Goal: Task Accomplishment & Management: Complete application form

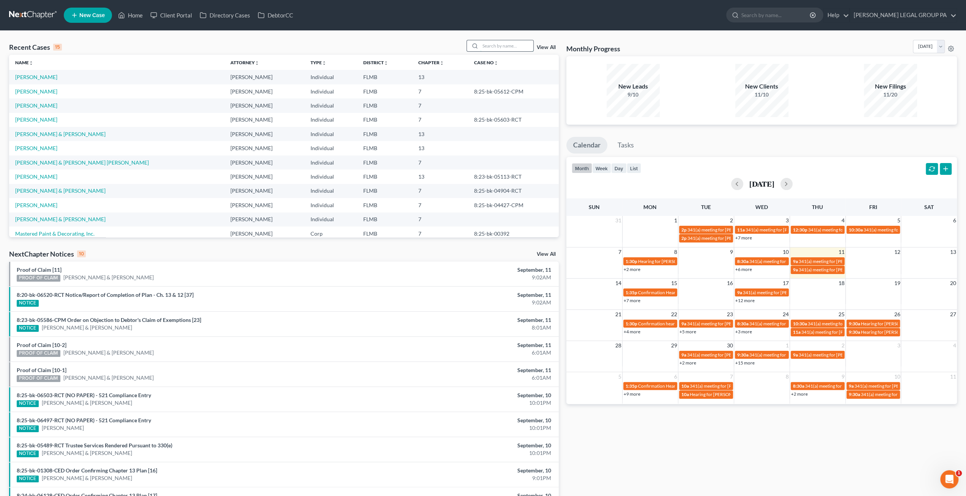
click at [514, 45] on input "search" at bounding box center [506, 45] width 53 height 11
type input "[PERSON_NAME]"
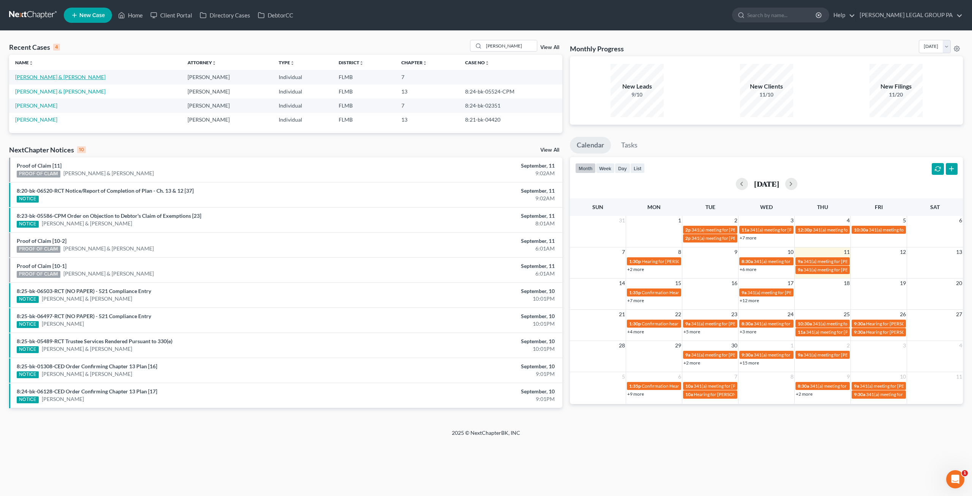
click at [52, 76] on link "[PERSON_NAME] & [PERSON_NAME]" at bounding box center [60, 77] width 90 height 6
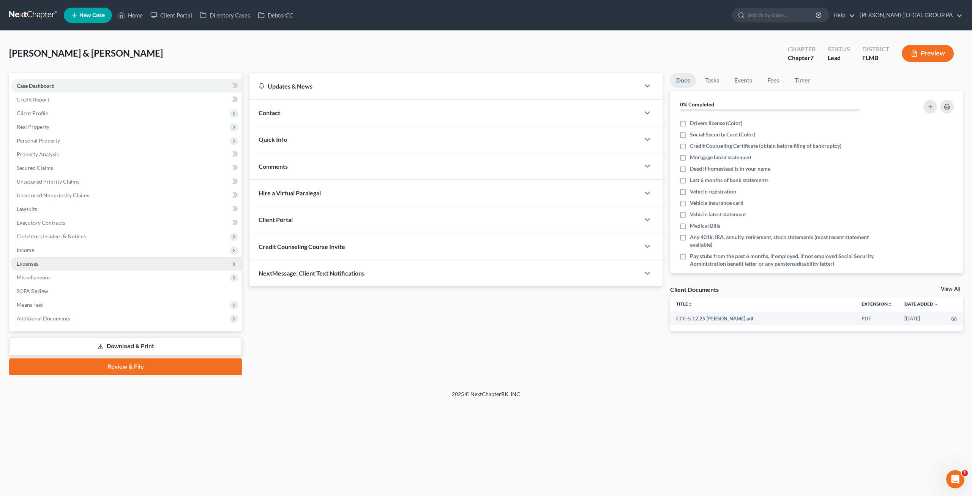
click at [33, 267] on span "Expenses" at bounding box center [126, 264] width 231 height 14
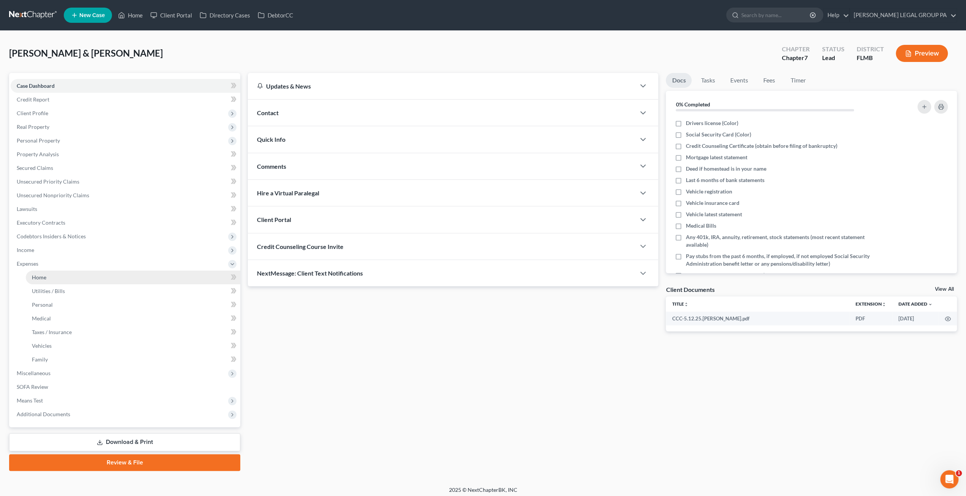
click at [43, 278] on span "Home" at bounding box center [39, 277] width 14 height 6
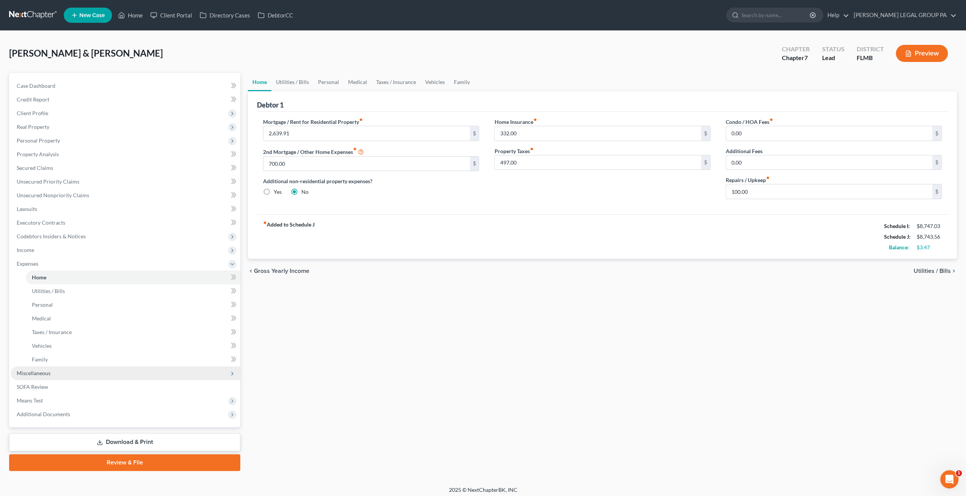
click at [45, 358] on span "Miscellaneous" at bounding box center [34, 372] width 34 height 6
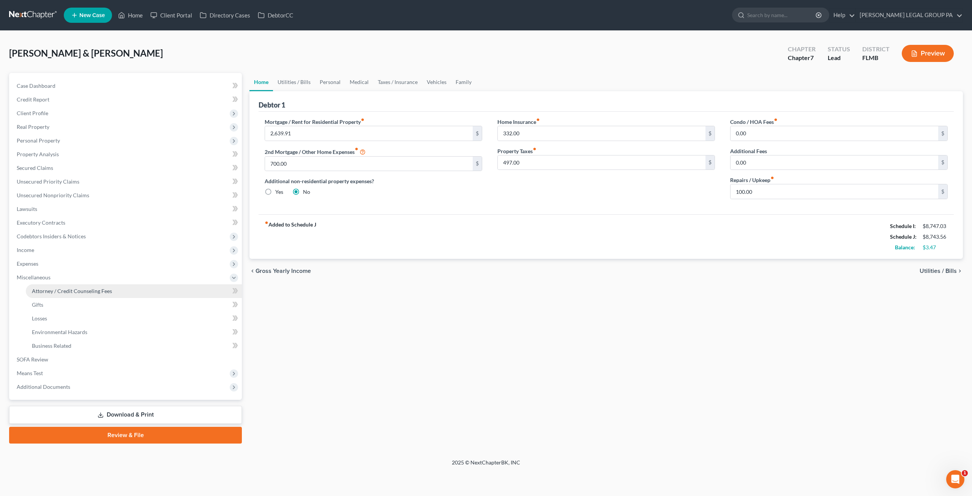
click at [47, 294] on link "Attorney / Credit Counseling Fees" at bounding box center [134, 291] width 216 height 14
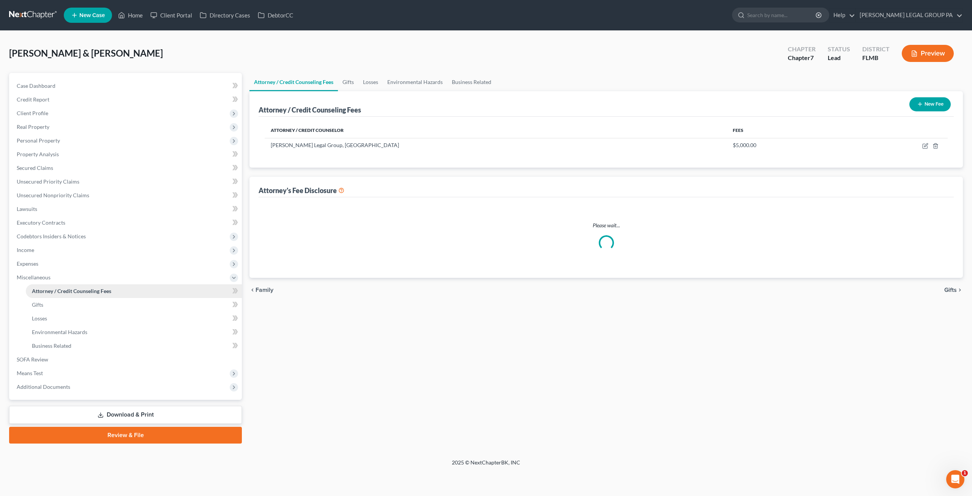
select select "0"
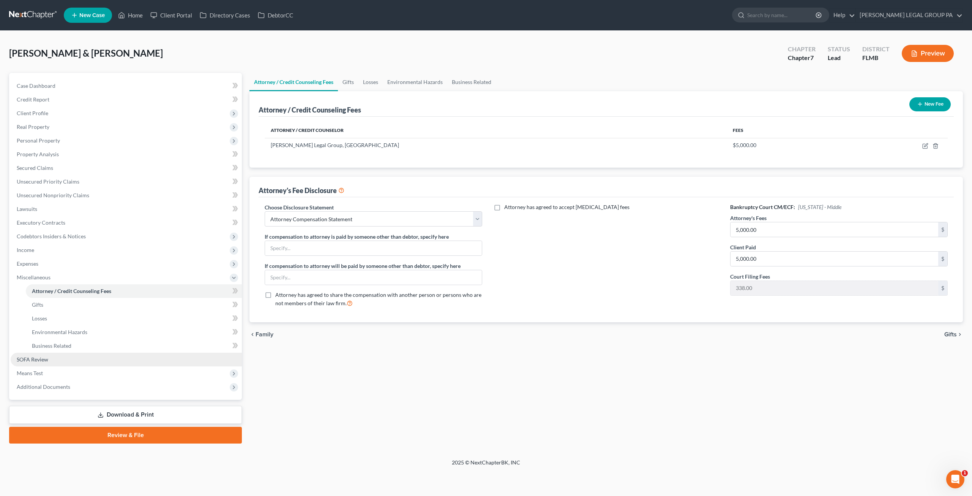
click at [21, 354] on link "SOFA Review" at bounding box center [126, 359] width 231 height 14
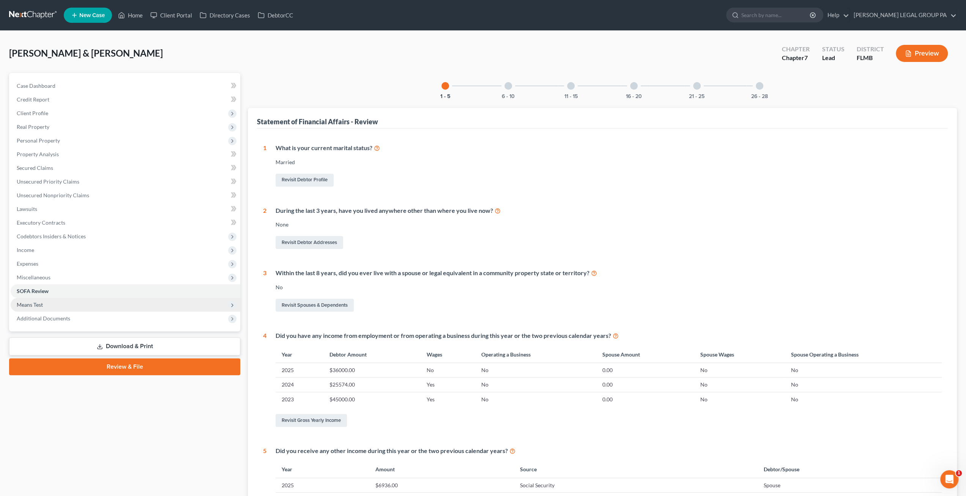
click at [35, 304] on span "Means Test" at bounding box center [30, 304] width 26 height 6
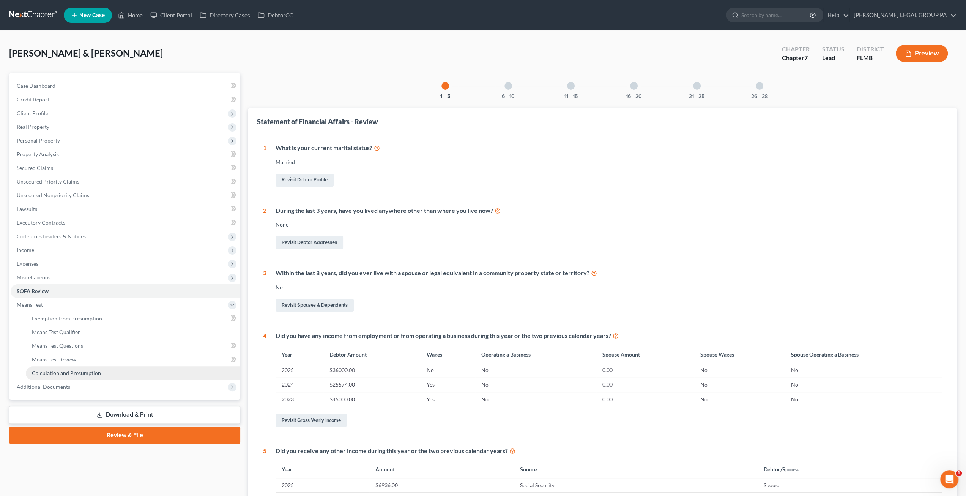
click at [51, 358] on span "Calculation and Presumption" at bounding box center [66, 372] width 69 height 6
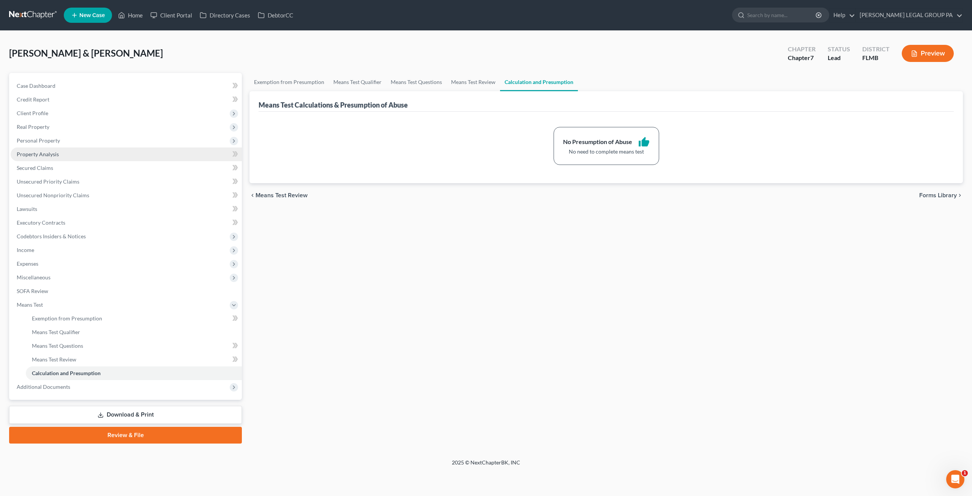
click at [37, 152] on span "Property Analysis" at bounding box center [38, 154] width 42 height 6
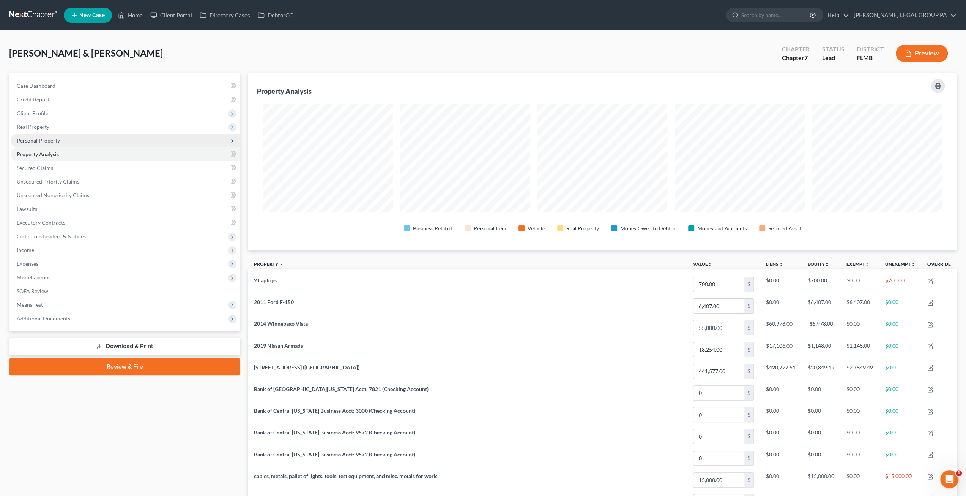
click at [50, 139] on span "Personal Property" at bounding box center [38, 140] width 43 height 6
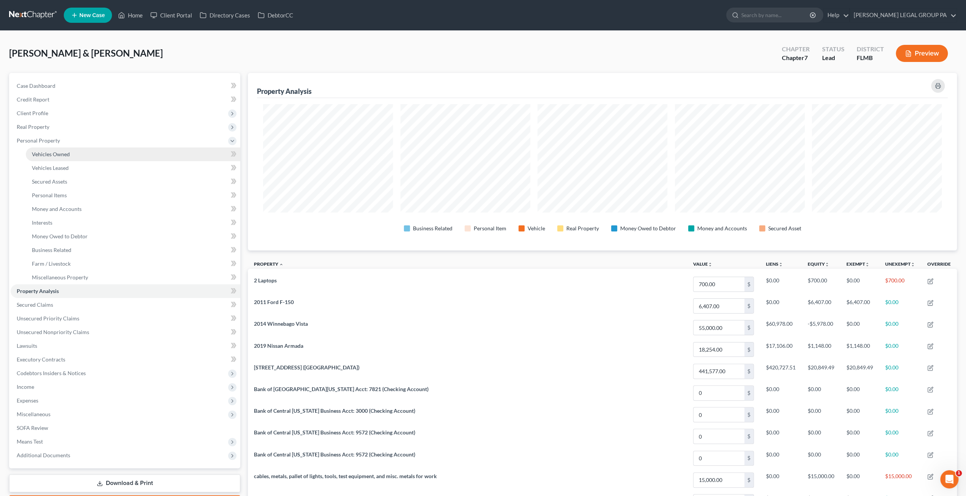
click at [58, 154] on span "Vehicles Owned" at bounding box center [51, 154] width 38 height 6
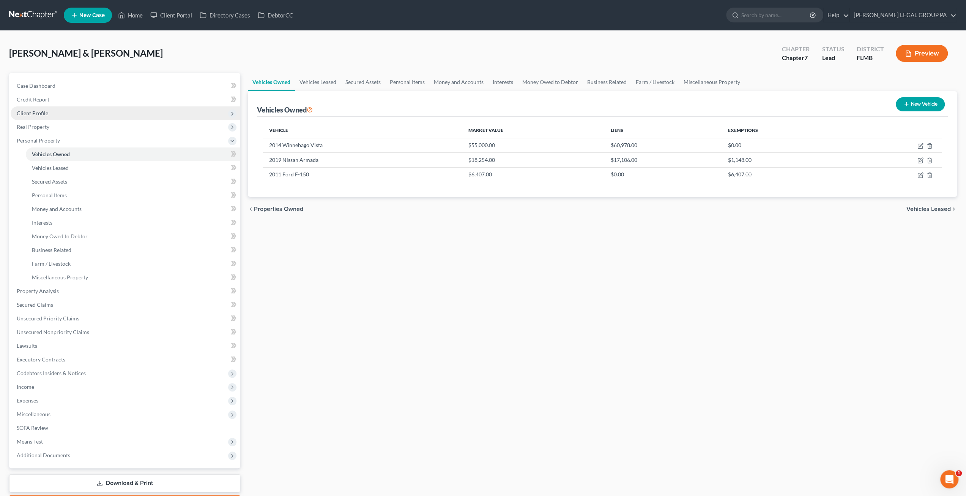
click at [31, 115] on span "Client Profile" at bounding box center [33, 113] width 32 height 6
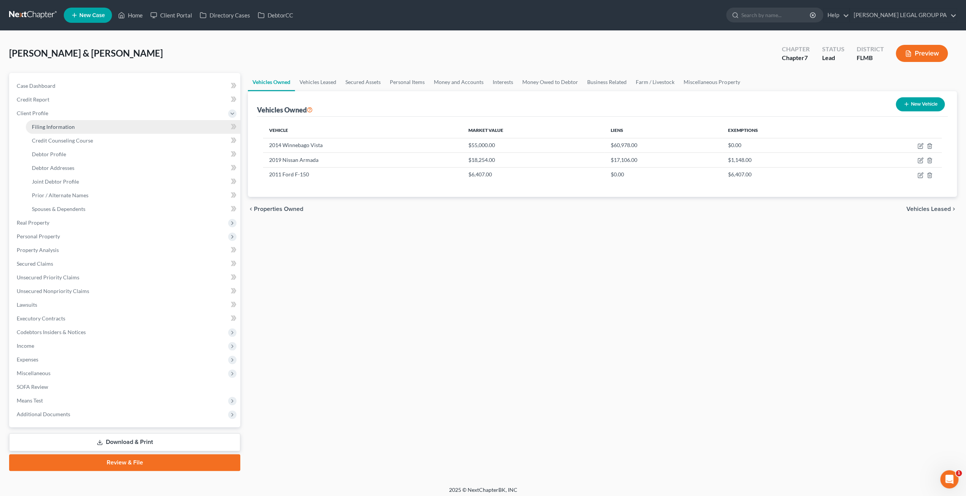
click at [48, 126] on span "Filing Information" at bounding box center [53, 126] width 43 height 6
select select "2"
select select "1"
select select "0"
select select "15"
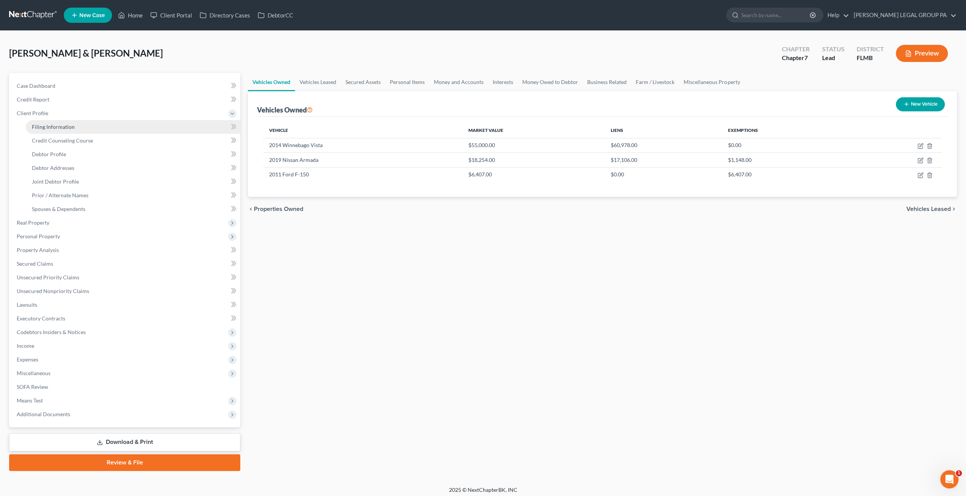
select select "0"
select select "9"
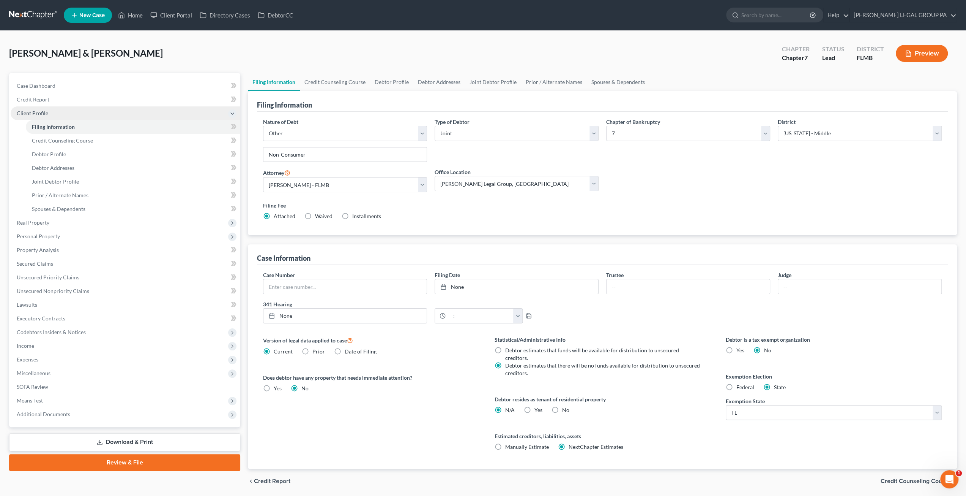
click at [39, 112] on span "Client Profile" at bounding box center [33, 113] width 32 height 6
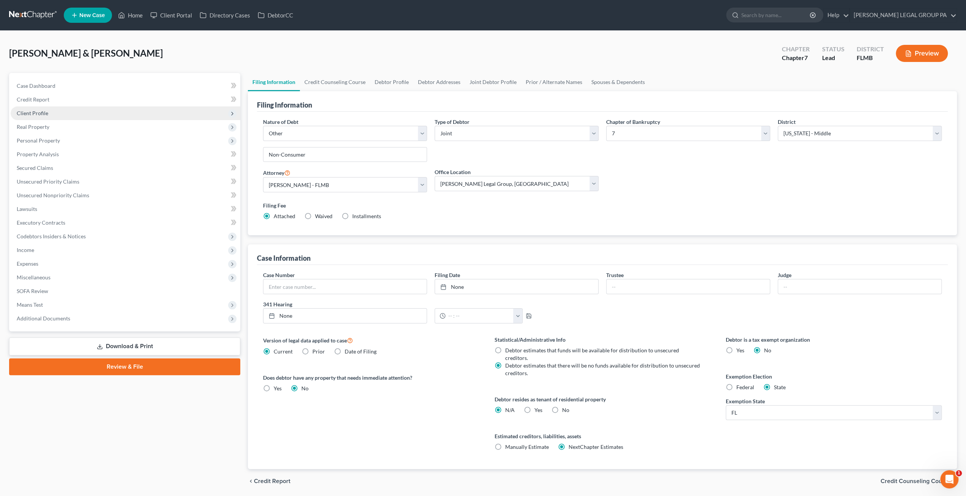
click at [43, 113] on span "Client Profile" at bounding box center [33, 113] width 32 height 6
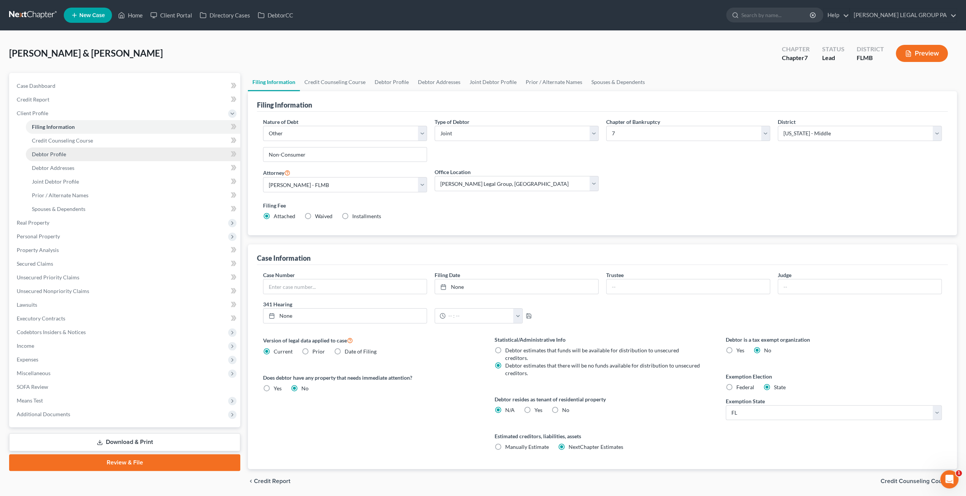
click at [50, 160] on link "Debtor Profile" at bounding box center [133, 154] width 215 height 14
select select "1"
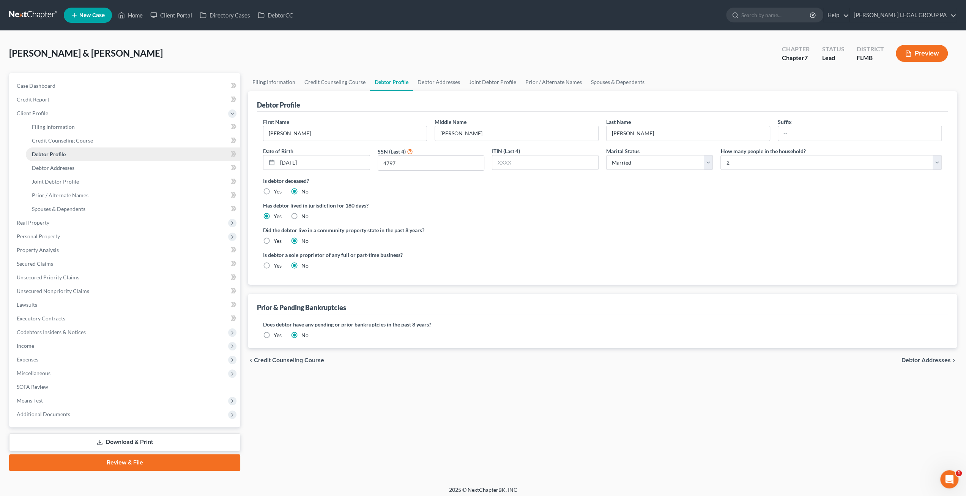
radio input "true"
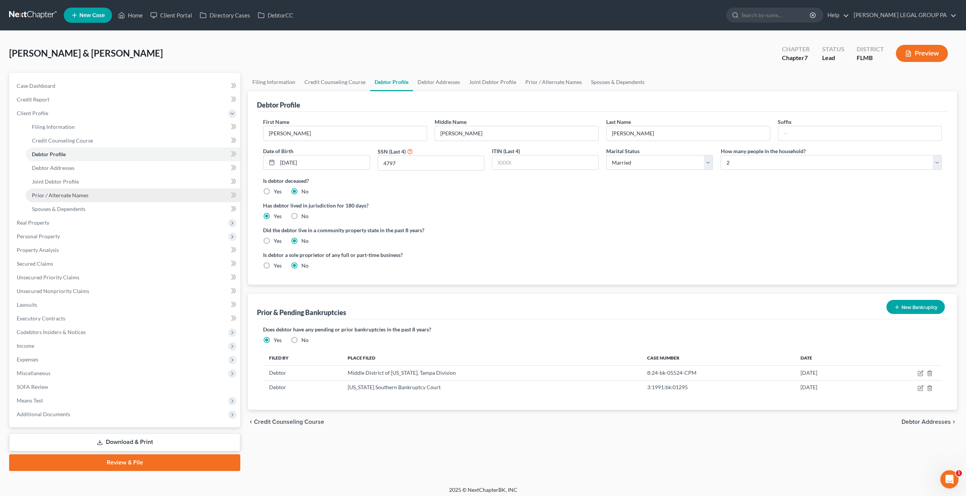
click at [56, 197] on span "Prior / Alternate Names" at bounding box center [60, 195] width 57 height 6
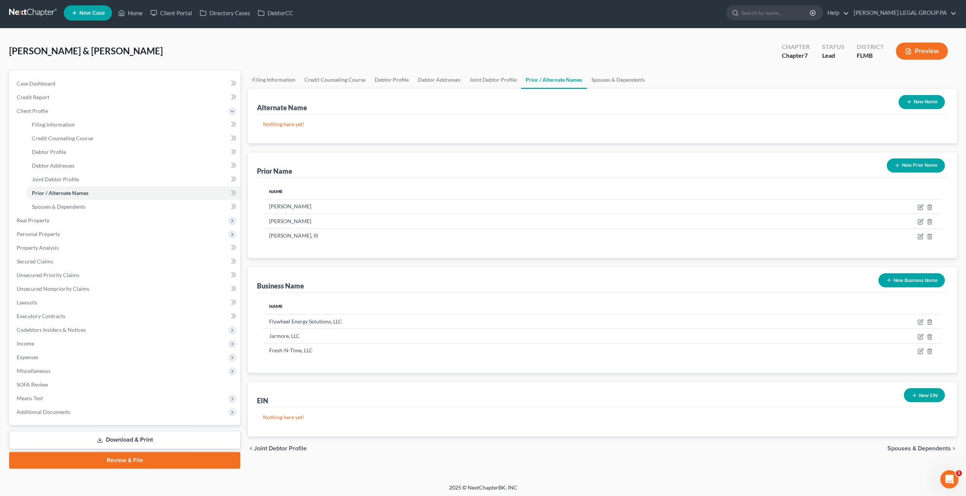
scroll to position [3, 0]
click at [18, 224] on span "Real Property" at bounding box center [126, 220] width 230 height 14
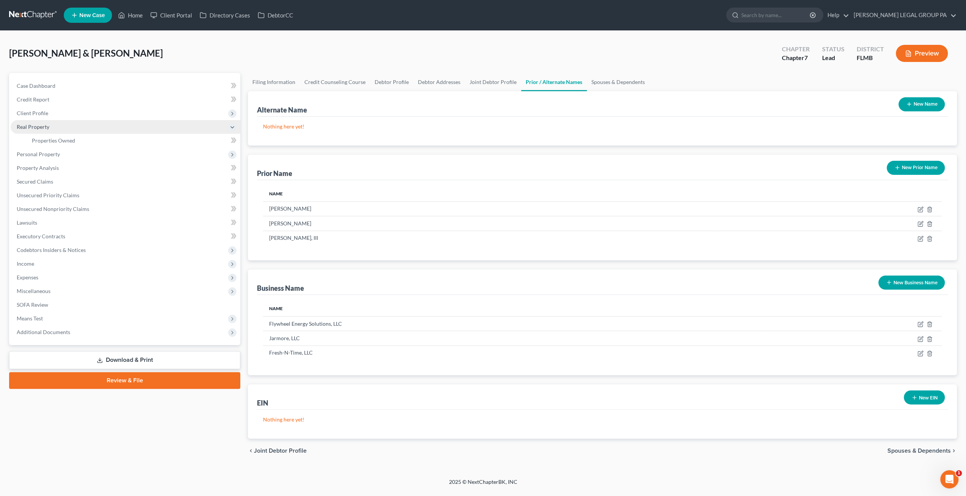
scroll to position [0, 0]
click at [52, 142] on span "Properties Owned" at bounding box center [53, 140] width 43 height 6
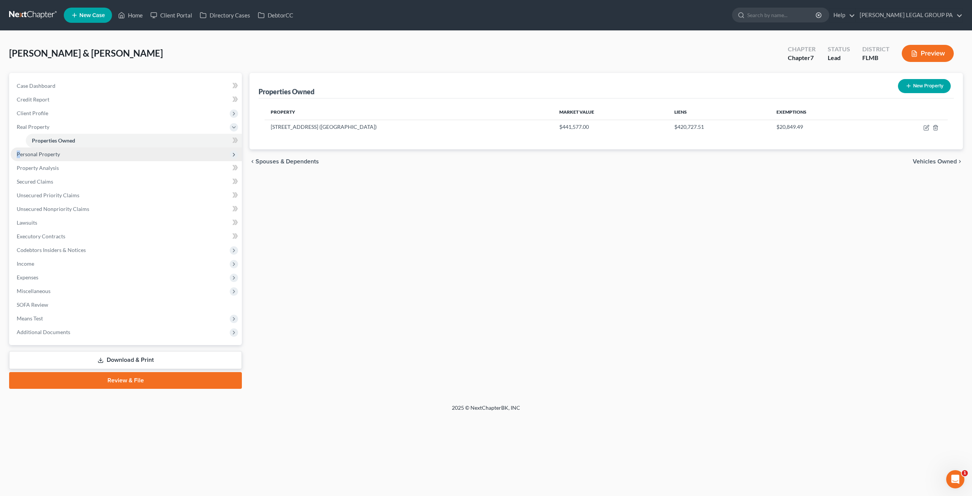
click at [19, 155] on span "Personal Property" at bounding box center [38, 154] width 43 height 6
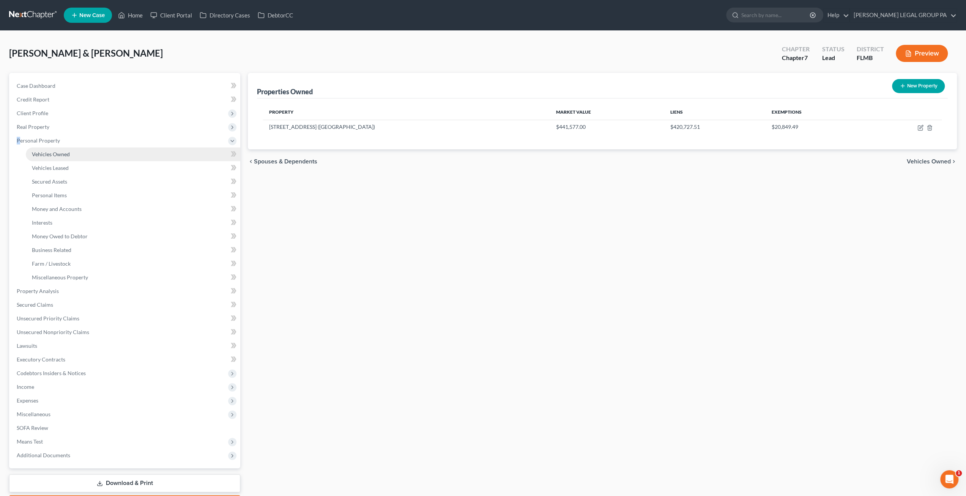
click at [49, 156] on span "Vehicles Owned" at bounding box center [51, 154] width 38 height 6
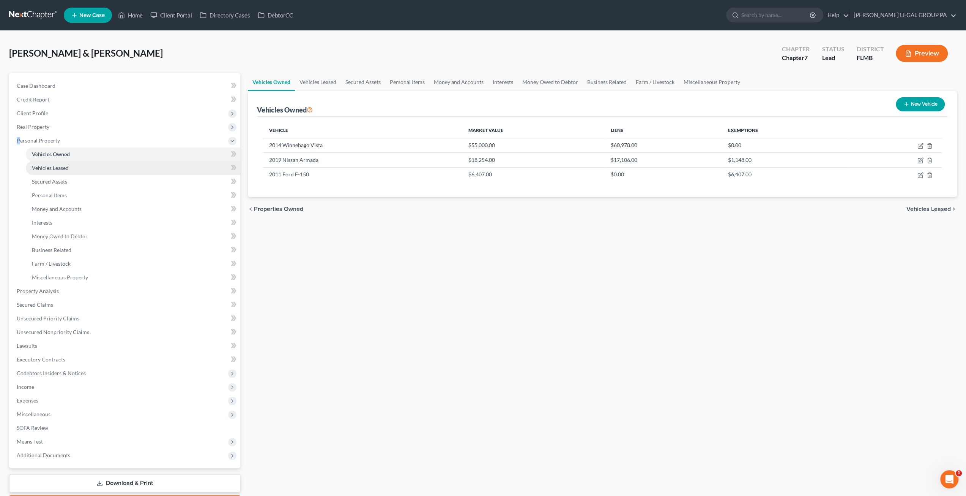
click at [54, 171] on link "Vehicles Leased" at bounding box center [133, 168] width 215 height 14
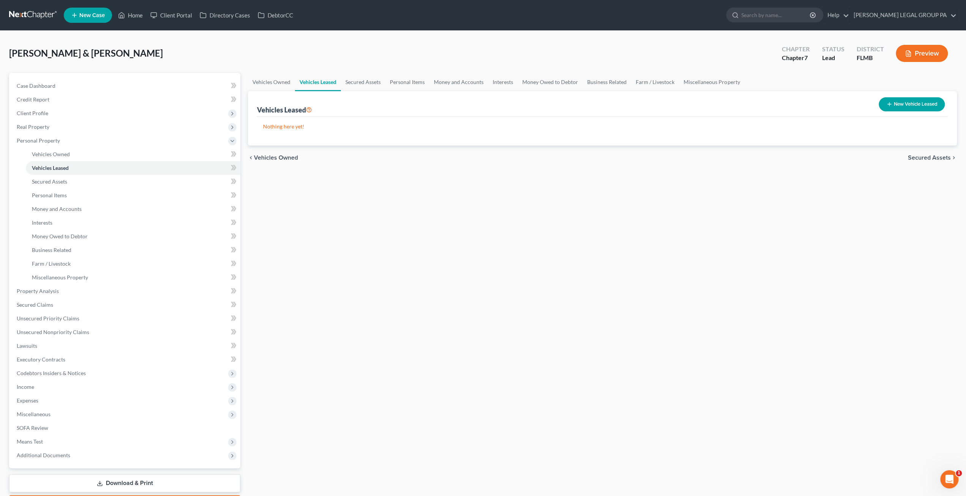
click at [101, 52] on div "Moore, Roy & Julie Upgraded Chapter Chapter 7 Status Lead District FLMB Preview" at bounding box center [483, 56] width 948 height 33
click at [60, 194] on span "Personal Items" at bounding box center [49, 195] width 35 height 6
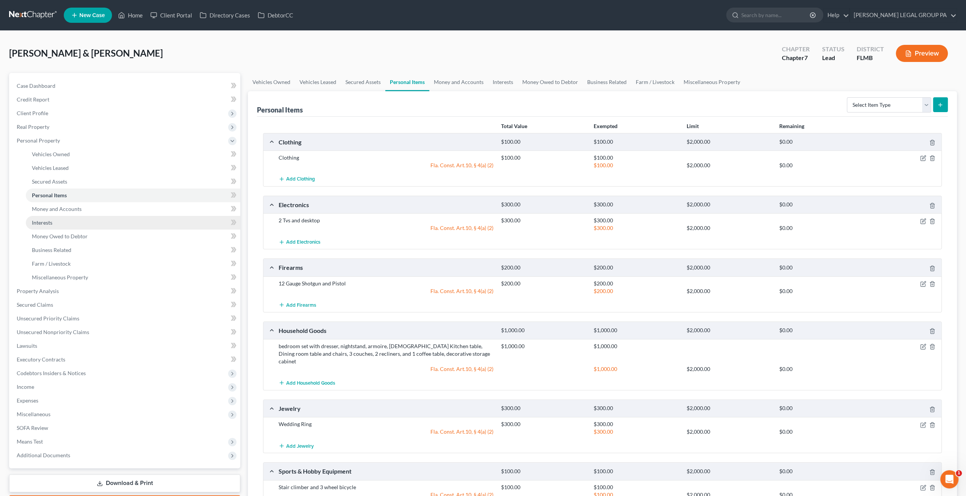
click at [74, 220] on link "Interests" at bounding box center [133, 223] width 215 height 14
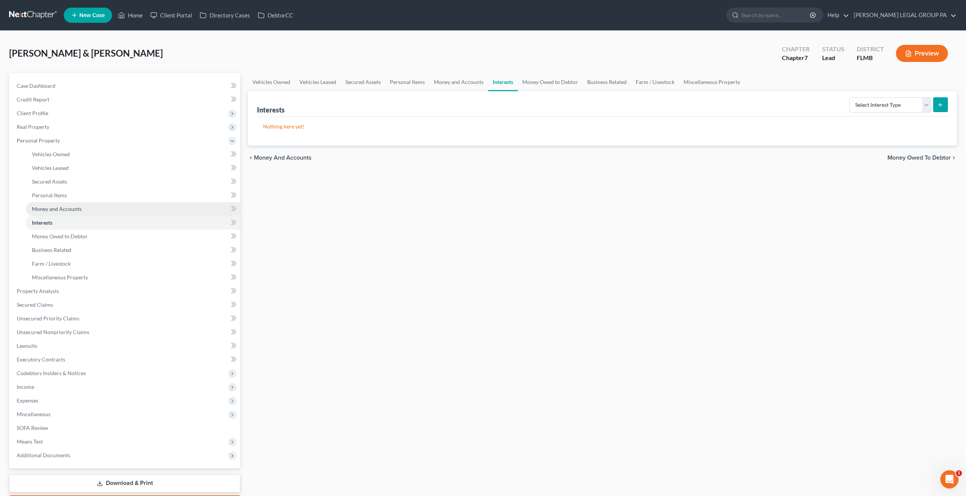
click at [66, 212] on link "Money and Accounts" at bounding box center [133, 209] width 215 height 14
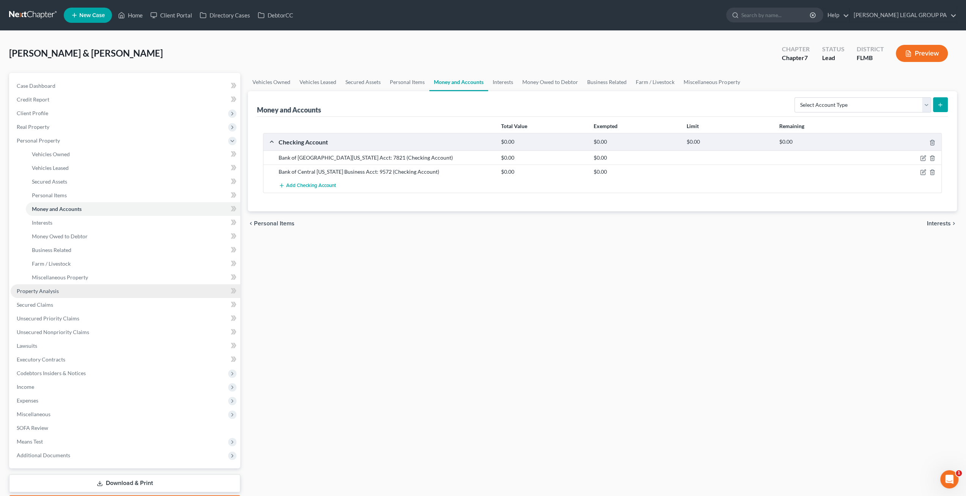
click at [42, 294] on link "Property Analysis" at bounding box center [126, 291] width 230 height 14
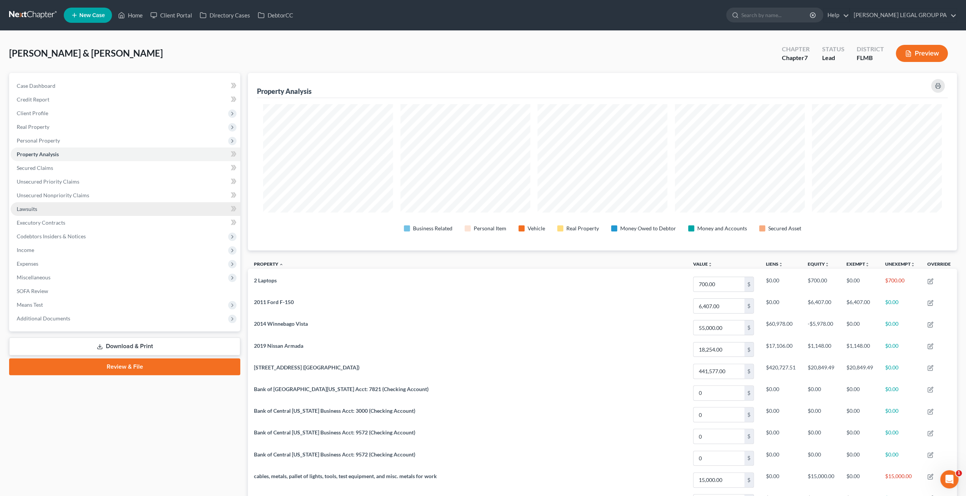
click at [47, 208] on link "Lawsuits" at bounding box center [126, 209] width 230 height 14
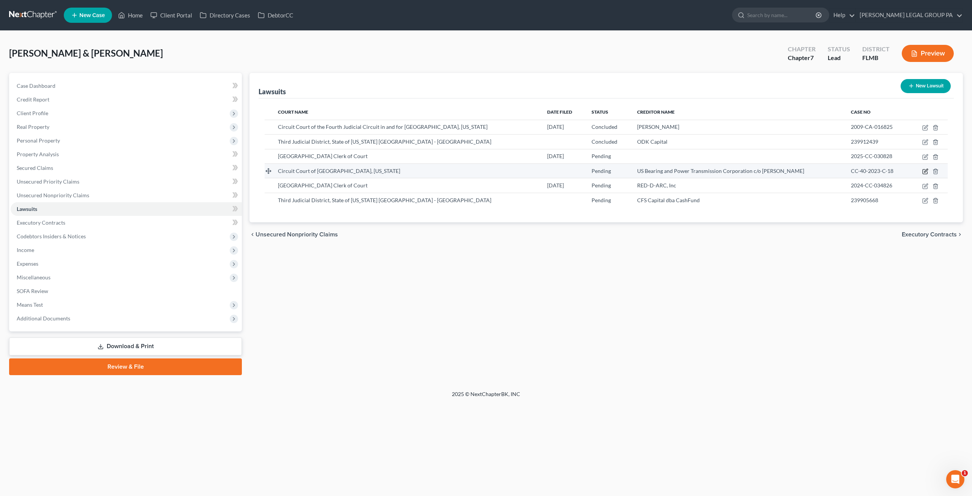
click at [723, 169] on icon "button" at bounding box center [925, 171] width 6 height 6
select select "51"
select select "0"
select select "3"
select select "9"
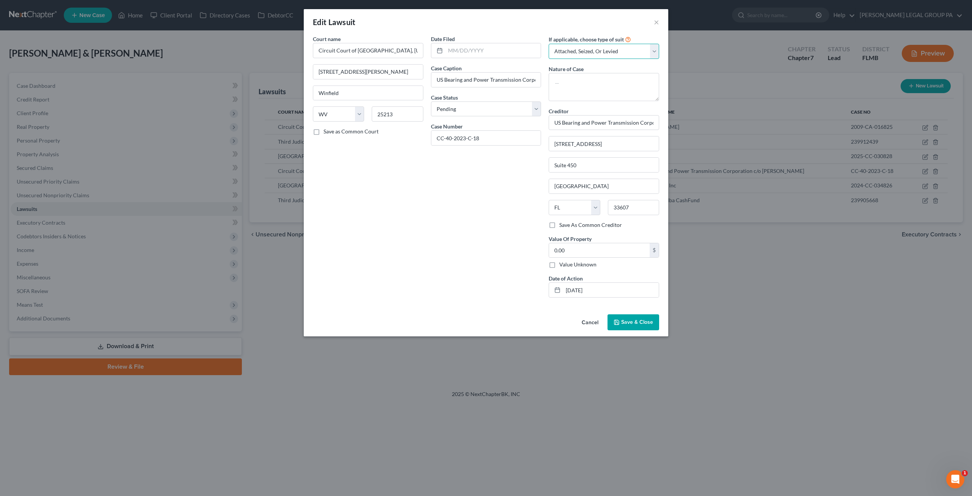
click at [609, 47] on select "Select Repossession Garnishment Foreclosure Attached, Seized, Or Levied Other" at bounding box center [604, 51] width 111 height 15
click at [601, 27] on div "Edit Lawsuit ×" at bounding box center [486, 22] width 365 height 26
click at [639, 320] on span "Save & Close" at bounding box center [637, 322] width 32 height 6
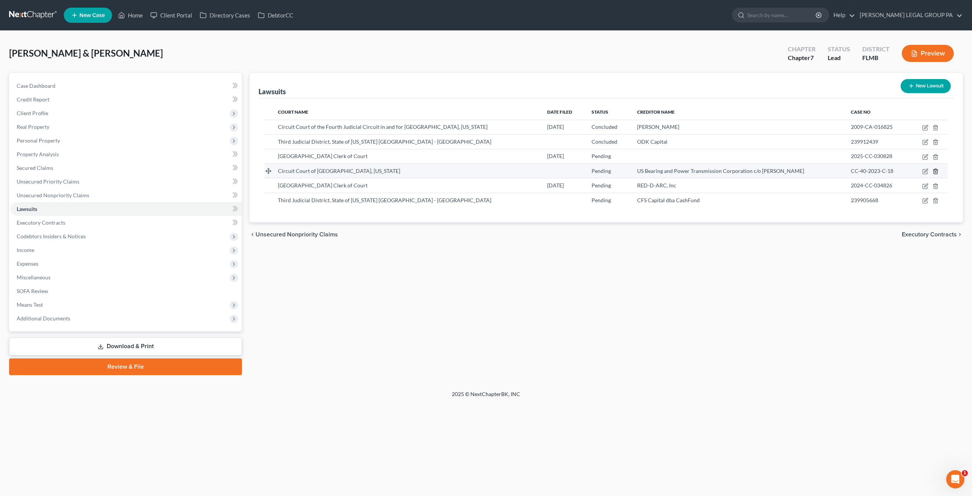
click at [723, 170] on icon "button" at bounding box center [936, 171] width 6 height 6
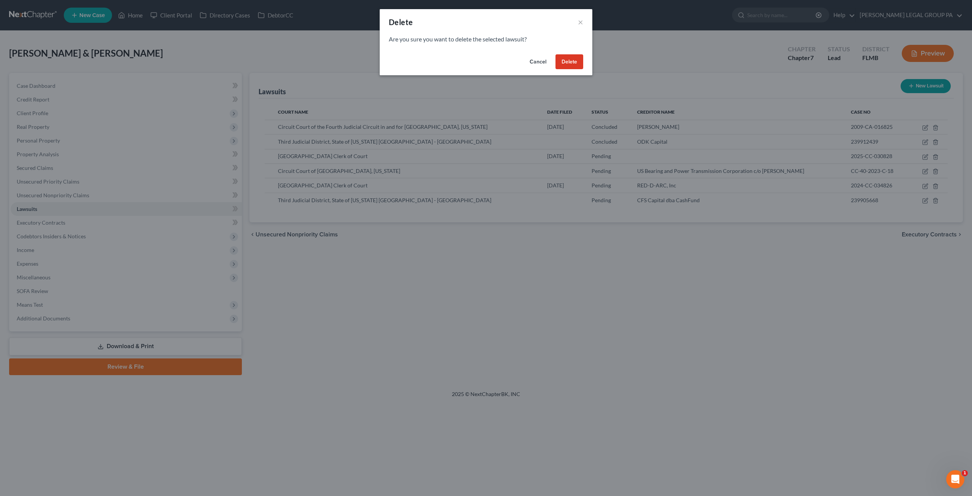
click at [570, 59] on button "Delete" at bounding box center [570, 61] width 28 height 15
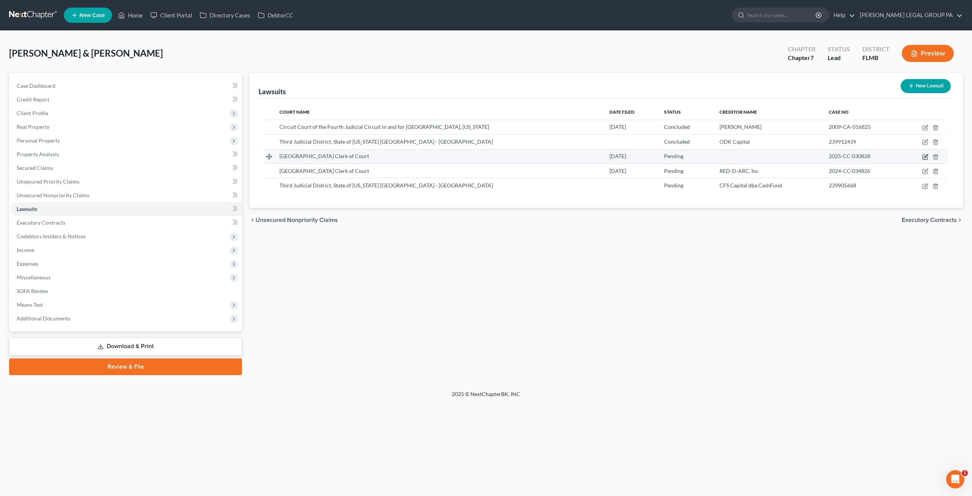
click at [723, 155] on icon "button" at bounding box center [925, 157] width 5 height 5
select select "9"
select select "0"
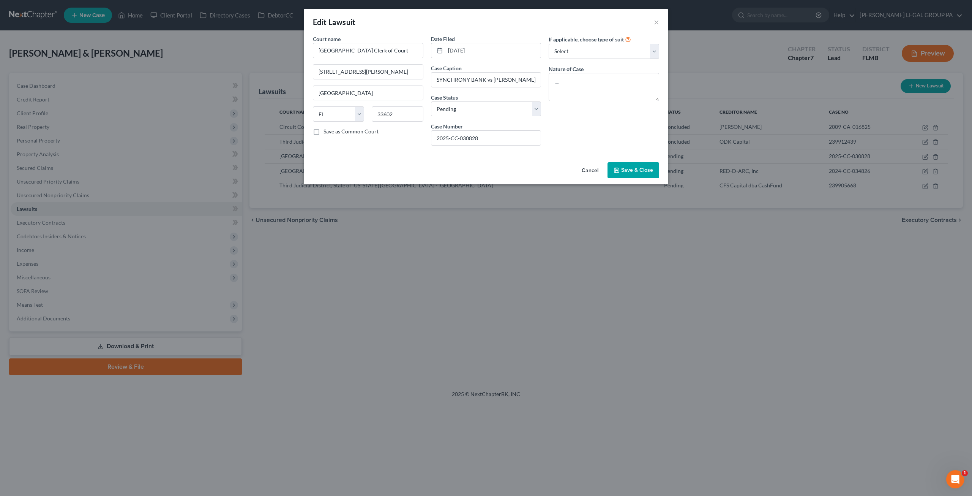
drag, startPoint x: 643, startPoint y: 170, endPoint x: 646, endPoint y: 170, distance: 3.8
click at [643, 170] on span "Save & Close" at bounding box center [637, 170] width 32 height 6
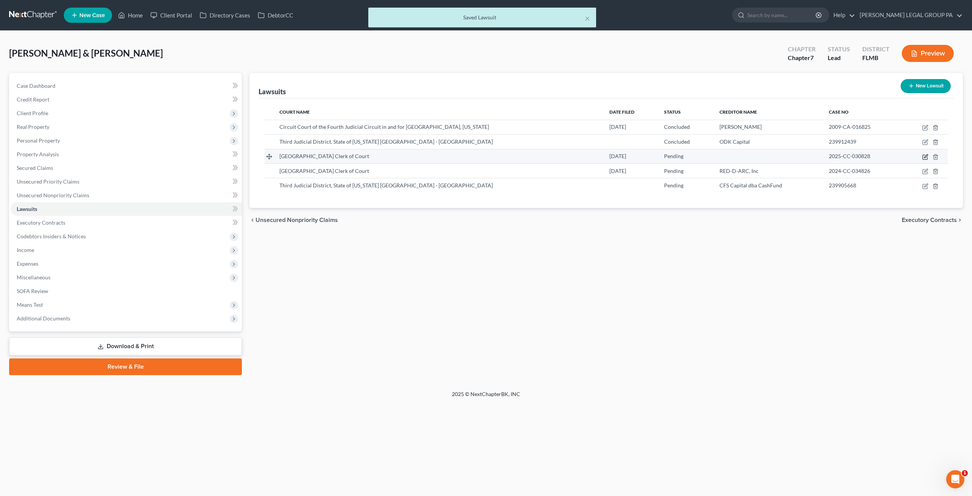
click at [723, 155] on td at bounding box center [925, 156] width 46 height 14
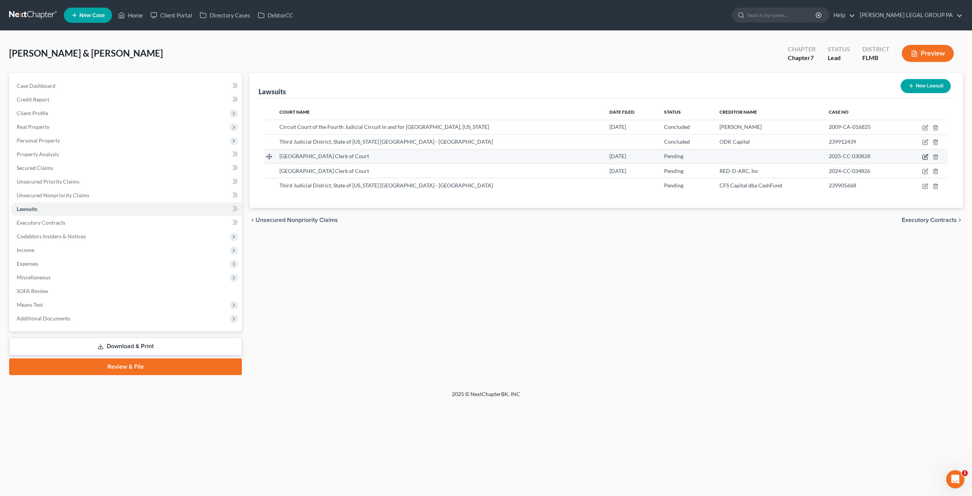
click at [723, 156] on td at bounding box center [925, 156] width 46 height 14
click at [723, 156] on icon "button" at bounding box center [925, 157] width 6 height 6
select select "9"
select select "0"
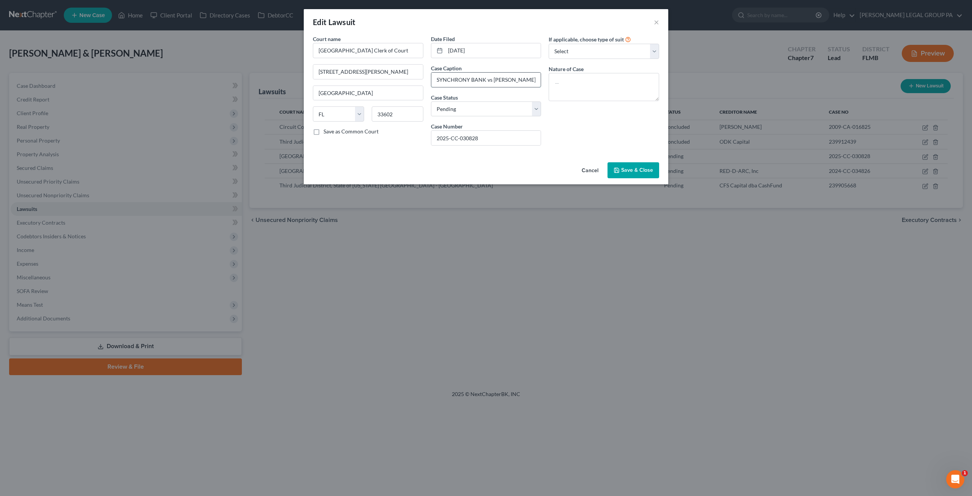
drag, startPoint x: 437, startPoint y: 78, endPoint x: 485, endPoint y: 79, distance: 47.5
click at [485, 79] on input "SYNCHRONY BANK vs MOORE, ROY" at bounding box center [486, 80] width 110 height 14
click at [591, 51] on select "Select Repossession Garnishment Foreclosure Attached, Seized, Or Levied Other" at bounding box center [604, 51] width 111 height 15
select select "4"
click at [549, 44] on select "Select Repossession Garnishment Foreclosure Attached, Seized, Or Levied Other" at bounding box center [604, 51] width 111 height 15
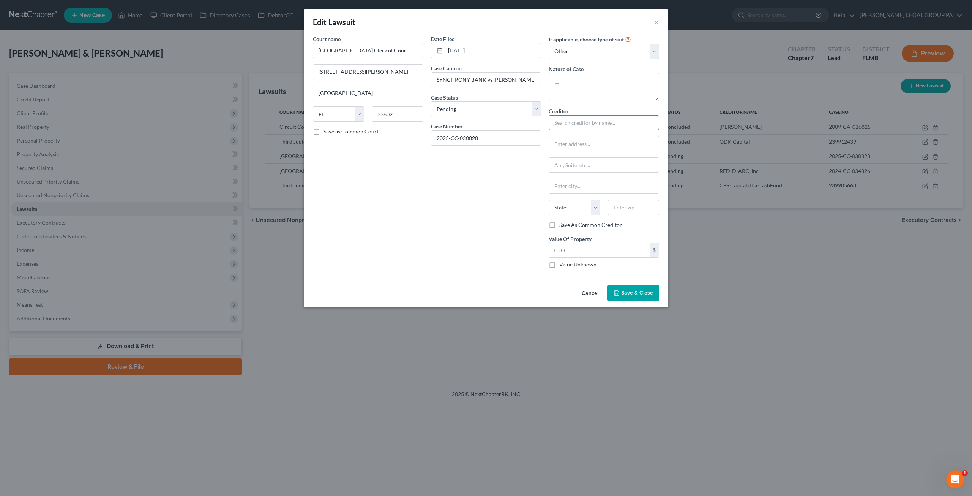
click at [577, 115] on input "text" at bounding box center [604, 122] width 111 height 15
paste input "SYNCHRONY BANK"
click at [544, 163] on div "Date Filed 08/09/2025 Case Caption SYNCHRONY BANK vs MOORE, ROY Case Status * S…" at bounding box center [486, 154] width 118 height 239
click at [613, 123] on input "SYNCHRONY BANK" at bounding box center [604, 122] width 111 height 15
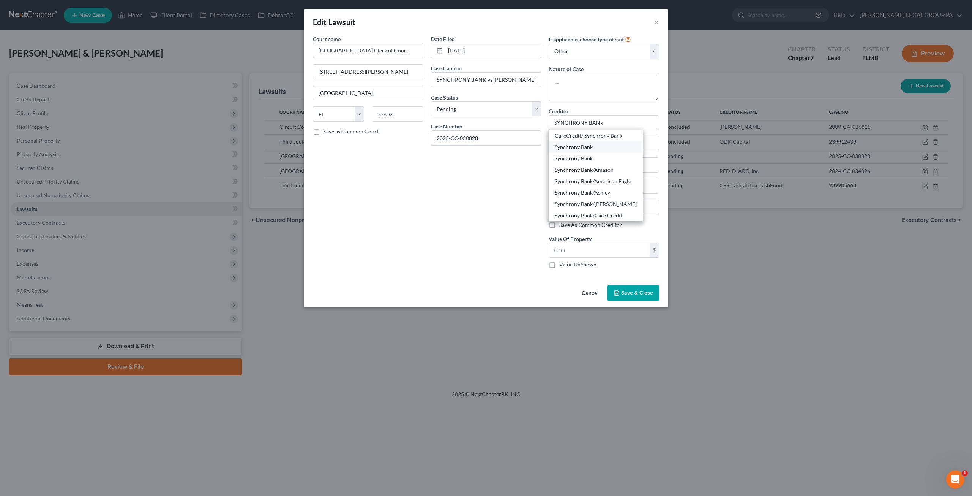
click at [593, 148] on div "Synchrony Bank" at bounding box center [596, 147] width 82 height 8
type input "Synchrony Bank"
type input "P.O. Box 965015"
type input "Orlando"
select select "9"
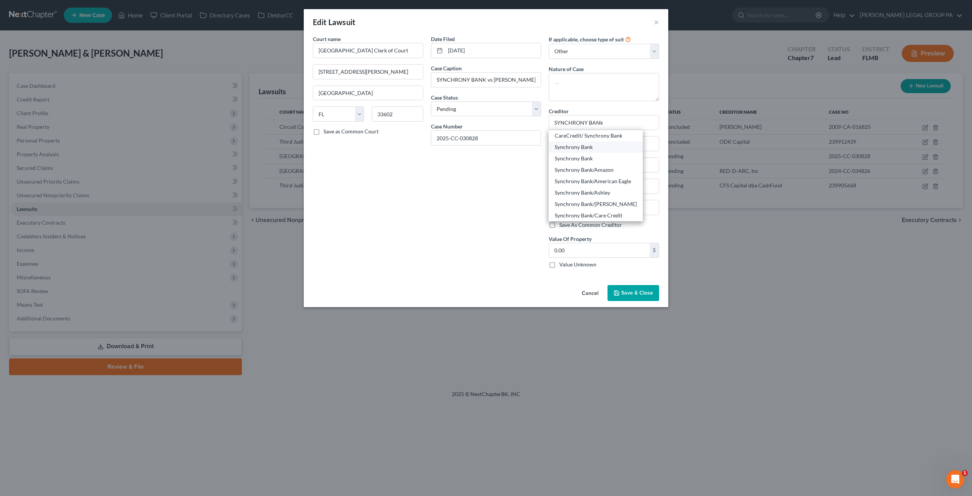
type input "32896"
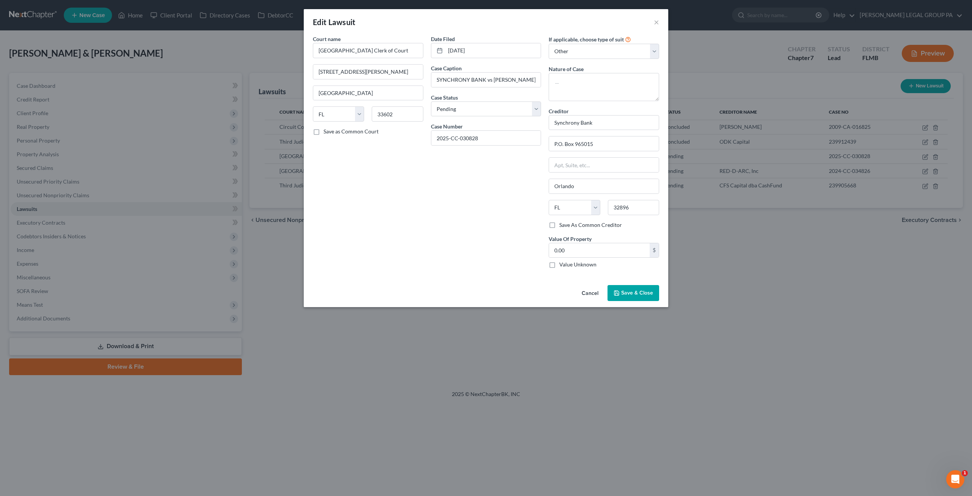
click at [635, 292] on span "Save & Close" at bounding box center [637, 292] width 32 height 6
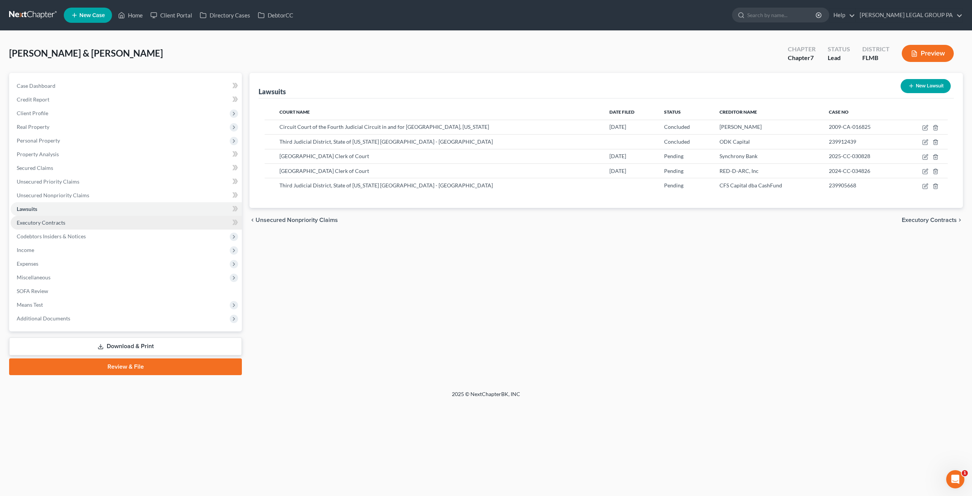
click at [39, 219] on span "Executory Contracts" at bounding box center [41, 222] width 49 height 6
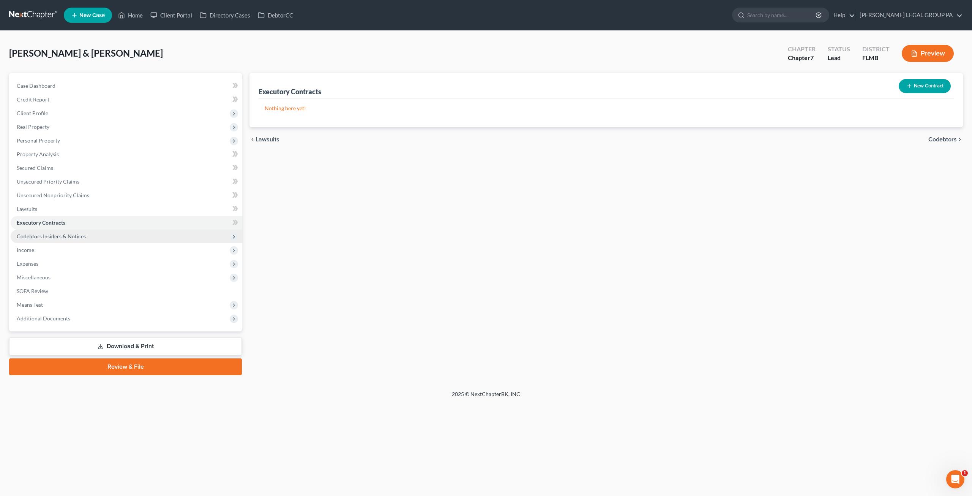
click at [45, 233] on span "Codebtors Insiders & Notices" at bounding box center [51, 236] width 69 height 6
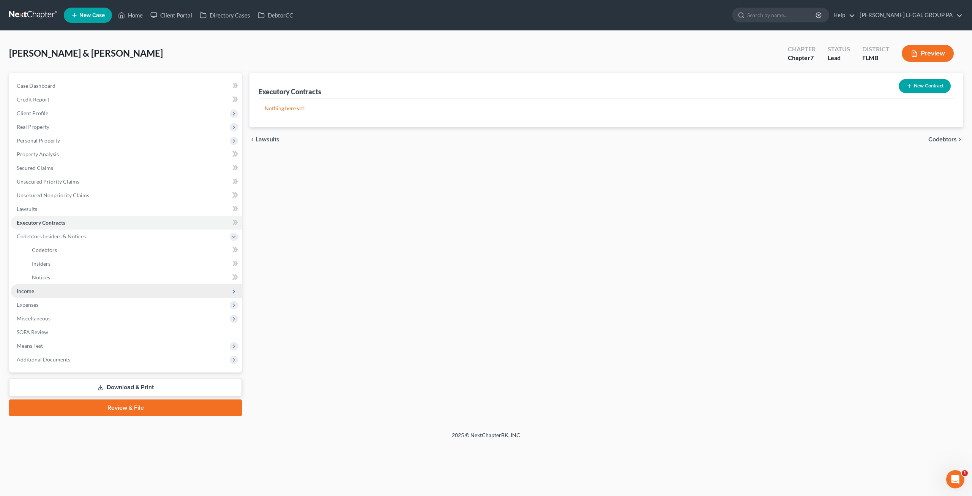
click at [35, 290] on span "Income" at bounding box center [126, 291] width 231 height 14
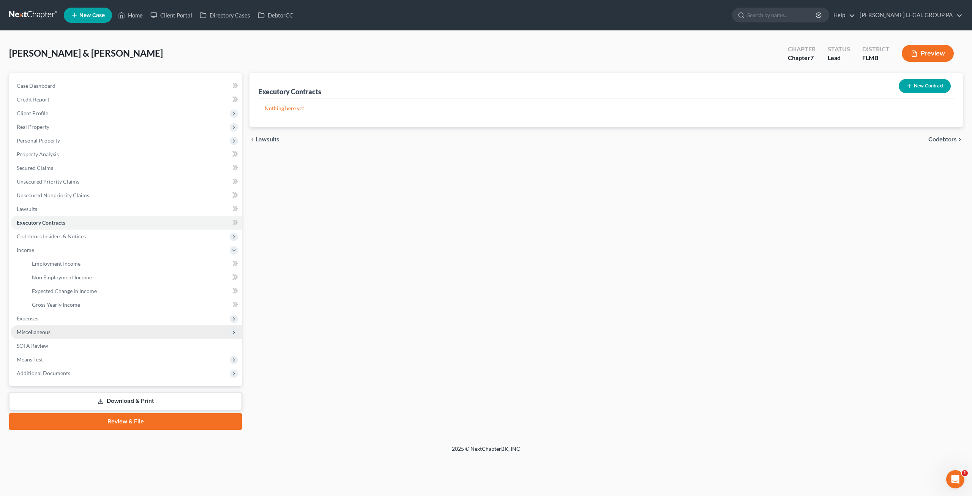
click at [42, 327] on span "Miscellaneous" at bounding box center [126, 332] width 231 height 14
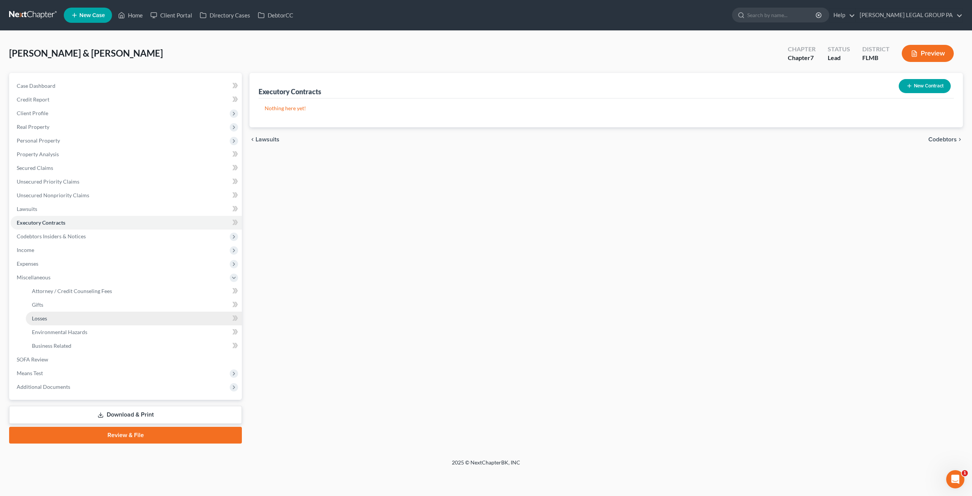
click at [51, 318] on link "Losses" at bounding box center [134, 318] width 216 height 14
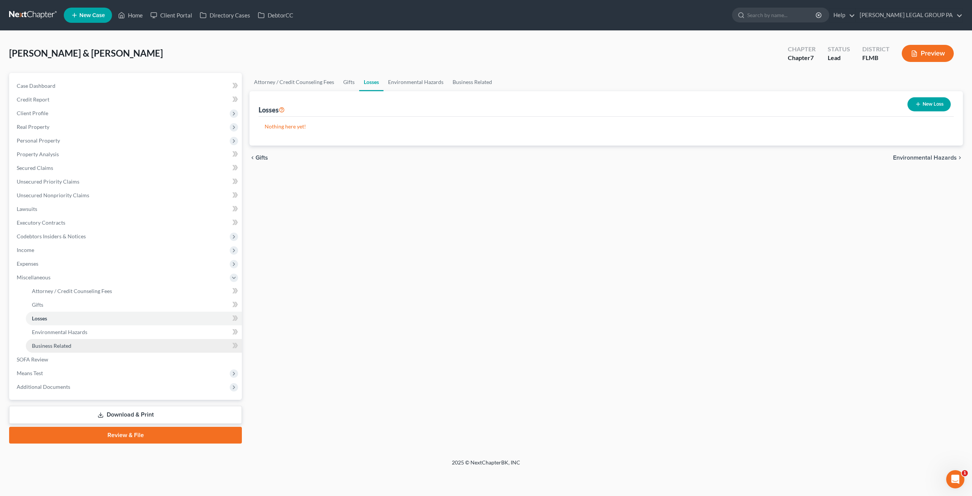
click at [55, 344] on span "Business Related" at bounding box center [51, 345] width 39 height 6
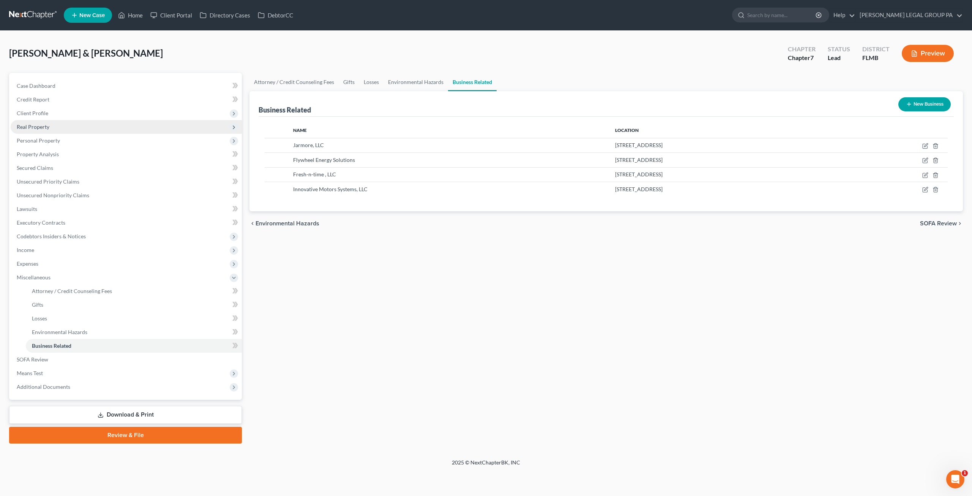
click at [38, 129] on span "Real Property" at bounding box center [126, 127] width 231 height 14
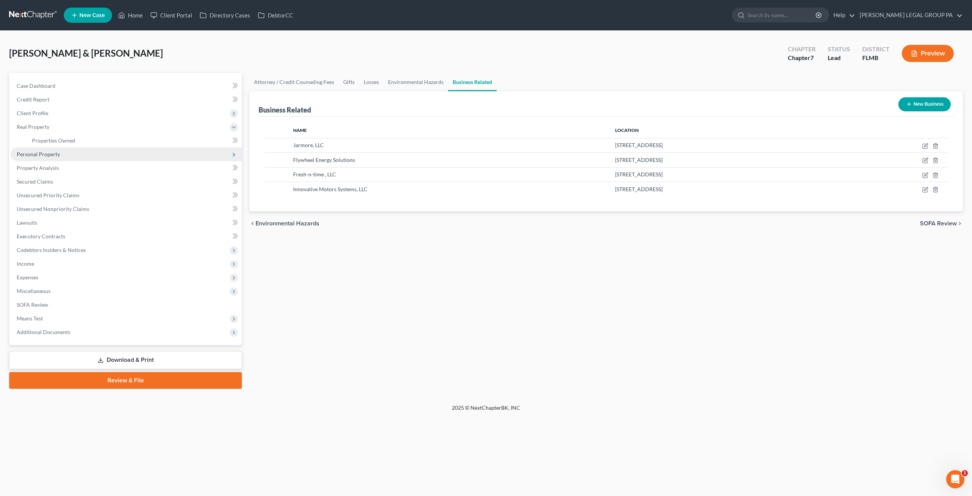
click at [47, 152] on span "Personal Property" at bounding box center [38, 154] width 43 height 6
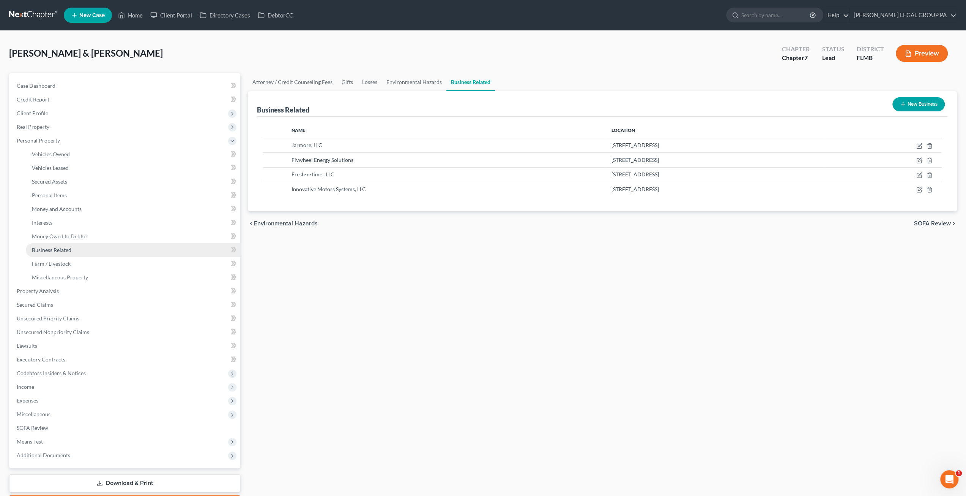
click at [51, 253] on link "Business Related" at bounding box center [133, 250] width 215 height 14
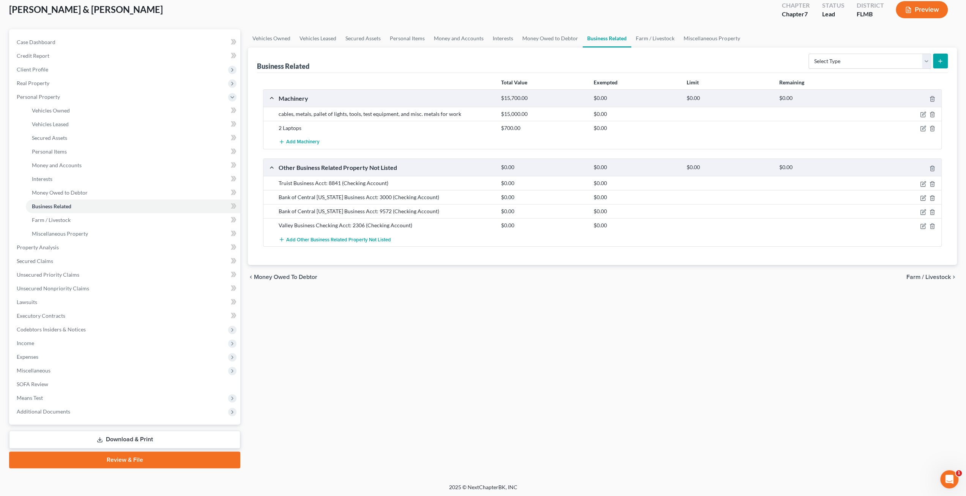
click at [134, 358] on link "Download & Print" at bounding box center [124, 439] width 231 height 18
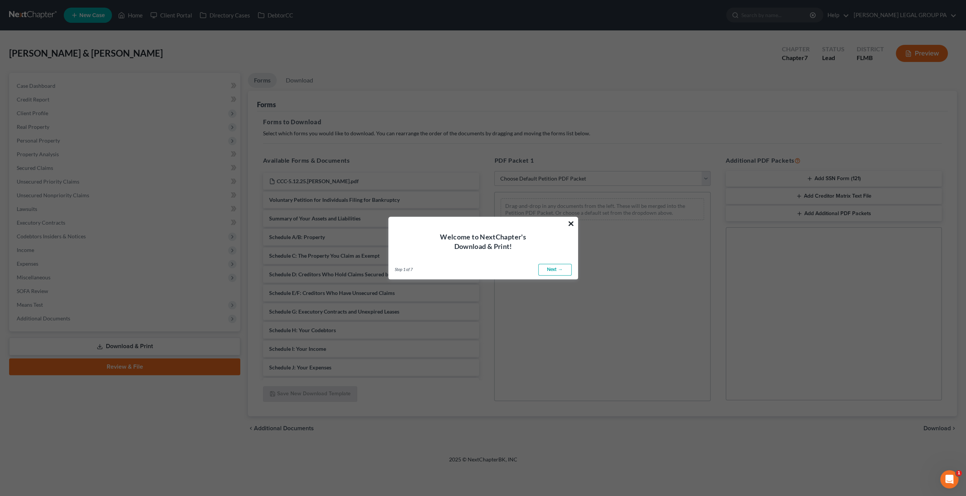
click at [570, 225] on button "×" at bounding box center [571, 223] width 7 height 12
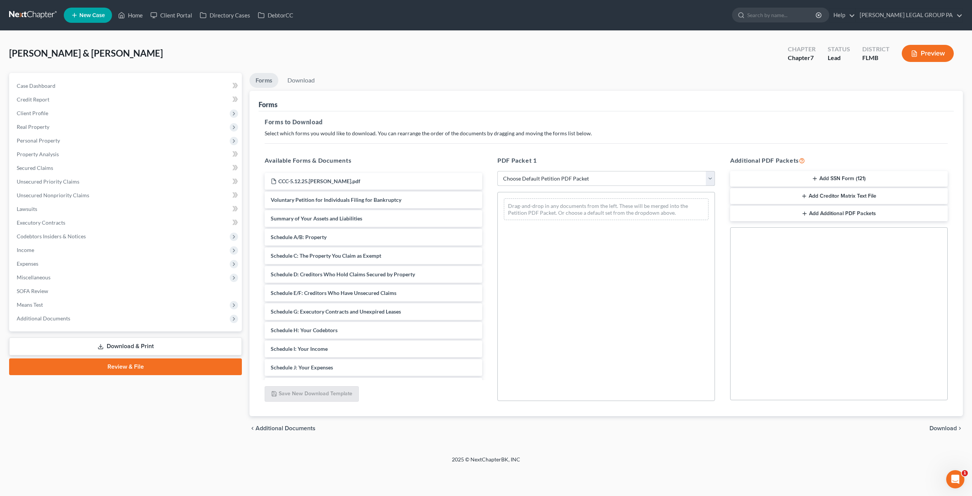
click at [540, 178] on select "Choose Default Petition PDF Packet Complete Bankruptcy Petition (all forms and …" at bounding box center [606, 178] width 218 height 15
select select "0"
click at [497, 171] on select "Choose Default Petition PDF Packet Complete Bankruptcy Petition (all forms and …" at bounding box center [606, 178] width 218 height 15
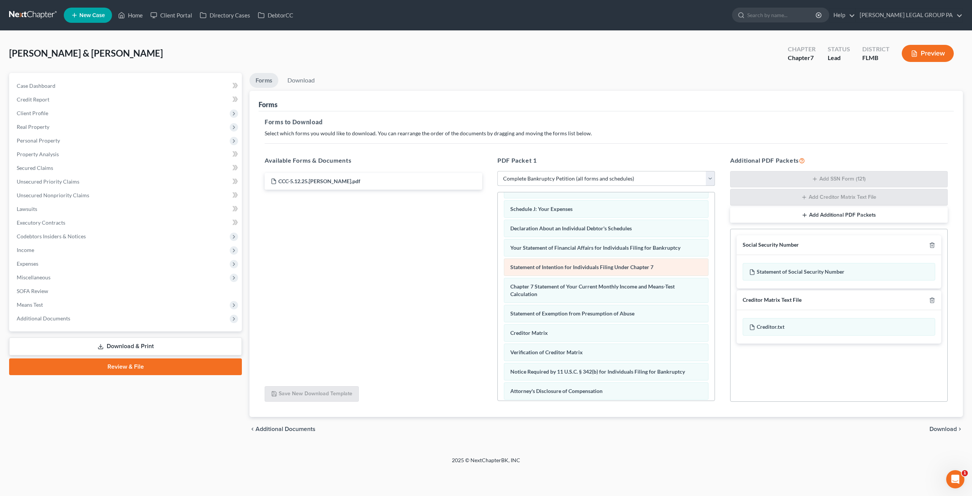
scroll to position [196, 0]
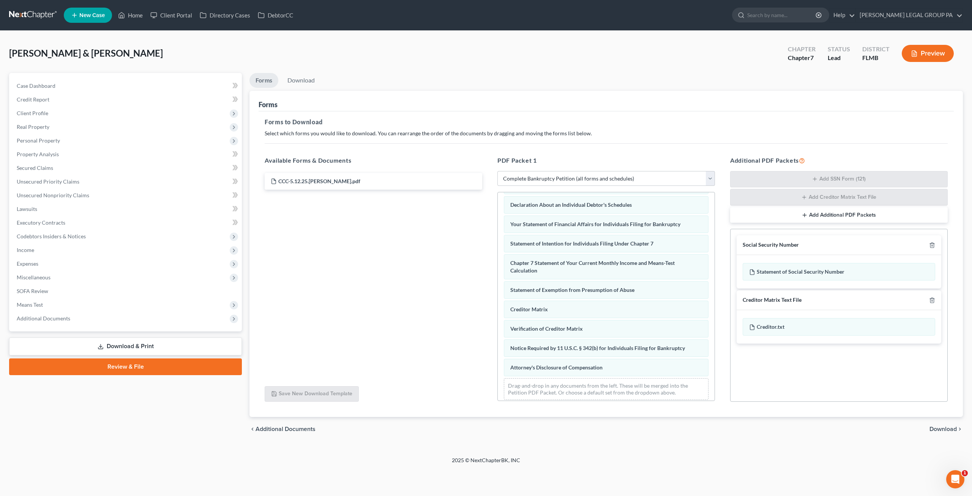
click at [723, 358] on span "Download" at bounding box center [943, 429] width 27 height 6
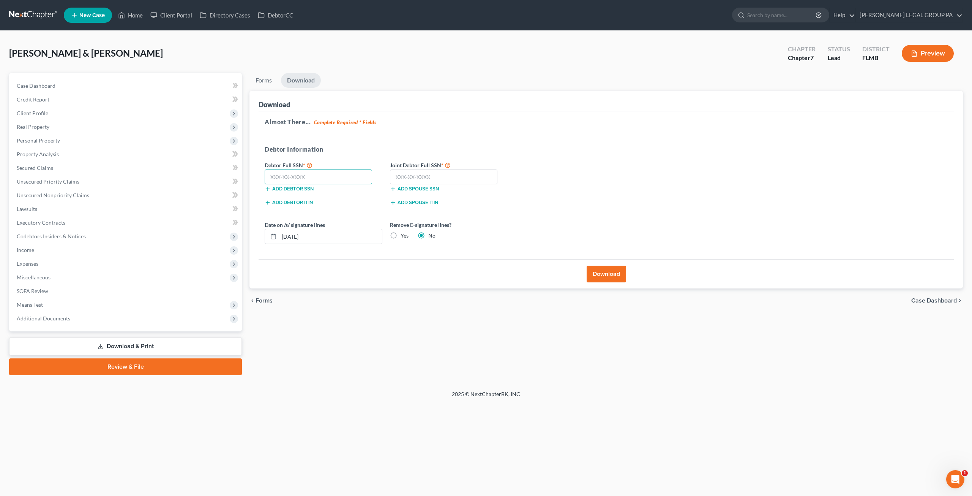
click at [296, 176] on input "text" at bounding box center [318, 176] width 107 height 15
type input "485-82-4797"
click at [414, 174] on input "text" at bounding box center [443, 176] width 107 height 15
click at [440, 178] on input "text" at bounding box center [443, 176] width 107 height 15
type input "265-55-3320"
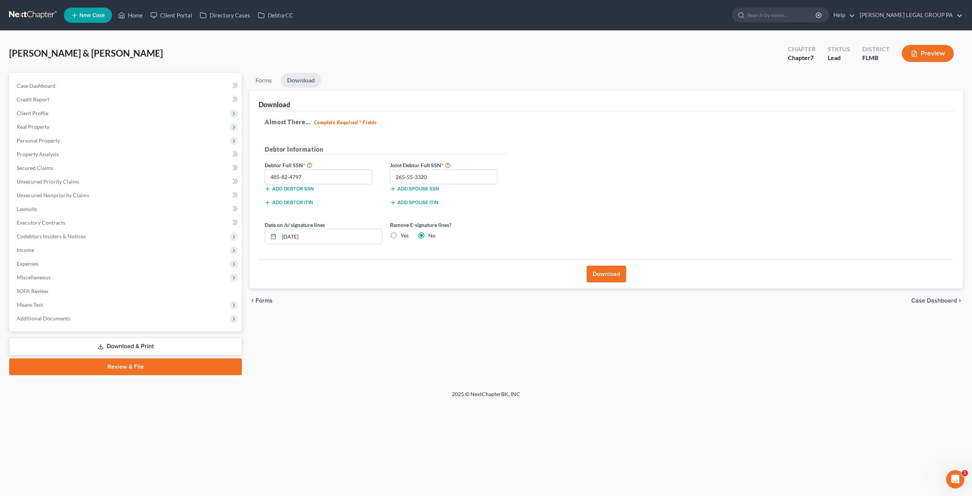
click at [600, 266] on button "Download" at bounding box center [606, 273] width 39 height 17
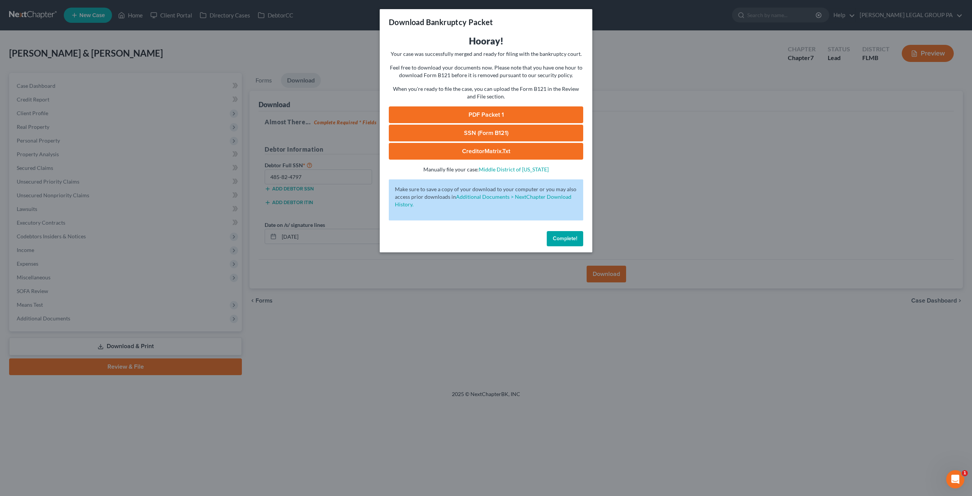
click at [485, 131] on link "SSN (Form B121)" at bounding box center [486, 133] width 194 height 17
click at [447, 113] on link "PDF Packet 1" at bounding box center [486, 114] width 194 height 17
click at [574, 234] on button "Complete!" at bounding box center [565, 238] width 36 height 15
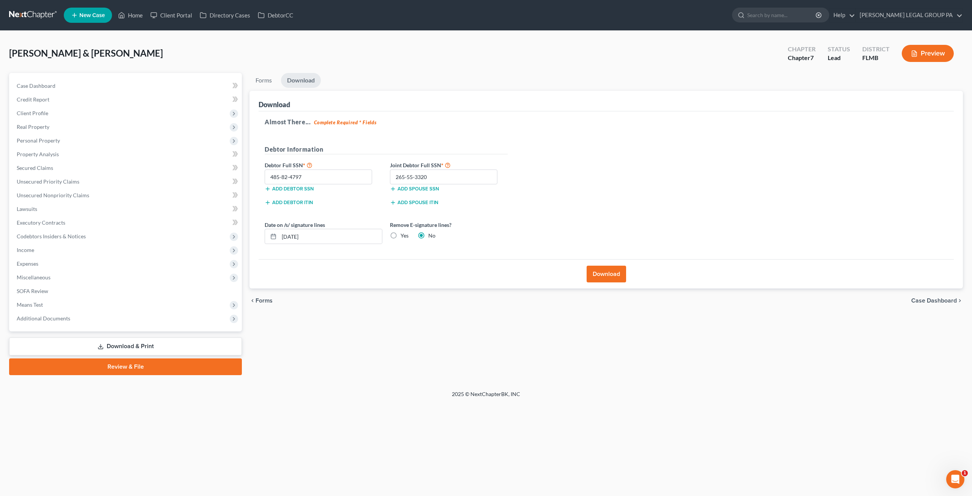
click at [27, 22] on link at bounding box center [33, 15] width 49 height 14
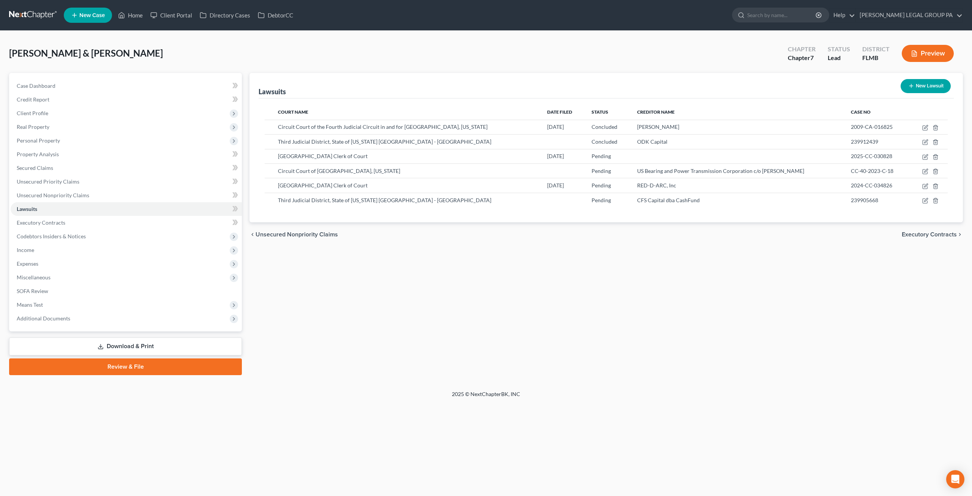
click at [32, 14] on link at bounding box center [33, 15] width 49 height 14
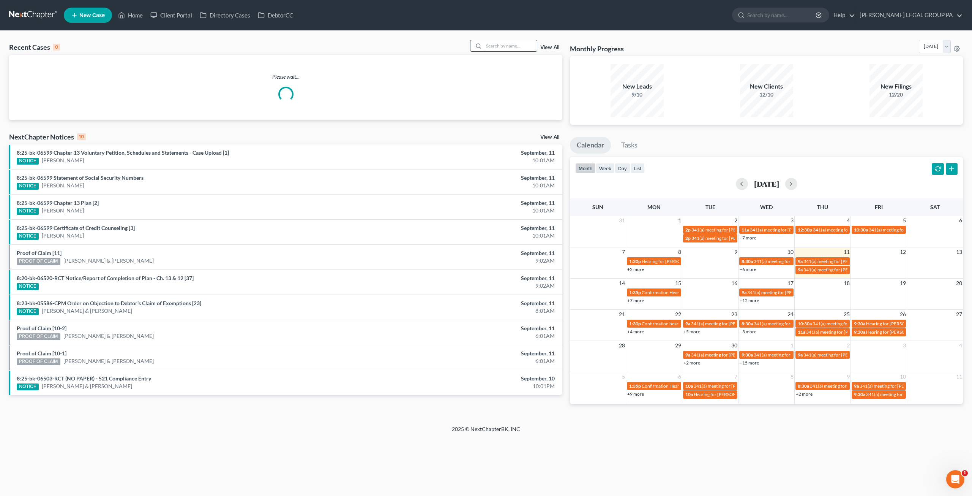
click at [521, 48] on input "search" at bounding box center [510, 45] width 53 height 11
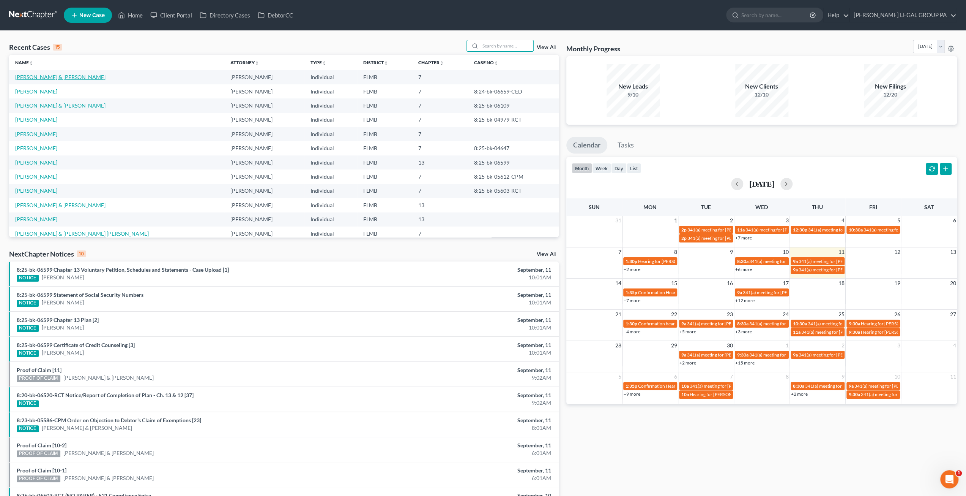
click at [35, 79] on link "[PERSON_NAME] & [PERSON_NAME]" at bounding box center [60, 77] width 90 height 6
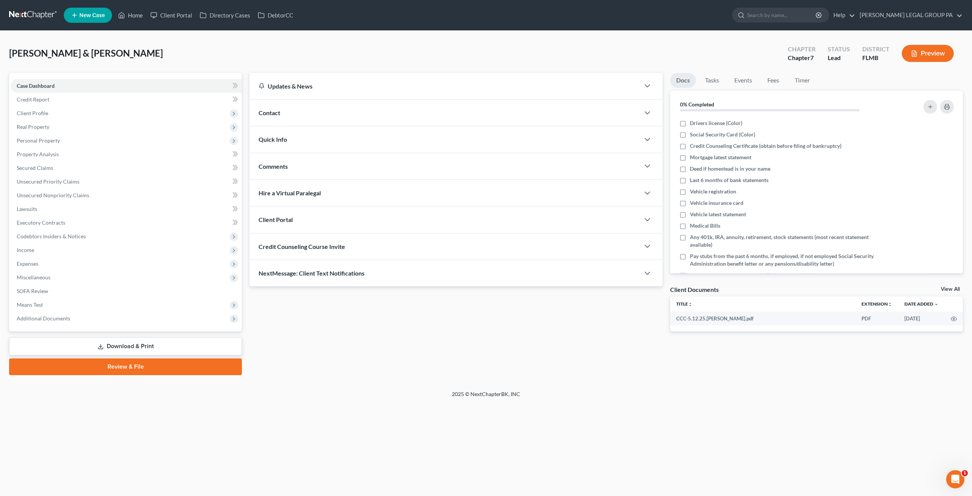
click at [36, 15] on link at bounding box center [33, 15] width 49 height 14
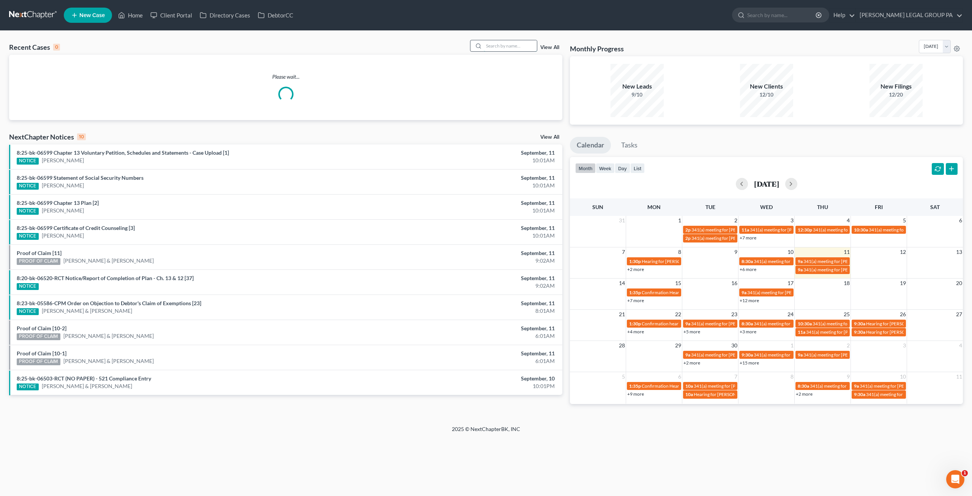
click at [493, 45] on input "search" at bounding box center [510, 45] width 53 height 11
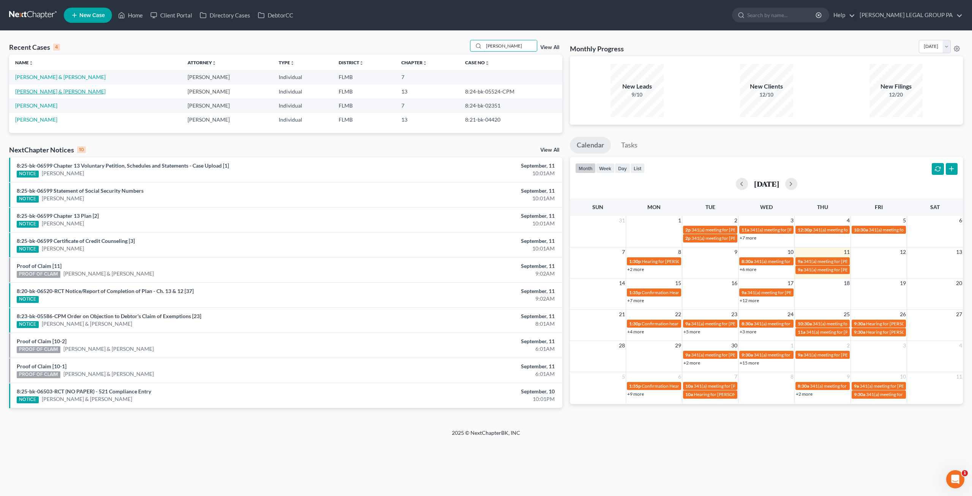
type input "moore"
click at [85, 92] on link "[PERSON_NAME] & [PERSON_NAME]" at bounding box center [60, 91] width 90 height 6
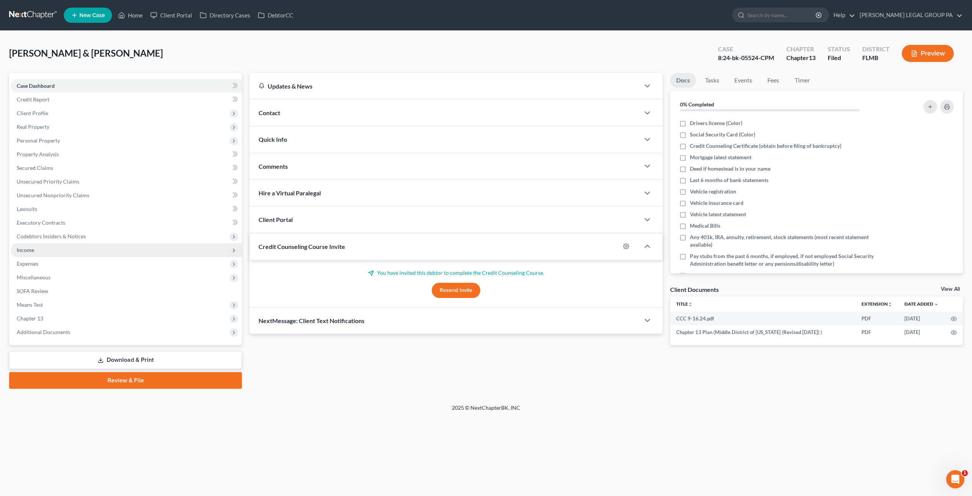
click at [38, 251] on span "Income" at bounding box center [126, 250] width 231 height 14
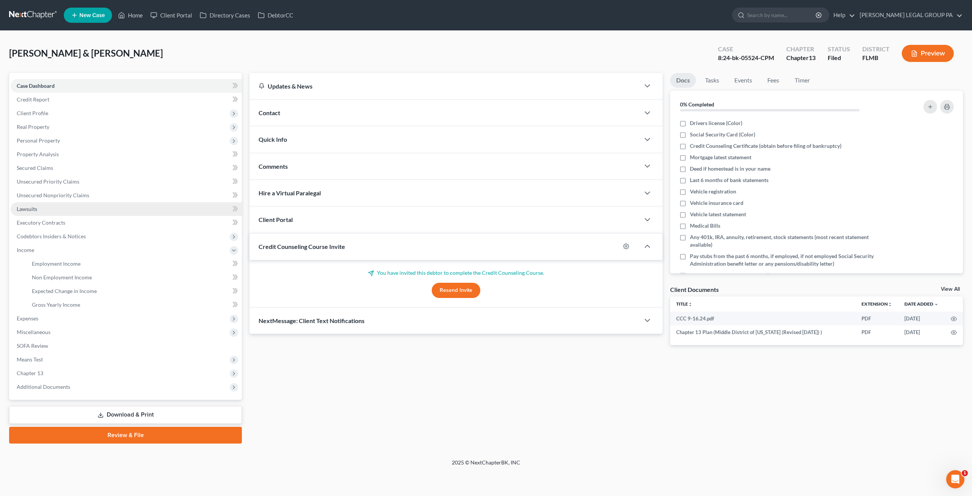
click at [35, 209] on span "Lawsuits" at bounding box center [27, 208] width 21 height 6
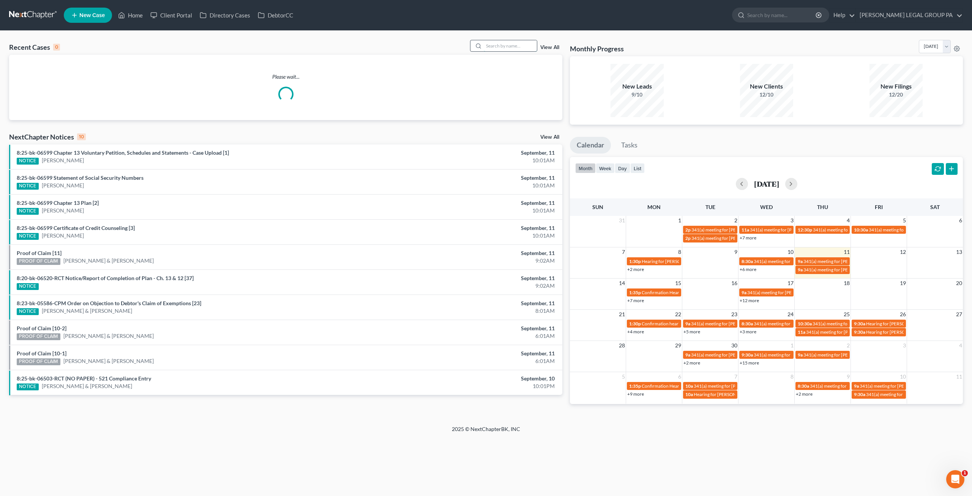
click at [499, 47] on input "search" at bounding box center [510, 45] width 53 height 11
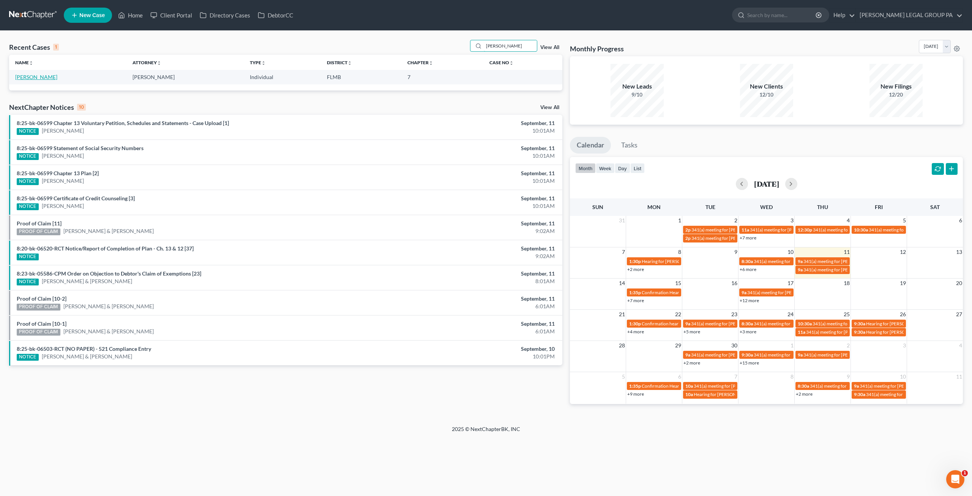
type input "[PERSON_NAME]"
click at [32, 77] on link "[PERSON_NAME]" at bounding box center [36, 77] width 42 height 6
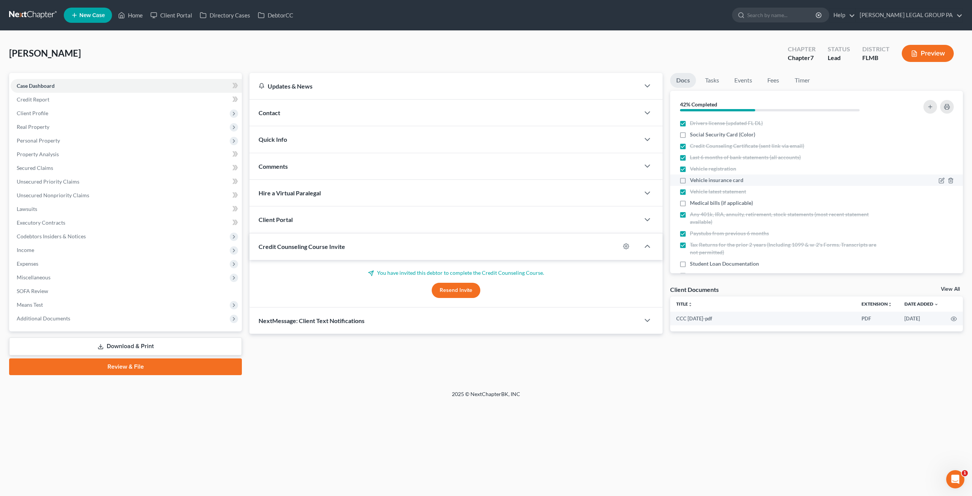
click at [690, 178] on label "Vehicle insurance card" at bounding box center [717, 180] width 54 height 8
click at [693, 178] on input "Vehicle insurance card" at bounding box center [695, 178] width 5 height 5
checkbox input "true"
click at [690, 132] on label "Social Security Card (Color)" at bounding box center [722, 135] width 65 height 8
click at [693, 132] on input "Social Security Card (Color)" at bounding box center [695, 133] width 5 height 5
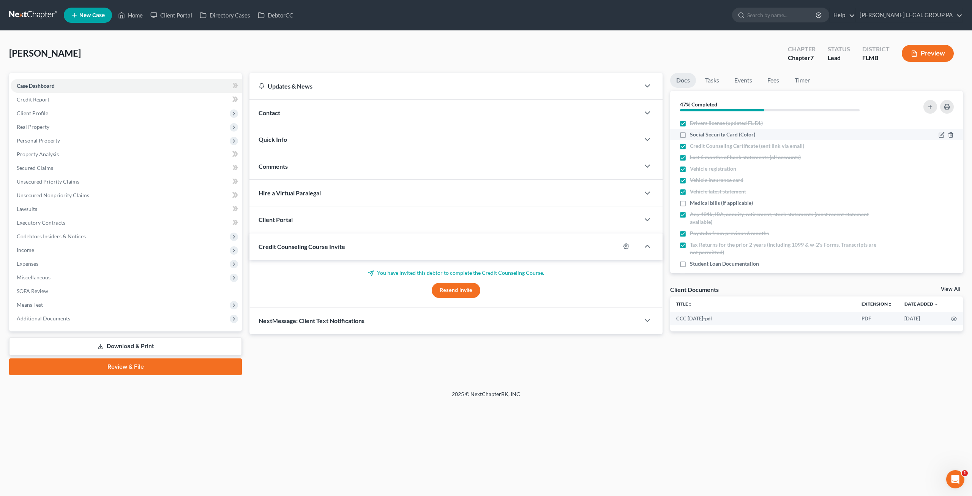
checkbox input "true"
click at [690, 262] on label "Student Loan Documentation" at bounding box center [724, 264] width 69 height 8
click at [693, 262] on input "Student Loan Documentation" at bounding box center [695, 262] width 5 height 5
checkbox input "true"
click at [690, 199] on label "Medical bills (if applicable)" at bounding box center [721, 203] width 63 height 8
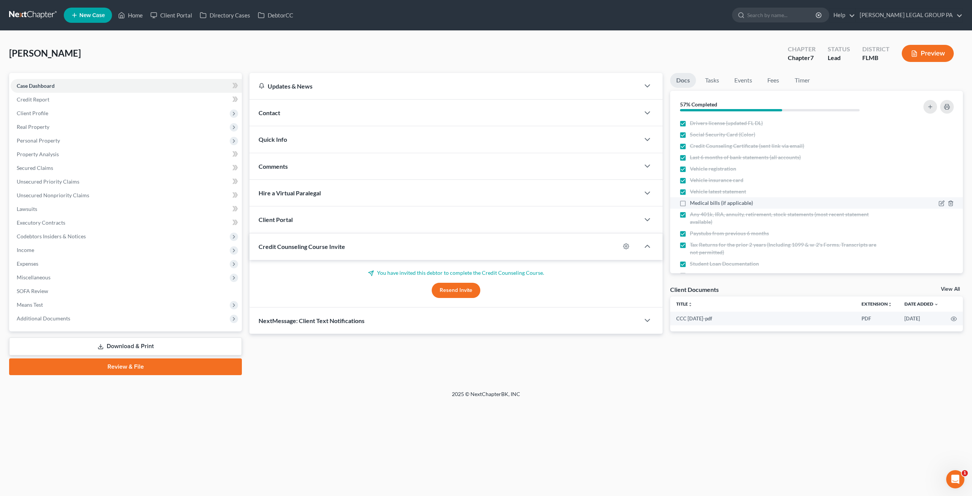
click at [693, 199] on input "Medical bills (if applicable)" at bounding box center [695, 201] width 5 height 5
checkbox input "true"
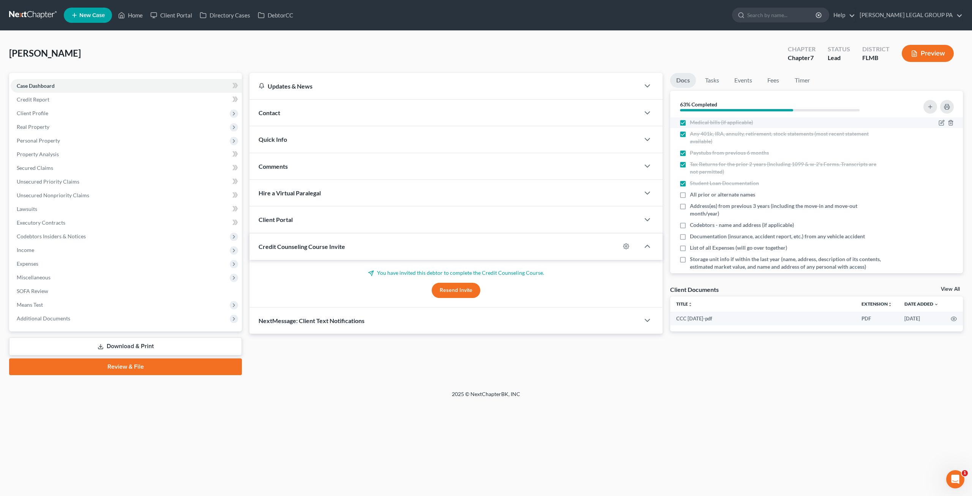
scroll to position [111, 0]
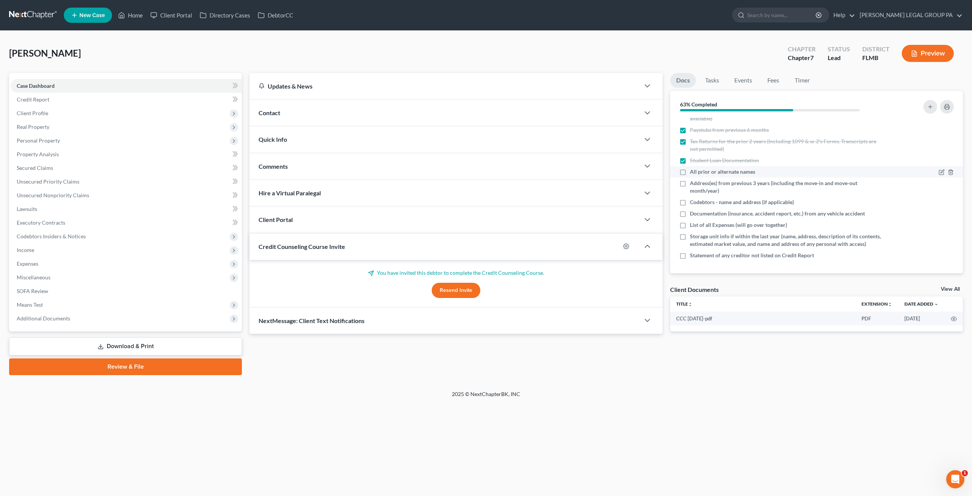
click at [690, 168] on label "All prior or alternate names" at bounding box center [722, 172] width 65 height 8
click at [693, 168] on input "All prior or alternate names" at bounding box center [695, 170] width 5 height 5
checkbox input "true"
click at [688, 179] on div "Address(es) from previous 3 years (including the move-in and move-out month/yea…" at bounding box center [781, 186] width 204 height 15
click at [690, 179] on label "Address(es) from previous 3 years (including the move-in and move-out month/yea…" at bounding box center [786, 186] width 193 height 15
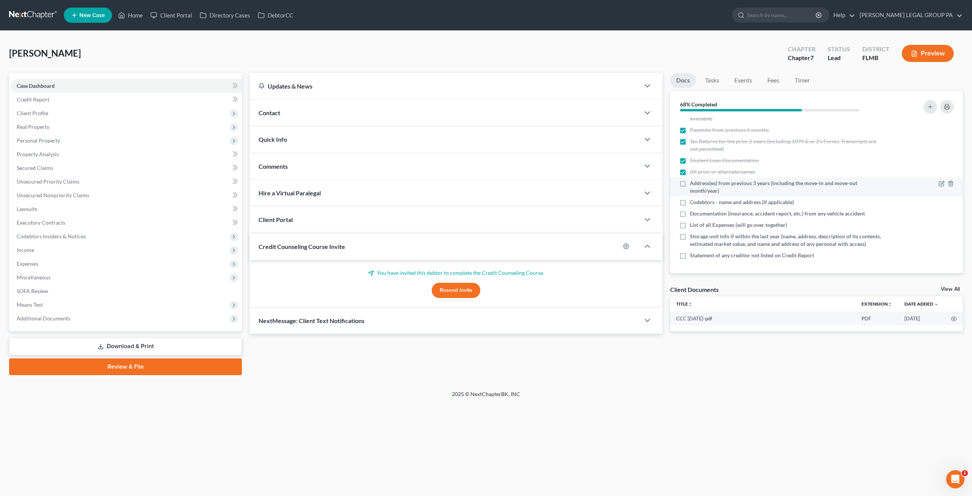
click at [693, 179] on input "Address(es) from previous 3 years (including the move-in and move-out month/yea…" at bounding box center [695, 181] width 5 height 5
checkbox input "true"
click at [690, 198] on label "Codebtors - name and address (if applicable)" at bounding box center [742, 202] width 104 height 8
click at [693, 198] on input "Codebtors - name and address (if applicable)" at bounding box center [695, 200] width 5 height 5
checkbox input "true"
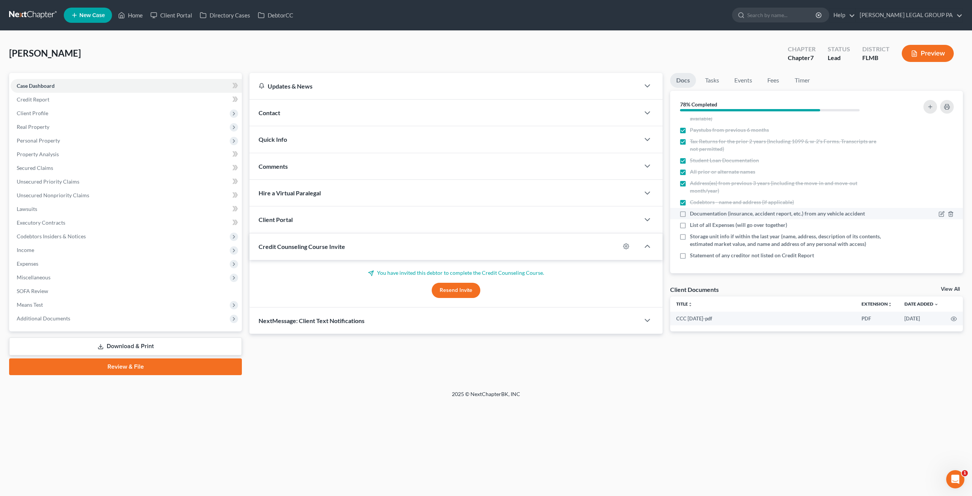
click at [690, 210] on label "Documentation (insurance, accident report, etc.) from any vehicle accident" at bounding box center [777, 214] width 175 height 8
click at [693, 210] on input "Documentation (insurance, accident report, etc.) from any vehicle accident" at bounding box center [695, 212] width 5 height 5
checkbox input "true"
click at [690, 221] on label "List of all Expenses (will go over together)" at bounding box center [738, 225] width 97 height 8
click at [693, 221] on input "List of all Expenses (will go over together)" at bounding box center [695, 223] width 5 height 5
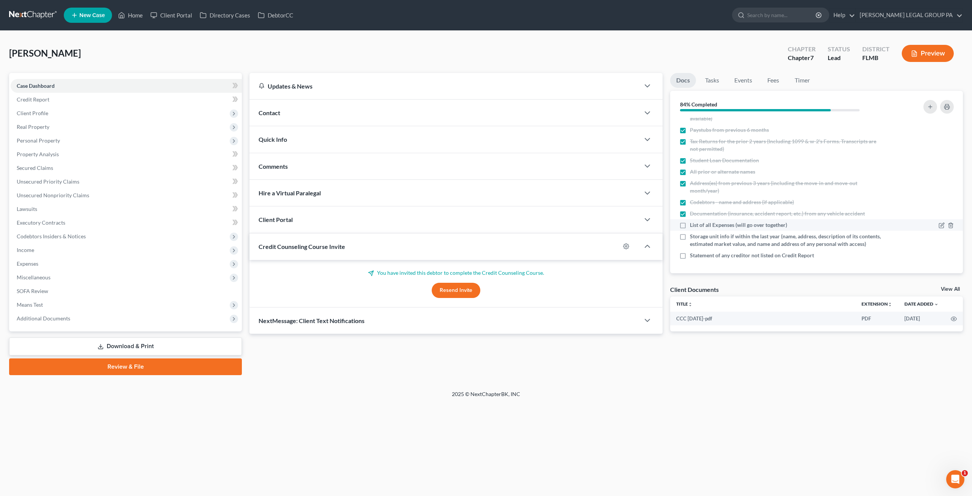
checkbox input "true"
click at [690, 232] on label "Storage unit info if within the last year (name, address, description of its co…" at bounding box center [786, 239] width 193 height 15
click at [693, 232] on input "Storage unit info if within the last year (name, address, description of its co…" at bounding box center [695, 234] width 5 height 5
checkbox input "true"
click at [690, 256] on label "Statement of any creditor not listed on Credit Report" at bounding box center [752, 255] width 124 height 8
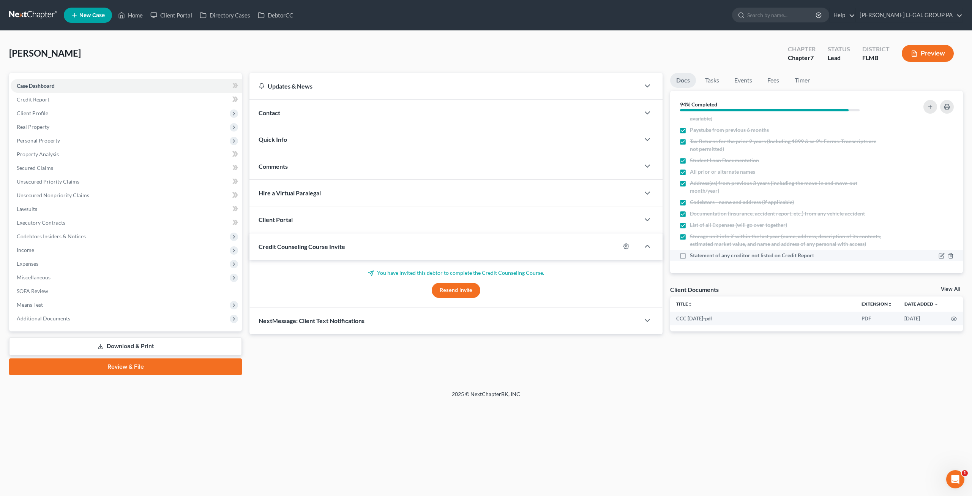
click at [693, 256] on input "Statement of any creditor not listed on Credit Report" at bounding box center [695, 253] width 5 height 5
checkbox input "true"
click at [47, 123] on span "Real Property" at bounding box center [33, 126] width 33 height 6
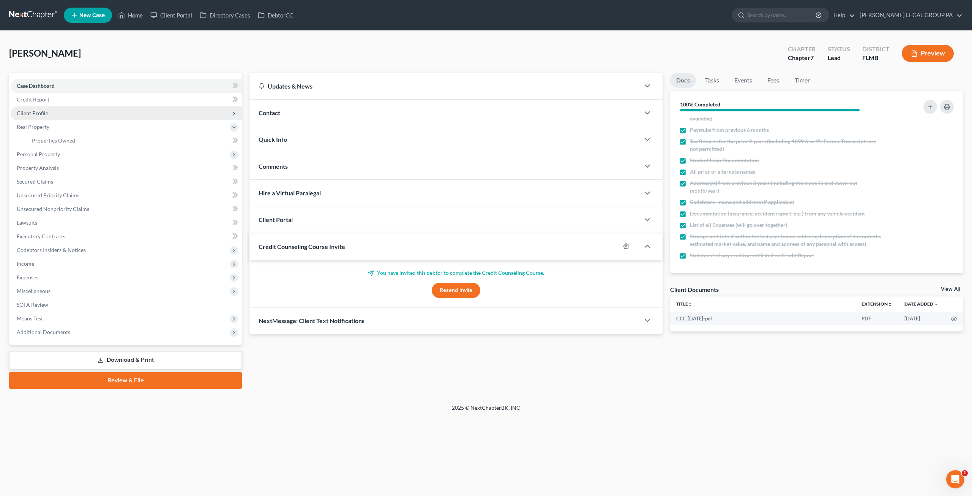
click at [44, 114] on span "Client Profile" at bounding box center [33, 113] width 32 height 6
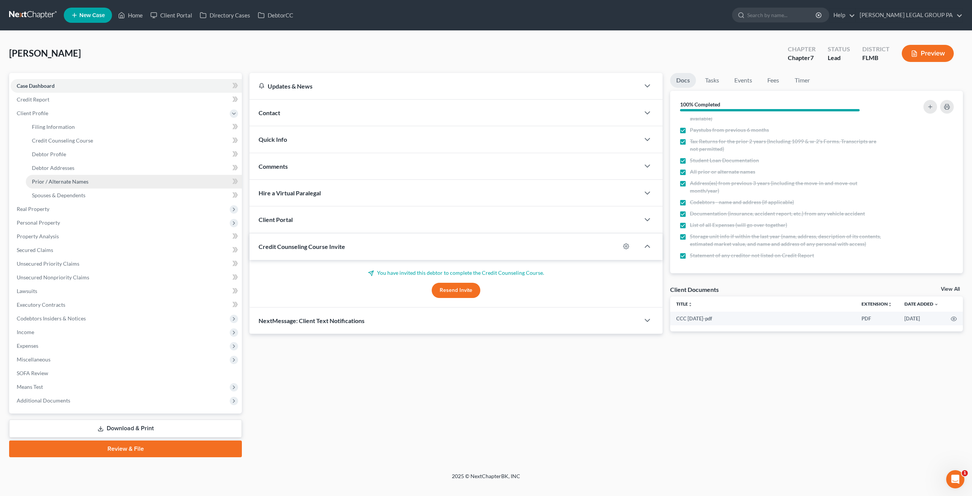
click at [56, 181] on span "Prior / Alternate Names" at bounding box center [60, 181] width 57 height 6
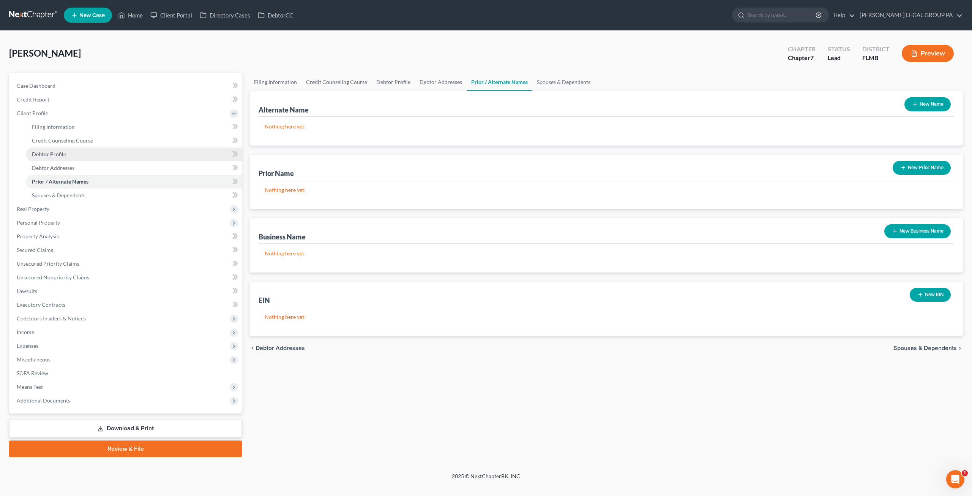
click at [60, 154] on span "Debtor Profile" at bounding box center [49, 154] width 34 height 6
select select "0"
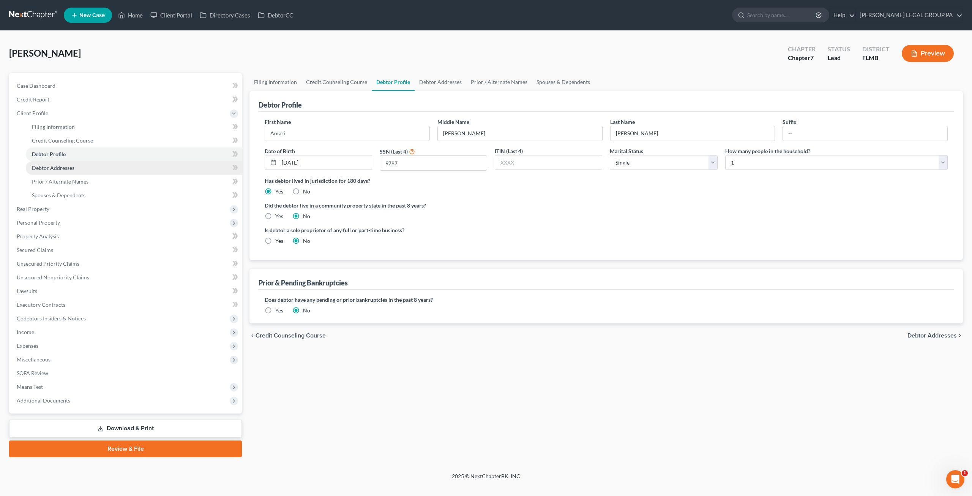
click at [57, 166] on span "Debtor Addresses" at bounding box center [53, 167] width 43 height 6
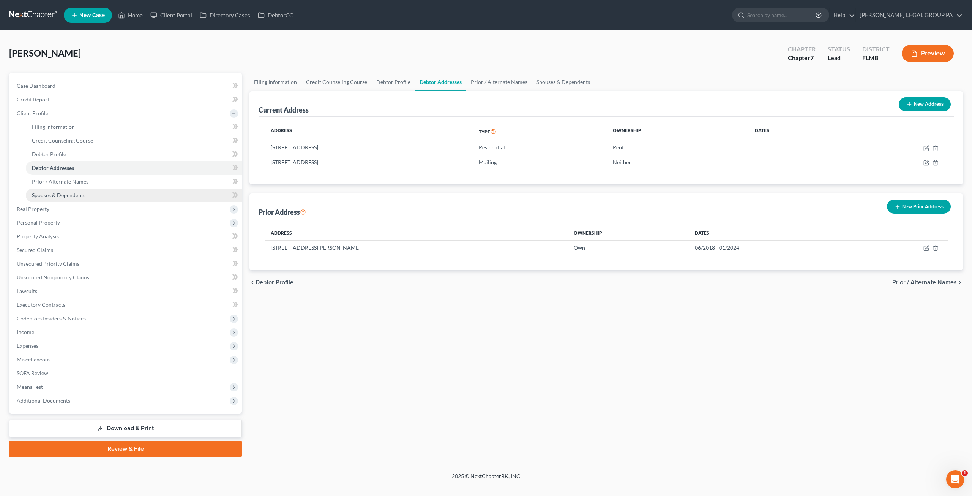
click at [59, 192] on span "Spouses & Dependents" at bounding box center [59, 195] width 54 height 6
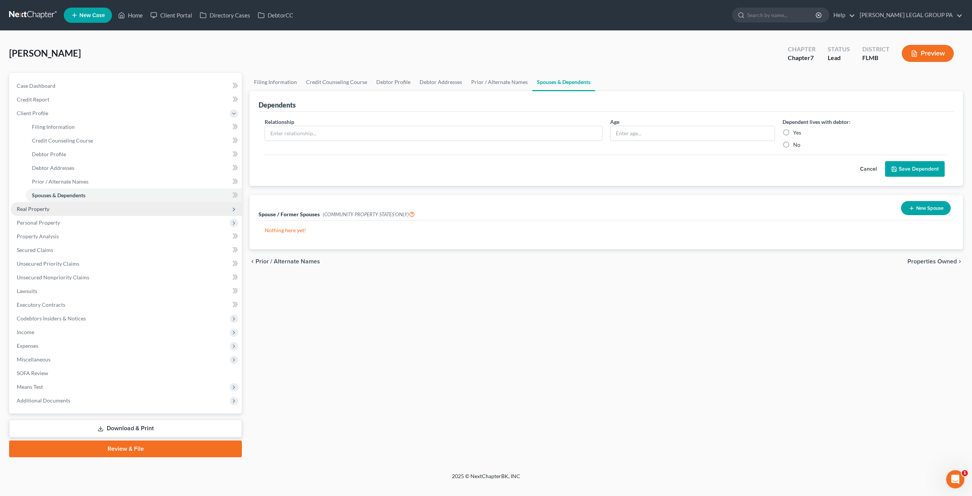
click at [55, 208] on span "Real Property" at bounding box center [126, 209] width 231 height 14
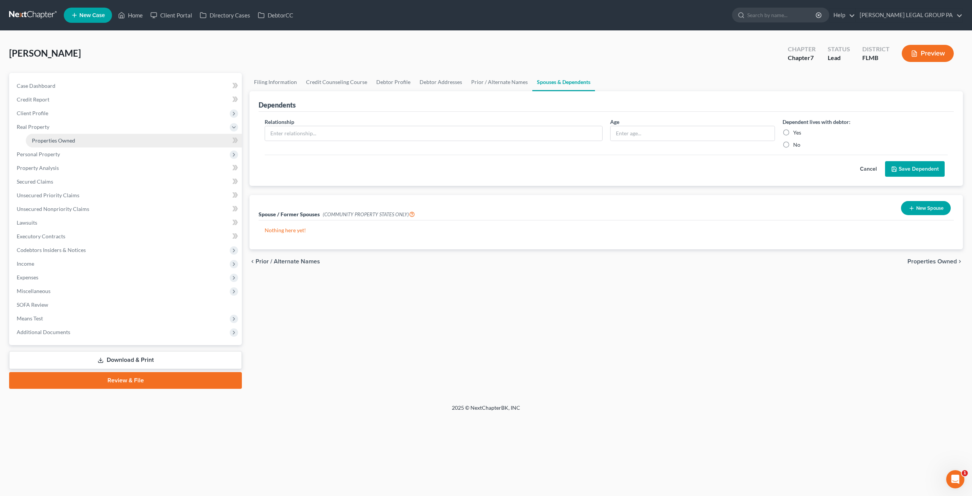
click at [52, 136] on link "Properties Owned" at bounding box center [134, 141] width 216 height 14
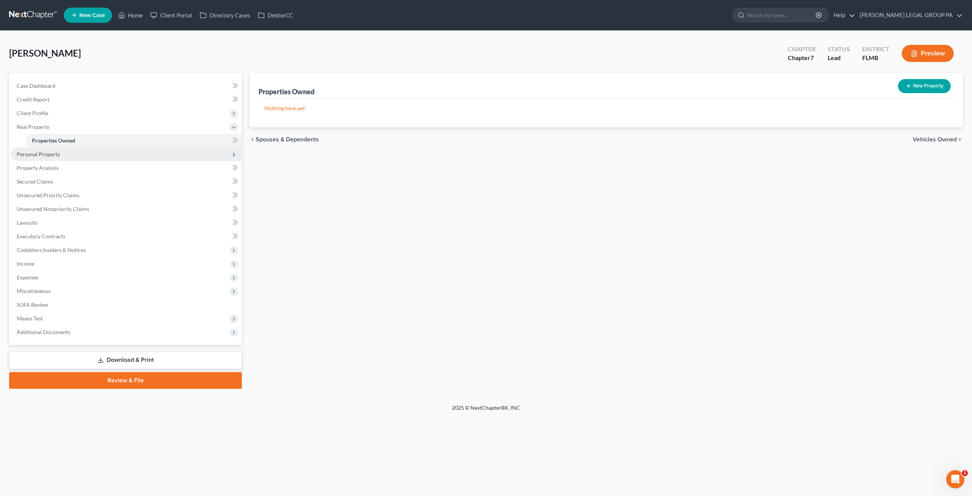
click at [55, 158] on span "Personal Property" at bounding box center [126, 154] width 231 height 14
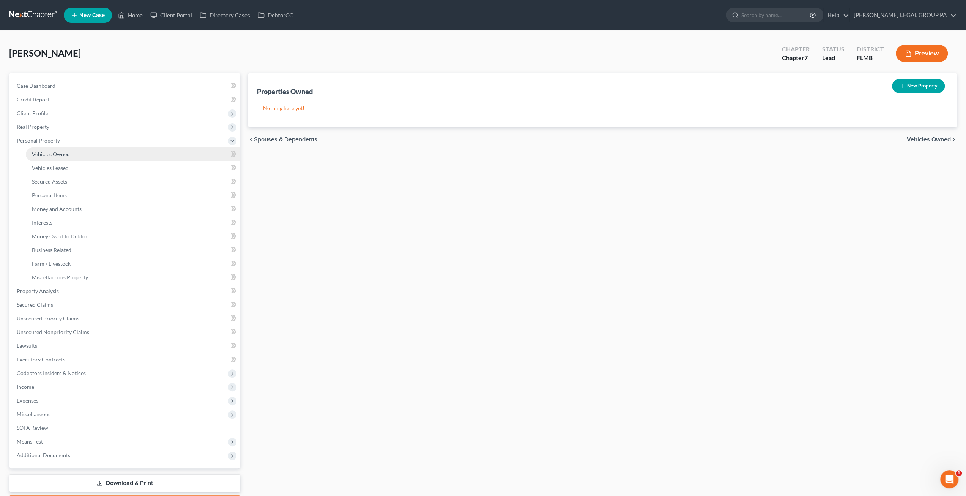
click at [53, 151] on span "Vehicles Owned" at bounding box center [51, 154] width 38 height 6
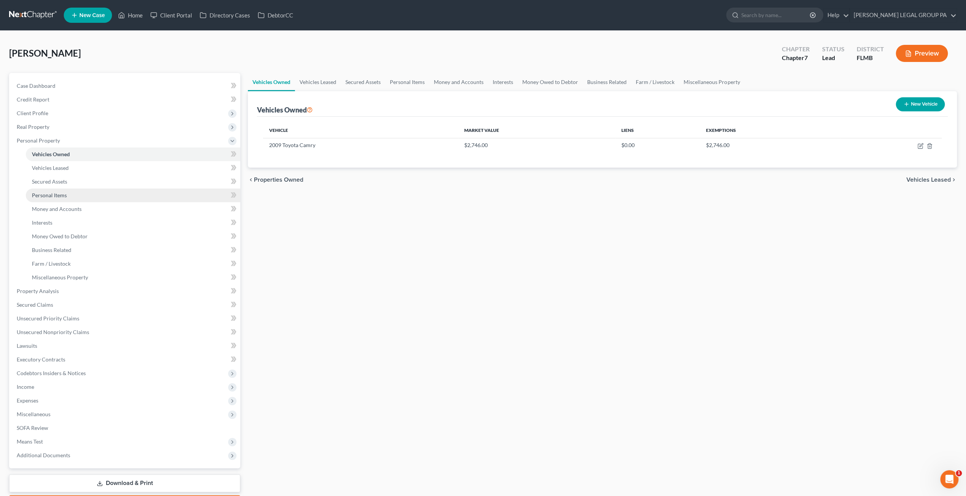
click at [57, 193] on span "Personal Items" at bounding box center [49, 195] width 35 height 6
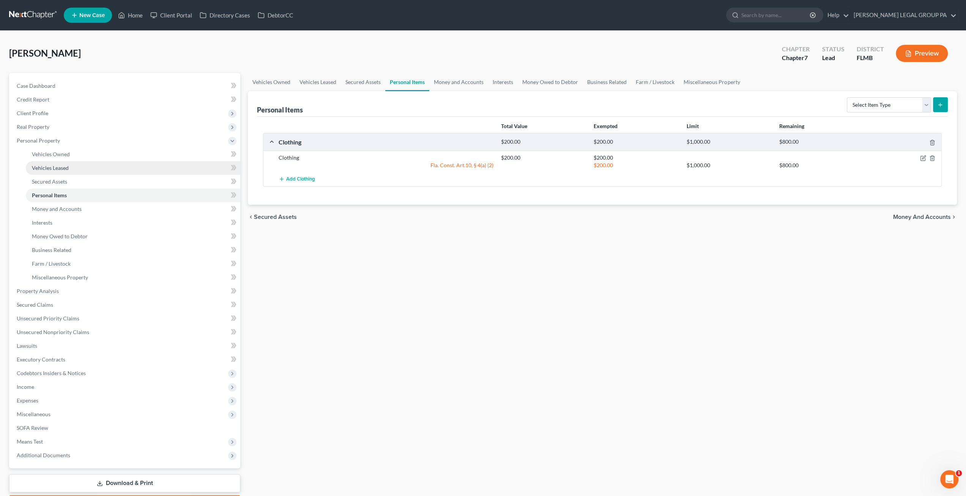
click at [55, 167] on span "Vehicles Leased" at bounding box center [50, 167] width 37 height 6
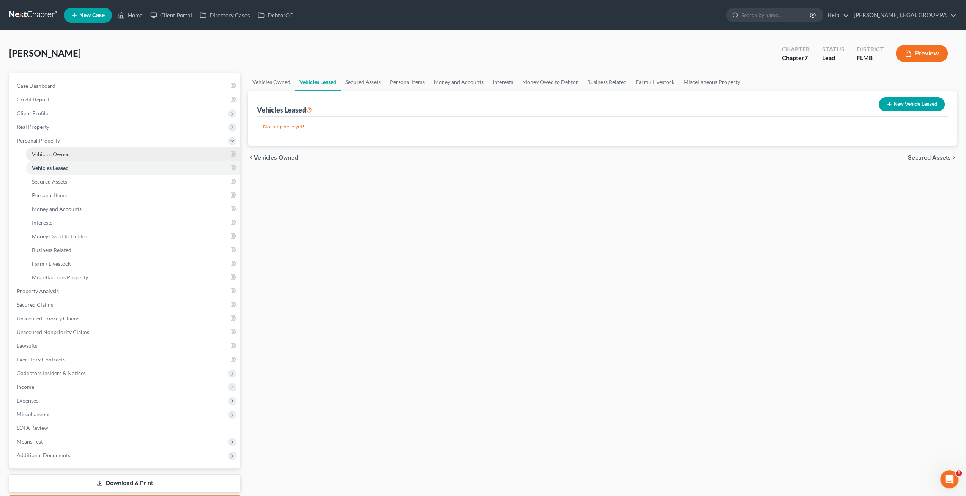
click at [54, 156] on span "Vehicles Owned" at bounding box center [51, 154] width 38 height 6
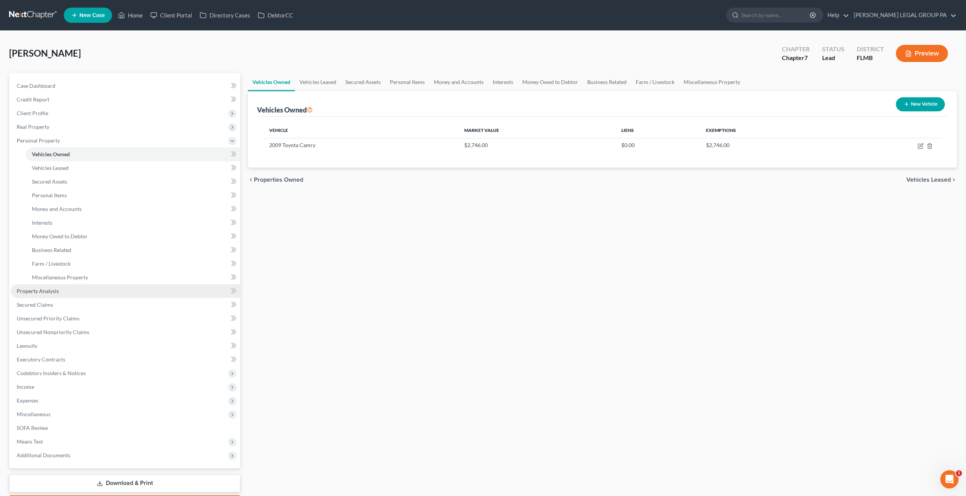
click at [55, 290] on span "Property Analysis" at bounding box center [38, 290] width 42 height 6
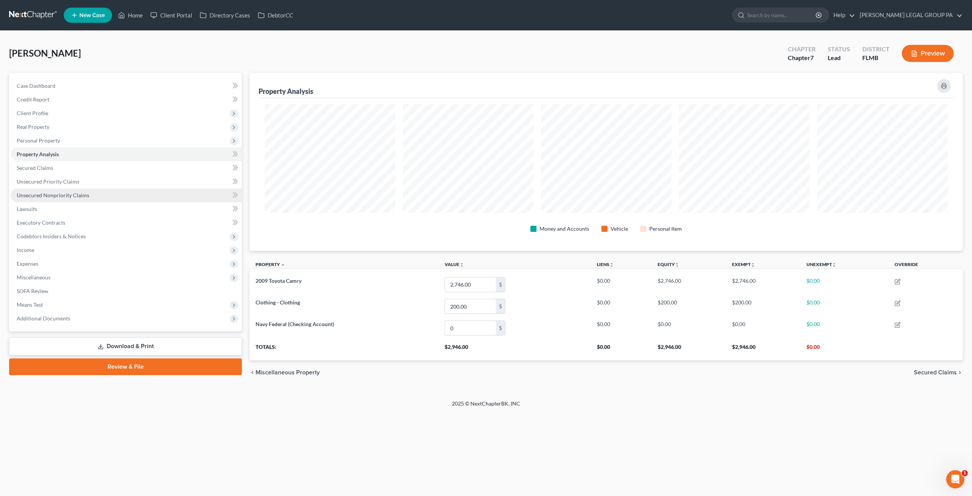
scroll to position [177, 713]
click at [39, 169] on span "Secured Claims" at bounding box center [35, 167] width 36 height 6
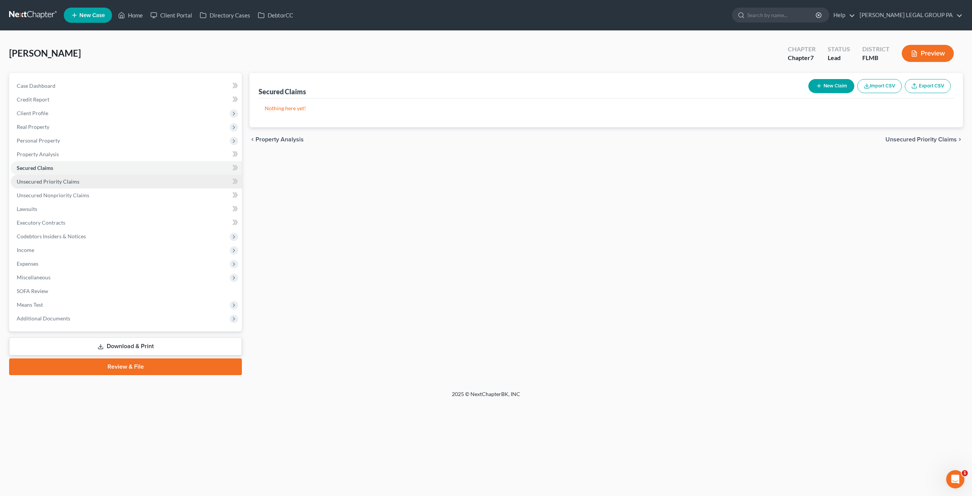
click at [48, 177] on link "Unsecured Priority Claims" at bounding box center [126, 182] width 231 height 14
click at [58, 198] on link "Unsecured Nonpriority Claims" at bounding box center [126, 195] width 231 height 14
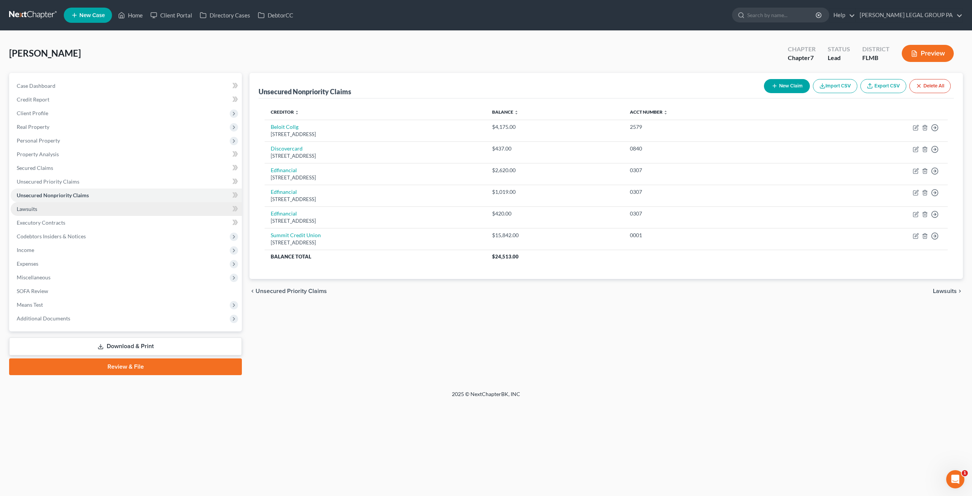
click at [54, 205] on link "Lawsuits" at bounding box center [126, 209] width 231 height 14
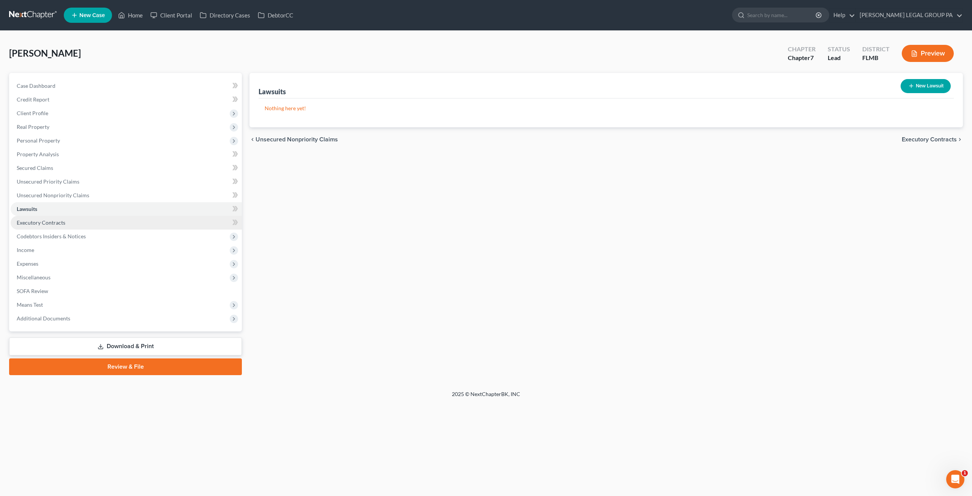
click at [66, 224] on link "Executory Contracts" at bounding box center [126, 223] width 231 height 14
click at [70, 237] on span "Codebtors Insiders & Notices" at bounding box center [51, 236] width 69 height 6
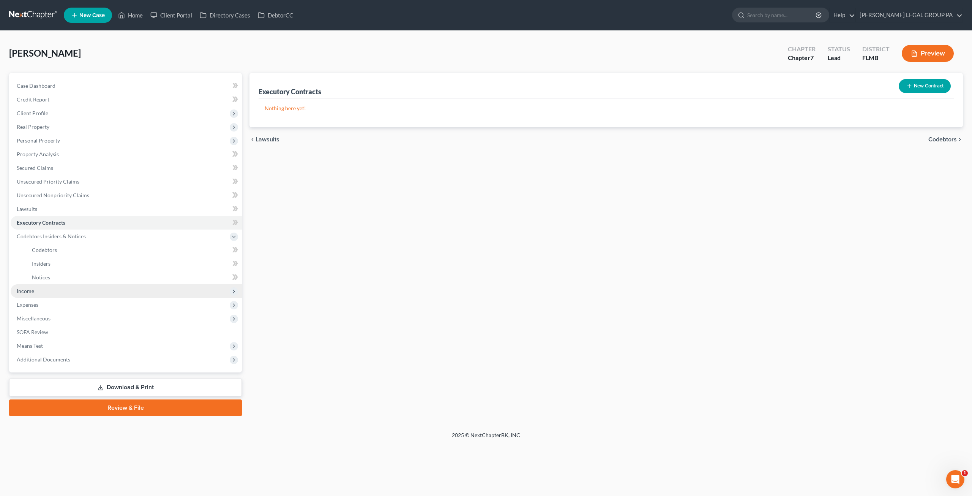
click at [51, 292] on span "Income" at bounding box center [126, 291] width 231 height 14
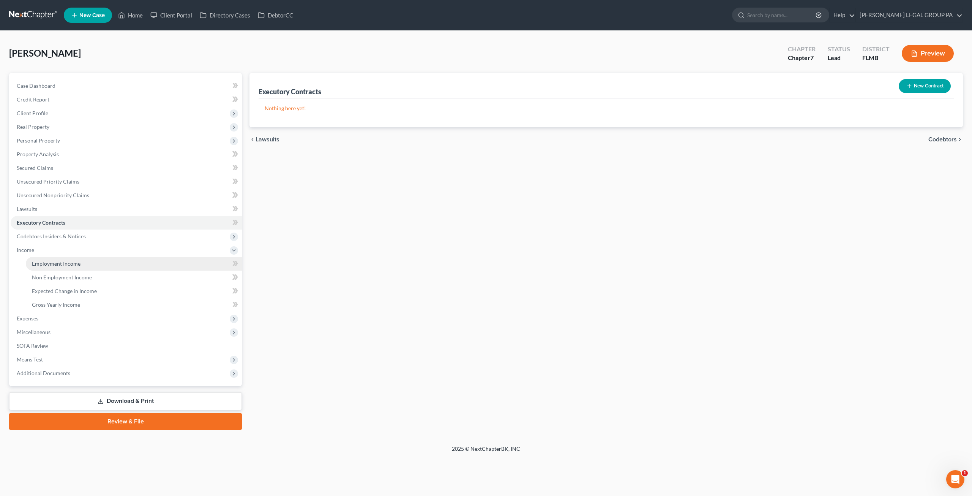
click at [51, 262] on span "Employment Income" at bounding box center [56, 263] width 49 height 6
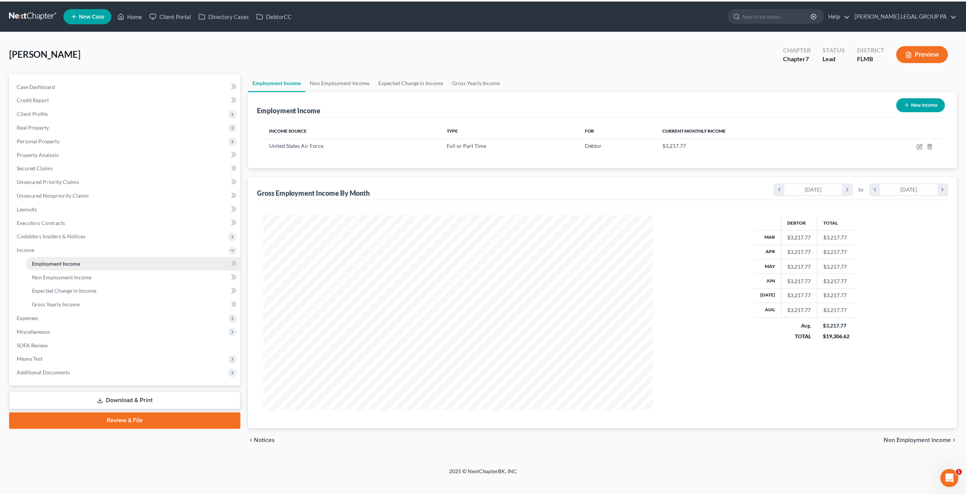
scroll to position [196, 407]
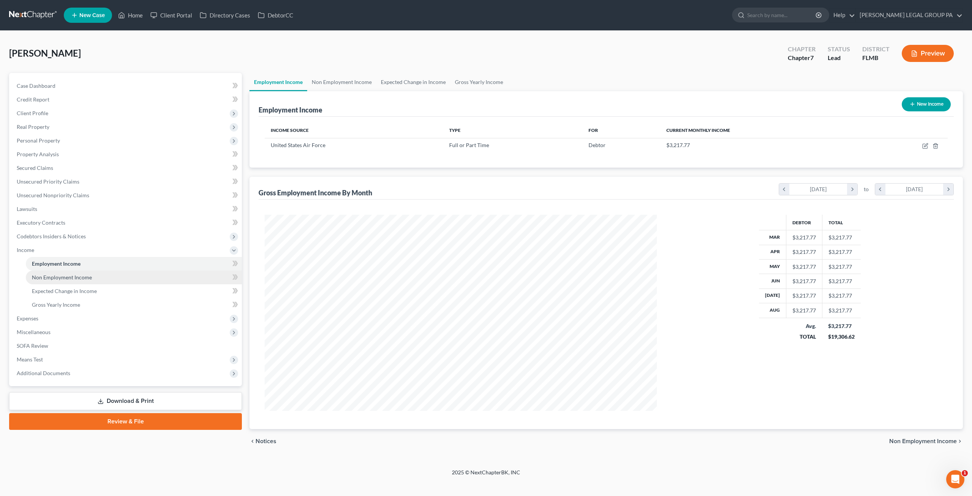
click at [65, 280] on span "Non Employment Income" at bounding box center [62, 277] width 60 height 6
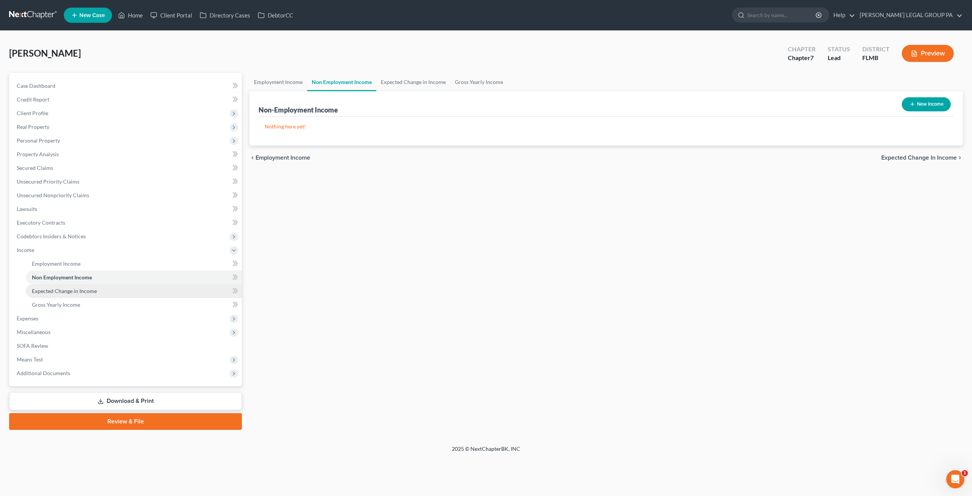
click at [68, 291] on span "Expected Change in Income" at bounding box center [64, 290] width 65 height 6
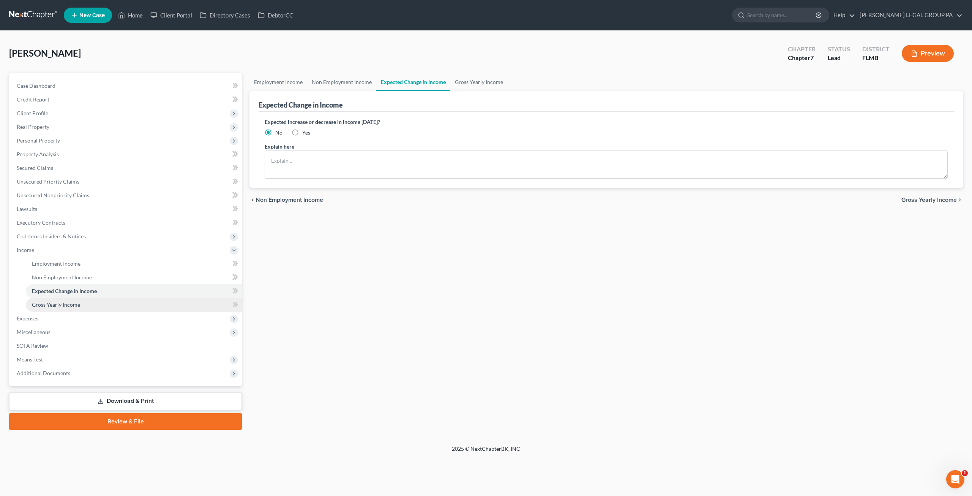
click at [69, 300] on link "Gross Yearly Income" at bounding box center [134, 305] width 216 height 14
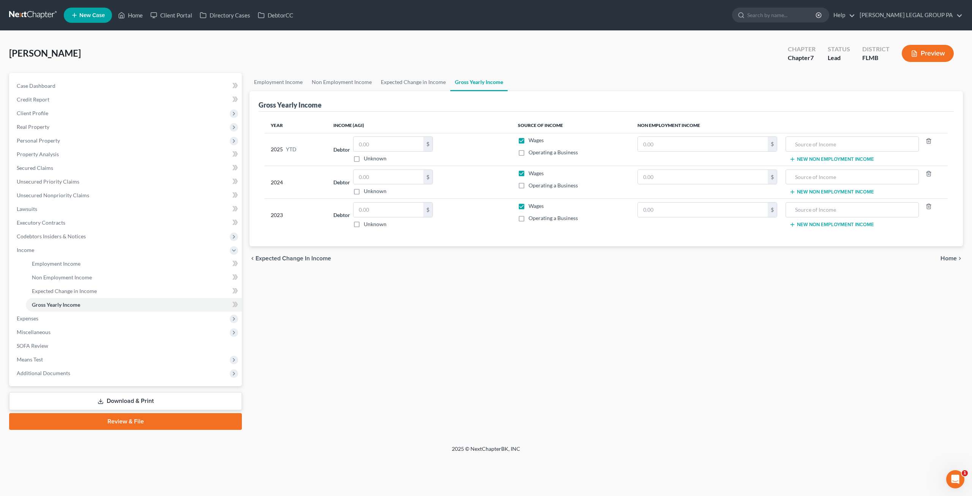
click at [529, 139] on label "Wages" at bounding box center [536, 140] width 15 height 8
click at [532, 139] on input "Wages" at bounding box center [534, 138] width 5 height 5
checkbox input "false"
click at [529, 173] on label "Wages" at bounding box center [536, 173] width 15 height 8
click at [532, 173] on input "Wages" at bounding box center [534, 171] width 5 height 5
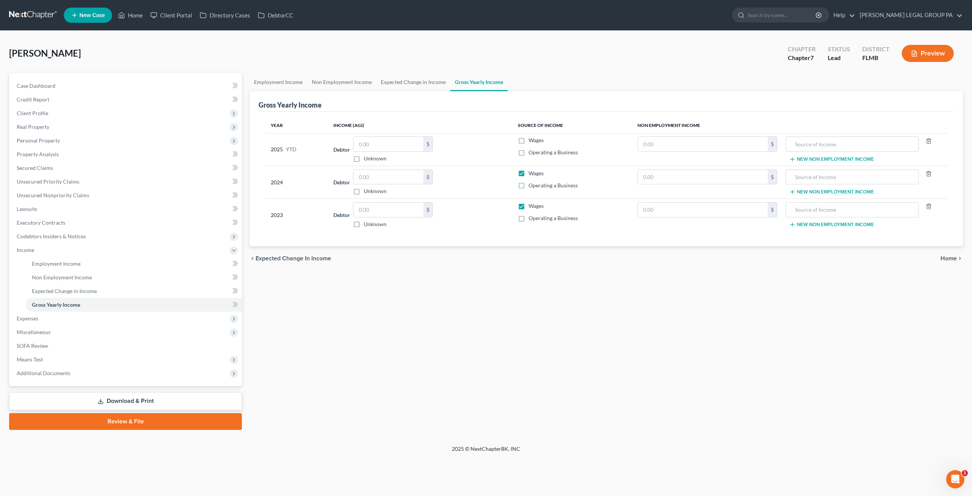
checkbox input "false"
click at [529, 206] on label "Wages" at bounding box center [536, 206] width 15 height 8
click at [532, 206] on input "Wages" at bounding box center [534, 204] width 5 height 5
checkbox input "false"
click at [379, 209] on input "text" at bounding box center [389, 209] width 70 height 14
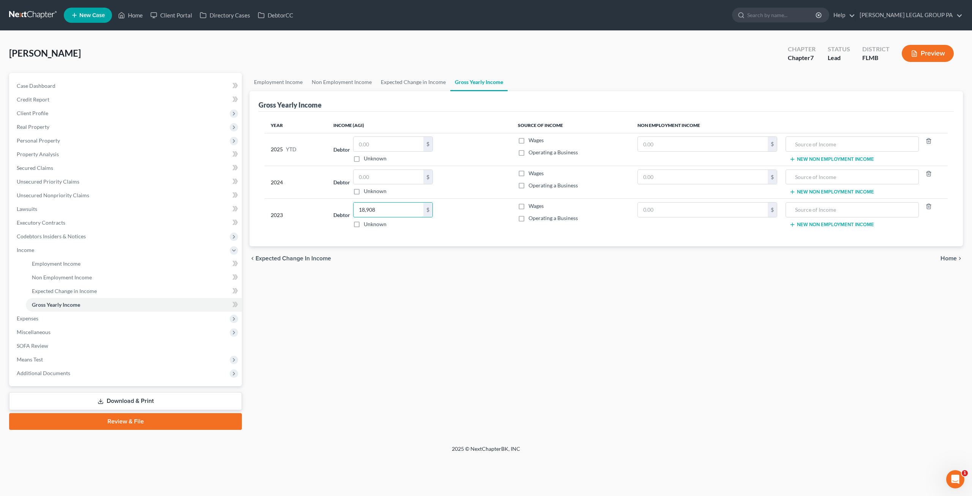
type input "18,908"
click at [529, 203] on label "Wages" at bounding box center [536, 206] width 15 height 8
click at [532, 203] on input "Wages" at bounding box center [534, 204] width 5 height 5
checkbox input "true"
click at [490, 235] on div "Year Income (AGI) Source of Income Non Employment Income 2025 YTD Debtor $ Unkn…" at bounding box center [606, 179] width 695 height 135
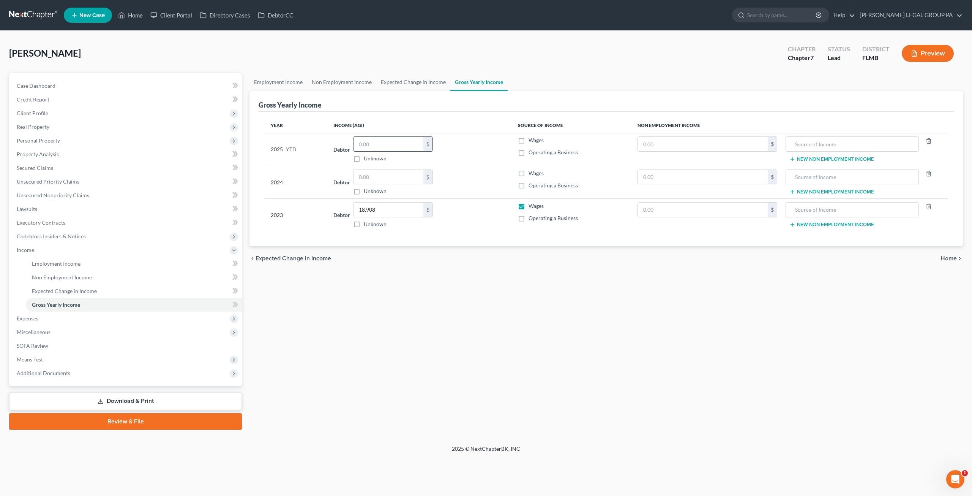
click at [389, 146] on input "text" at bounding box center [389, 144] width 70 height 14
type input "20,576"
click at [529, 139] on label "Wages" at bounding box center [536, 140] width 15 height 8
click at [532, 139] on input "Wages" at bounding box center [534, 138] width 5 height 5
checkbox input "true"
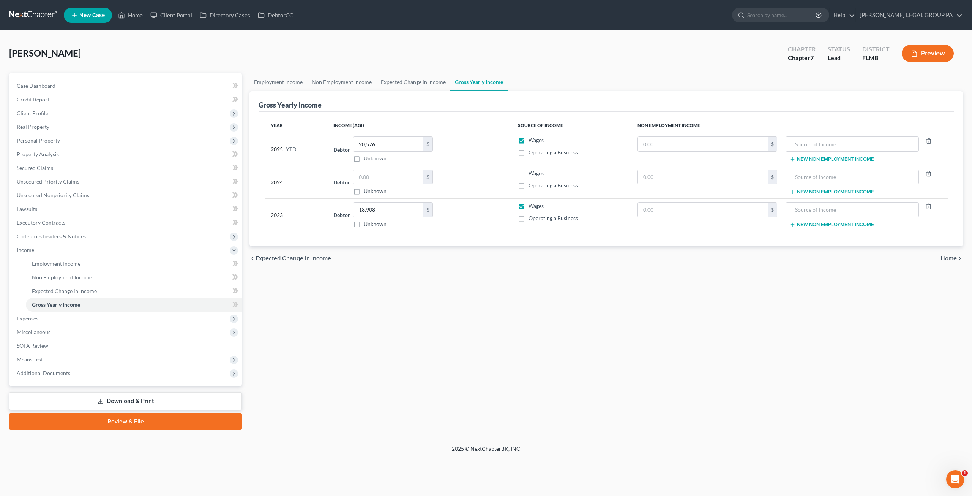
click at [478, 112] on div "Year Income (AGI) Source of Income Non Employment Income 2025 YTD Debtor 20,576…" at bounding box center [606, 179] width 695 height 135
click at [40, 231] on span "Codebtors Insiders & Notices" at bounding box center [126, 236] width 231 height 14
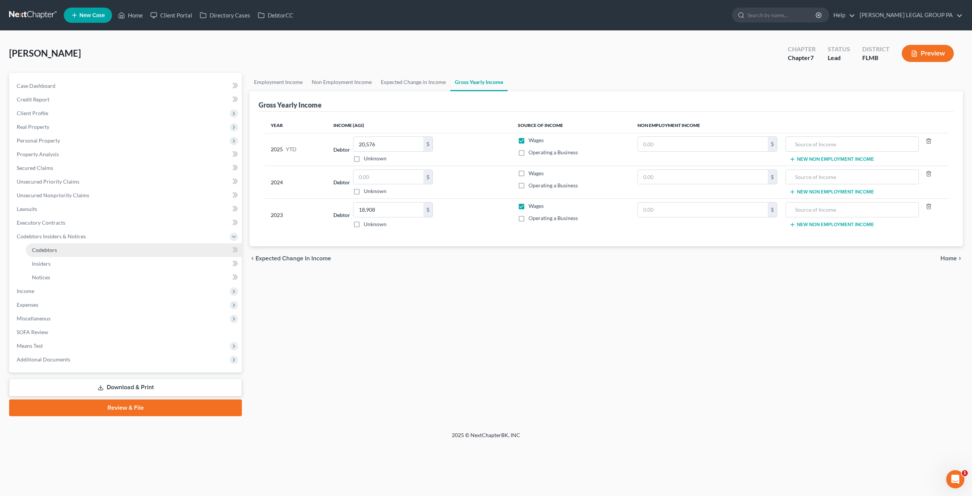
click at [46, 249] on span "Codebtors" at bounding box center [44, 249] width 25 height 6
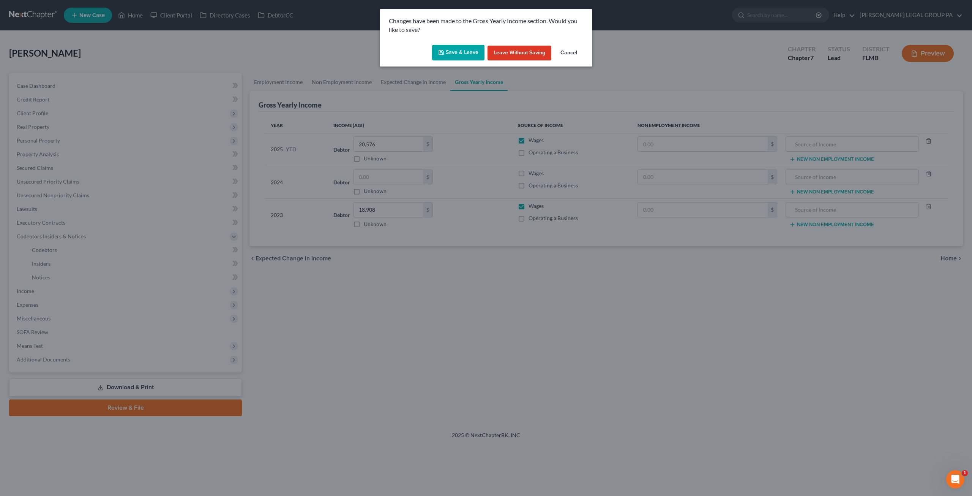
click at [462, 52] on button "Save & Leave" at bounding box center [458, 53] width 52 height 16
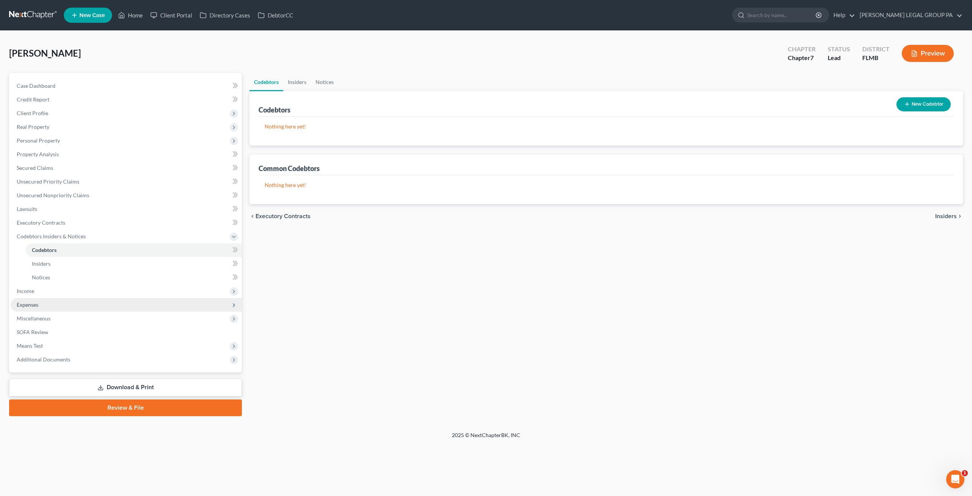
click at [50, 306] on span "Expenses" at bounding box center [126, 305] width 231 height 14
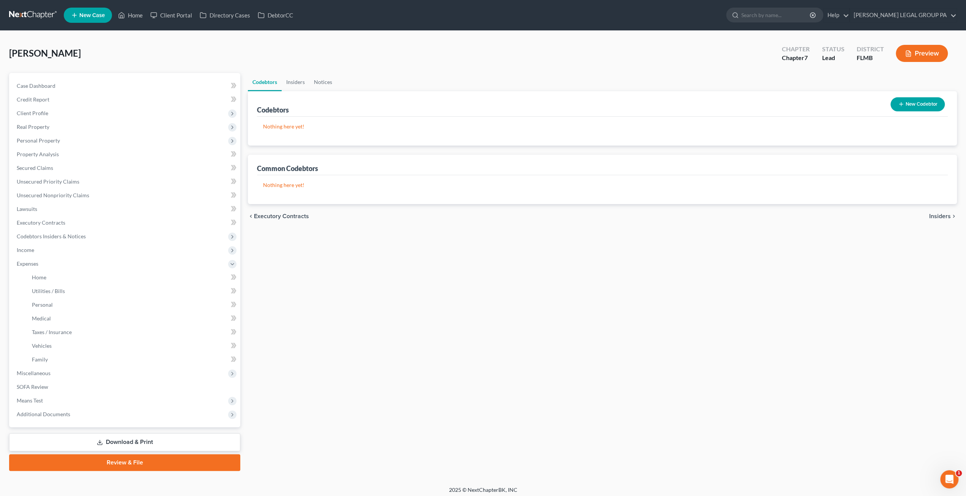
click at [19, 13] on link at bounding box center [33, 15] width 49 height 14
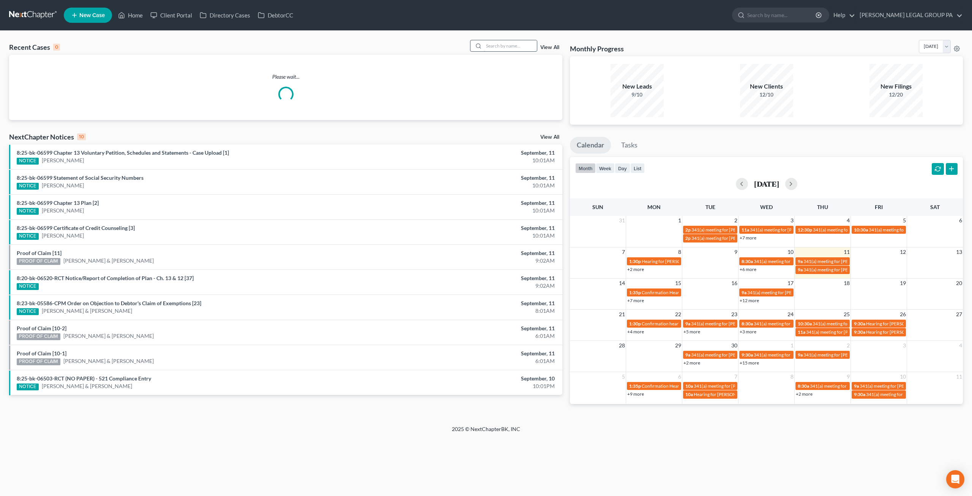
click at [496, 47] on input "search" at bounding box center [510, 45] width 53 height 11
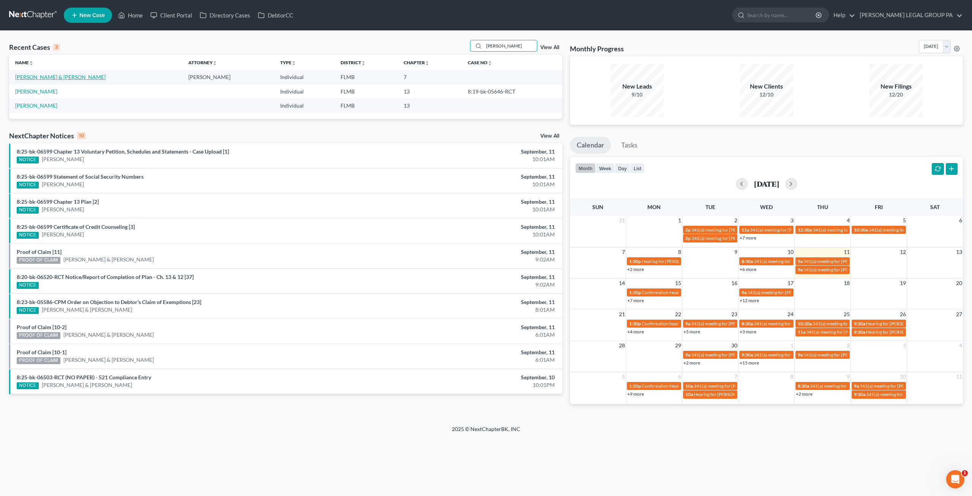
type input "[PERSON_NAME]"
click at [37, 76] on link "[PERSON_NAME] & [PERSON_NAME]" at bounding box center [60, 77] width 90 height 6
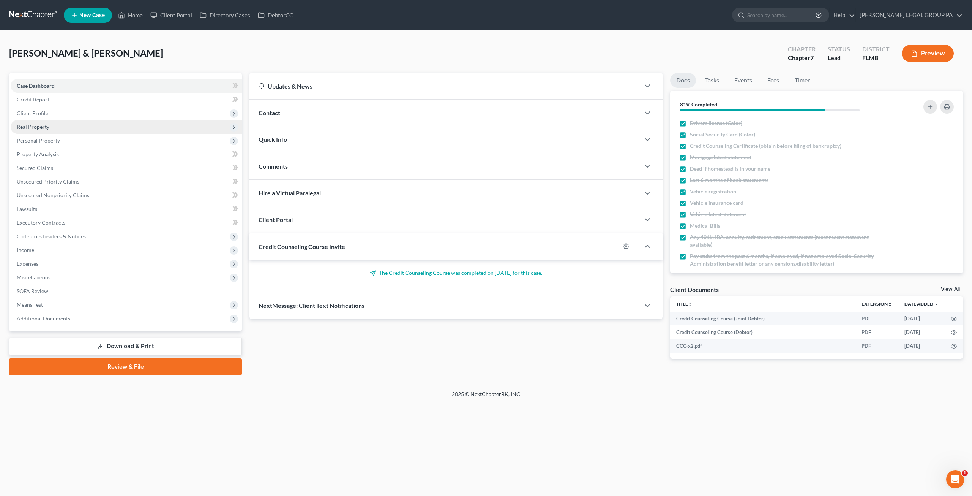
click at [47, 126] on span "Real Property" at bounding box center [33, 126] width 33 height 6
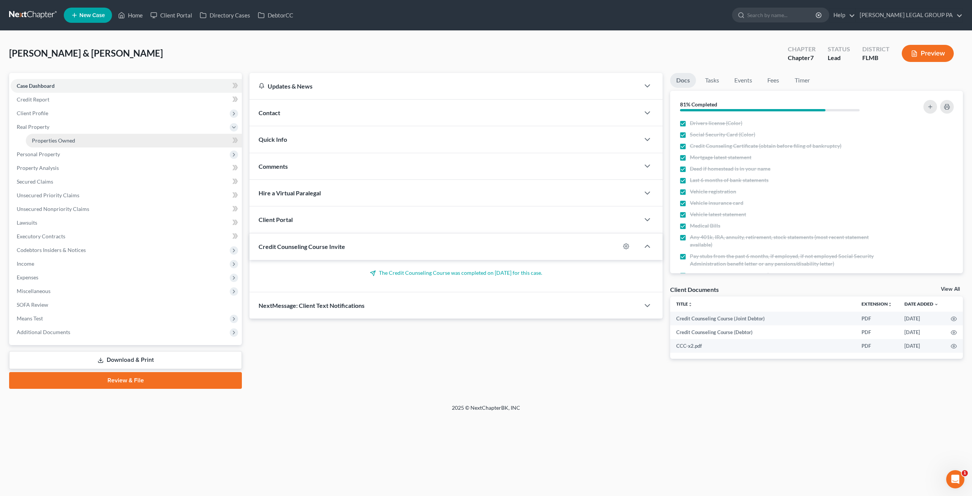
click at [61, 140] on span "Properties Owned" at bounding box center [53, 140] width 43 height 6
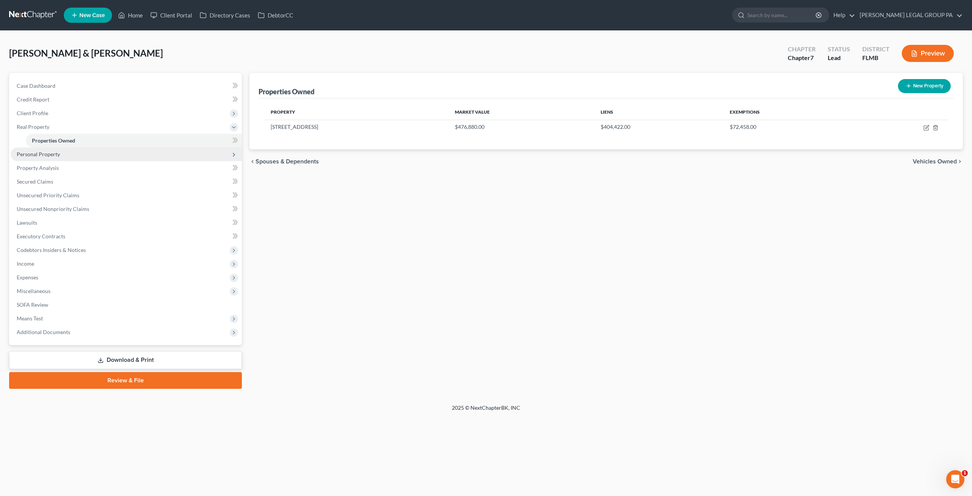
click at [57, 154] on span "Personal Property" at bounding box center [38, 154] width 43 height 6
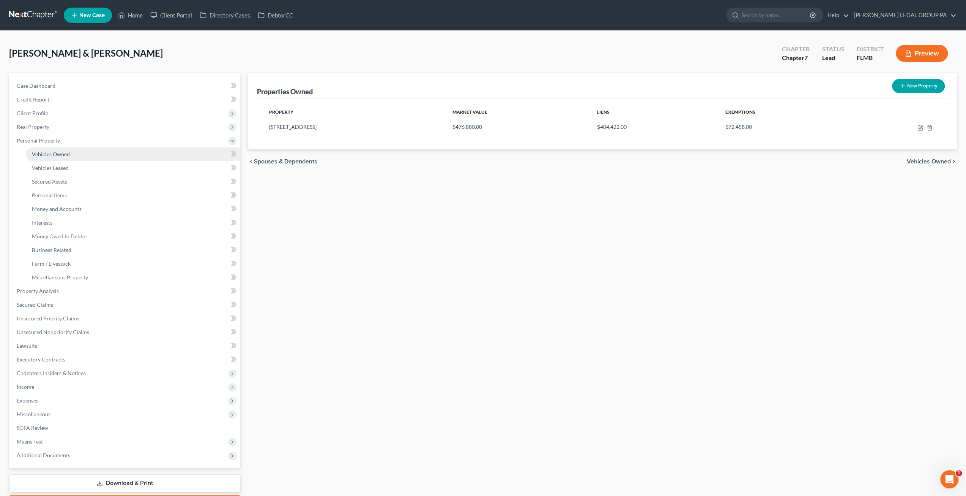
click at [55, 158] on link "Vehicles Owned" at bounding box center [133, 154] width 215 height 14
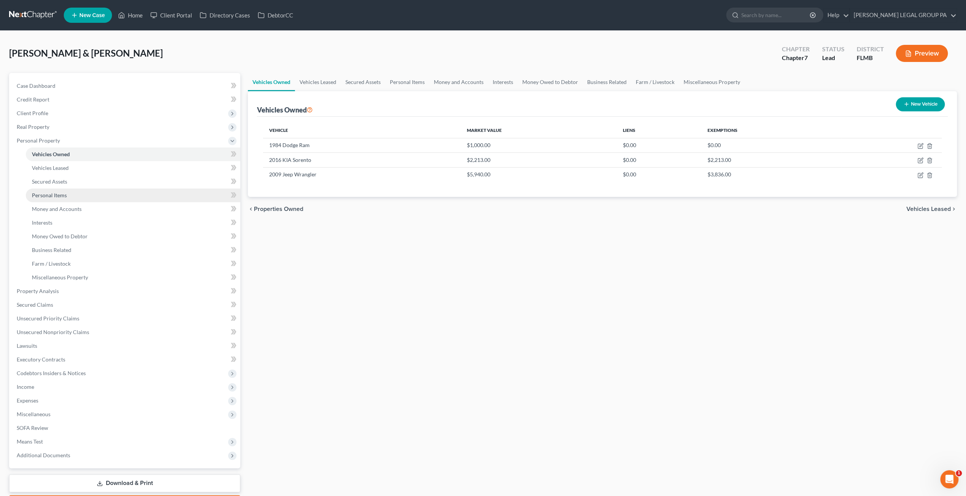
click at [49, 193] on span "Personal Items" at bounding box center [49, 195] width 35 height 6
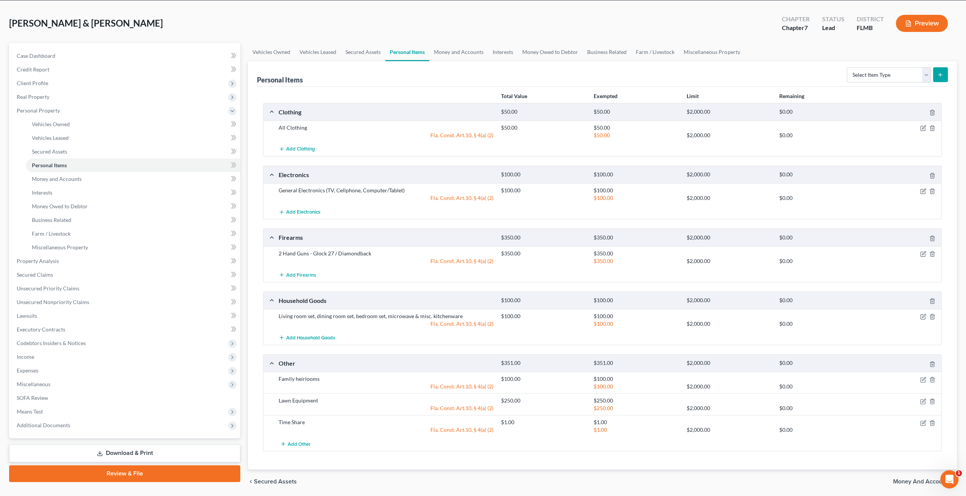
scroll to position [54, 0]
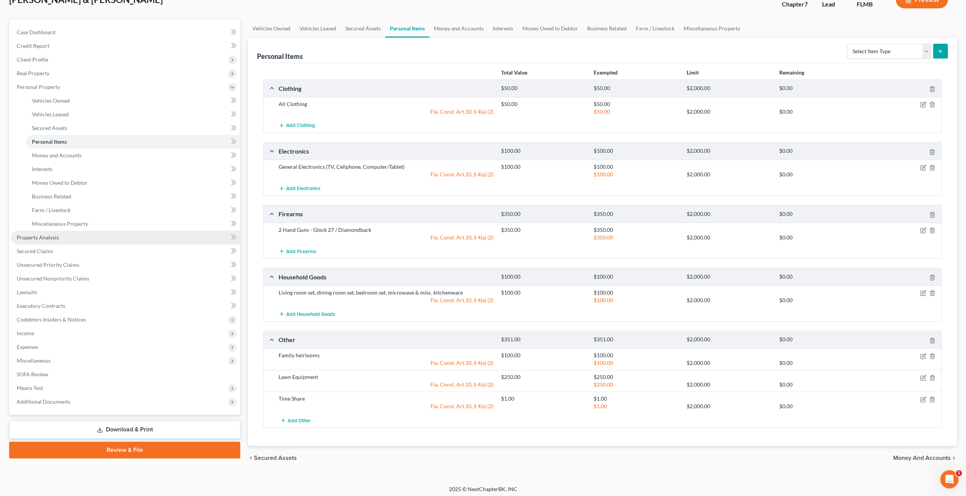
click at [96, 237] on link "Property Analysis" at bounding box center [126, 237] width 230 height 14
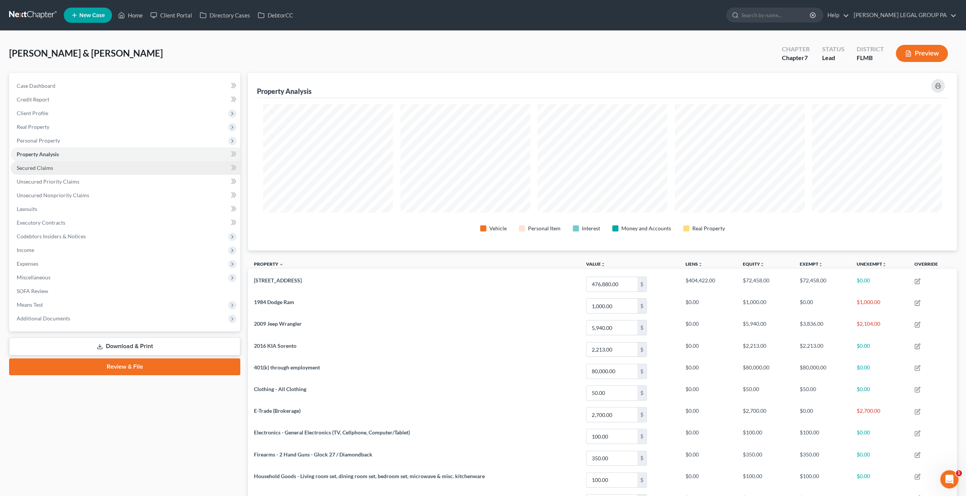
click at [38, 170] on span "Secured Claims" at bounding box center [35, 167] width 36 height 6
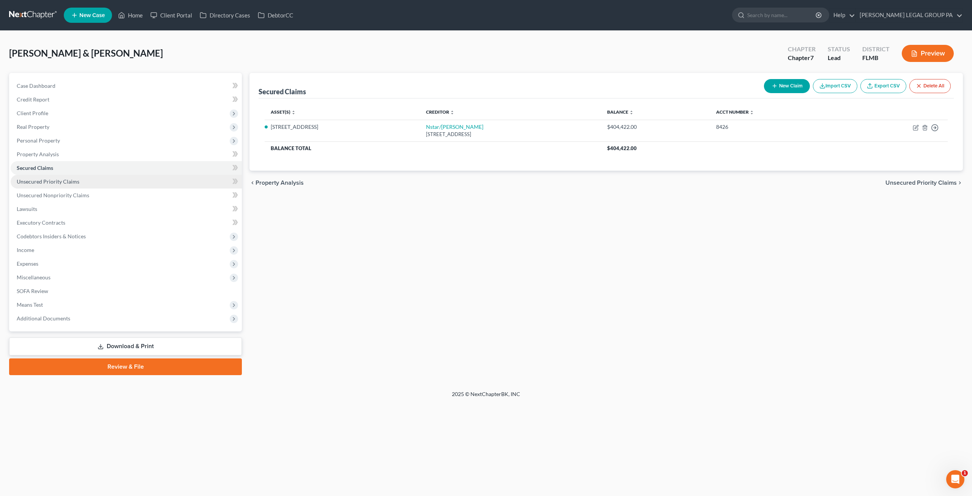
click at [43, 184] on span "Unsecured Priority Claims" at bounding box center [48, 181] width 63 height 6
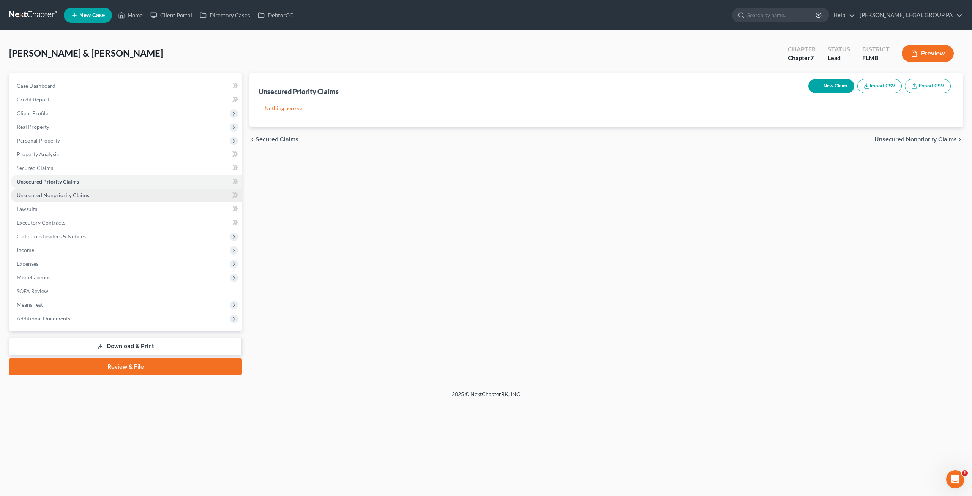
click at [47, 197] on span "Unsecured Nonpriority Claims" at bounding box center [53, 195] width 73 height 6
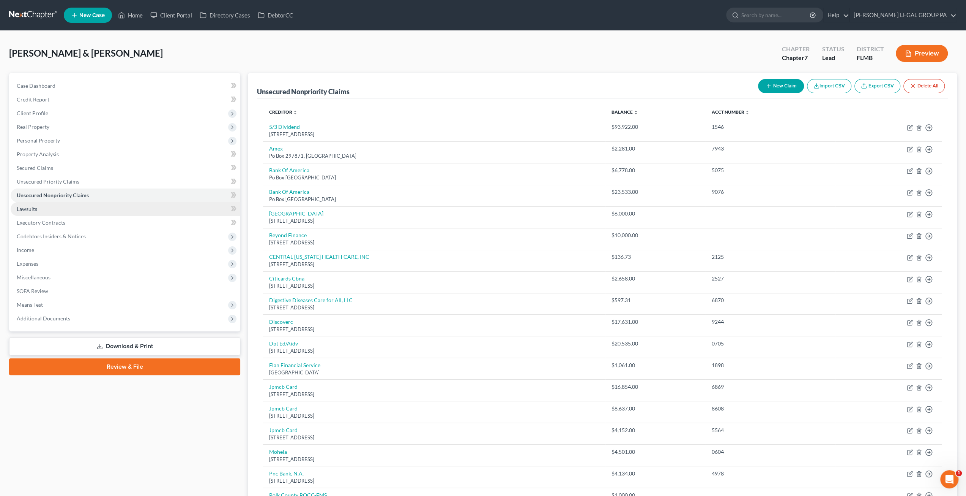
click at [51, 210] on link "Lawsuits" at bounding box center [126, 209] width 230 height 14
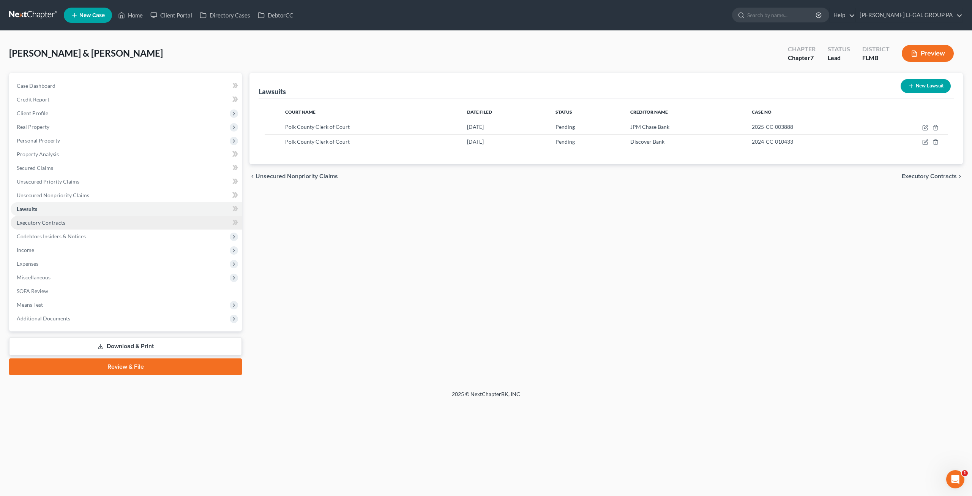
click at [58, 218] on link "Executory Contracts" at bounding box center [126, 223] width 231 height 14
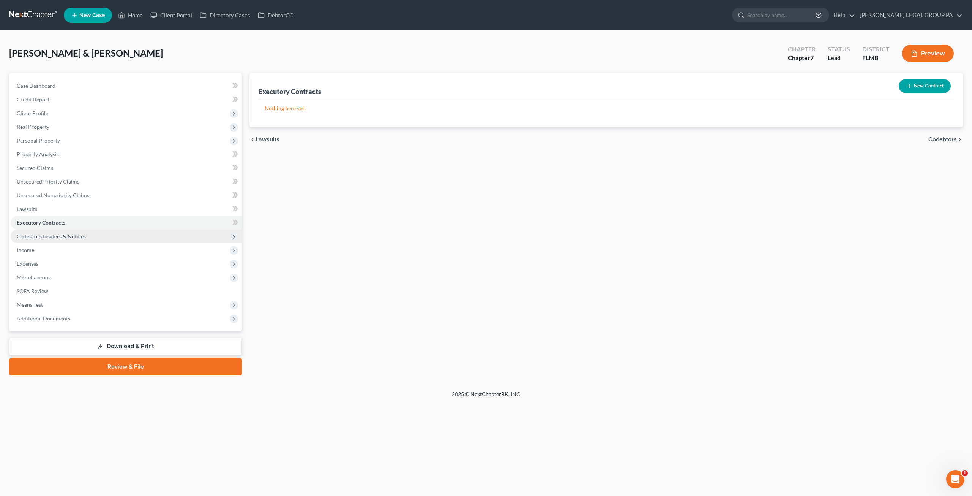
click at [64, 233] on span "Codebtors Insiders & Notices" at bounding box center [51, 236] width 69 height 6
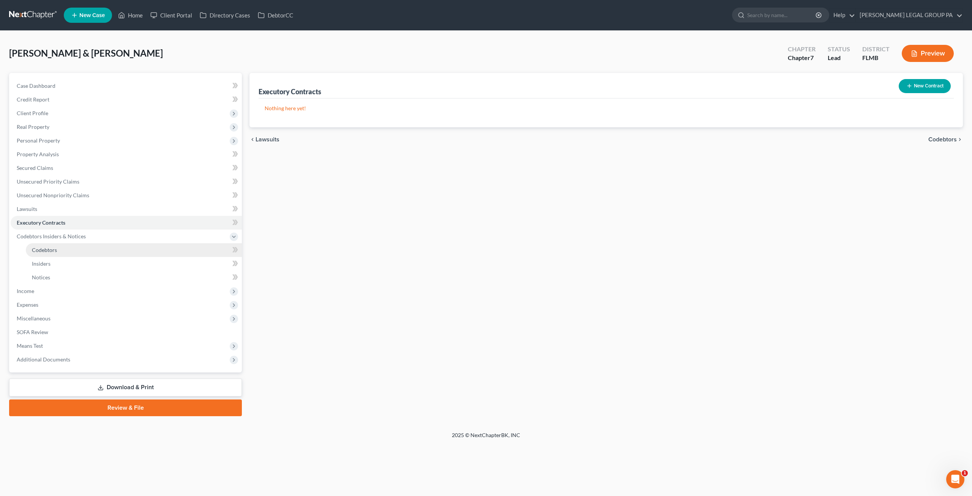
click at [59, 251] on link "Codebtors" at bounding box center [134, 250] width 216 height 14
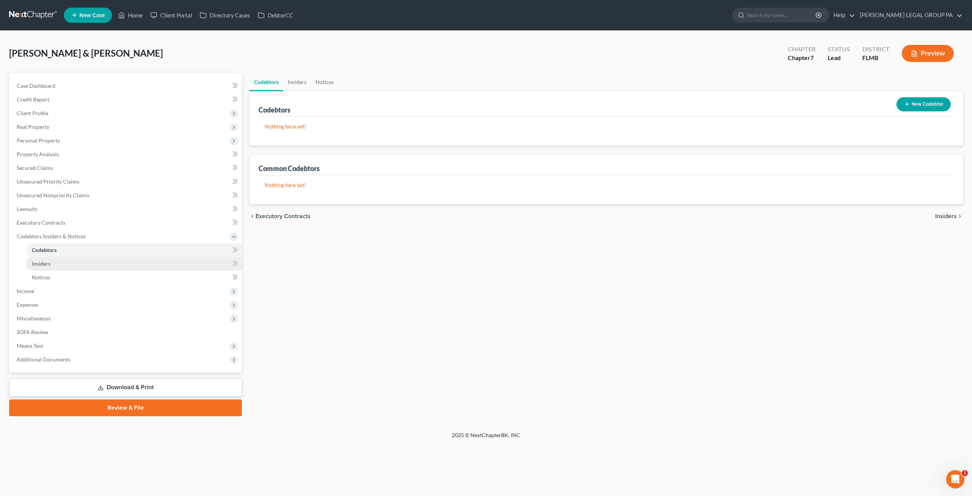
click at [55, 269] on link "Insiders" at bounding box center [134, 264] width 216 height 14
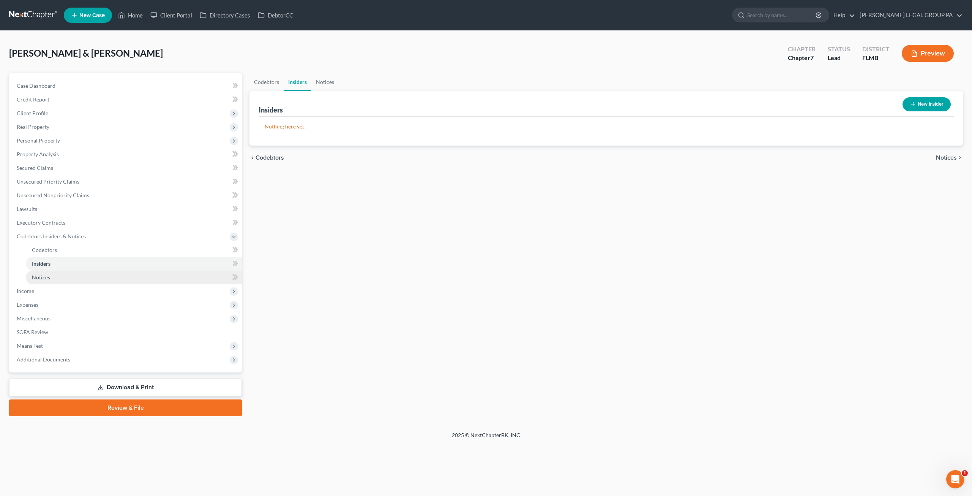
click at [52, 281] on link "Notices" at bounding box center [134, 277] width 216 height 14
click at [41, 292] on span "Income" at bounding box center [126, 291] width 231 height 14
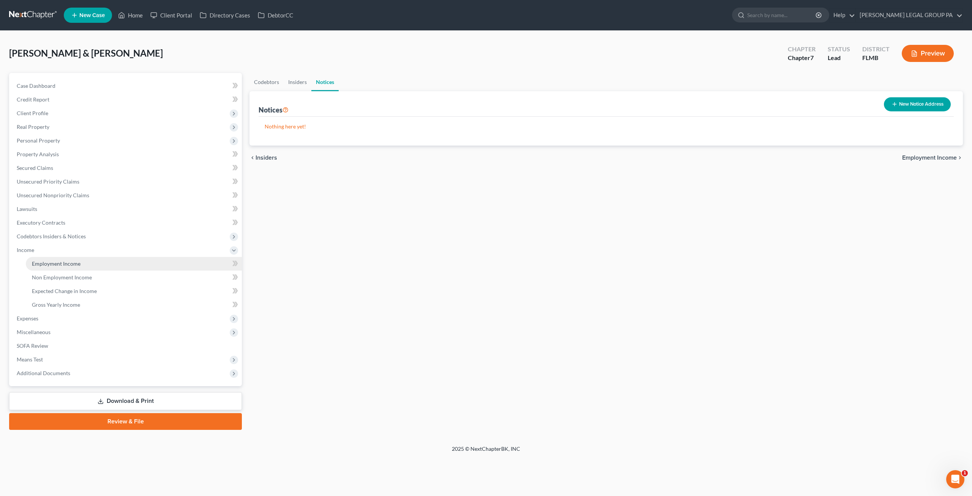
click at [52, 264] on span "Employment Income" at bounding box center [56, 263] width 49 height 6
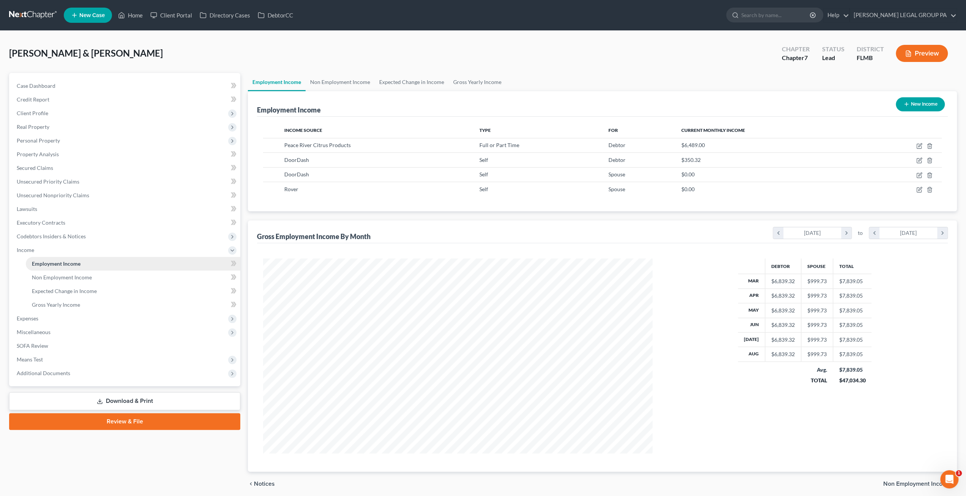
scroll to position [194, 405]
click at [53, 311] on link "Gross Yearly Income" at bounding box center [133, 305] width 215 height 14
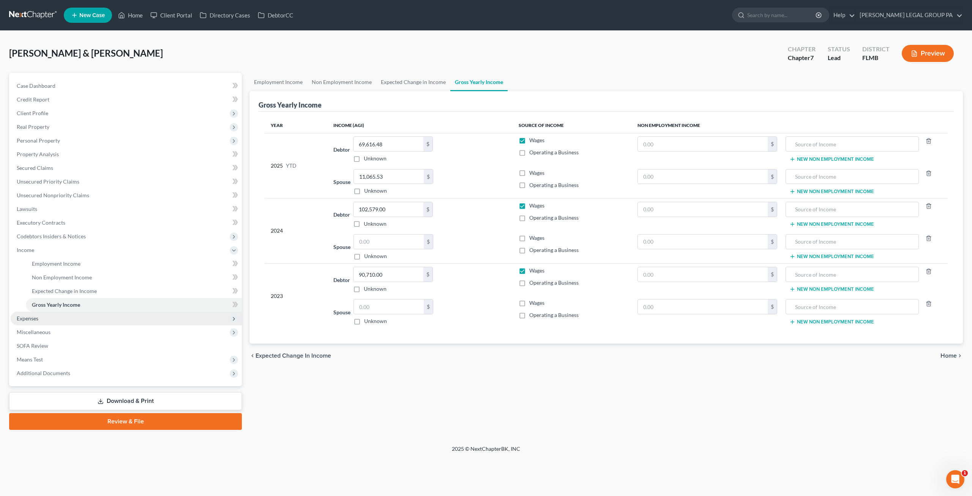
click at [46, 319] on span "Expenses" at bounding box center [126, 318] width 231 height 14
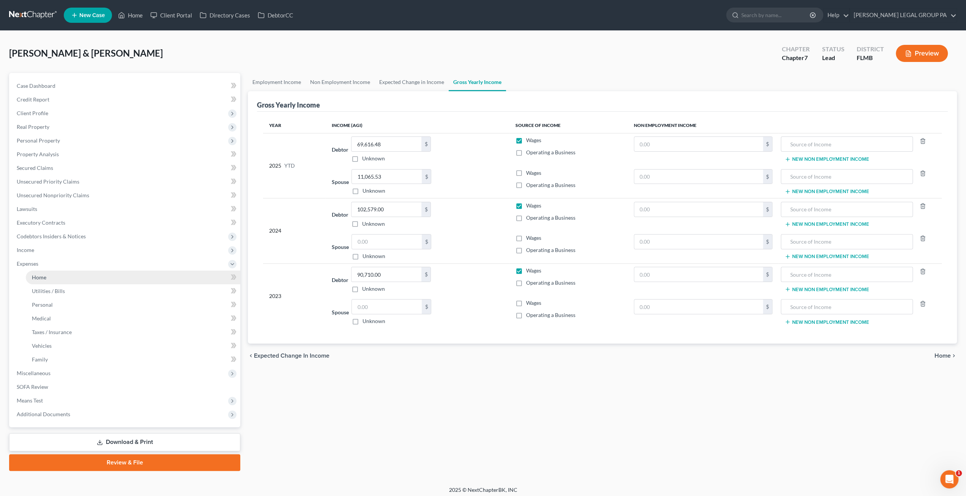
click at [46, 276] on link "Home" at bounding box center [133, 277] width 215 height 14
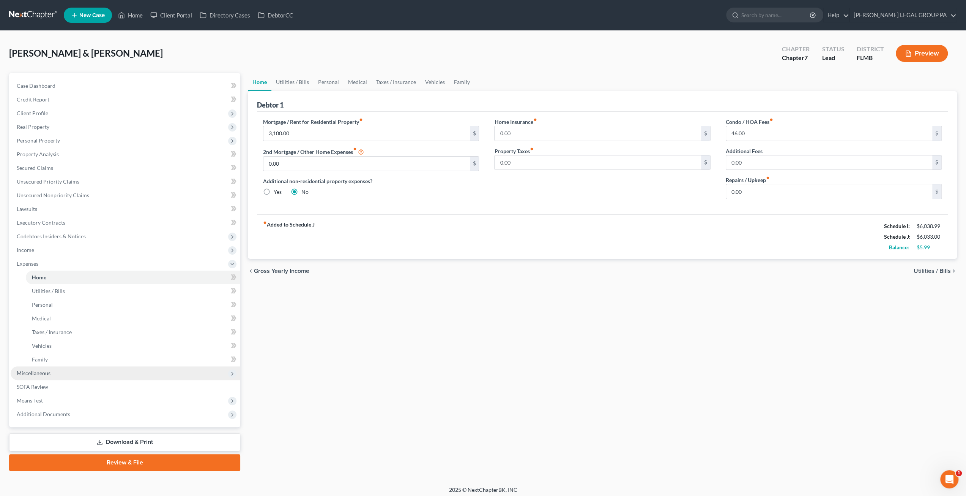
click at [42, 375] on span "Miscellaneous" at bounding box center [34, 372] width 34 height 6
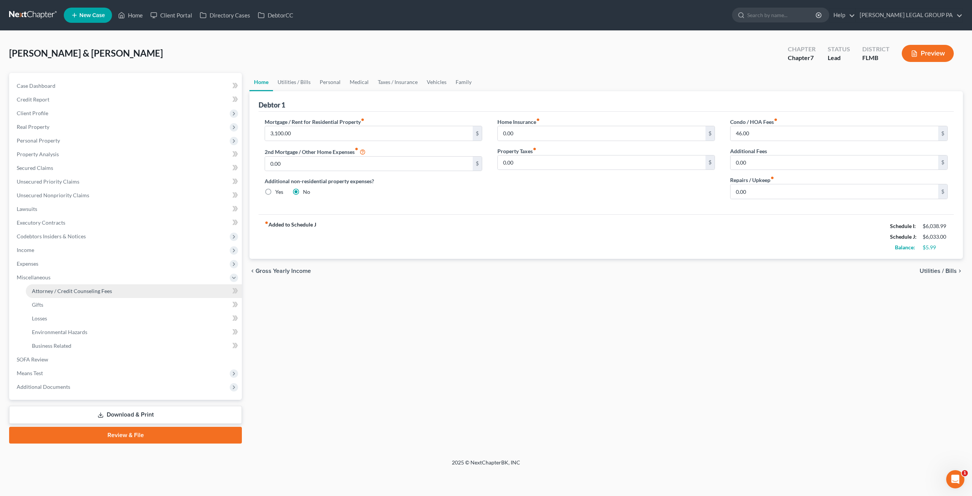
click at [63, 292] on span "Attorney / Credit Counseling Fees" at bounding box center [72, 290] width 80 height 6
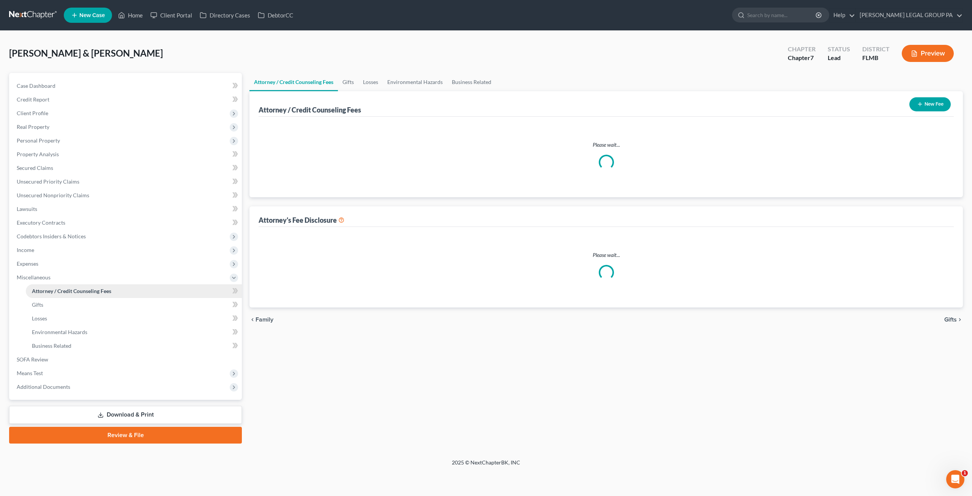
select select "0"
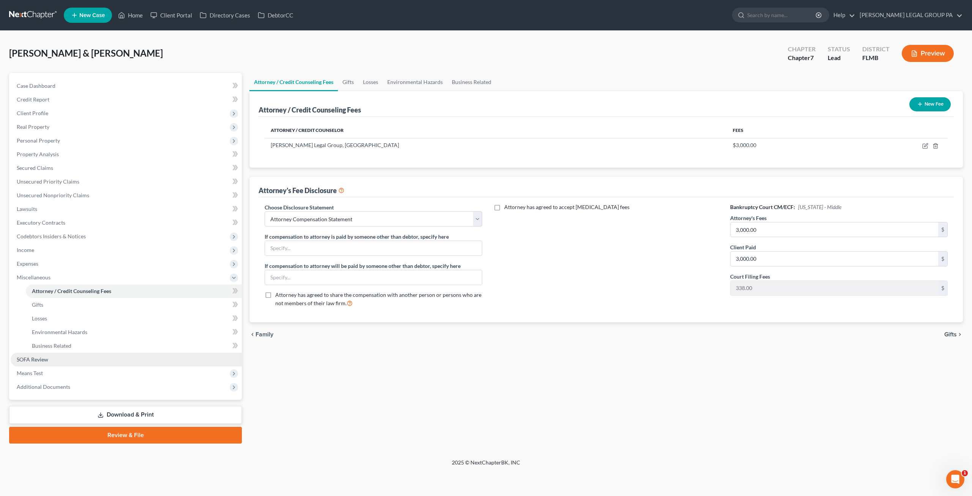
click at [48, 357] on span "SOFA Review" at bounding box center [33, 359] width 32 height 6
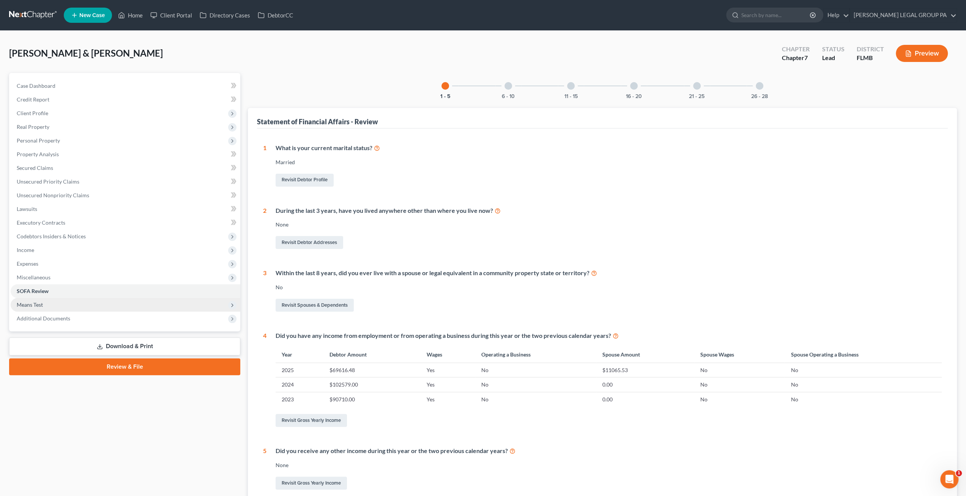
click at [54, 307] on span "Means Test" at bounding box center [126, 305] width 230 height 14
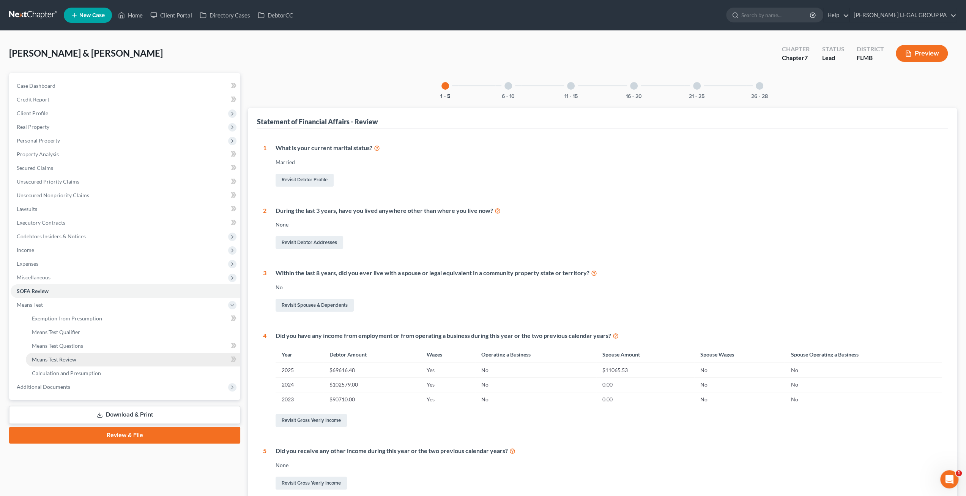
click at [62, 358] on span "Means Test Review" at bounding box center [54, 359] width 44 height 6
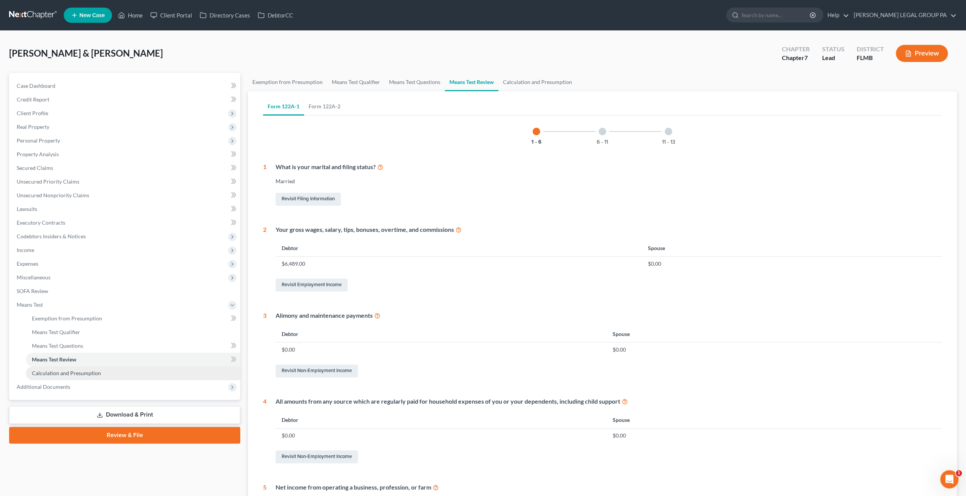
click at [66, 370] on span "Calculation and Presumption" at bounding box center [66, 372] width 69 height 6
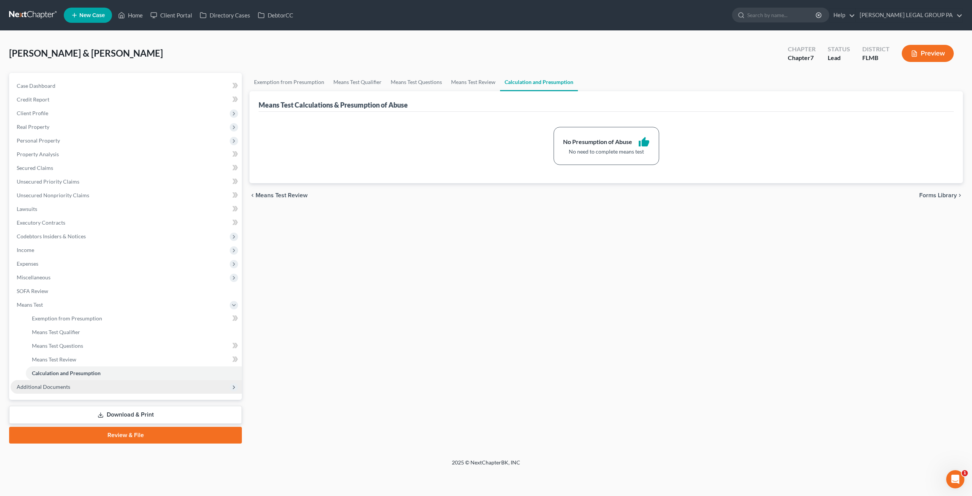
click at [55, 389] on span "Additional Documents" at bounding box center [44, 386] width 54 height 6
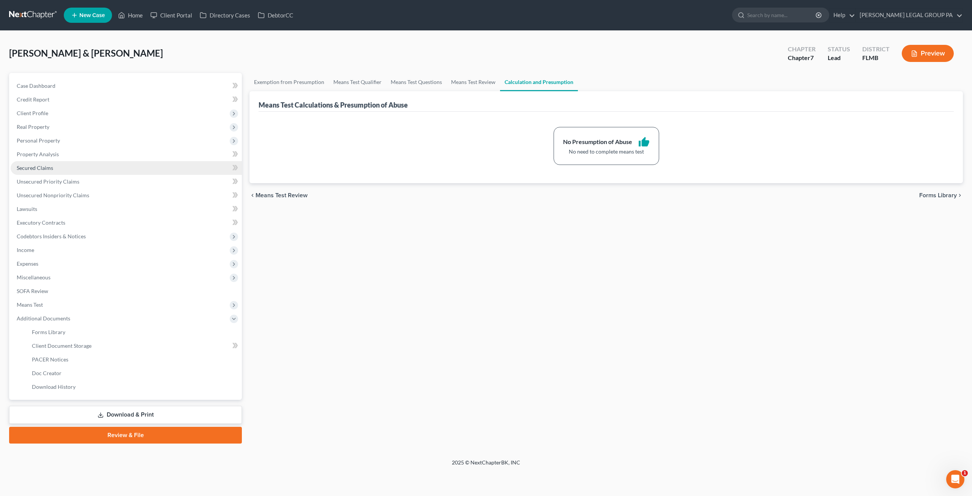
click at [41, 168] on span "Secured Claims" at bounding box center [35, 167] width 36 height 6
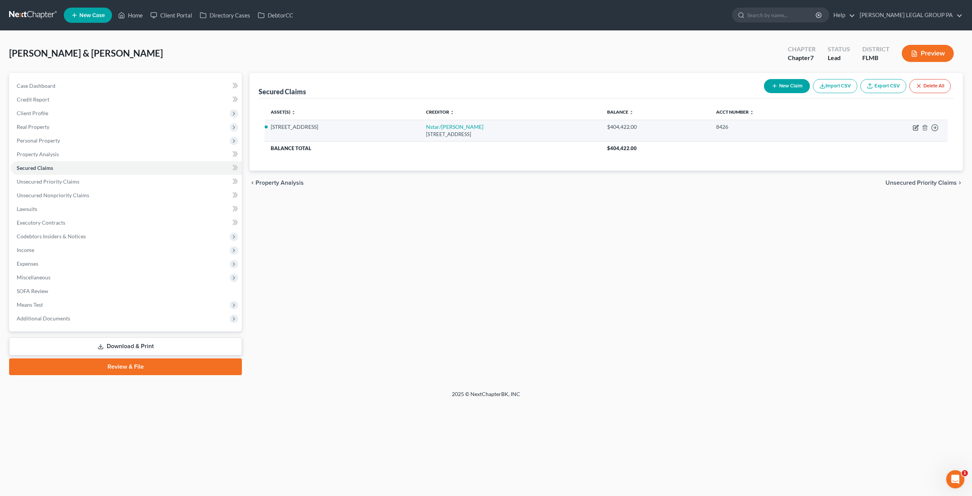
click at [916, 127] on icon "button" at bounding box center [916, 126] width 3 height 3
select select "45"
select select "12"
select select "2"
select select "0"
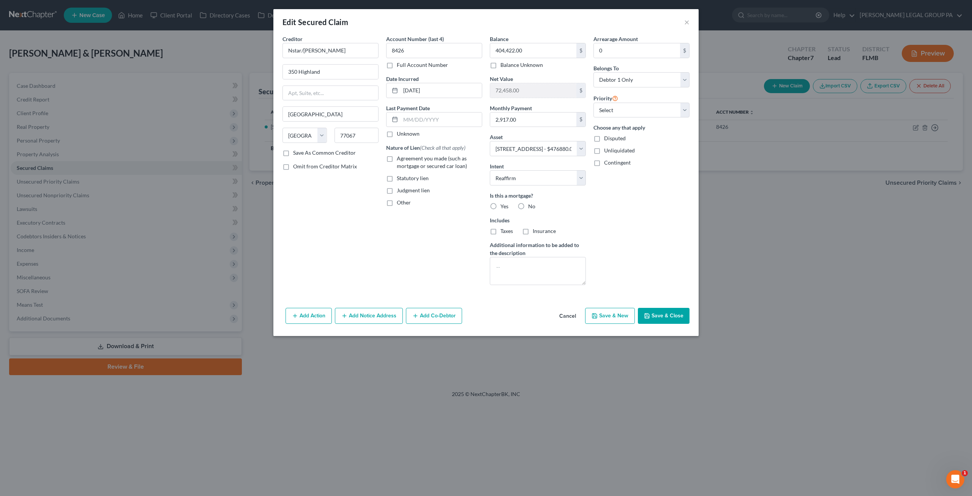
click at [656, 314] on button "Save & Close" at bounding box center [664, 316] width 52 height 16
select select
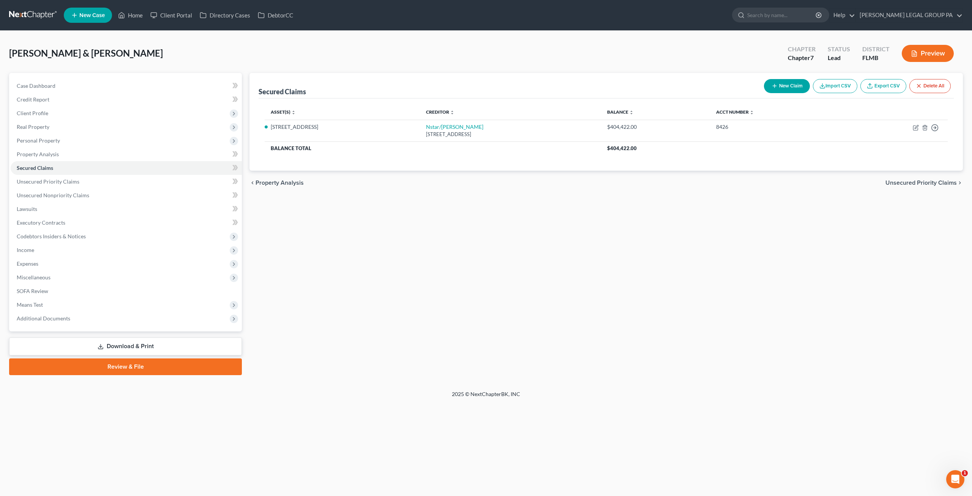
click at [117, 346] on link "Download & Print" at bounding box center [125, 346] width 233 height 18
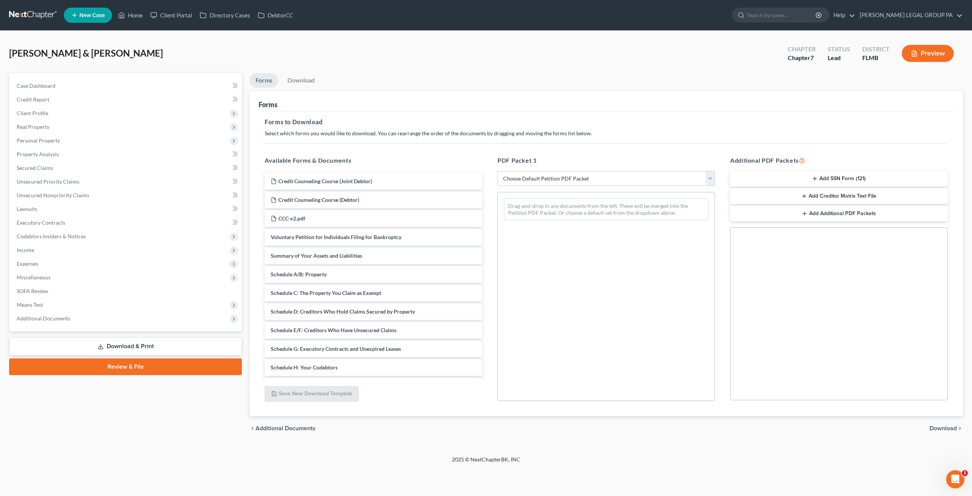
click at [532, 177] on select "Choose Default Petition PDF Packet Complete Bankruptcy Petition (all forms and …" at bounding box center [606, 178] width 218 height 15
select select "0"
click at [497, 171] on select "Choose Default Petition PDF Packet Complete Bankruptcy Petition (all forms and …" at bounding box center [606, 178] width 218 height 15
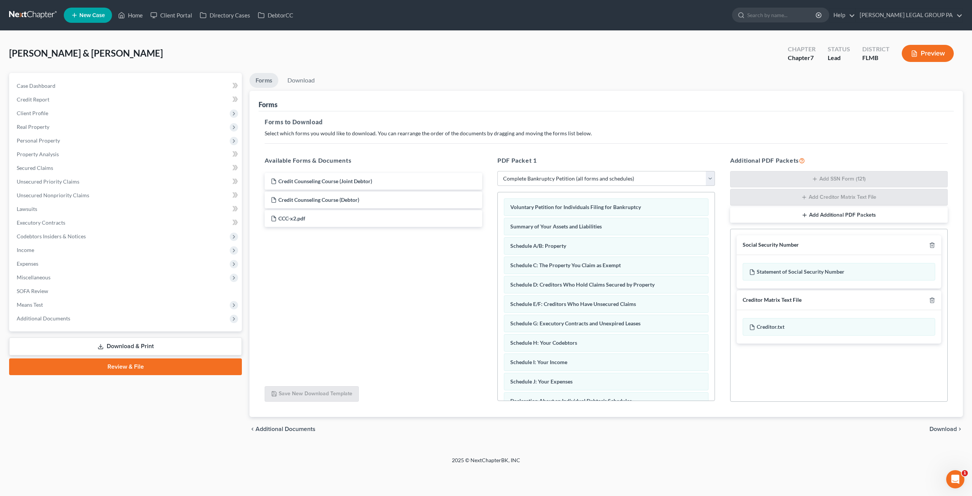
click at [939, 426] on span "Download" at bounding box center [943, 429] width 27 height 6
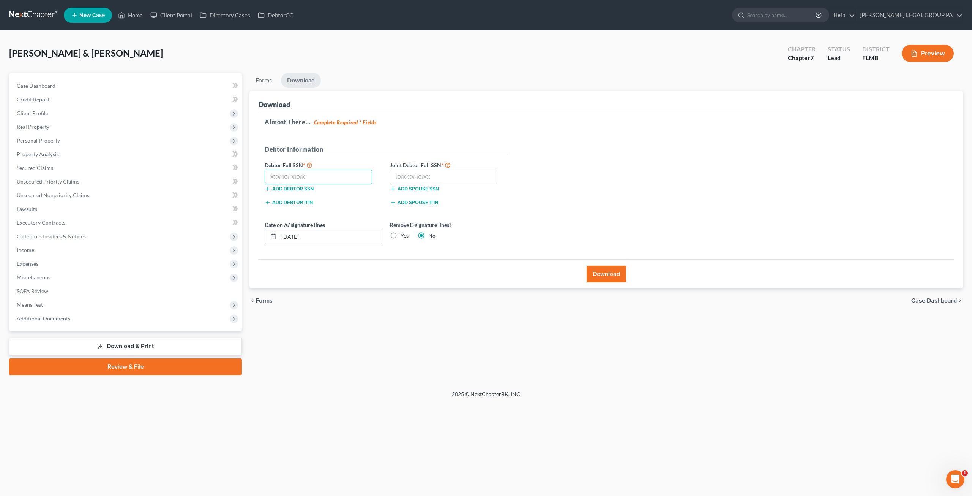
click at [312, 170] on input "text" at bounding box center [318, 176] width 107 height 15
type input "353-70-6452"
click at [428, 180] on input "text" at bounding box center [443, 176] width 107 height 15
type input "216-27-8373"
click at [605, 274] on button "Download" at bounding box center [606, 273] width 39 height 17
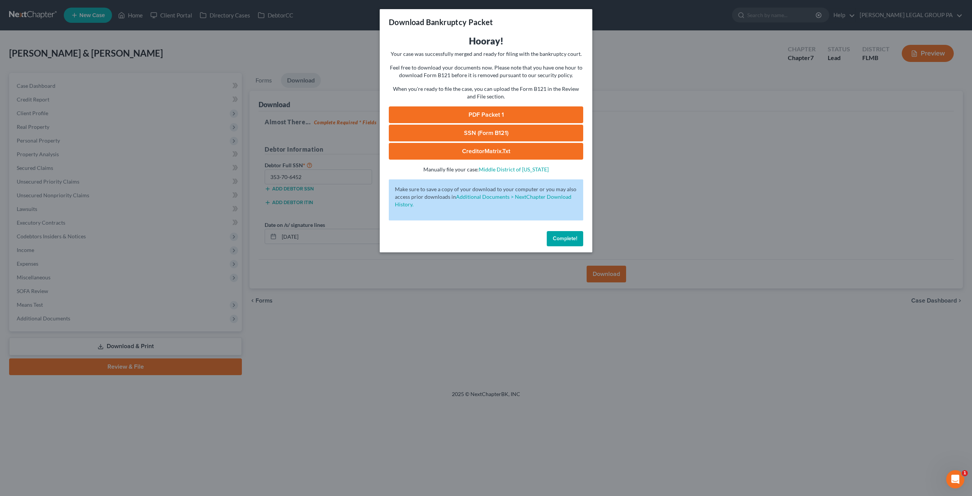
click at [482, 127] on link "SSN (Form B121)" at bounding box center [486, 133] width 194 height 17
click at [485, 129] on link "SSN (Form B121)" at bounding box center [486, 133] width 194 height 17
click at [467, 112] on link "PDF Packet 1" at bounding box center [486, 114] width 194 height 17
click at [569, 238] on span "Complete!" at bounding box center [565, 238] width 24 height 6
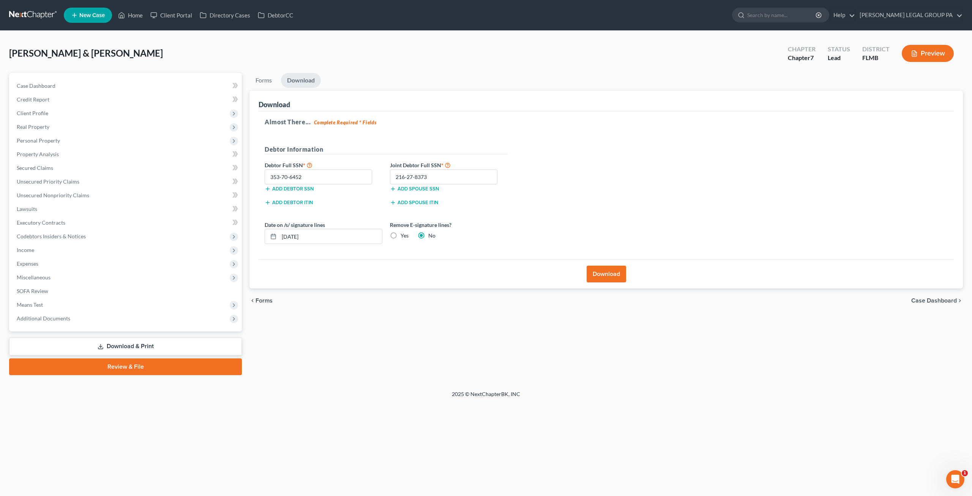
click at [27, 19] on link at bounding box center [33, 15] width 49 height 14
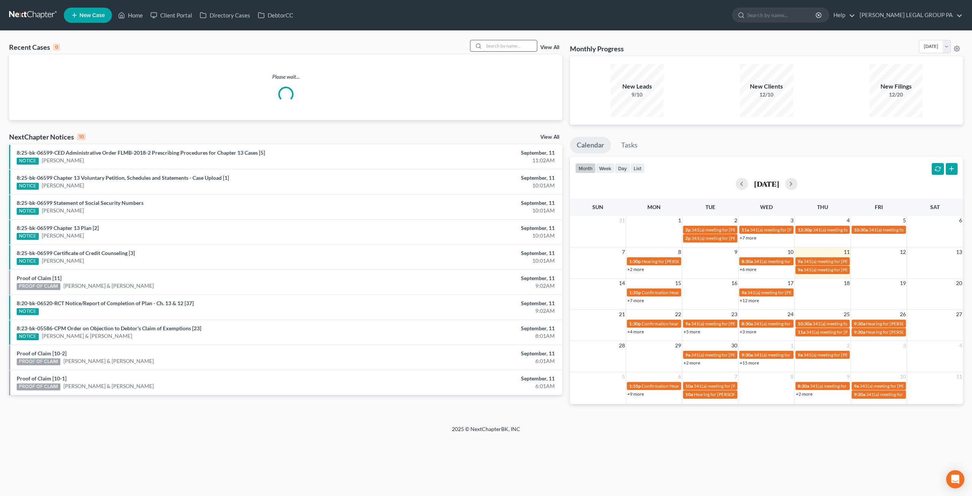
drag, startPoint x: 502, startPoint y: 43, endPoint x: 498, endPoint y: 43, distance: 4.6
click at [498, 43] on input "search" at bounding box center [510, 45] width 53 height 11
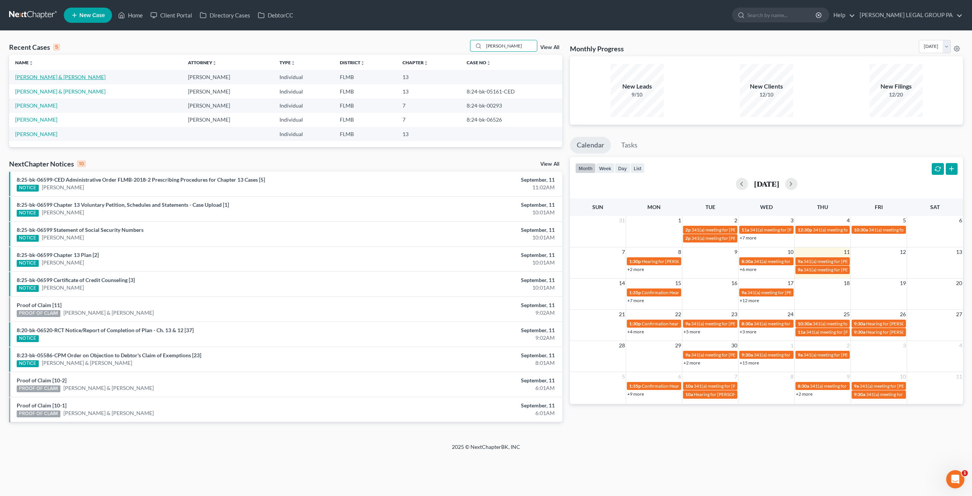
type input "[PERSON_NAME]"
click at [37, 77] on link "[PERSON_NAME] & [PERSON_NAME]" at bounding box center [60, 77] width 90 height 6
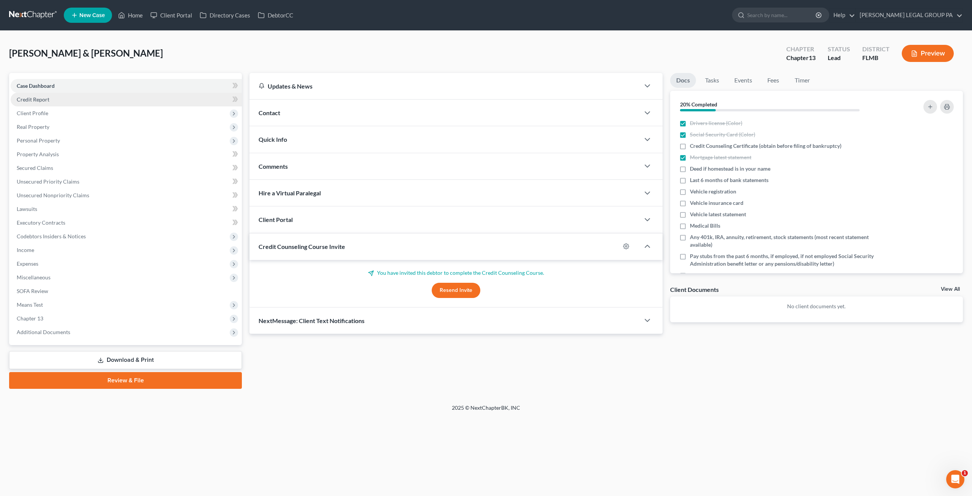
click at [62, 98] on link "Credit Report" at bounding box center [126, 100] width 231 height 14
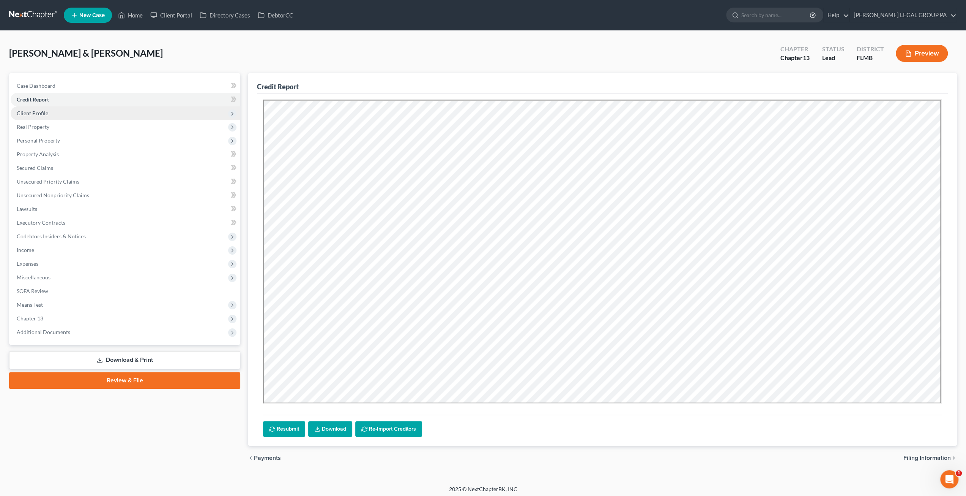
click at [46, 112] on span "Client Profile" at bounding box center [33, 113] width 32 height 6
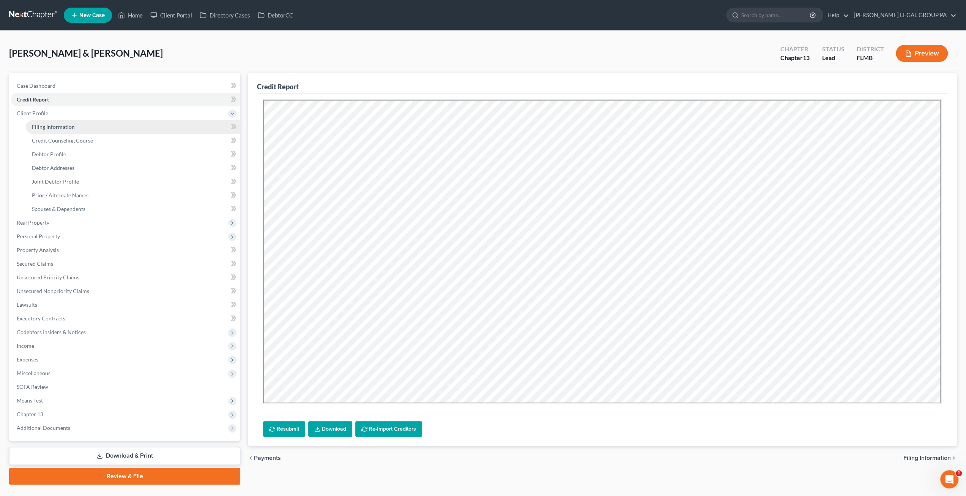
click at [53, 127] on span "Filing Information" at bounding box center [53, 126] width 43 height 6
select select "1"
select select "3"
select select "9"
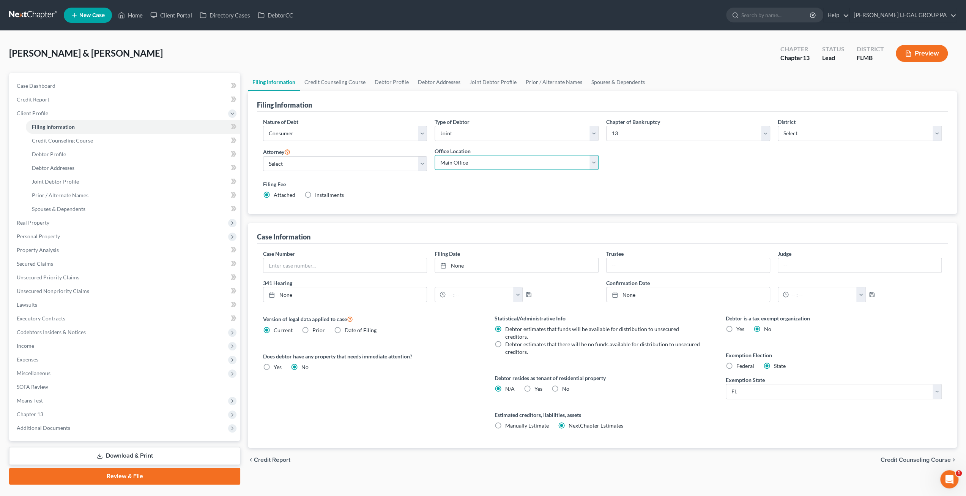
click at [453, 168] on select "Main Office [PERSON_NAME] Legal Group, [GEOGRAPHIC_DATA]" at bounding box center [517, 162] width 164 height 15
select select "0"
click at [435, 155] on select "Main Office [PERSON_NAME] Legal Group, [GEOGRAPHIC_DATA]" at bounding box center [517, 162] width 164 height 15
click at [78, 141] on span "Credit Counseling Course" at bounding box center [62, 140] width 61 height 6
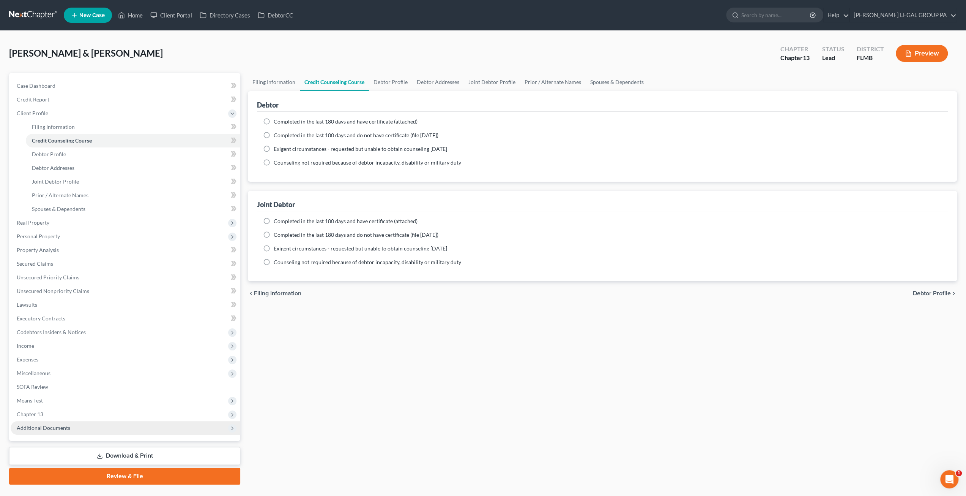
click at [57, 429] on span "Additional Documents" at bounding box center [44, 427] width 54 height 6
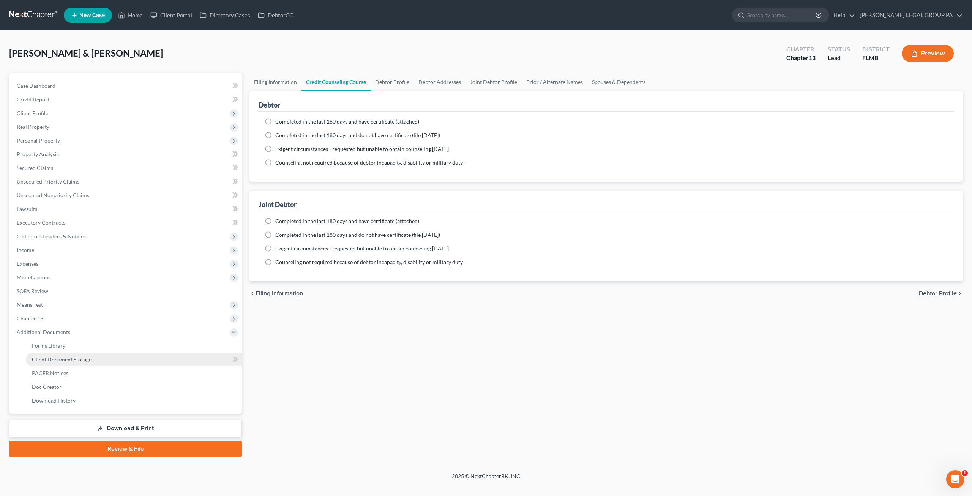
click at [47, 361] on span "Client Document Storage" at bounding box center [62, 359] width 60 height 6
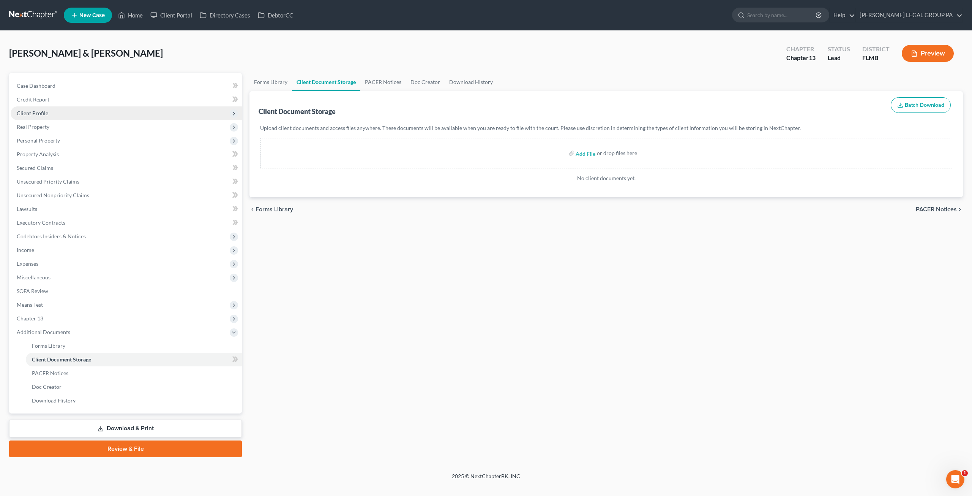
click at [59, 111] on span "Client Profile" at bounding box center [126, 113] width 231 height 14
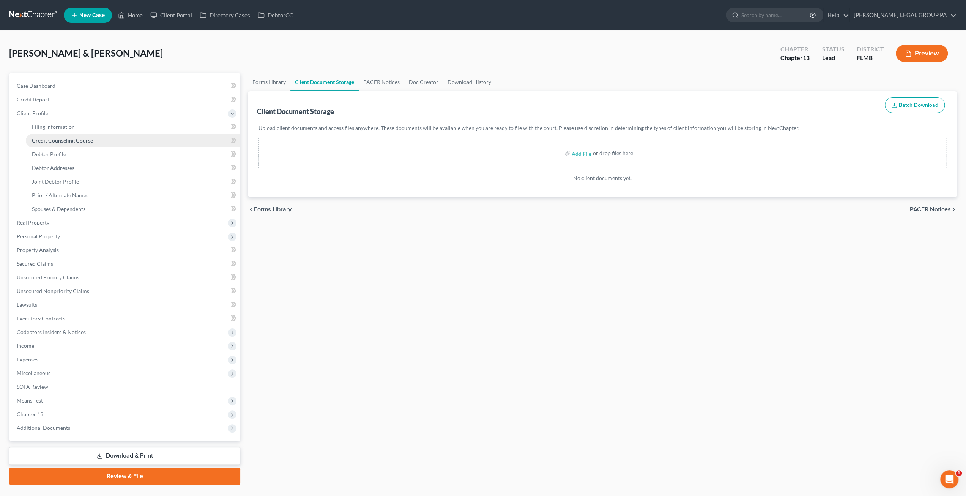
click at [63, 144] on link "Credit Counseling Course" at bounding box center [133, 141] width 215 height 14
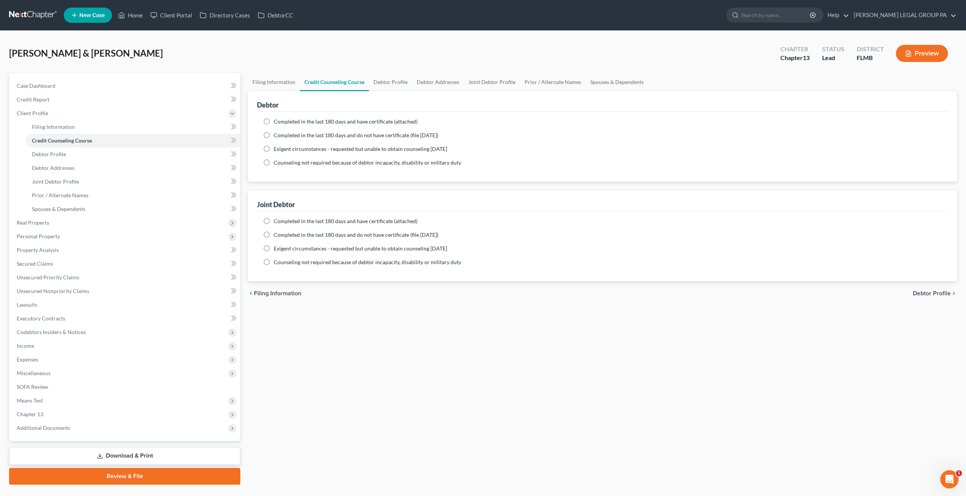
click at [313, 118] on span "Completed in the last 180 days and have certificate (attached)" at bounding box center [346, 121] width 144 height 6
click at [282, 118] on input "Completed in the last 180 days and have certificate (attached)" at bounding box center [279, 120] width 5 height 5
radio input "true"
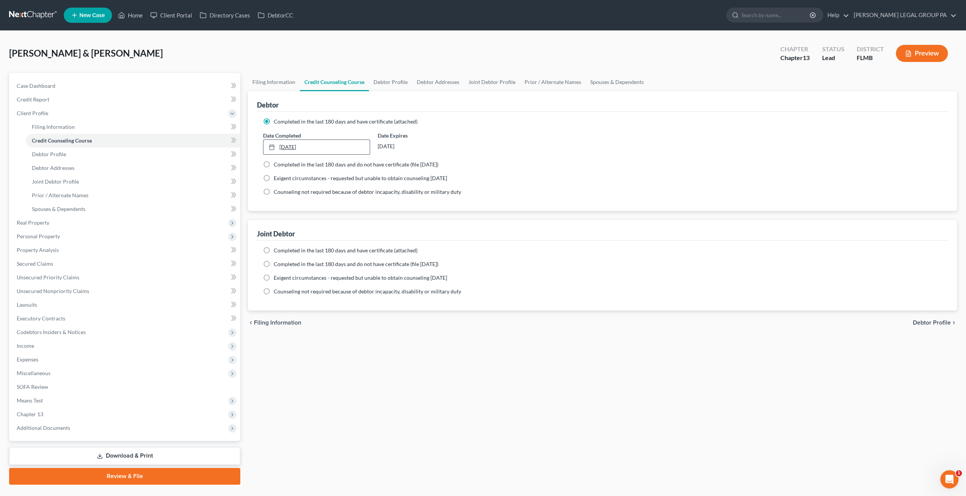
type input "9/11/2025"
click at [304, 145] on link "9/11/2025" at bounding box center [317, 147] width 106 height 14
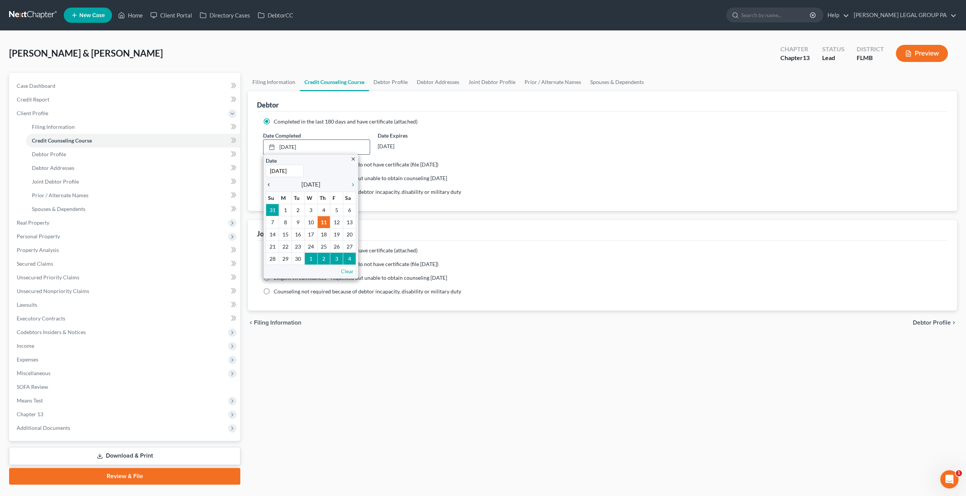
click at [269, 184] on icon "chevron_left" at bounding box center [271, 185] width 10 height 6
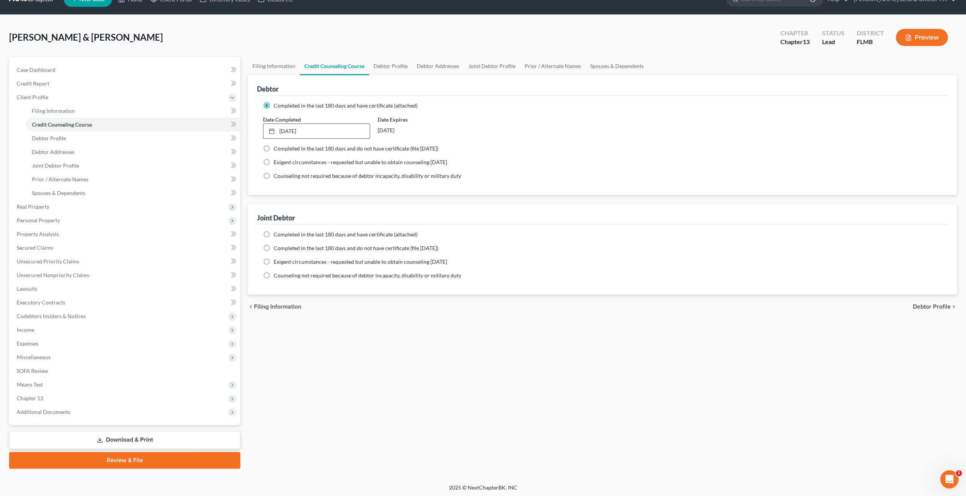
scroll to position [16, 0]
click at [299, 232] on span "Completed in the last 180 days and have certificate (attached)" at bounding box center [346, 233] width 144 height 6
click at [282, 232] on input "Completed in the last 180 days and have certificate (attached)" at bounding box center [279, 232] width 5 height 5
radio input "true"
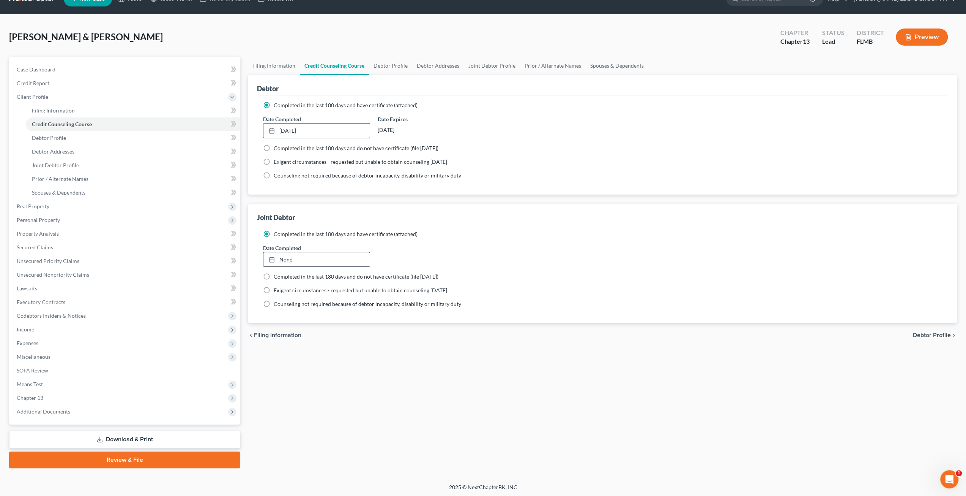
click at [276, 258] on div at bounding box center [274, 259] width 11 height 6
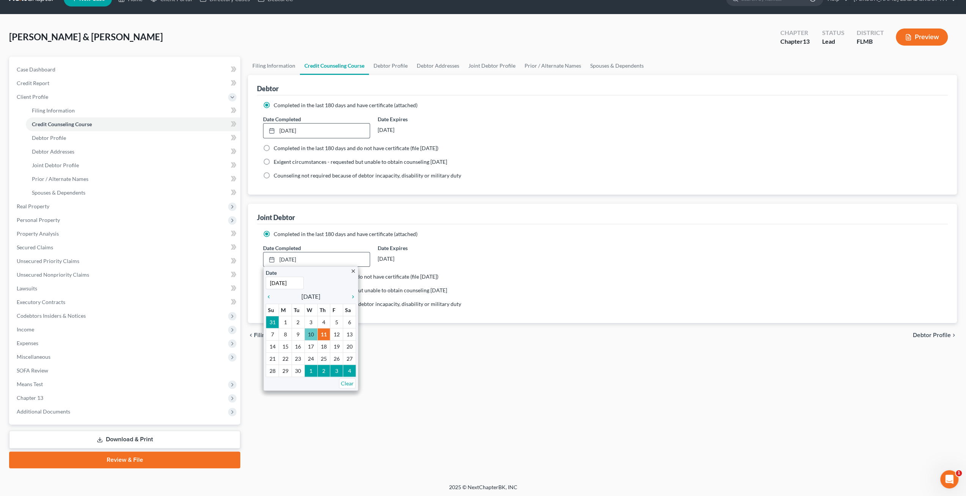
type input "9/10/2025"
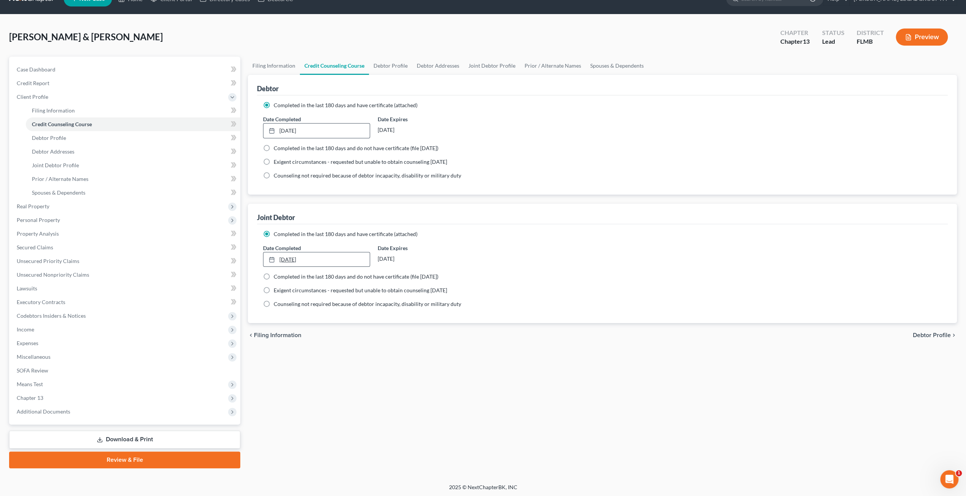
click at [287, 256] on link "9/10/2025" at bounding box center [317, 259] width 106 height 14
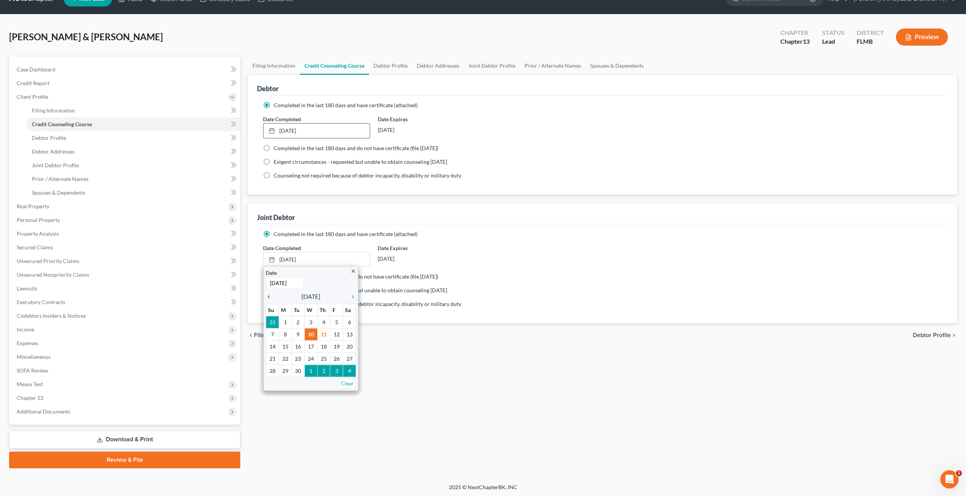
click at [267, 295] on icon "chevron_left" at bounding box center [271, 297] width 10 height 6
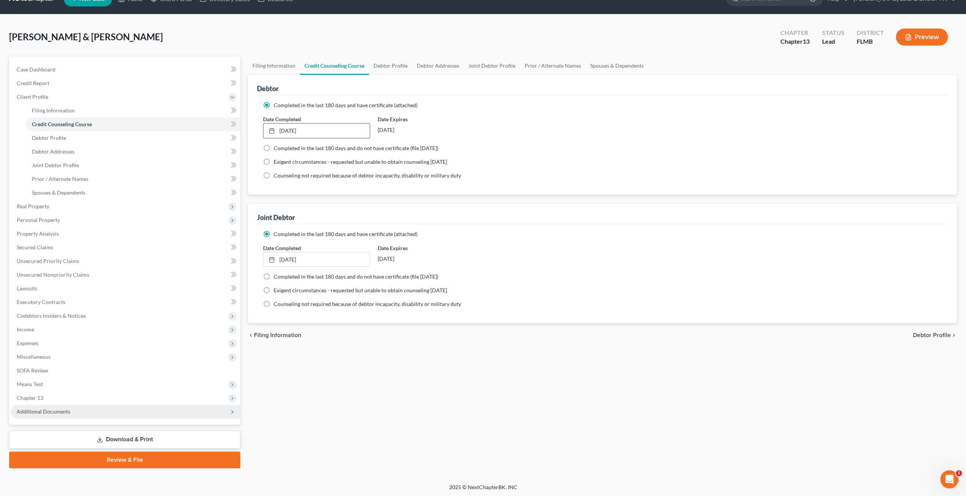
click at [81, 407] on span "Additional Documents" at bounding box center [126, 411] width 230 height 14
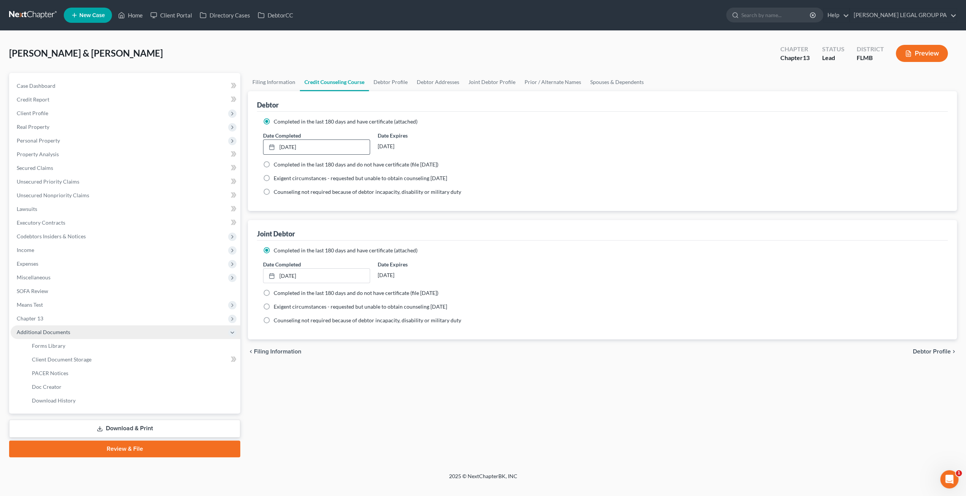
scroll to position [0, 0]
click at [59, 360] on span "Client Document Storage" at bounding box center [62, 359] width 60 height 6
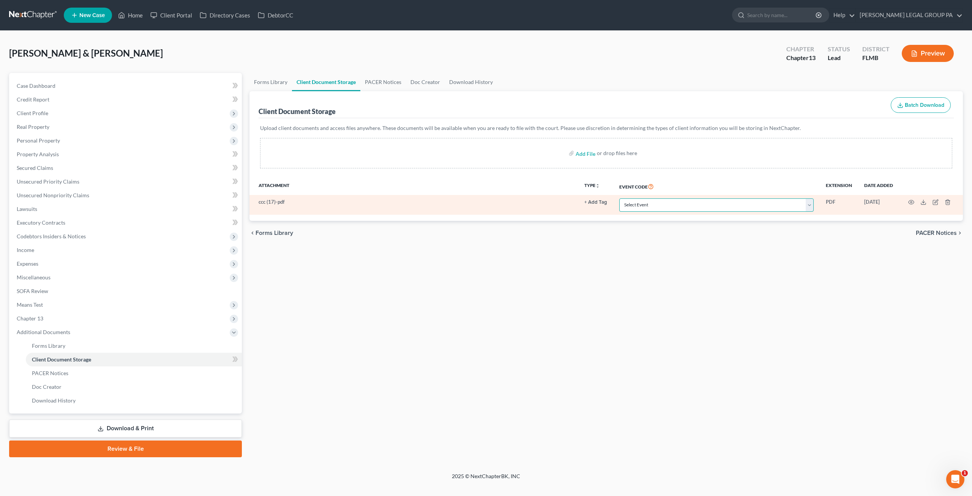
click at [690, 204] on select "Select Event 20 Largest Unsecured Creditors Amended Chapter 13 Plan Amended Cre…" at bounding box center [716, 204] width 194 height 13
select select "9"
click at [620, 198] on select "Select Event 20 Largest Unsecured Creditors Amended Chapter 13 Plan Amended Cre…" at bounding box center [716, 204] width 194 height 13
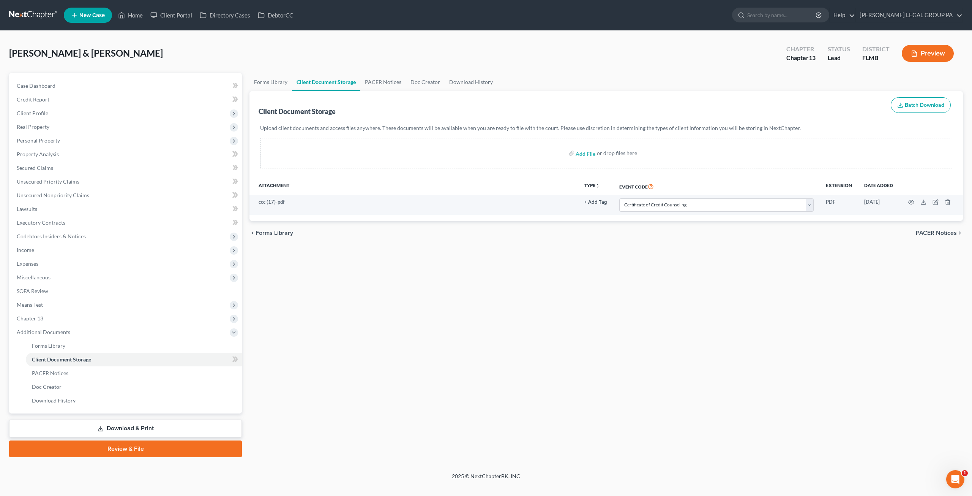
click at [635, 261] on div "Forms Library Client Document Storage PACER Notices Doc Creator Download Histor…" at bounding box center [606, 265] width 721 height 384
click at [68, 319] on span "Chapter 13" at bounding box center [126, 318] width 231 height 14
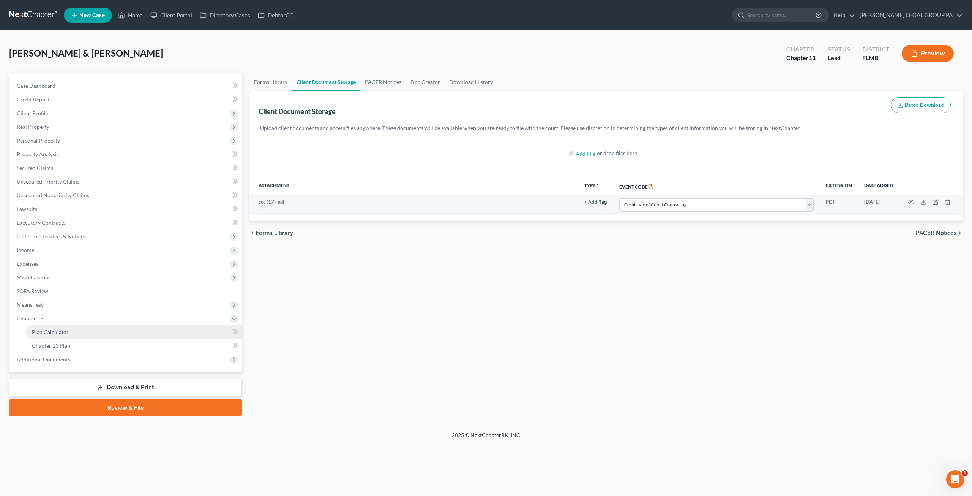
click at [63, 335] on link "Plan Calculator" at bounding box center [134, 332] width 216 height 14
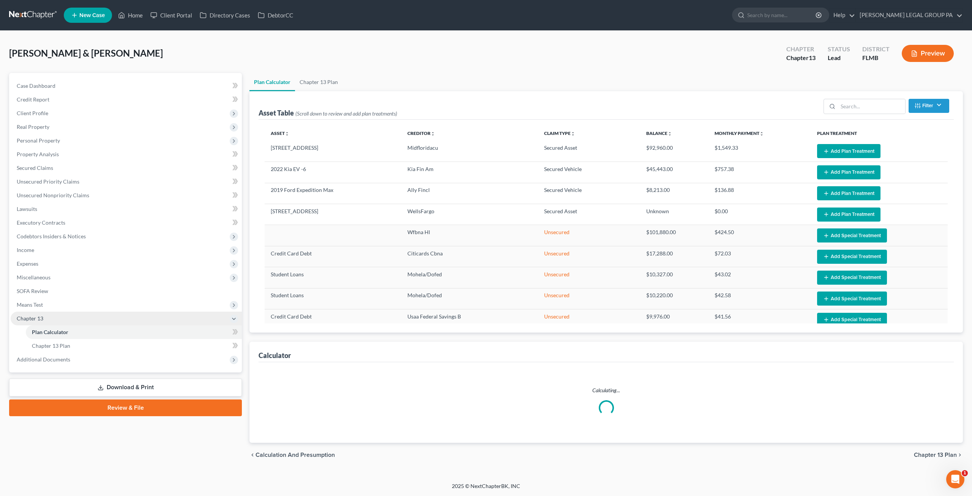
select select "59"
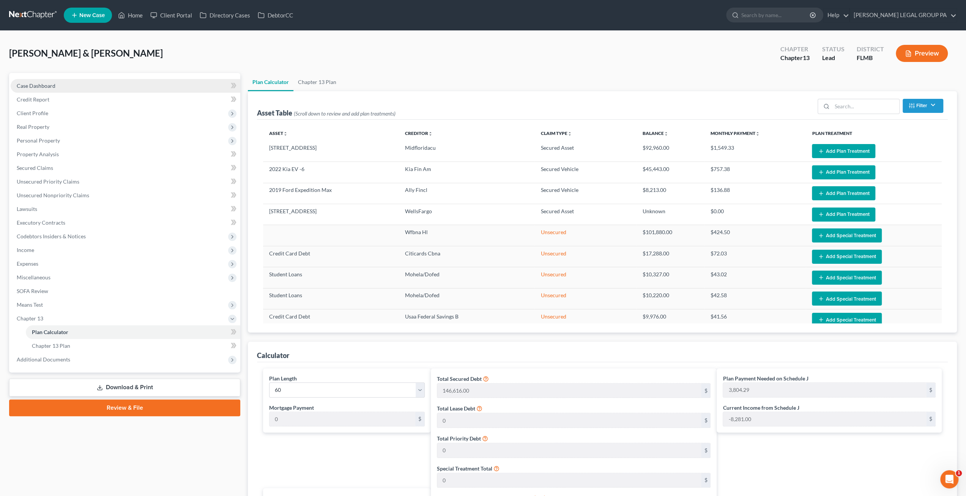
click at [36, 85] on span "Case Dashboard" at bounding box center [36, 85] width 39 height 6
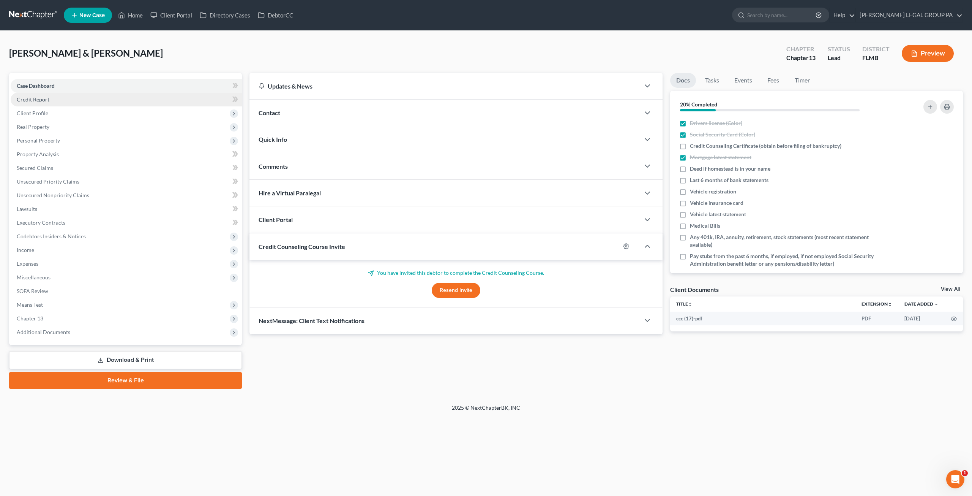
click at [43, 96] on span "Credit Report" at bounding box center [33, 99] width 33 height 6
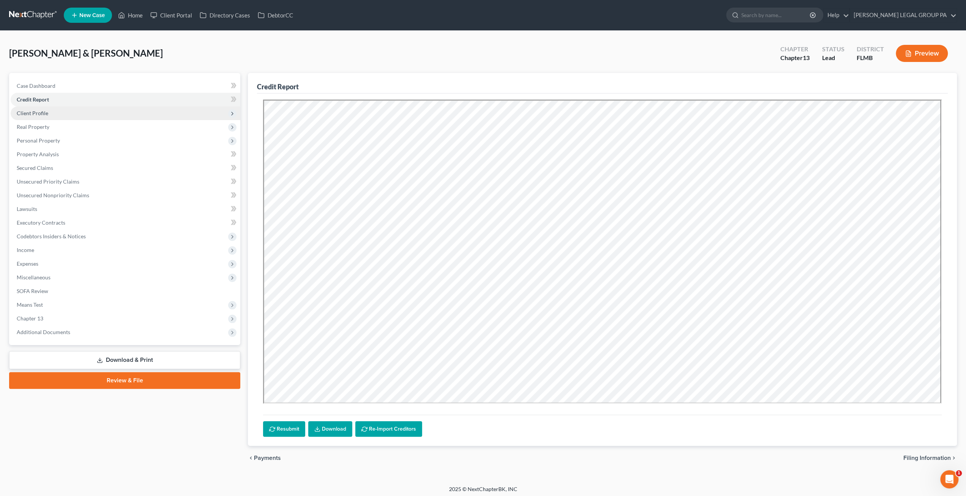
click at [53, 111] on span "Client Profile" at bounding box center [126, 113] width 230 height 14
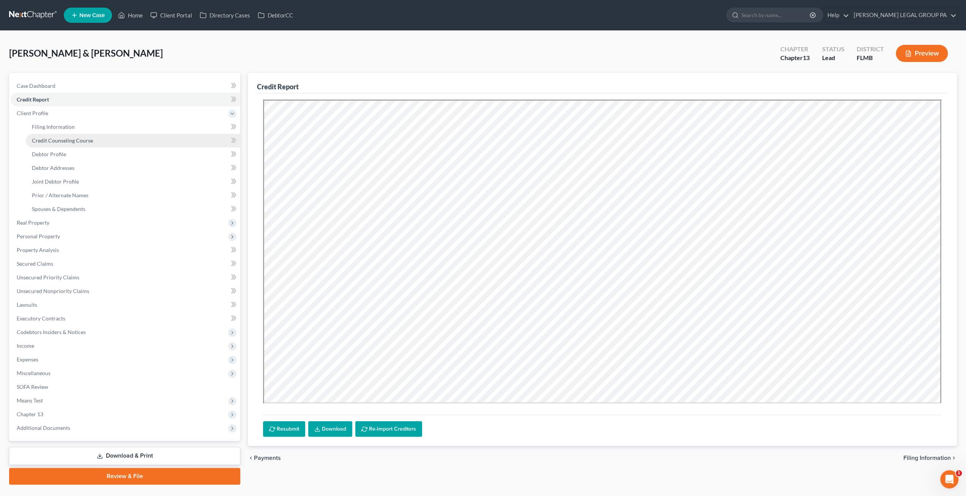
click at [54, 134] on link "Credit Counseling Course" at bounding box center [133, 141] width 215 height 14
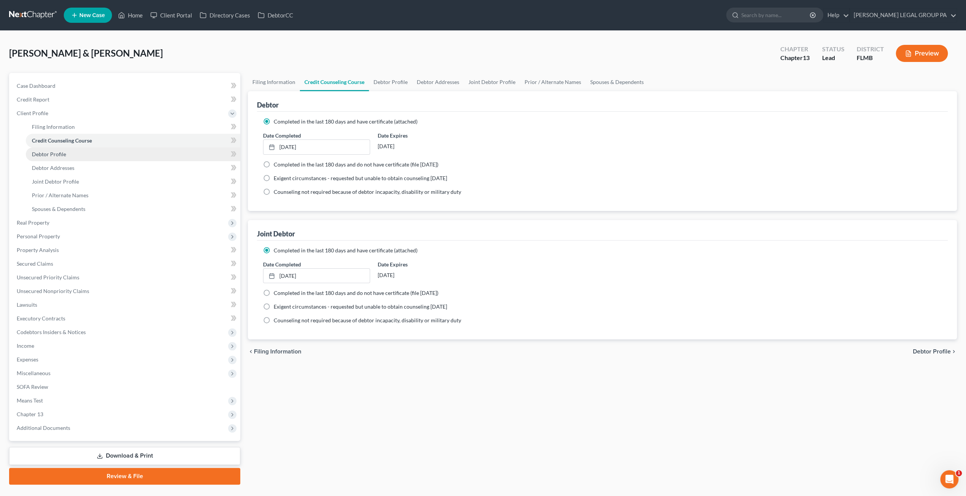
click at [59, 152] on span "Debtor Profile" at bounding box center [49, 154] width 34 height 6
select select "1"
select select "3"
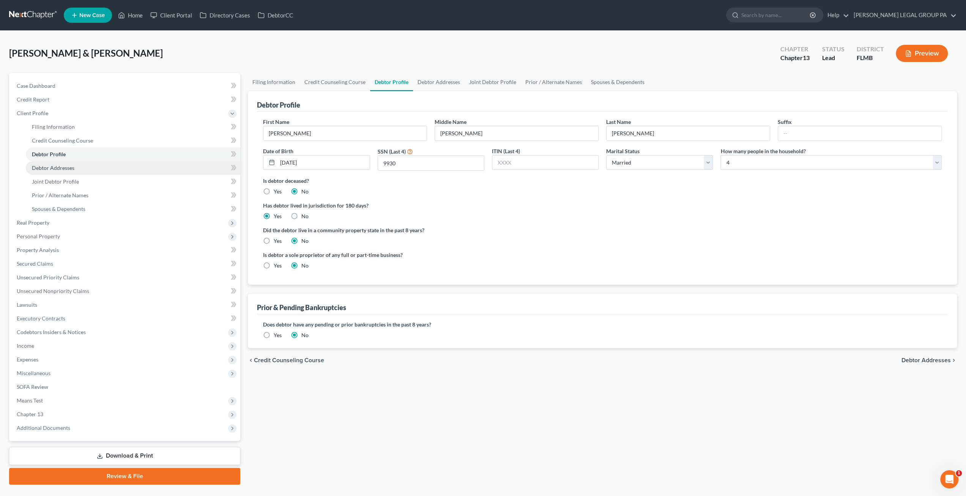
click at [72, 165] on span "Debtor Addresses" at bounding box center [53, 167] width 43 height 6
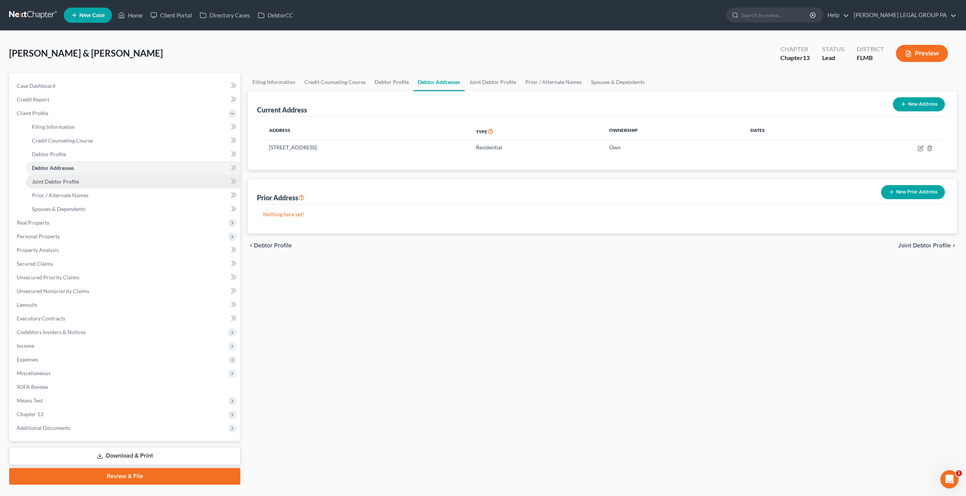
click at [65, 178] on span "Joint Debtor Profile" at bounding box center [55, 181] width 47 height 6
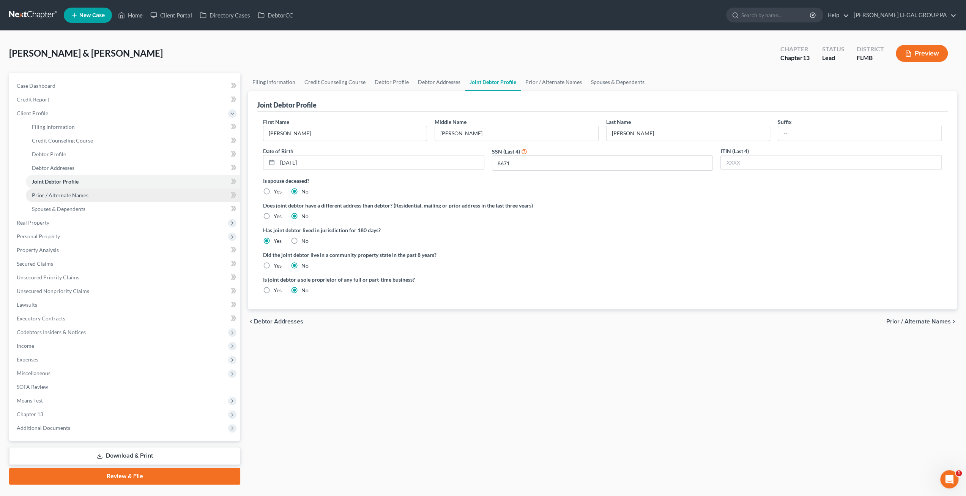
click at [72, 195] on span "Prior / Alternate Names" at bounding box center [60, 195] width 57 height 6
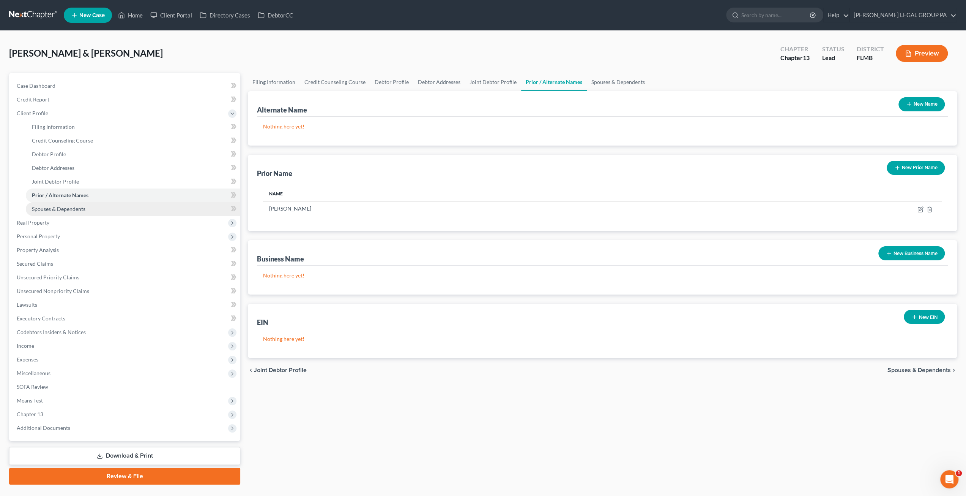
click at [69, 206] on span "Spouses & Dependents" at bounding box center [59, 208] width 54 height 6
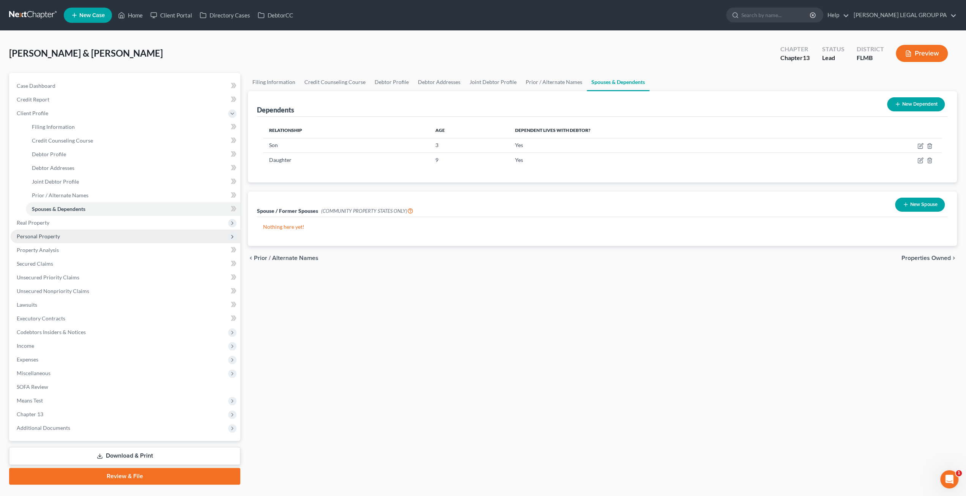
click at [71, 230] on span "Personal Property" at bounding box center [126, 236] width 230 height 14
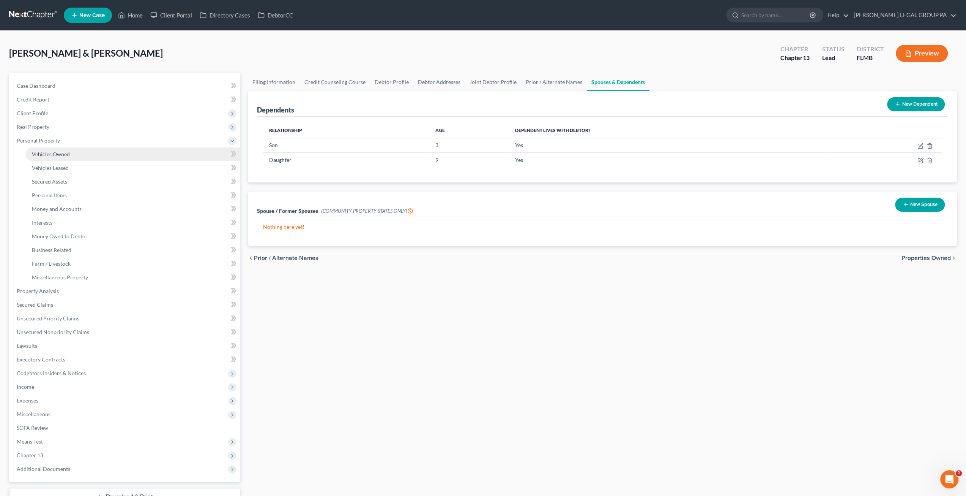
click at [49, 152] on span "Vehicles Owned" at bounding box center [51, 154] width 38 height 6
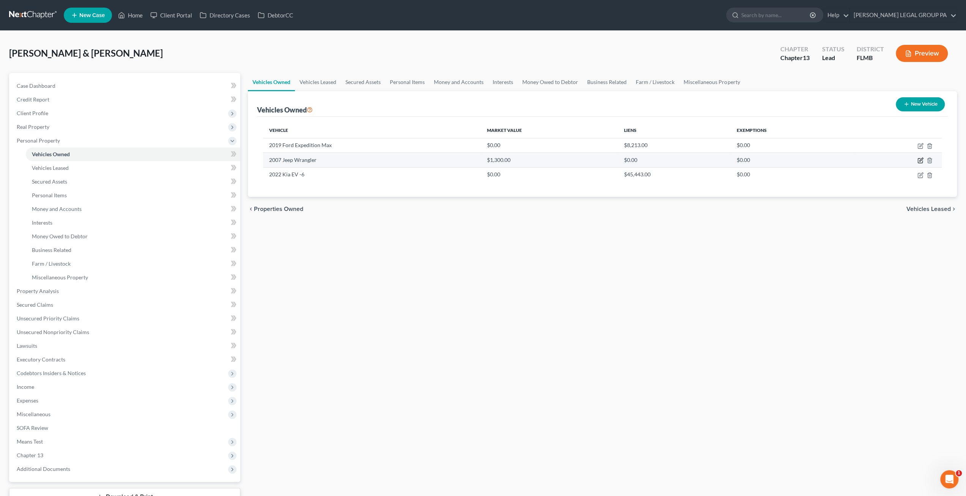
click at [919, 158] on icon "button" at bounding box center [921, 160] width 6 height 6
select select "0"
select select "19"
select select "4"
select select "0"
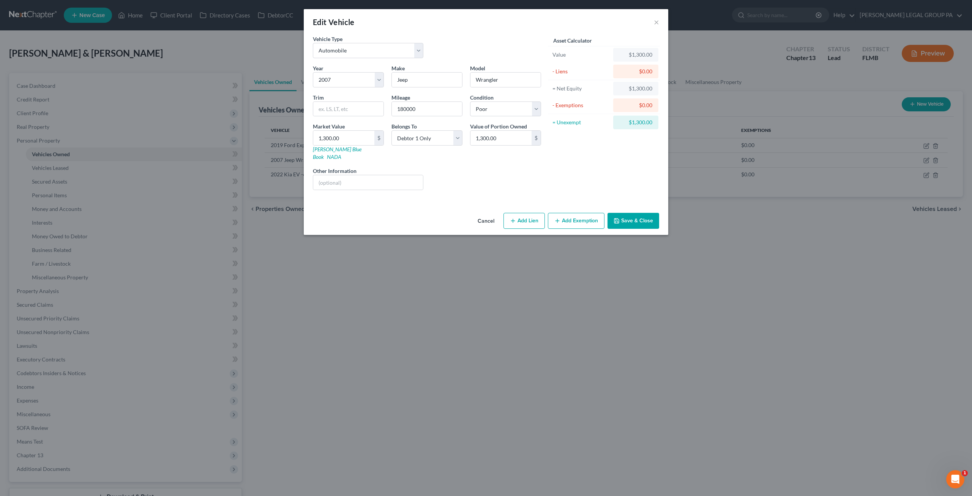
click at [638, 213] on button "Save & Close" at bounding box center [634, 221] width 52 height 16
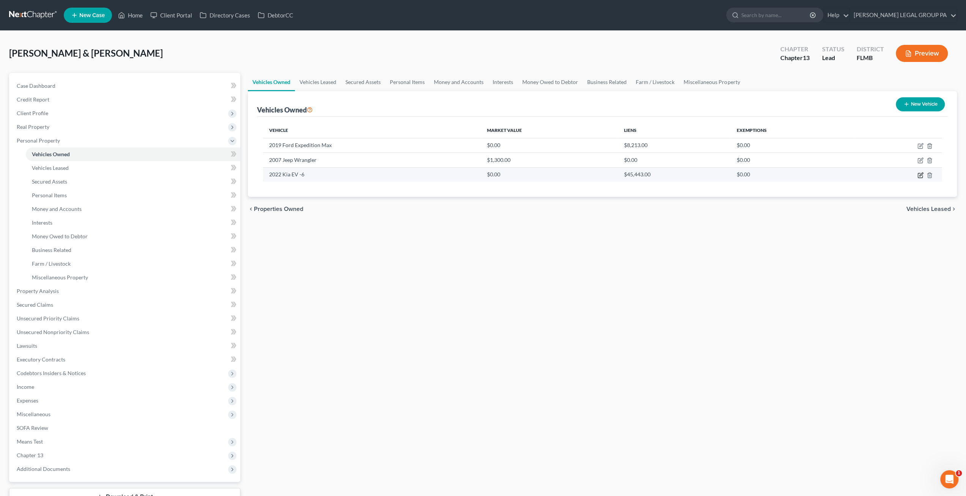
click at [920, 174] on icon "button" at bounding box center [921, 175] width 6 height 6
select select "0"
select select "4"
select select "2"
select select "0"
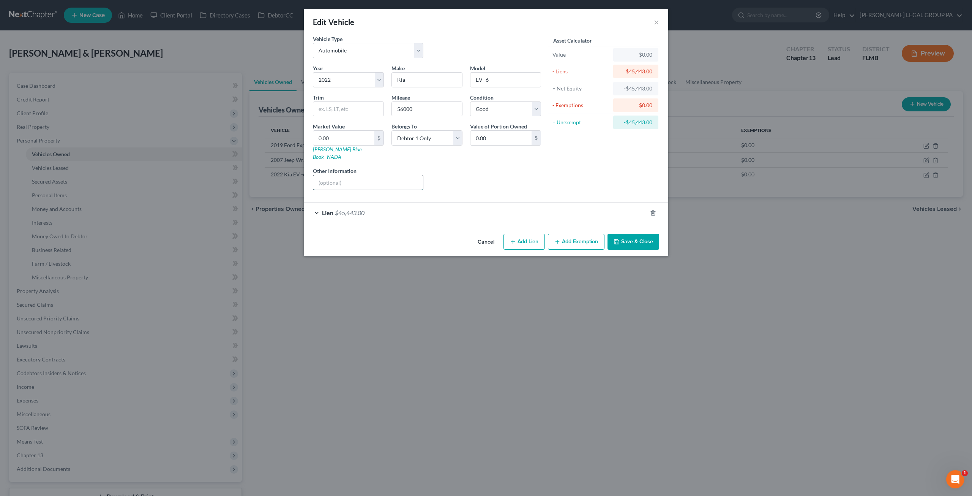
click at [381, 179] on input "text" at bounding box center [368, 182] width 110 height 14
paste input "KNDC3DLC7N5070025"
click at [320, 175] on input "KNDC3DLC7N5070025" at bounding box center [368, 182] width 110 height 14
type input "VIN: KNDC3DLC7N5070025"
click at [340, 138] on input "0.00" at bounding box center [343, 138] width 61 height 14
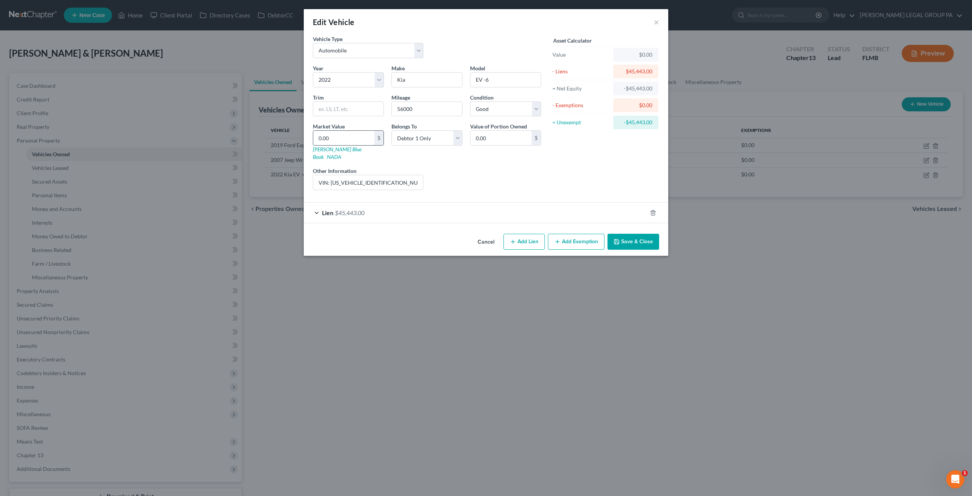
type input "1"
type input "1.00"
type input "16"
type input "16.00"
type input "166"
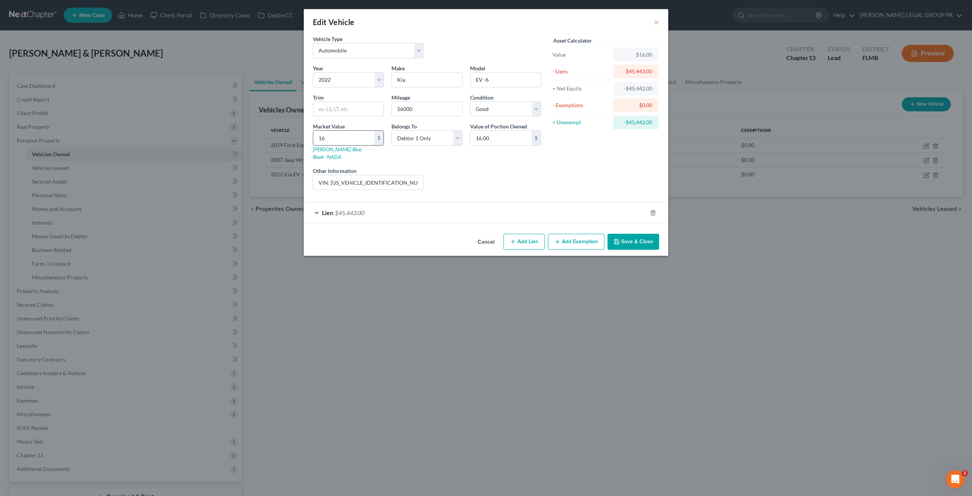
type input "166.00"
type input "1663"
type input "1,663.00"
type input "1,6631"
type input "16,631.00"
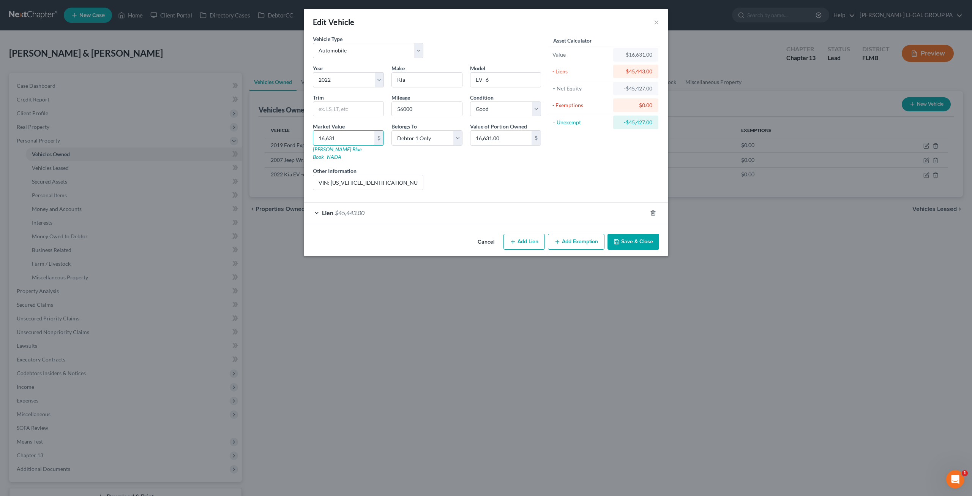
type input "16,631"
click at [637, 235] on button "Save & Close" at bounding box center [634, 242] width 52 height 16
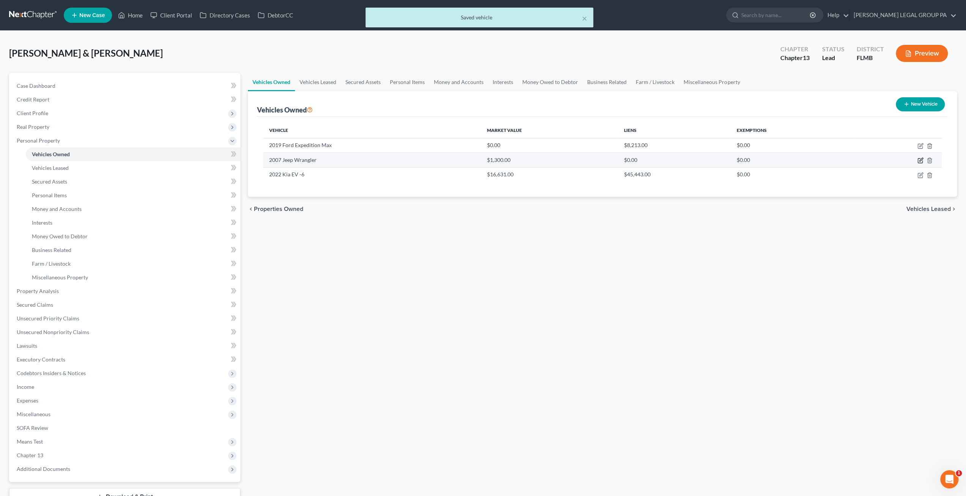
click at [920, 159] on icon "button" at bounding box center [921, 160] width 6 height 6
select select "0"
select select "19"
select select "4"
select select "0"
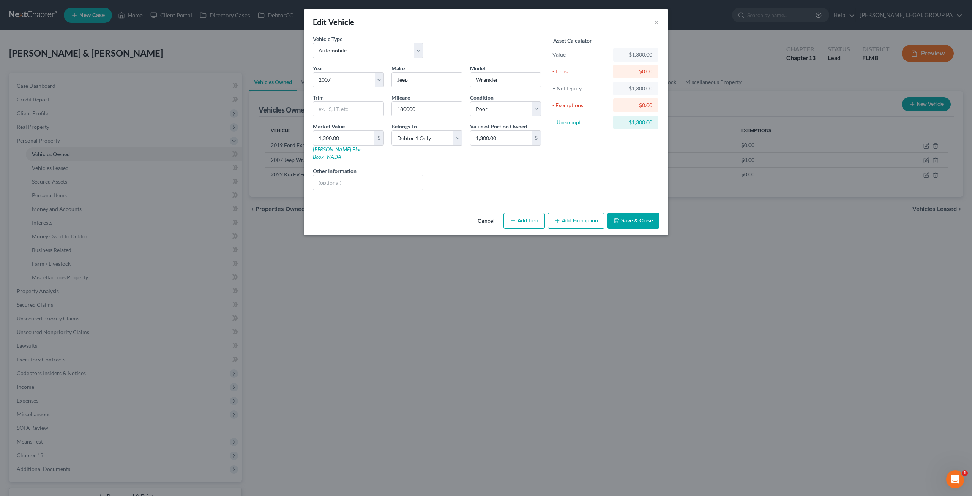
click at [636, 213] on button "Save & Close" at bounding box center [634, 221] width 52 height 16
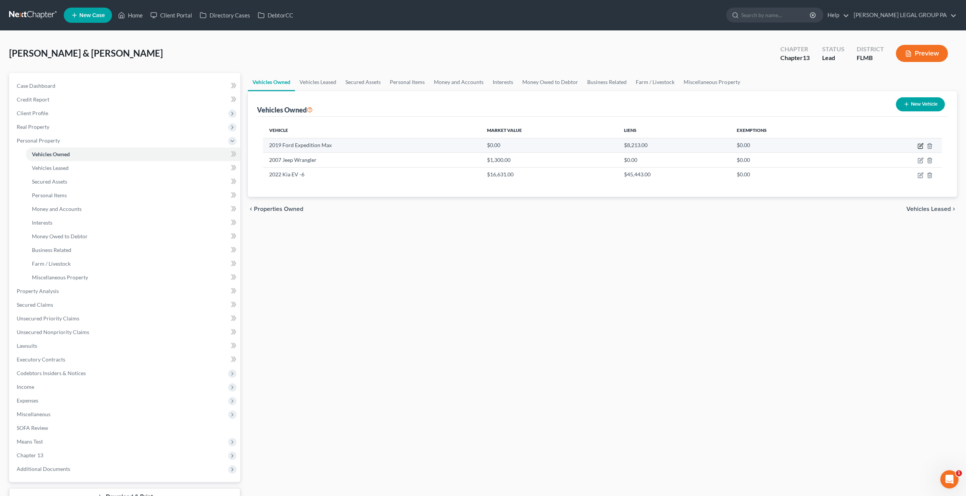
click at [919, 145] on icon "button" at bounding box center [921, 146] width 6 height 6
select select "0"
select select "7"
select select "3"
select select "2"
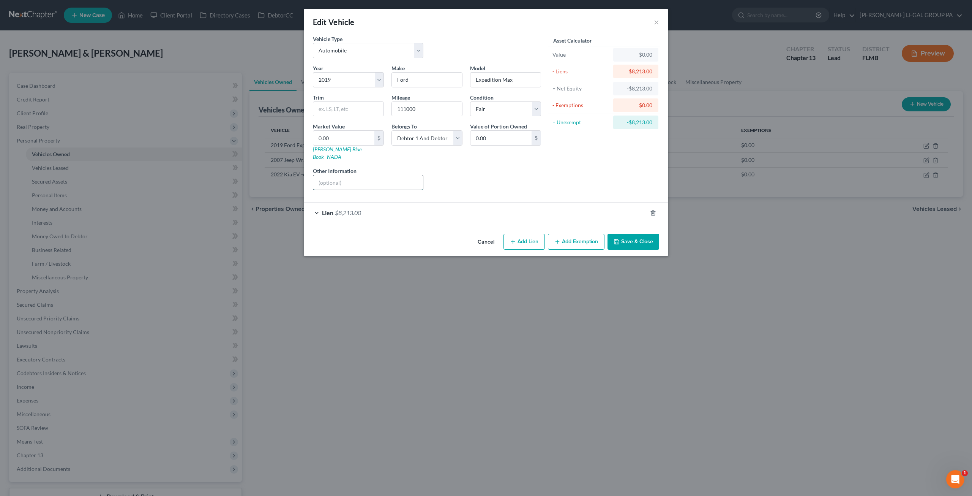
click at [358, 175] on input "text" at bounding box center [368, 182] width 110 height 14
type input "v"
drag, startPoint x: 391, startPoint y: 174, endPoint x: 332, endPoint y: 174, distance: 59.6
click at [332, 175] on input "VIN: 1FMJK1HT0KEA25095" at bounding box center [368, 182] width 110 height 14
type input "VIN: 1FMJK1HT0KEA25095"
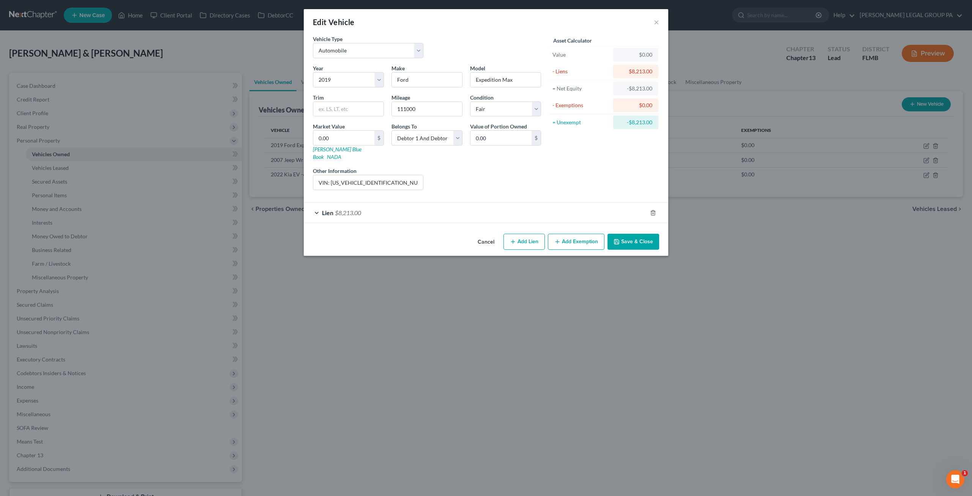
click at [448, 157] on div "Year Select 2026 2025 2024 2023 2022 2021 2020 2019 2018 2017 2016 2015 2014 20…" at bounding box center [427, 130] width 236 height 132
click at [347, 106] on input "text" at bounding box center [348, 109] width 70 height 14
click at [347, 136] on input "0.00" at bounding box center [343, 138] width 61 height 14
type input "1"
type input "1.00"
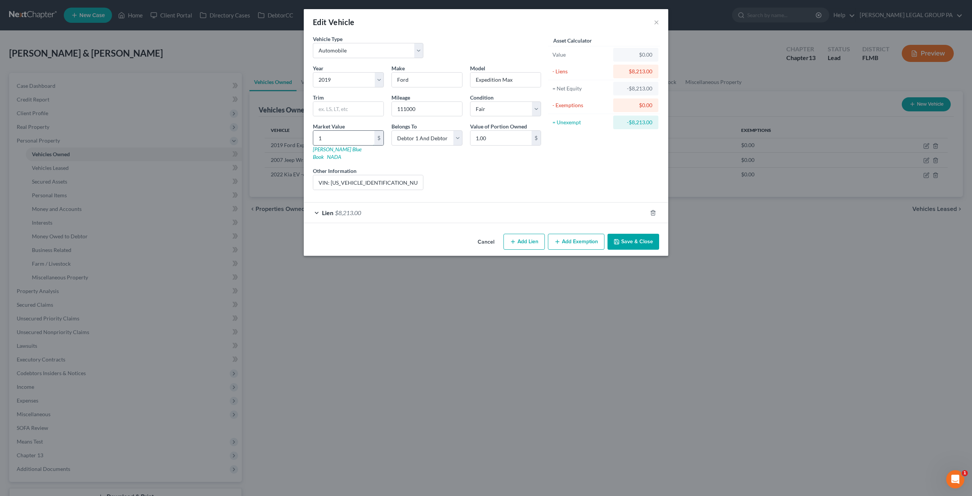
type input "13"
type input "13.00"
type input "133"
type input "133.00"
type input "1332"
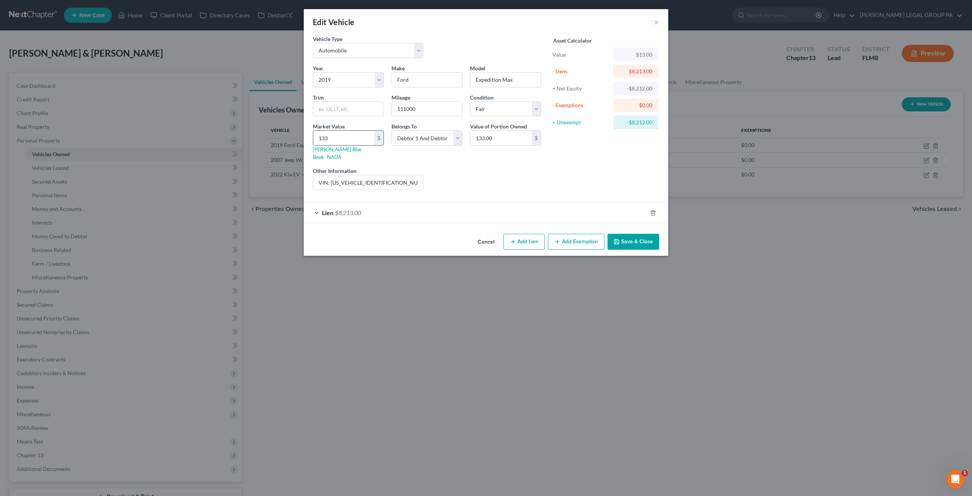
type input "1,332.00"
type input "1,3327"
type input "13,327.00"
click at [346, 137] on input "13,327" at bounding box center [343, 138] width 61 height 14
type input "13,32"
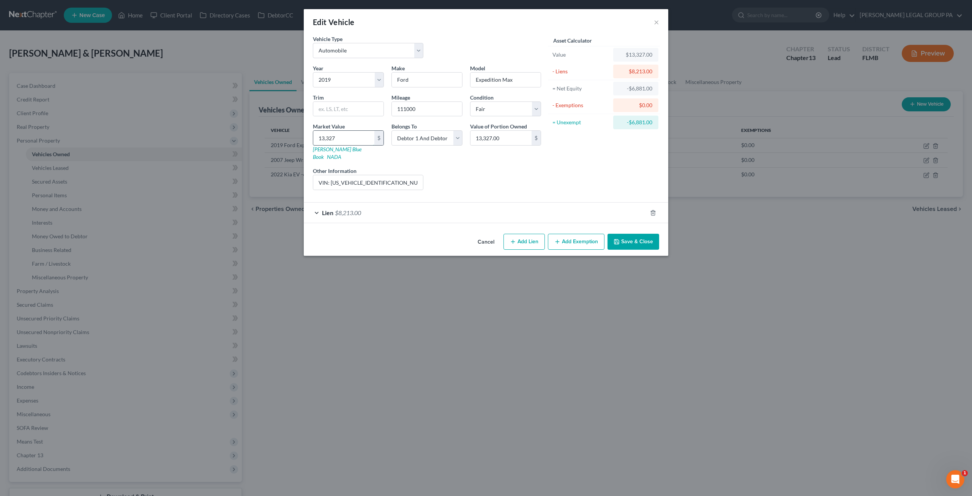
type input "1,332.00"
type input "1,3326"
type input "13,326.00"
type input "13,326"
click at [622, 234] on button "Save & Close" at bounding box center [634, 242] width 52 height 16
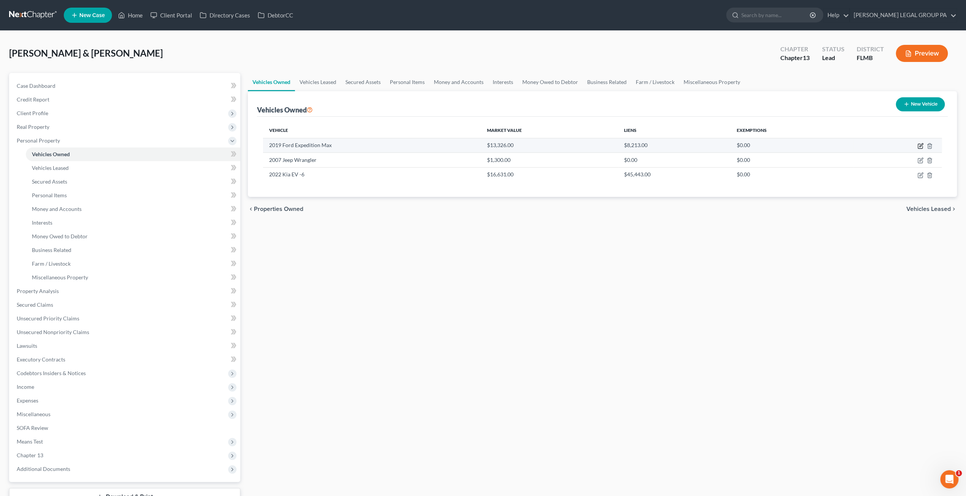
click at [919, 145] on icon "button" at bounding box center [921, 146] width 6 height 6
select select "0"
select select "7"
select select "3"
select select "2"
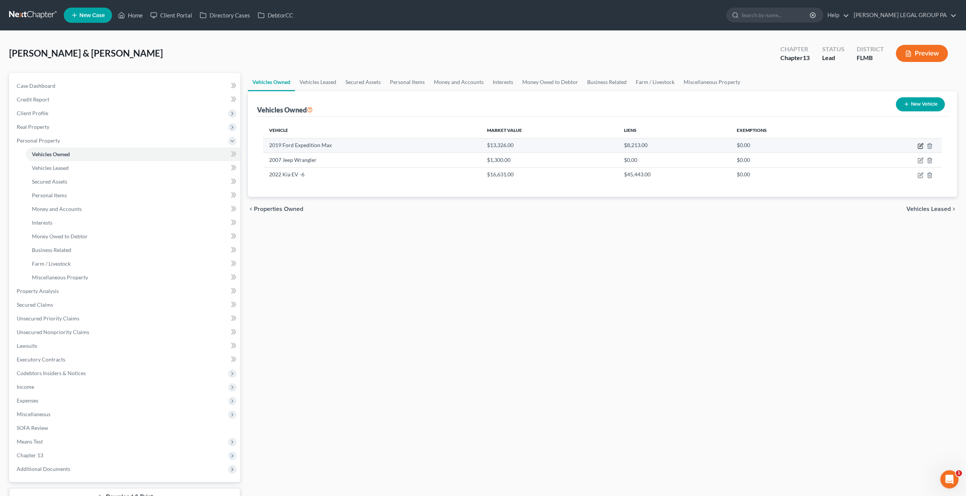
select select "24"
select select "2"
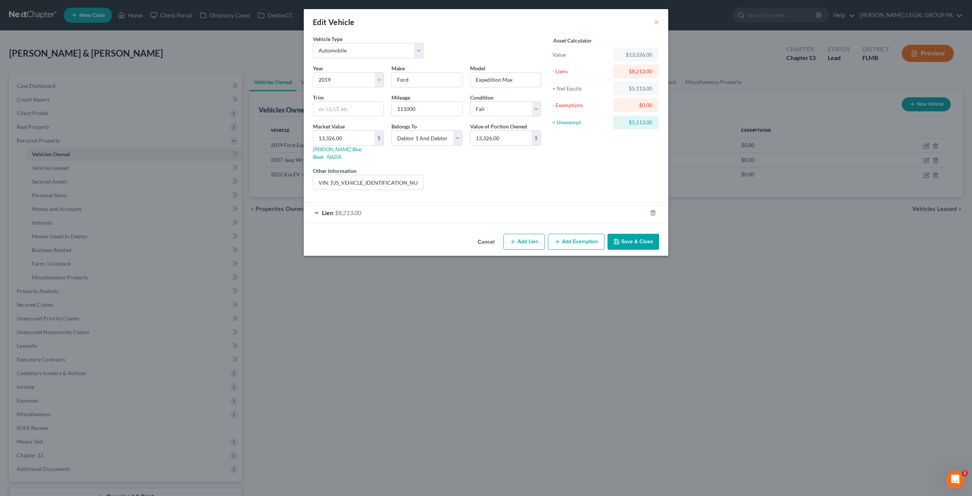
click at [358, 209] on span "$8,213.00" at bounding box center [348, 212] width 26 height 7
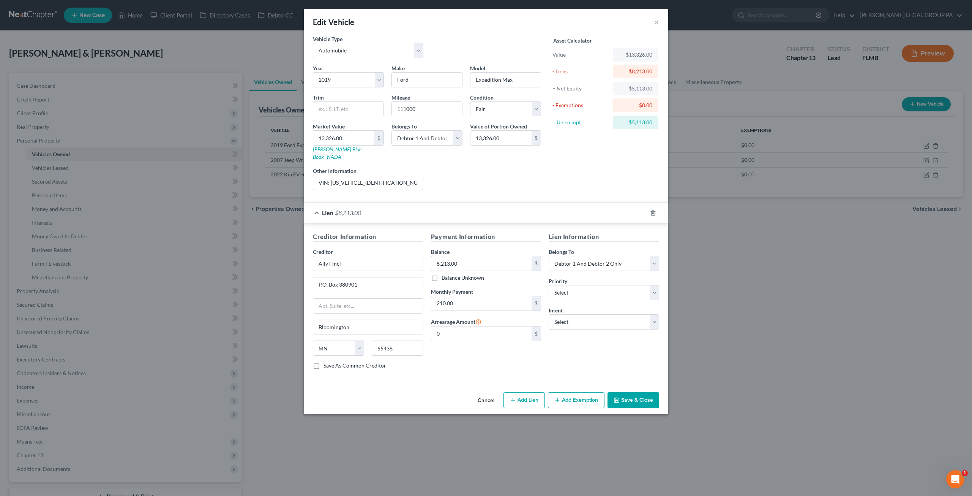
click at [458, 202] on div "Lien $8,213.00" at bounding box center [475, 212] width 343 height 20
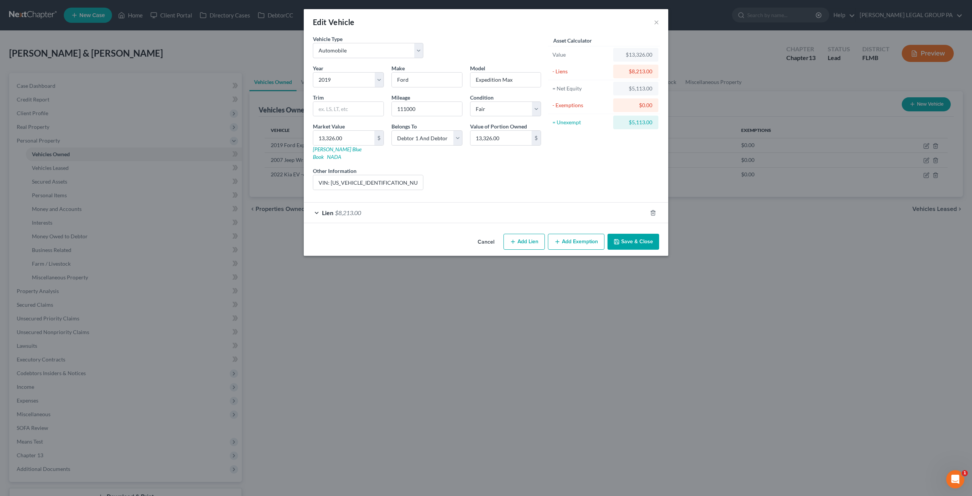
click at [583, 235] on button "Add Exemption" at bounding box center [576, 242] width 57 height 16
select select "2"
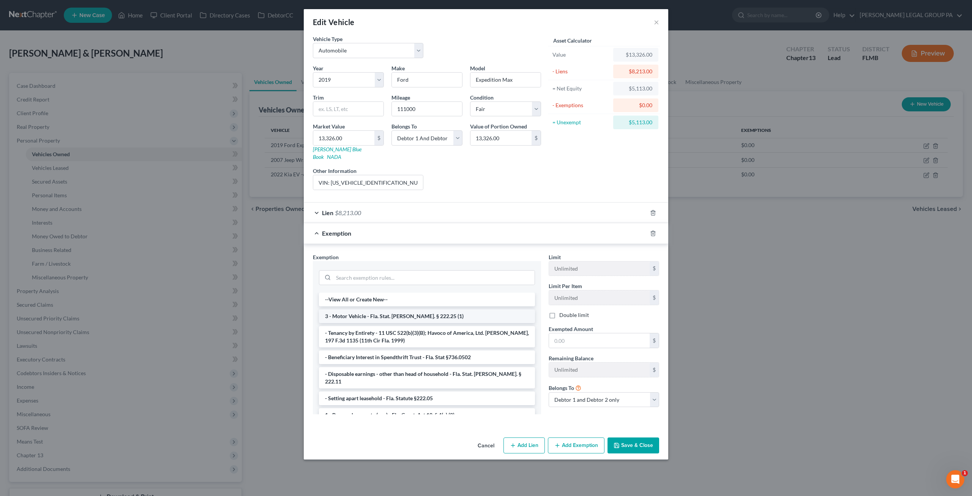
click at [372, 311] on li "3 - Motor Vehicle - Fla. Stat. Ann. § 222.25 (1)" at bounding box center [427, 316] width 216 height 14
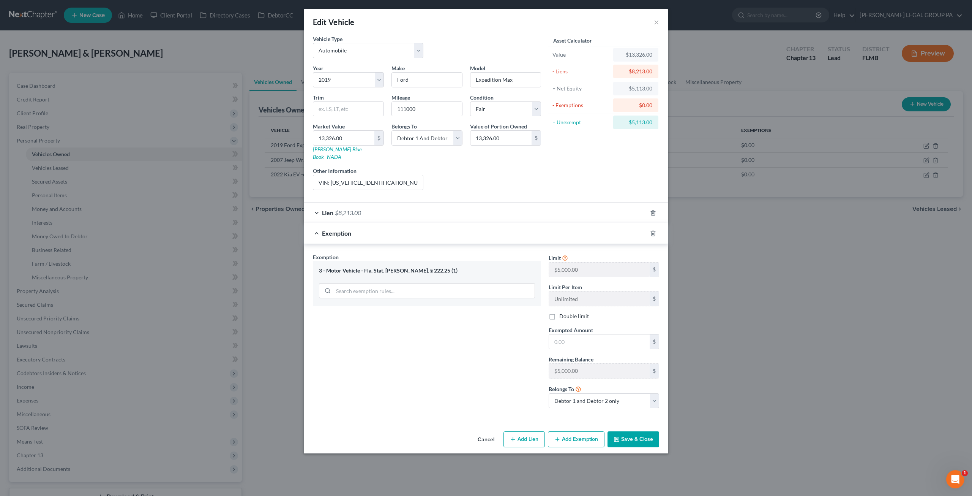
click at [559, 312] on label "Double limit" at bounding box center [574, 316] width 30 height 8
click at [562, 312] on input "Double limit" at bounding box center [564, 314] width 5 height 5
checkbox input "true"
click at [436, 283] on input "search" at bounding box center [433, 290] width 201 height 14
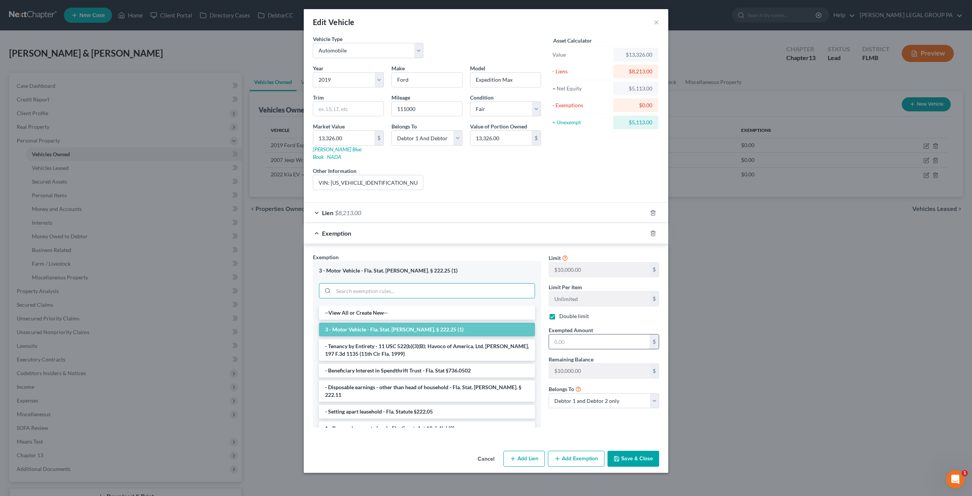
click at [582, 334] on input "text" at bounding box center [599, 341] width 101 height 14
type input "5,113"
click at [626, 450] on button "Save & Close" at bounding box center [634, 458] width 52 height 16
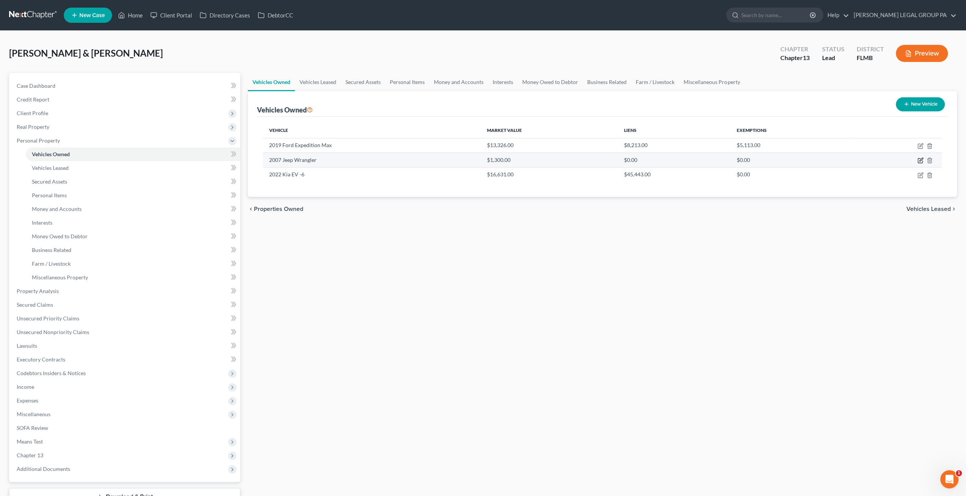
click at [921, 159] on icon "button" at bounding box center [921, 160] width 6 height 6
select select "0"
select select "19"
select select "4"
select select "0"
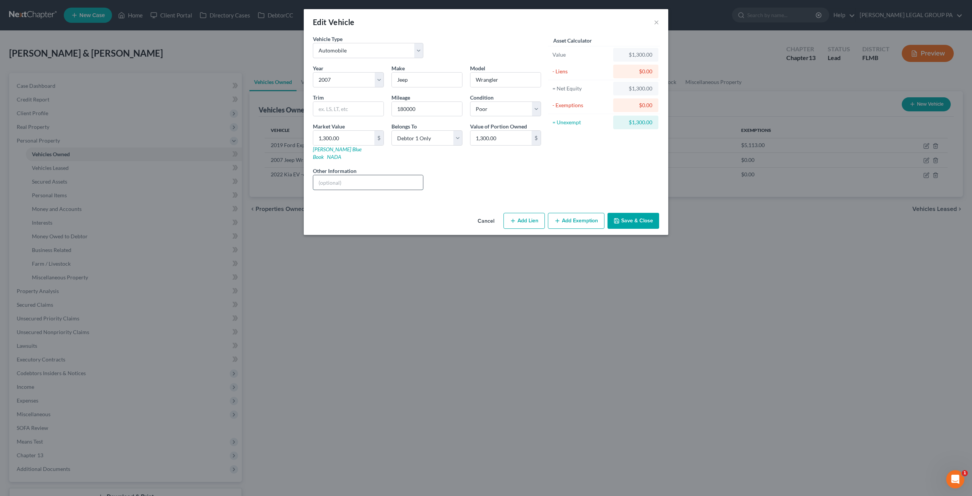
click at [379, 179] on input "text" at bounding box center [368, 182] width 110 height 14
type input "v"
drag, startPoint x: 398, startPoint y: 172, endPoint x: 331, endPoint y: 175, distance: 66.5
click at [331, 175] on input "VIN: 1J4GA39137L126557" at bounding box center [368, 182] width 110 height 14
type input "VIN: 1J4GA39137L126557"
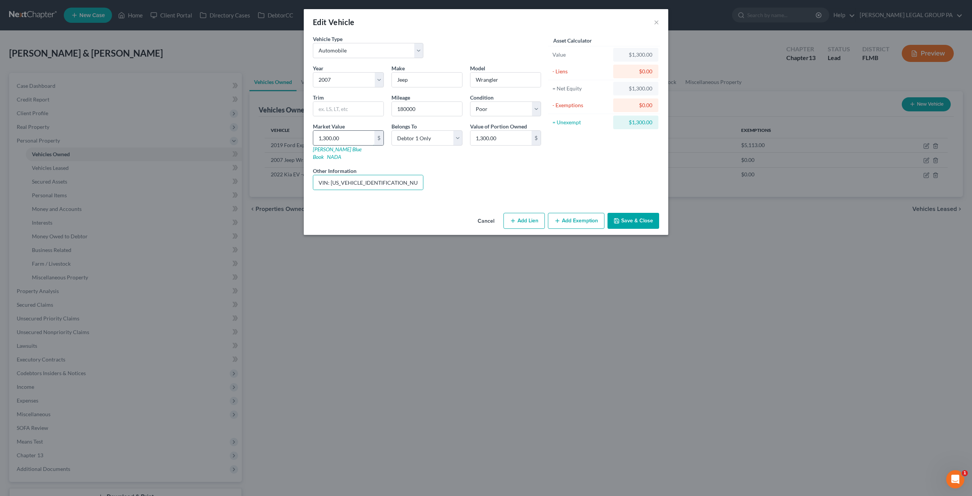
click at [346, 137] on input "1,300.00" at bounding box center [343, 138] width 61 height 14
type input "3"
type input "3.00"
type input "31"
type input "31.00"
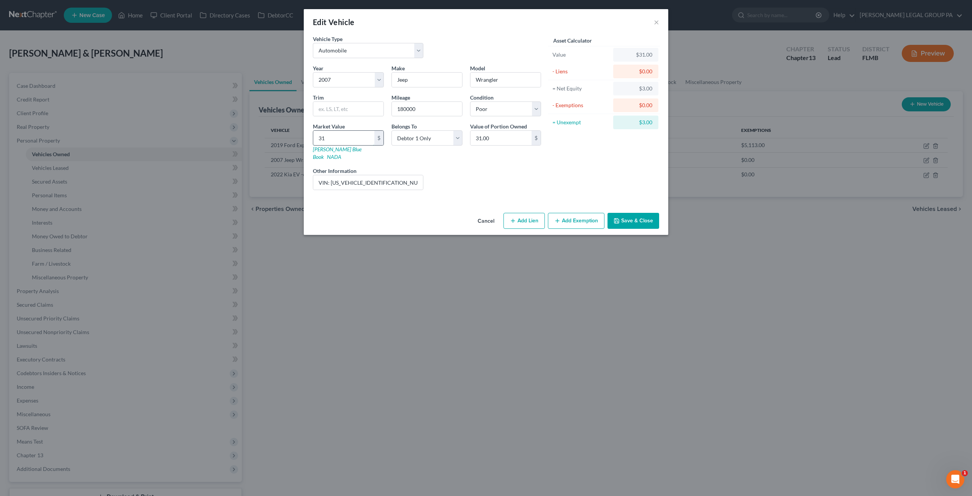
type input "319"
type input "319.00"
type input "3197"
type input "3,197.00"
type input "3,197"
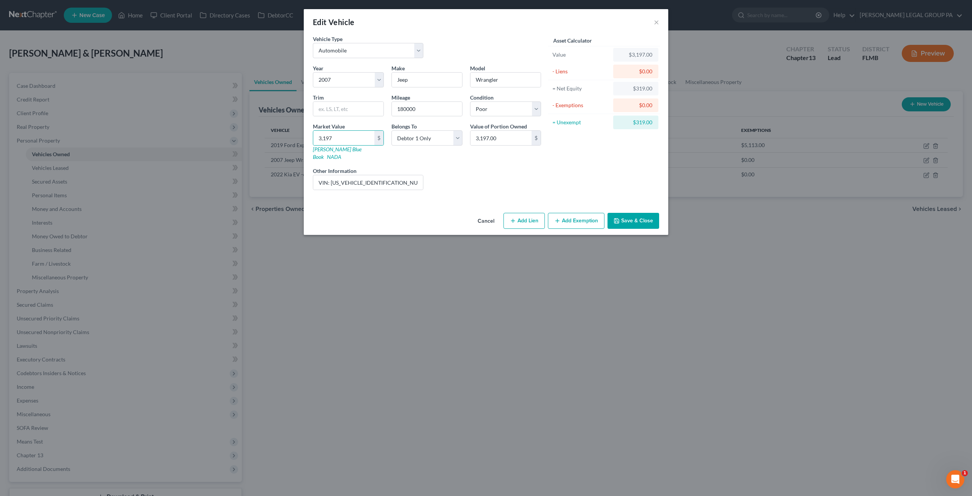
click at [559, 218] on icon "button" at bounding box center [557, 221] width 6 height 6
select select "2"
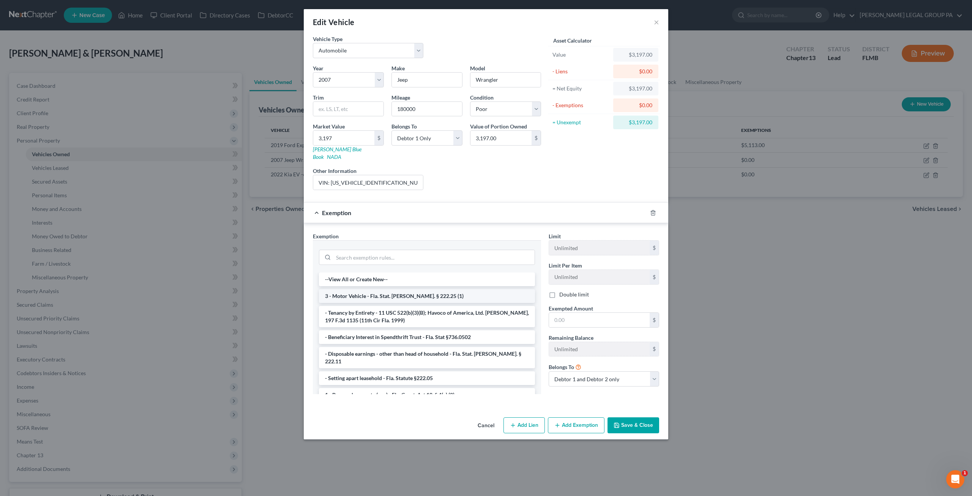
click at [399, 289] on li "3 - Motor Vehicle - Fla. Stat. Ann. § 222.25 (1)" at bounding box center [427, 296] width 216 height 14
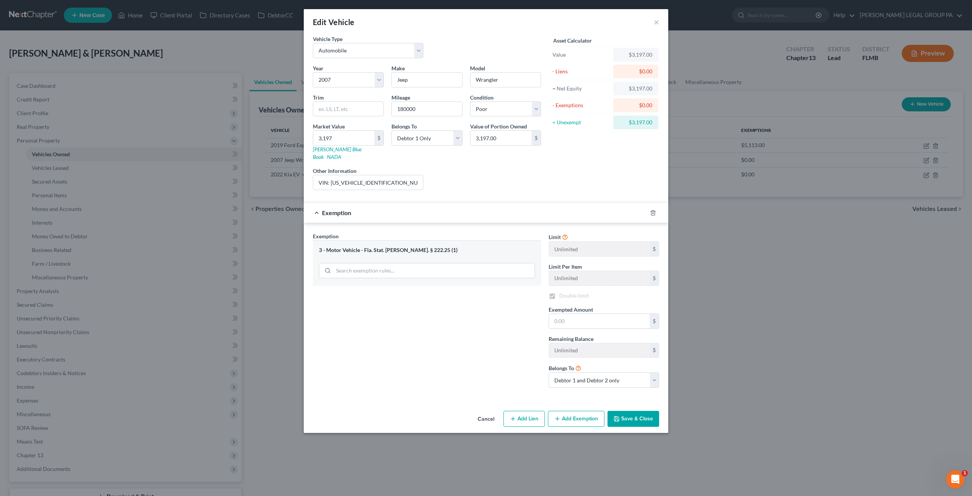
checkbox input "true"
click at [574, 314] on input "text" at bounding box center [599, 321] width 101 height 14
type input "3,197"
click at [640, 410] on button "Save & Close" at bounding box center [634, 418] width 52 height 16
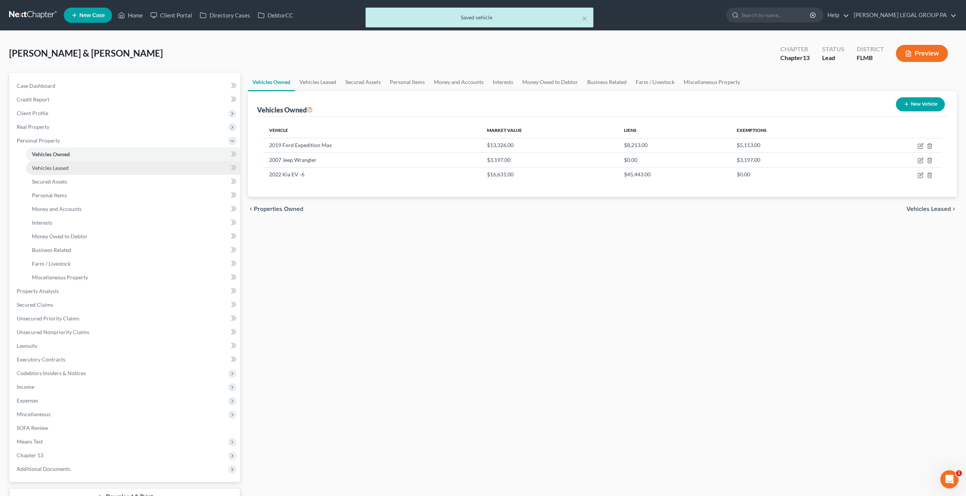
click at [65, 170] on span "Vehicles Leased" at bounding box center [50, 167] width 37 height 6
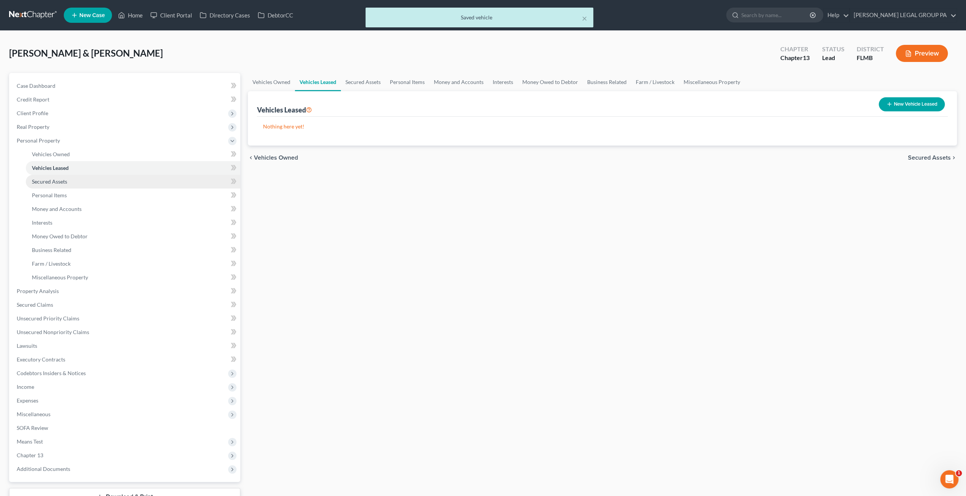
click at [56, 186] on link "Secured Assets" at bounding box center [133, 182] width 215 height 14
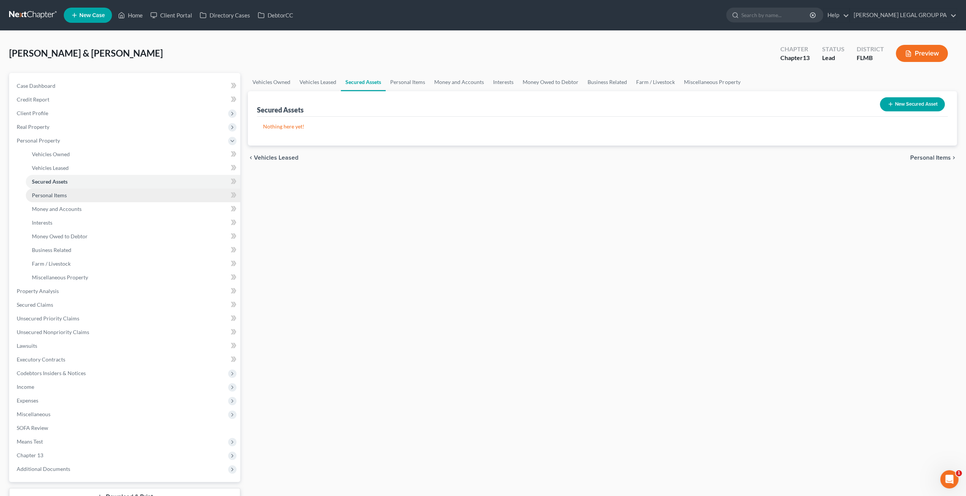
click at [62, 195] on span "Personal Items" at bounding box center [49, 195] width 35 height 6
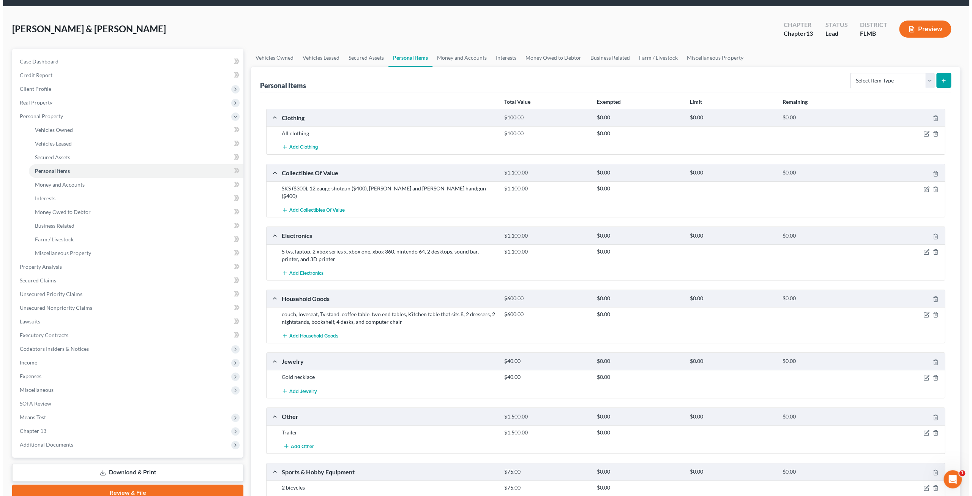
scroll to position [76, 0]
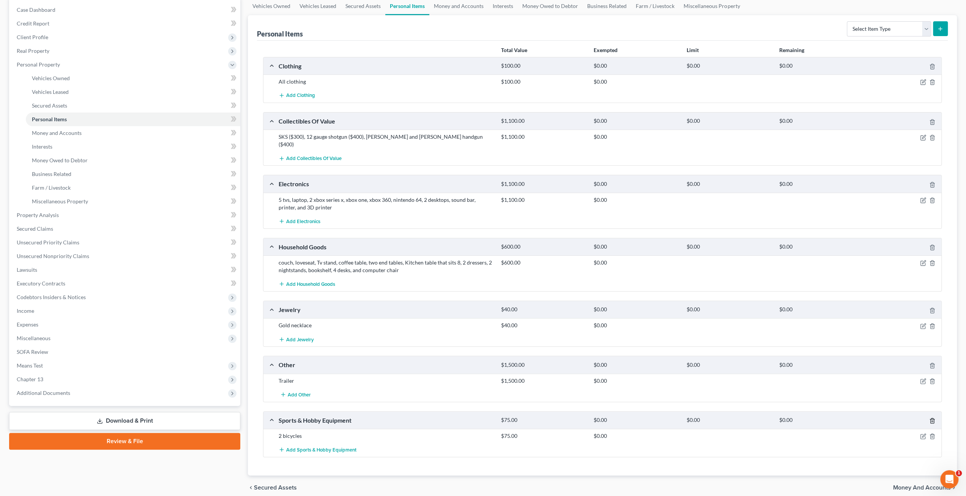
click at [933, 419] on polyline "button" at bounding box center [932, 419] width 5 height 0
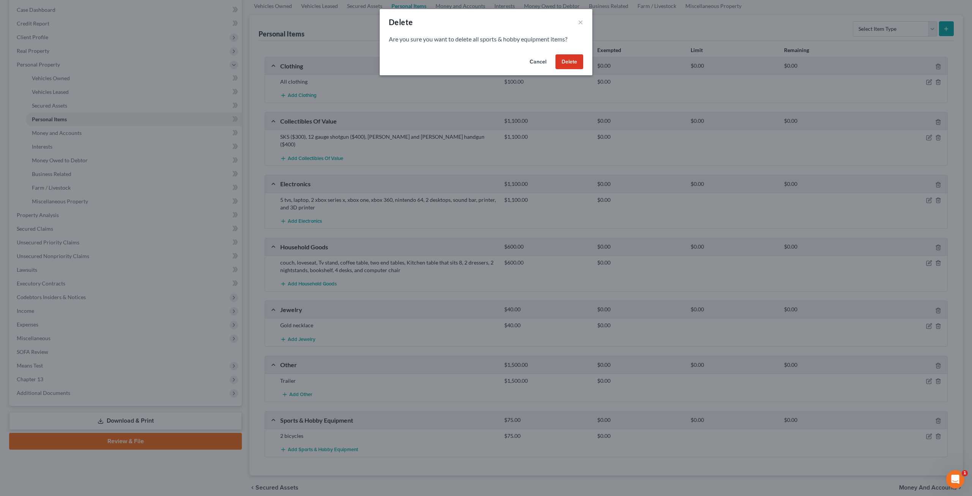
click at [567, 65] on button "Delete" at bounding box center [570, 61] width 28 height 15
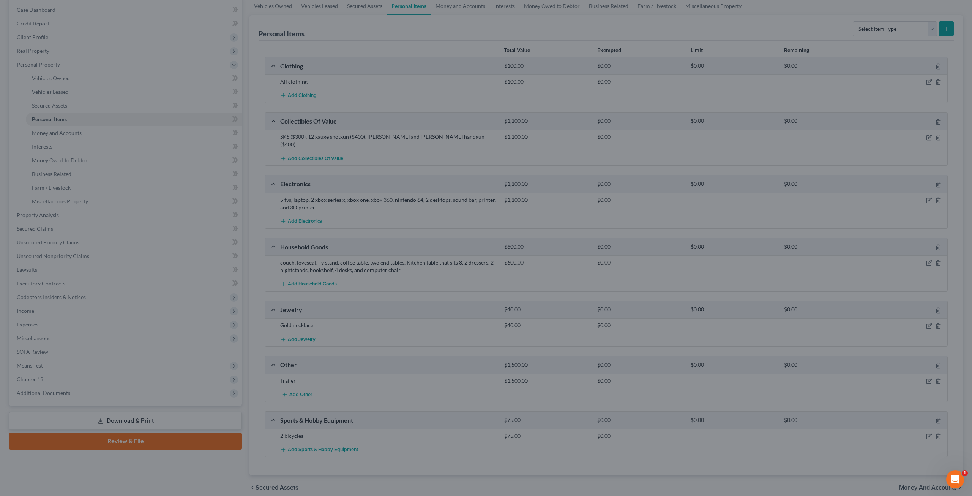
scroll to position [57, 0]
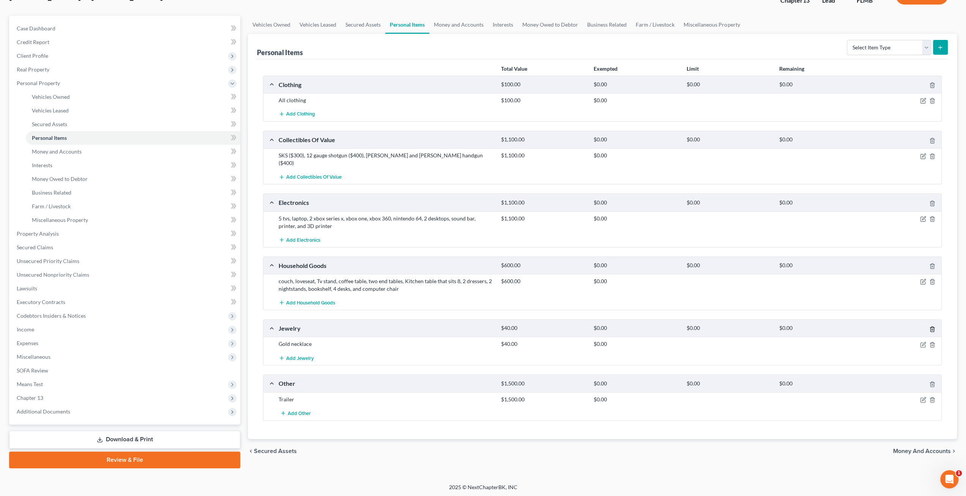
click at [934, 326] on icon "button" at bounding box center [932, 328] width 3 height 5
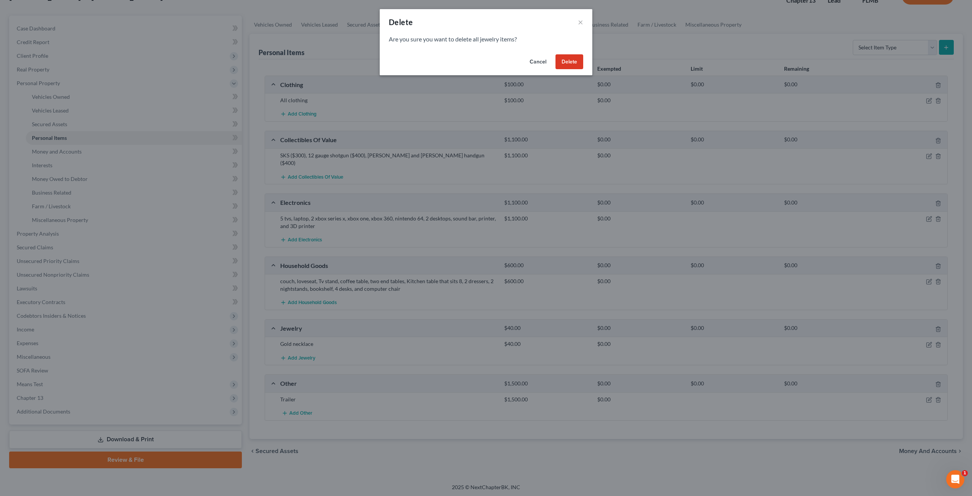
drag, startPoint x: 564, startPoint y: 51, endPoint x: 573, endPoint y: 61, distance: 13.4
click at [564, 51] on div "Cancel Delete" at bounding box center [486, 63] width 213 height 24
click at [578, 65] on button "Delete" at bounding box center [570, 61] width 28 height 15
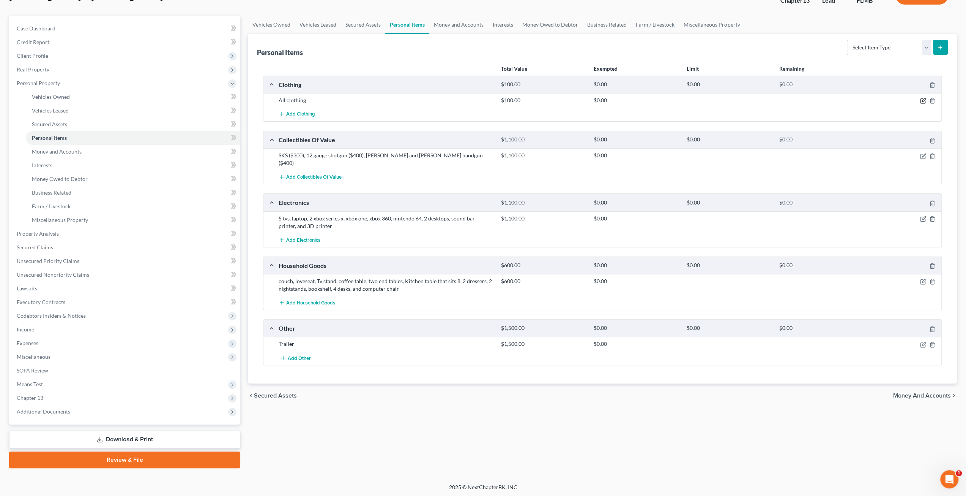
click at [923, 99] on icon "button" at bounding box center [923, 101] width 6 height 6
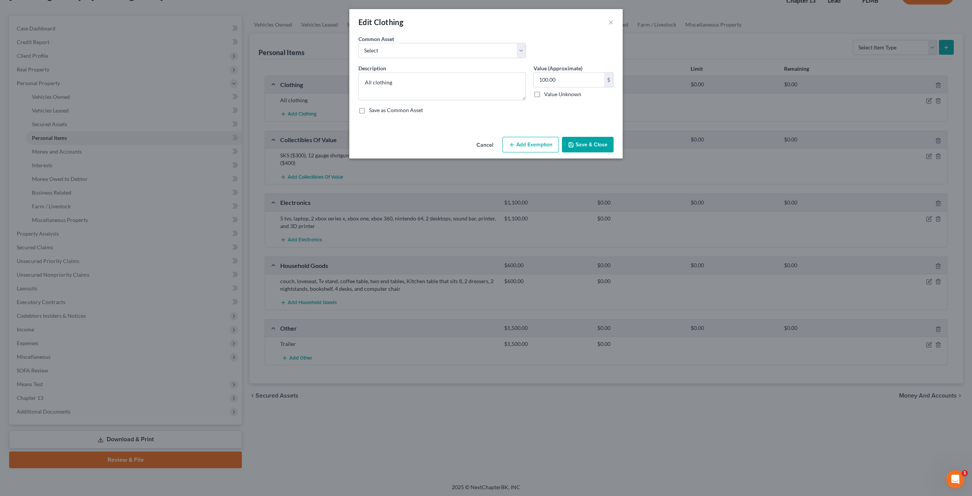
click at [540, 143] on button "Add Exemption" at bounding box center [530, 145] width 57 height 16
select select "2"
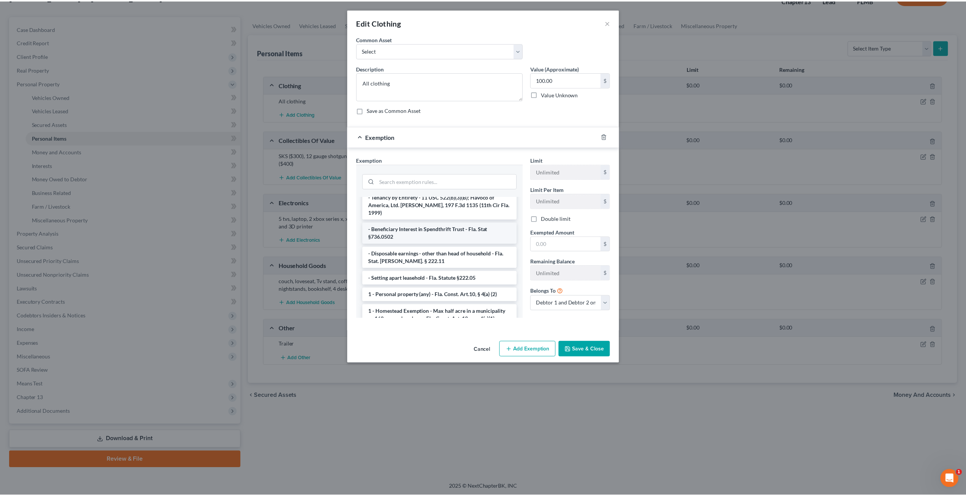
scroll to position [38, 0]
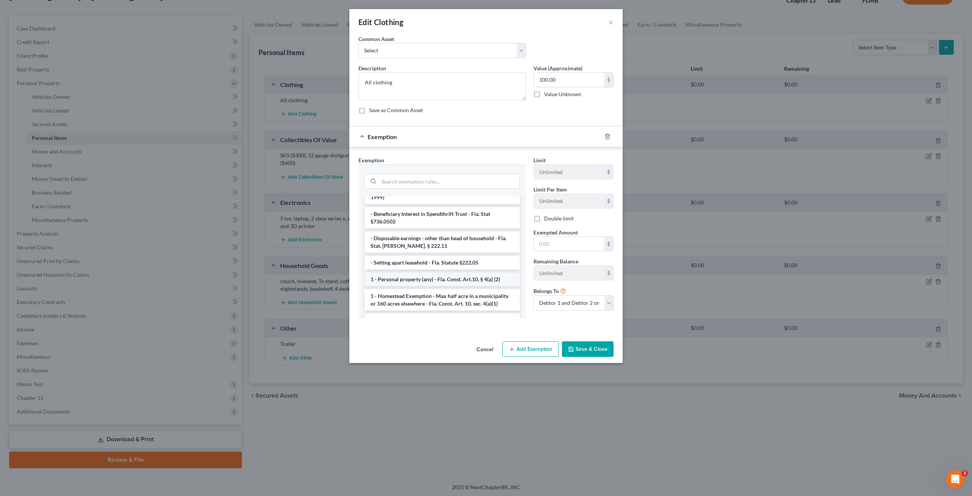
click at [431, 272] on li "1 - Personal property (any) - Fla. Const. Art.10, § 4(a) (2)" at bounding box center [442, 279] width 155 height 14
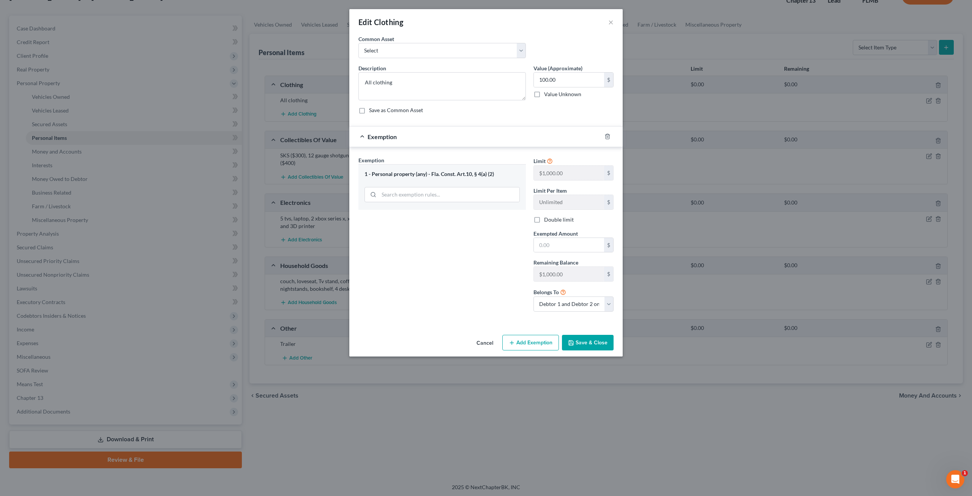
click at [544, 218] on label "Double limit" at bounding box center [559, 220] width 30 height 8
click at [547, 218] on input "Double limit" at bounding box center [549, 218] width 5 height 5
checkbox input "true"
click at [556, 241] on input "text" at bounding box center [569, 245] width 70 height 14
type input "100"
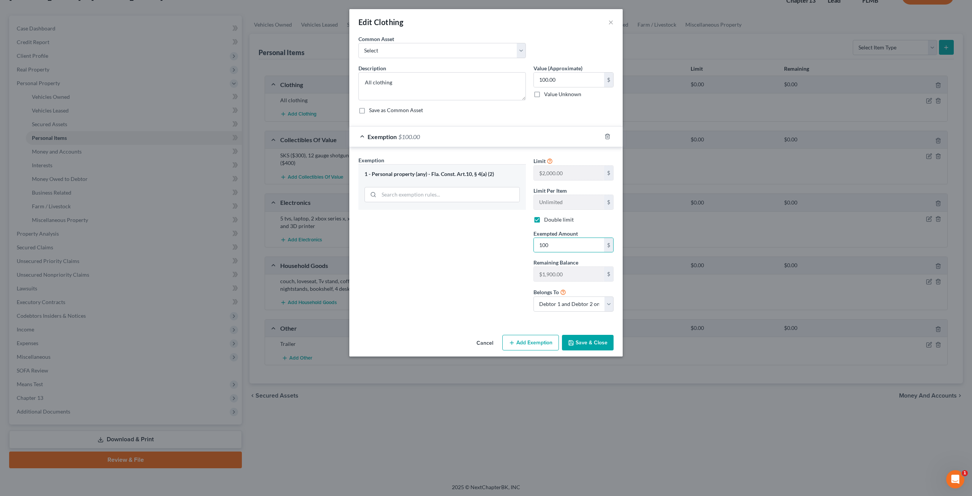
click at [586, 343] on button "Save & Close" at bounding box center [588, 343] width 52 height 16
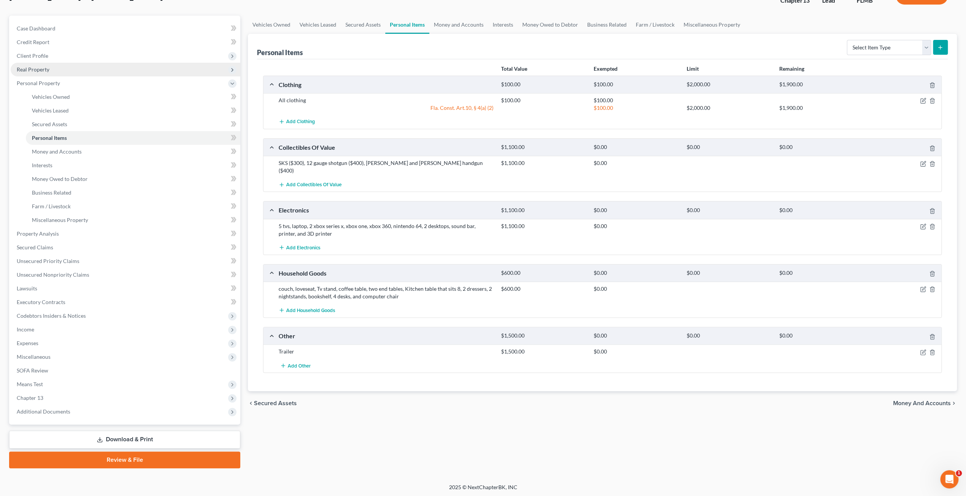
click at [49, 74] on span "Real Property" at bounding box center [126, 70] width 230 height 14
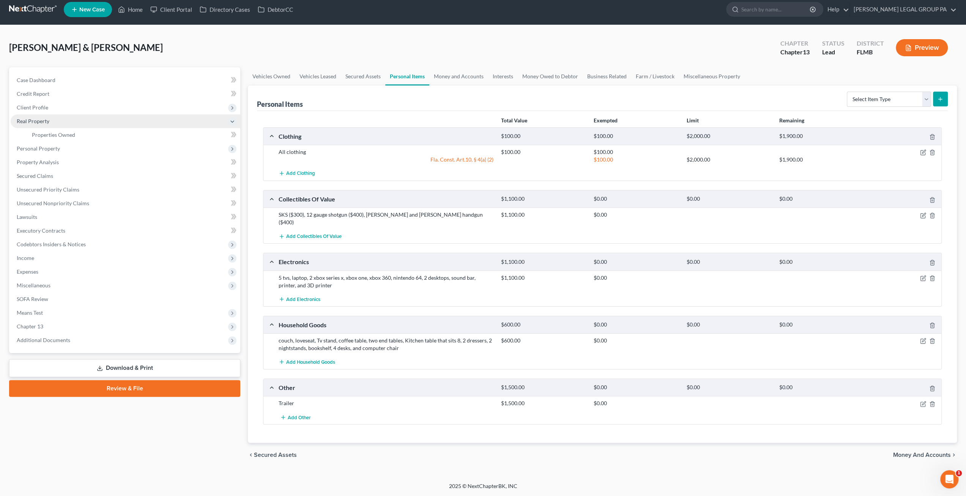
scroll to position [0, 0]
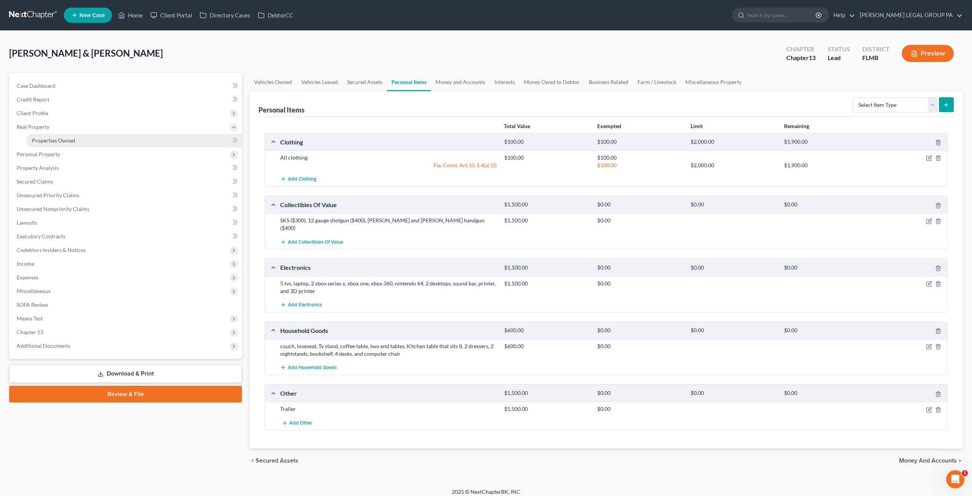
click at [58, 137] on span "Properties Owned" at bounding box center [53, 140] width 43 height 6
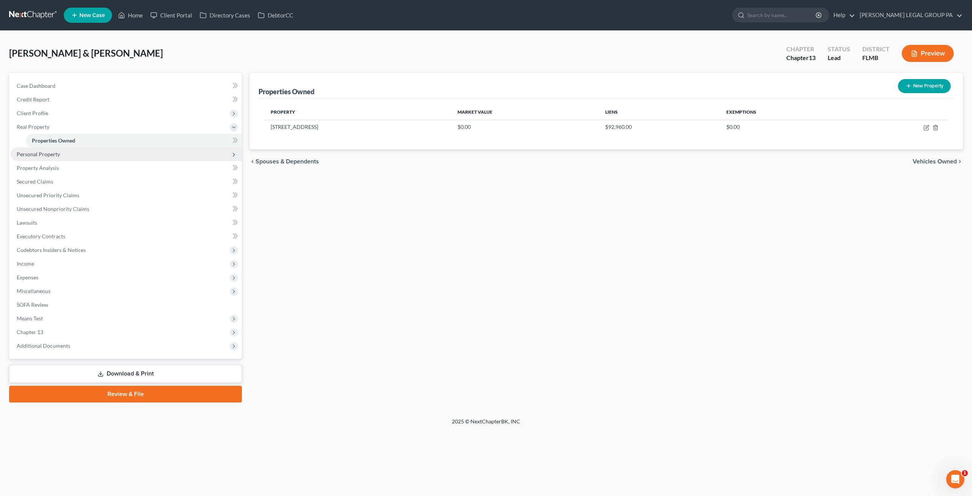
click at [65, 156] on span "Personal Property" at bounding box center [126, 154] width 231 height 14
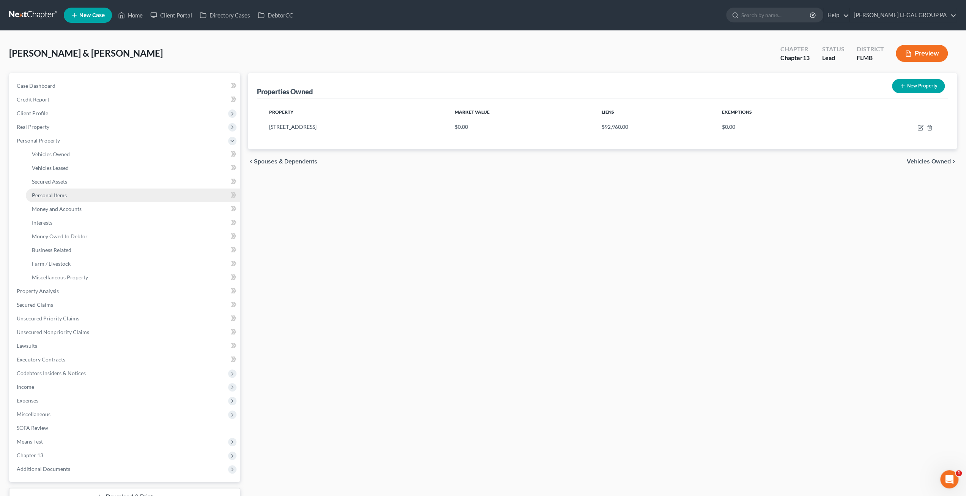
click at [65, 191] on link "Personal Items" at bounding box center [133, 195] width 215 height 14
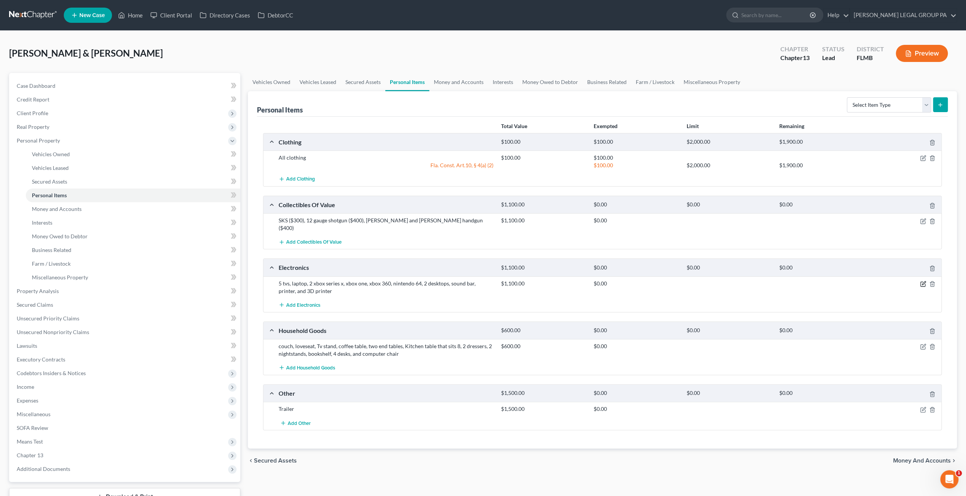
click at [925, 282] on icon "button" at bounding box center [923, 284] width 5 height 5
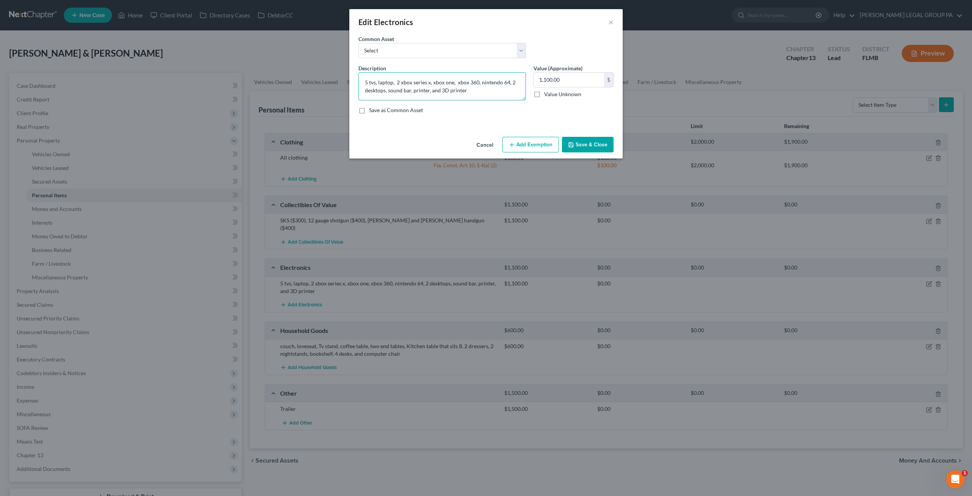
click at [467, 91] on textarea "5 tvs, laptop, 2 xbox series x, xbox one, xbox 360, nintendo 64, 2 desktops, so…" at bounding box center [441, 86] width 167 height 28
drag, startPoint x: 440, startPoint y: 88, endPoint x: 430, endPoint y: 82, distance: 11.6
click at [430, 82] on textarea "5 tvs, laptop, 2 xbox series x, xbox one, xbox 360, nintendo 64, 2 desktops, so…" at bounding box center [441, 86] width 167 height 28
drag, startPoint x: 374, startPoint y: 82, endPoint x: 357, endPoint y: 80, distance: 17.9
click at [357, 80] on div "Description * 5 tvs, laptop, 2 xbox series x,3D printer" at bounding box center [442, 82] width 175 height 36
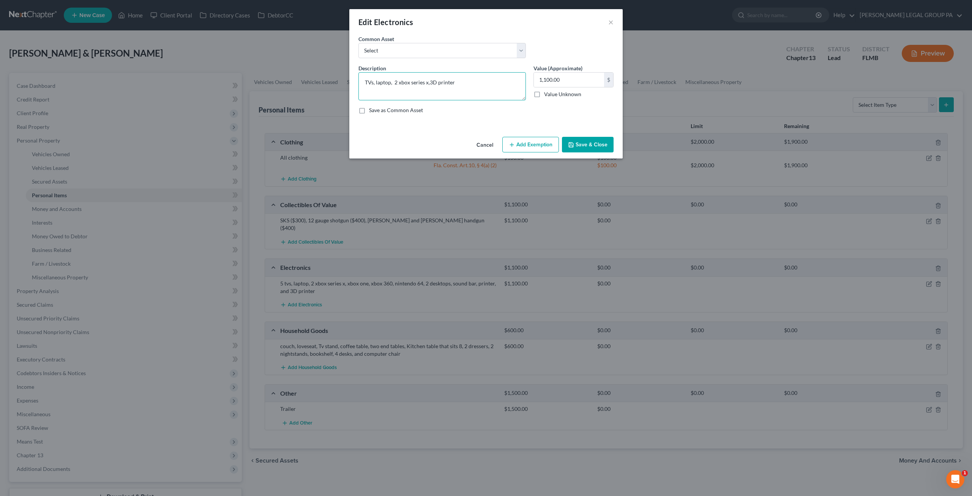
click at [397, 82] on textarea "TVs, laptop, 2 xbox series x,3D printer" at bounding box center [441, 86] width 167 height 28
click at [403, 82] on textarea "TVs, laptop, xbox series x,3D printer" at bounding box center [441, 86] width 167 height 28
click at [400, 82] on textarea "TVs, laptop, xbox series x,3D printer" at bounding box center [441, 86] width 167 height 28
click at [400, 84] on textarea "TVs, laptop, xbox series x,3D printer" at bounding box center [441, 86] width 167 height 28
click at [394, 81] on textarea "TVs, laptop, xbox series x,3D printer" at bounding box center [441, 86] width 167 height 28
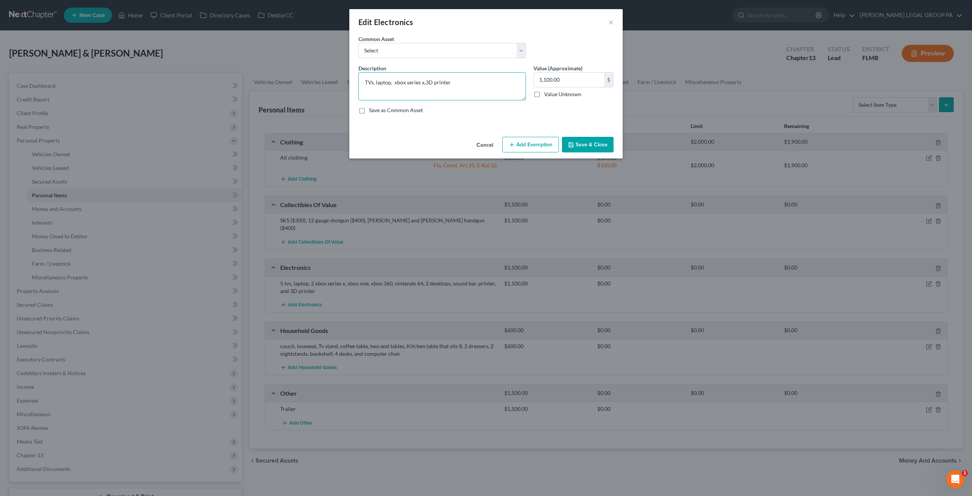
type textarea "TVs, laptop, xbox series x,3D printer"
click at [581, 142] on button "Save & Close" at bounding box center [588, 145] width 52 height 16
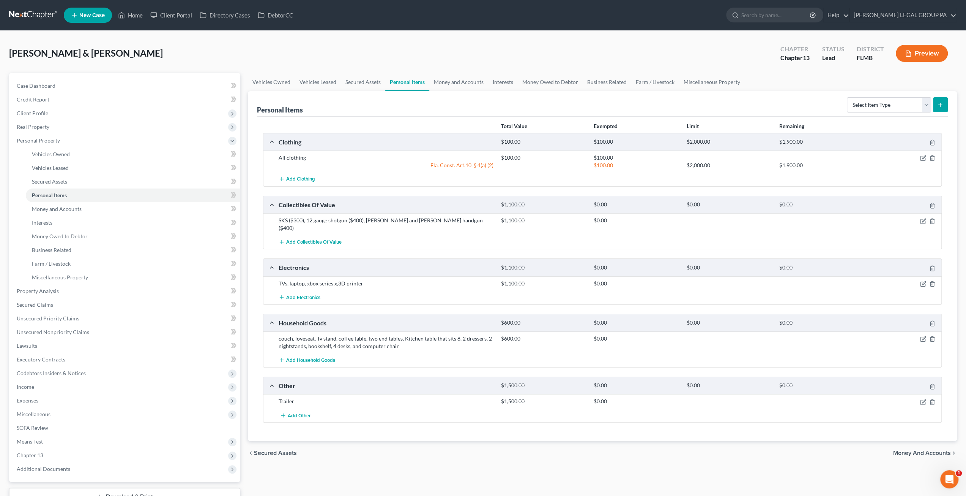
click at [927, 218] on div at bounding box center [905, 220] width 74 height 8
click at [925, 218] on icon "button" at bounding box center [923, 221] width 6 height 6
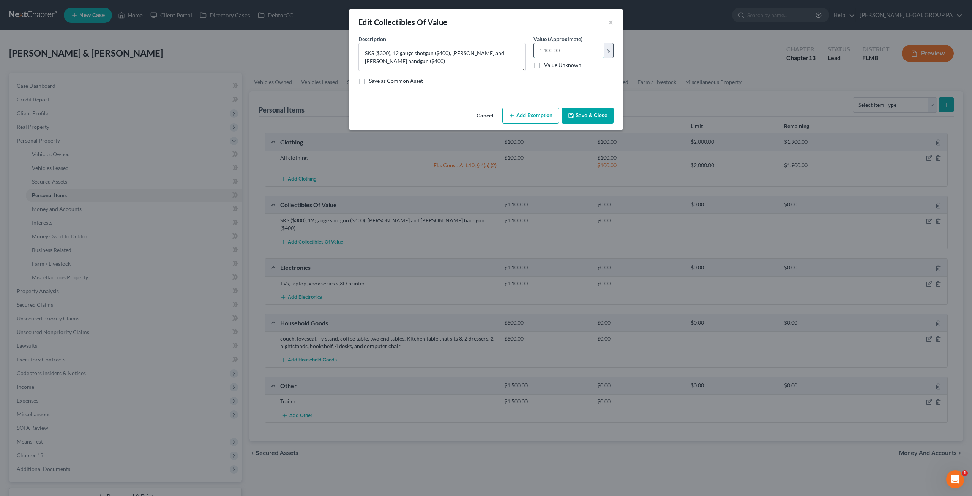
click at [571, 47] on input "1,100.00" at bounding box center [569, 50] width 70 height 14
type input "600"
click at [597, 111] on button "Save & Close" at bounding box center [588, 115] width 52 height 16
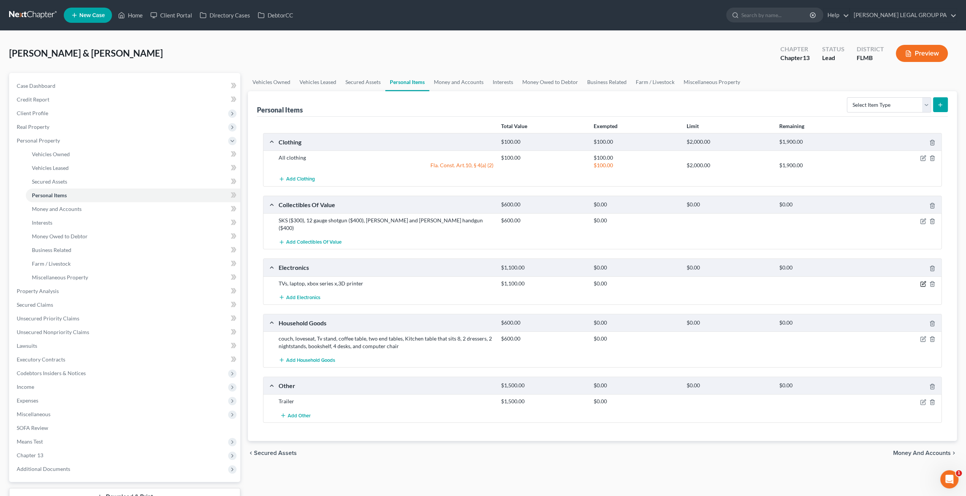
click at [923, 281] on icon "button" at bounding box center [923, 284] width 6 height 6
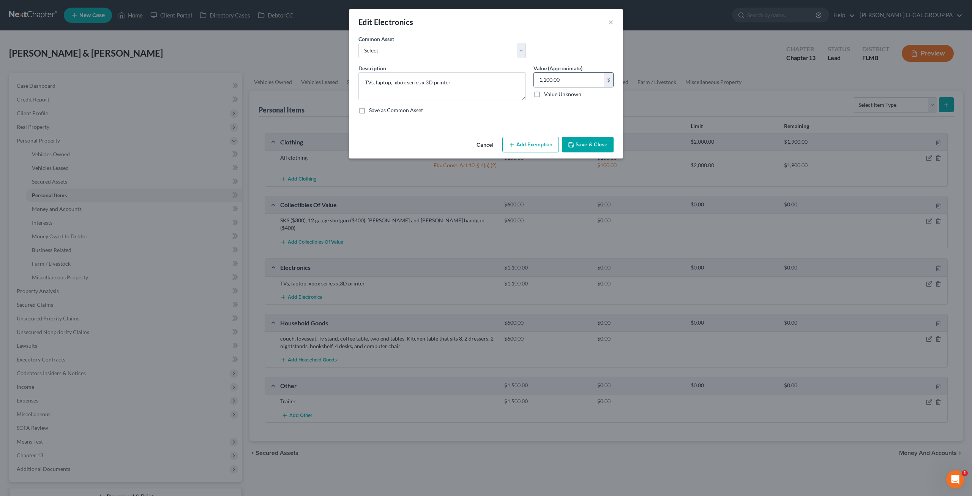
click at [569, 79] on input "1,100.00" at bounding box center [569, 80] width 70 height 14
type input "500"
click at [591, 144] on button "Save & Close" at bounding box center [588, 145] width 52 height 16
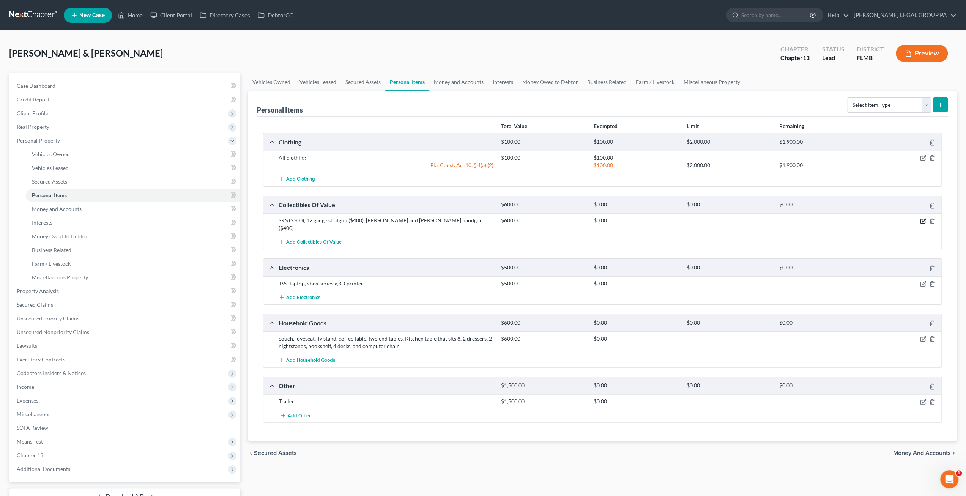
click at [924, 218] on icon "button" at bounding box center [923, 219] width 3 height 3
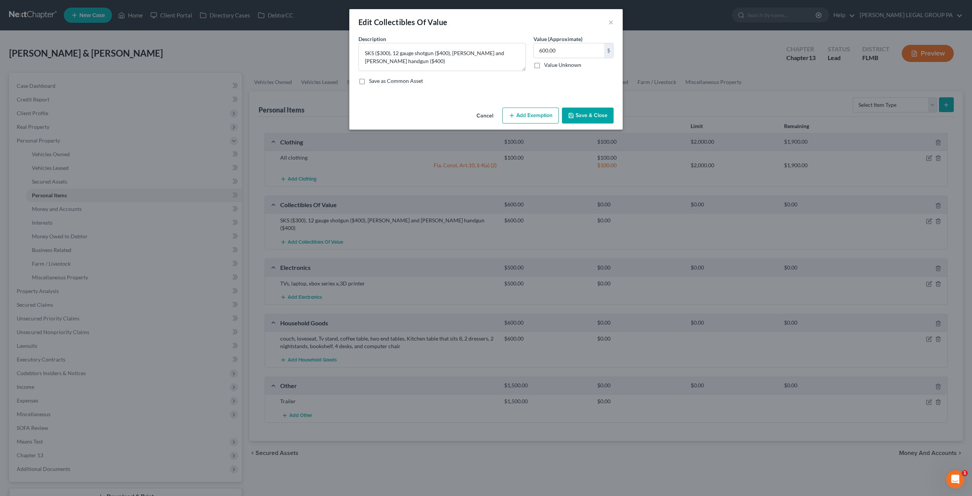
click at [539, 112] on button "Add Exemption" at bounding box center [530, 115] width 57 height 16
select select "2"
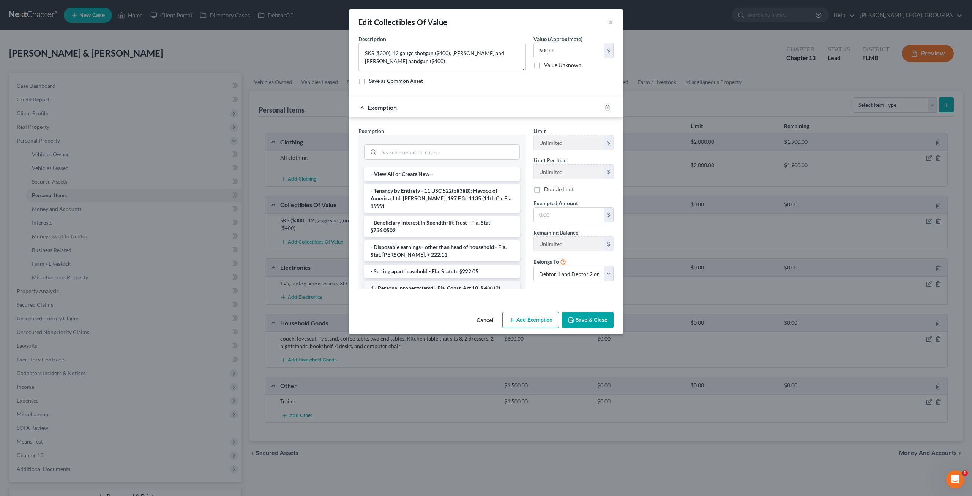
click at [411, 281] on li "1 - Personal property (any) - Fla. Const. Art.10, § 4(a) (2)" at bounding box center [442, 288] width 155 height 14
checkbox input "true"
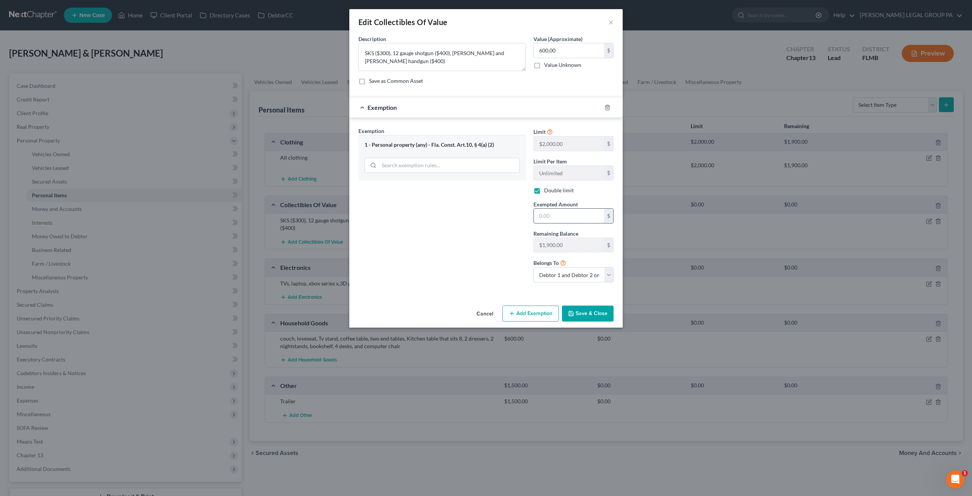
click at [553, 216] on input "text" at bounding box center [569, 215] width 70 height 14
click at [504, 233] on div "Exemption Set must be selected for CA. Exemption * 1 - Personal property (any) …" at bounding box center [442, 207] width 175 height 161
click at [550, 211] on input "text" at bounding box center [569, 215] width 70 height 14
type input "600"
click at [587, 318] on button "Save & Close" at bounding box center [588, 313] width 52 height 16
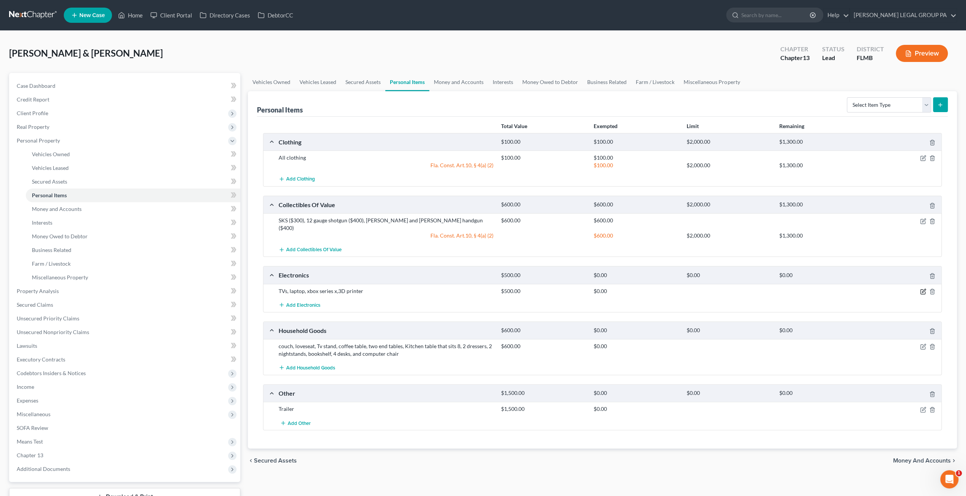
click at [925, 289] on icon "button" at bounding box center [923, 291] width 5 height 5
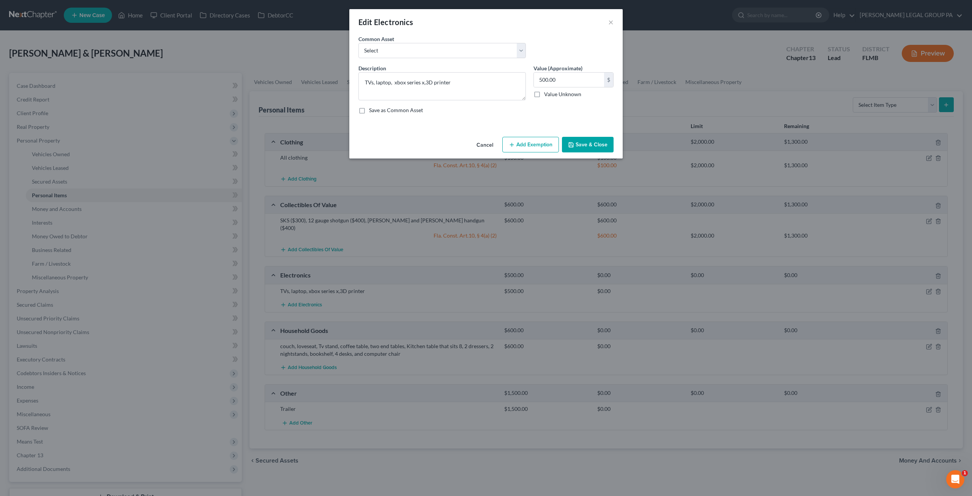
click at [524, 147] on button "Add Exemption" at bounding box center [530, 145] width 57 height 16
select select "2"
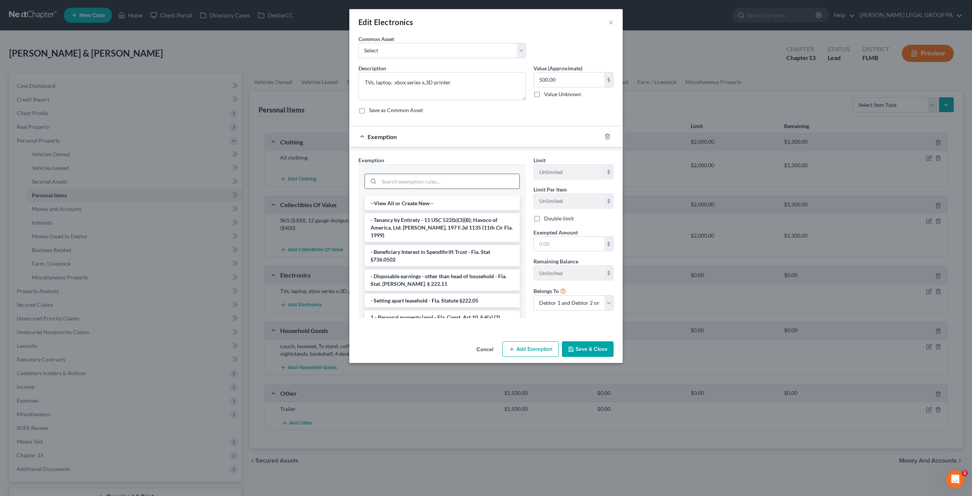
click at [465, 181] on input "search" at bounding box center [449, 181] width 141 height 14
click at [414, 310] on li "1 - Personal property (any) - Fla. Const. Art.10, § 4(a) (2)" at bounding box center [442, 317] width 155 height 14
checkbox input "true"
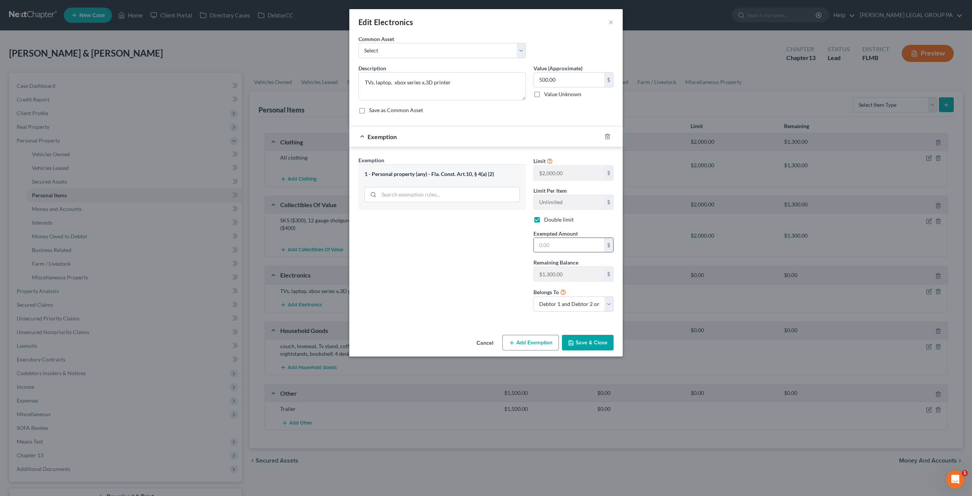
click at [563, 243] on input "text" at bounding box center [569, 245] width 70 height 14
type input "500"
click at [583, 338] on button "Save & Close" at bounding box center [588, 343] width 52 height 16
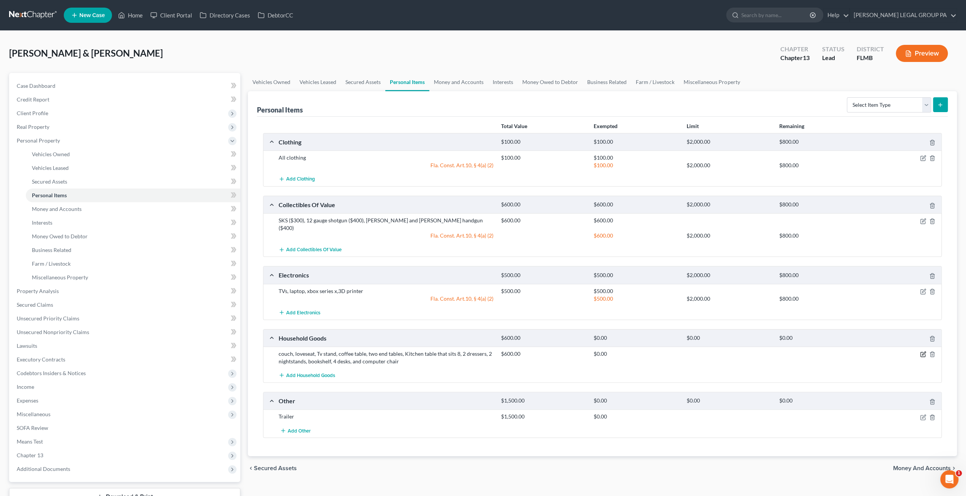
click at [924, 351] on icon "button" at bounding box center [923, 354] width 6 height 6
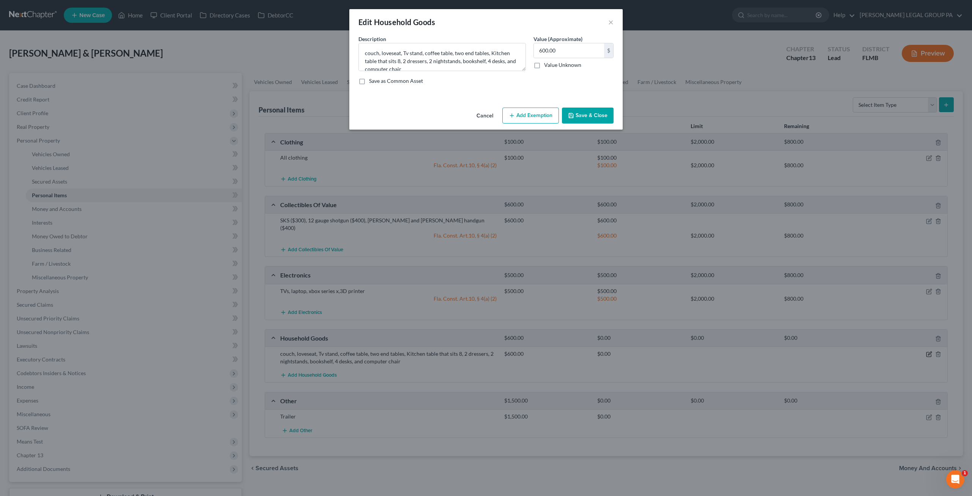
click at [922, 343] on div "Edit Household Goods × An exemption set must first be selected from the Filing …" at bounding box center [486, 248] width 972 height 496
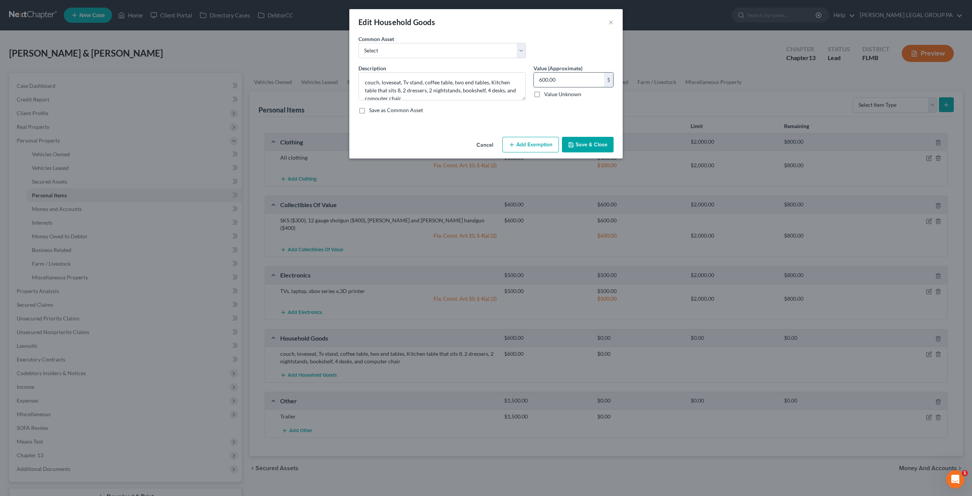
click at [564, 78] on input "600.00" at bounding box center [569, 80] width 70 height 14
type input "350"
click at [477, 123] on div "An exemption set must first be selected from the Filing Information section. Co…" at bounding box center [485, 84] width 273 height 99
click at [529, 145] on button "Add Exemption" at bounding box center [530, 145] width 57 height 16
select select "2"
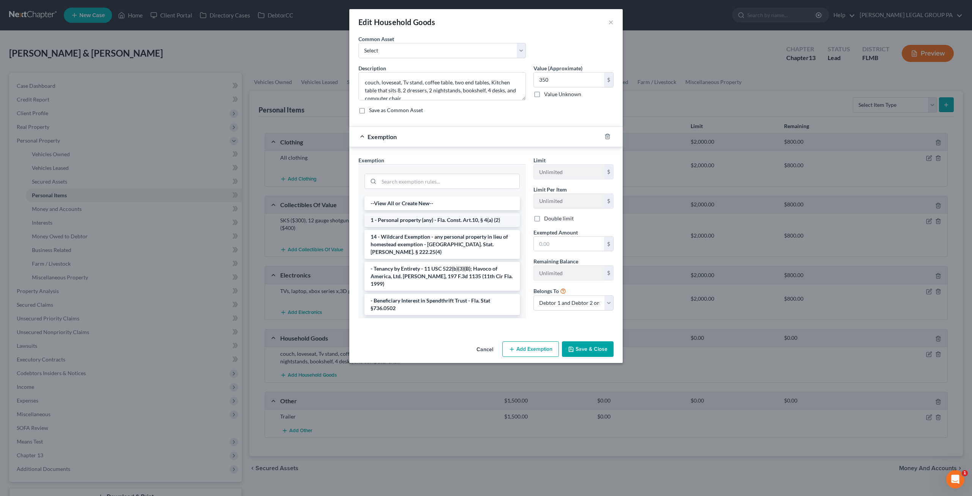
click at [423, 219] on li "1 - Personal property (any) - Fla. Const. Art.10, § 4(a) (2)" at bounding box center [442, 220] width 155 height 14
checkbox input "true"
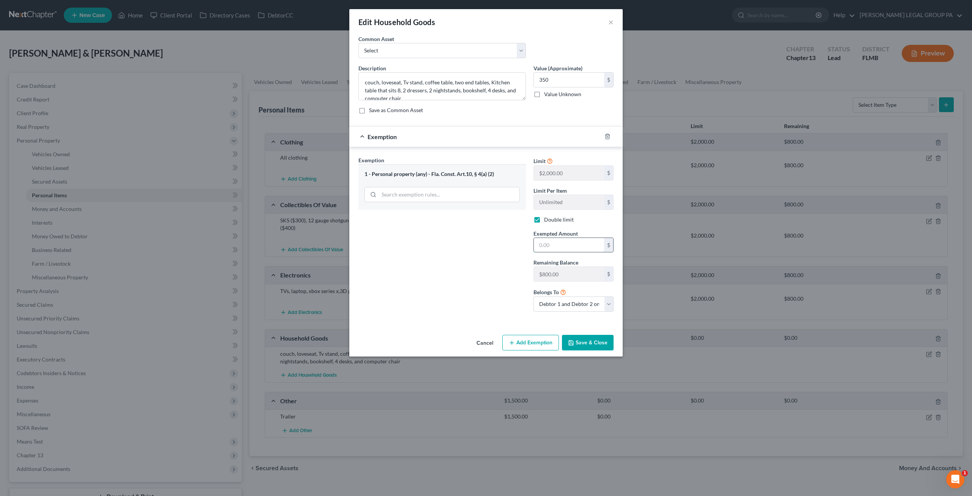
click at [565, 245] on input "text" at bounding box center [569, 245] width 70 height 14
type input "350"
click at [585, 344] on button "Save & Close" at bounding box center [588, 343] width 52 height 16
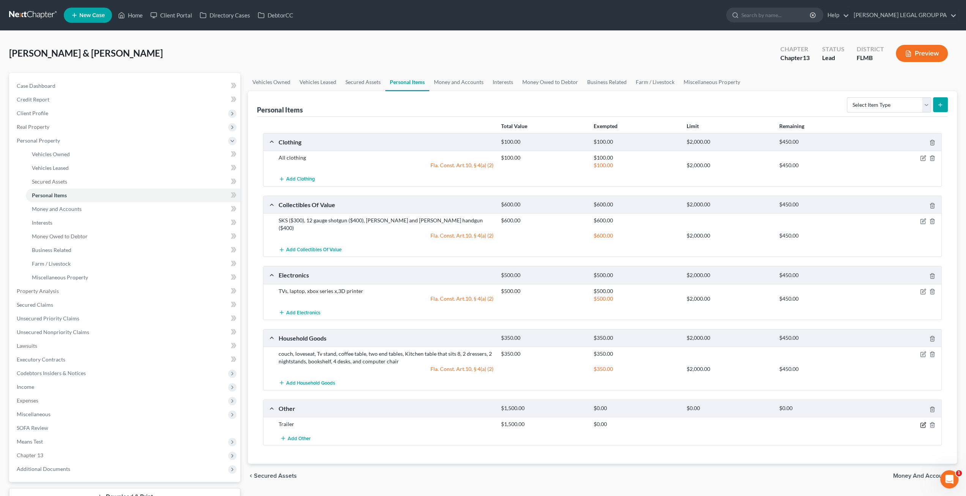
click at [923, 422] on icon "button" at bounding box center [923, 425] width 6 height 6
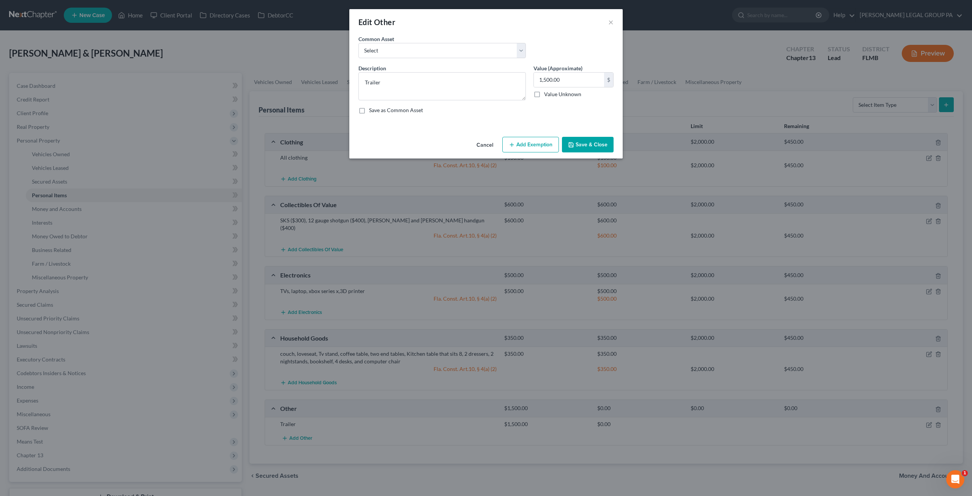
click at [535, 142] on button "Add Exemption" at bounding box center [530, 145] width 57 height 16
select select "2"
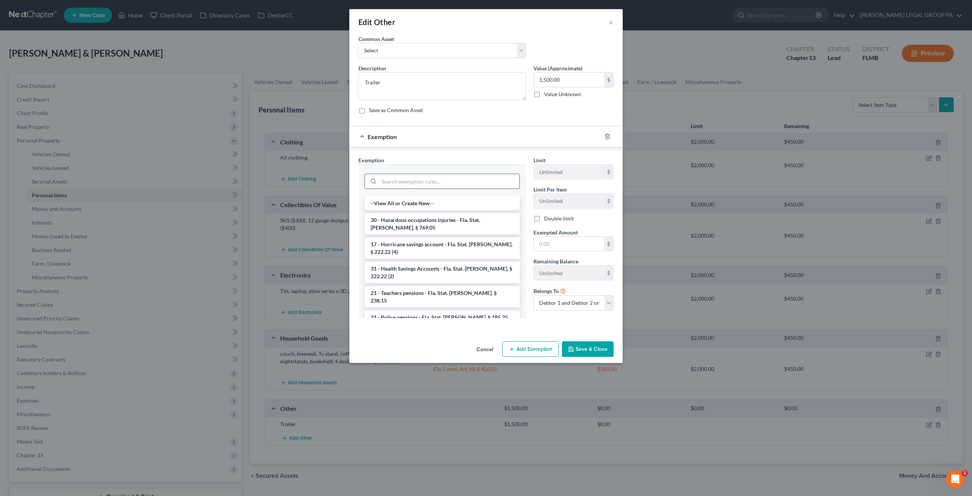
click at [458, 178] on input "search" at bounding box center [449, 181] width 141 height 14
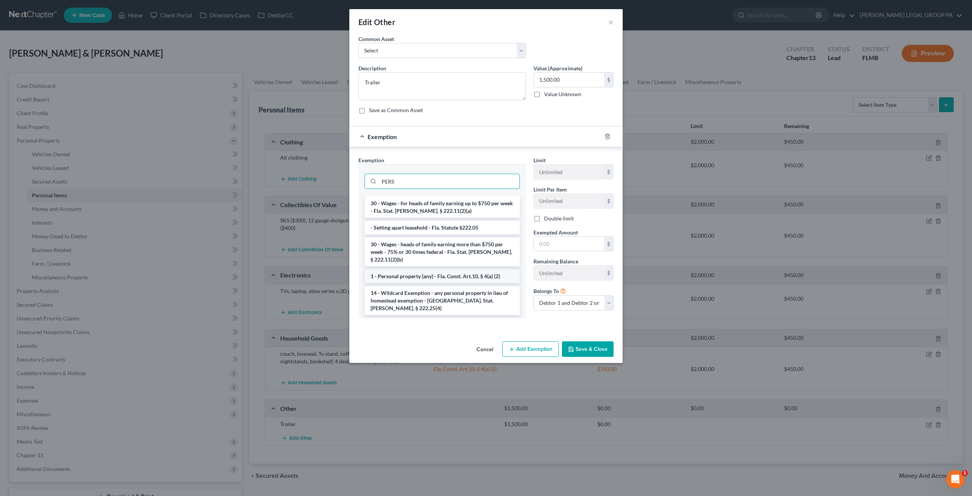
type input "PERS"
click at [428, 278] on li "1 - Personal property (any) - Fla. Const. Art.10, § 4(a) (2)" at bounding box center [442, 276] width 155 height 14
checkbox input "true"
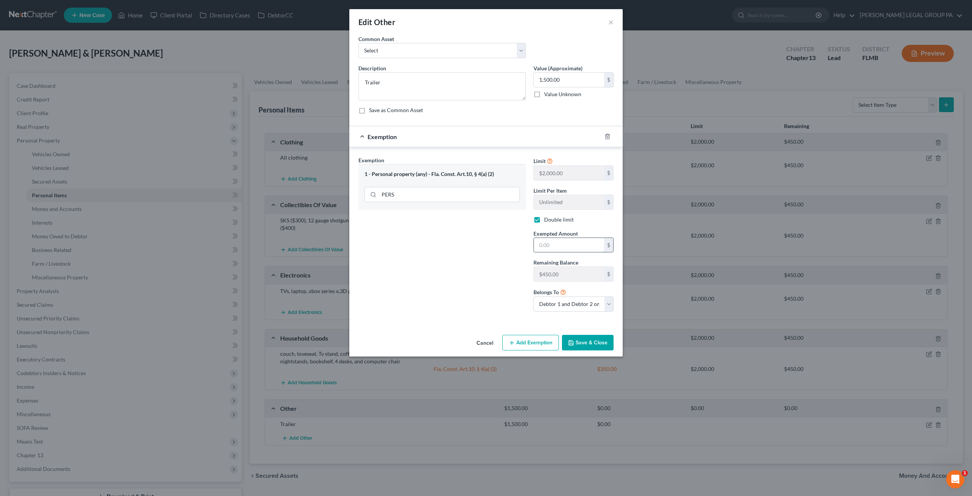
click at [558, 247] on input "text" at bounding box center [569, 245] width 70 height 14
type input "450"
click at [583, 340] on button "Save & Close" at bounding box center [588, 343] width 52 height 16
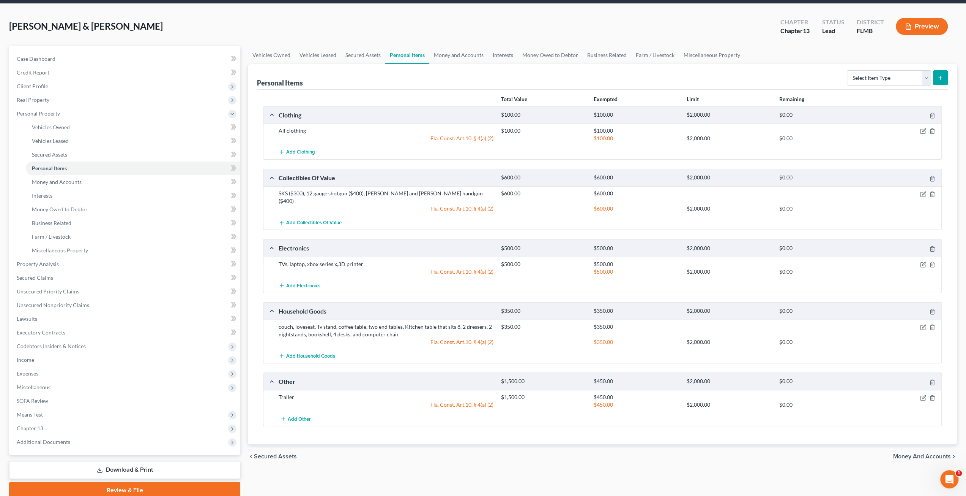
scroll to position [57, 0]
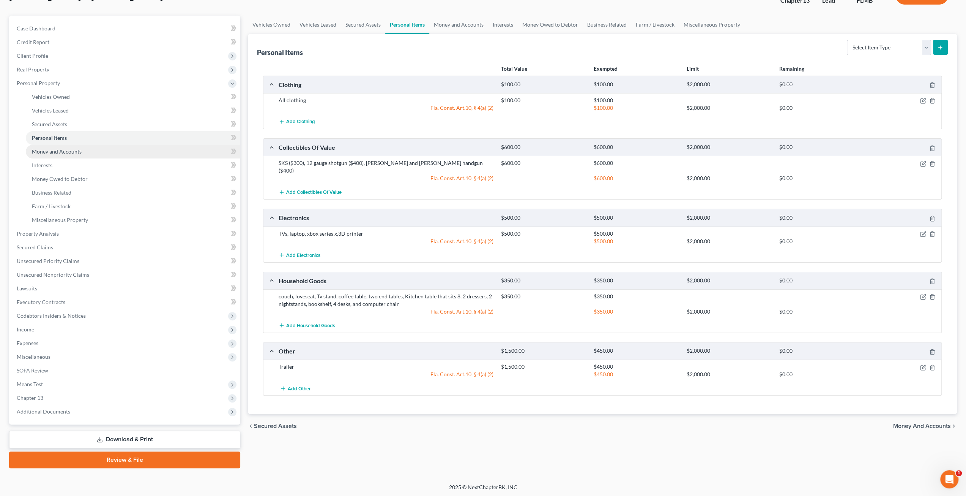
click at [62, 152] on span "Money and Accounts" at bounding box center [57, 151] width 50 height 6
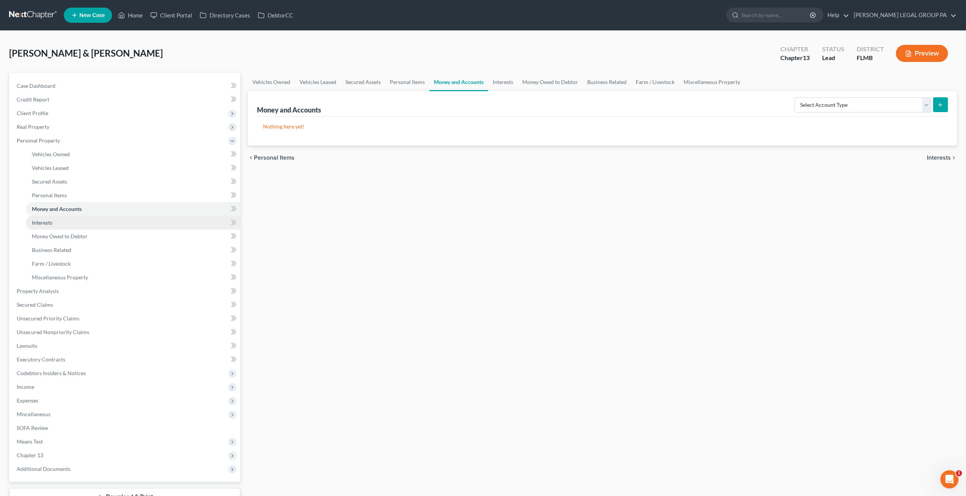
click at [45, 224] on span "Interests" at bounding box center [42, 222] width 21 height 6
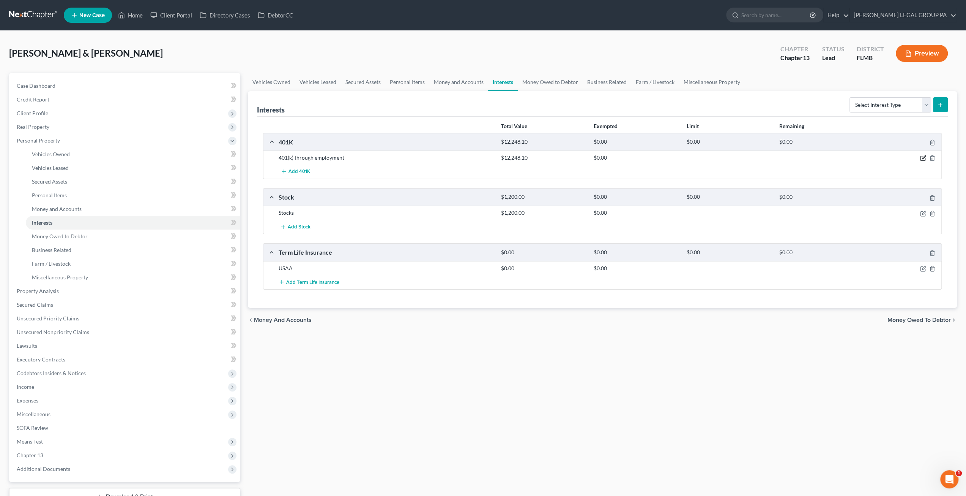
click at [923, 158] on icon "button" at bounding box center [923, 157] width 3 height 3
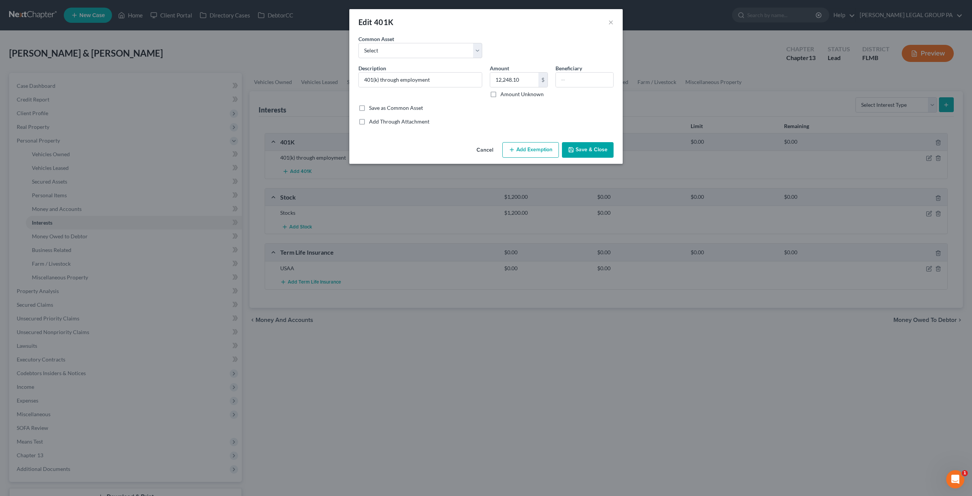
click at [526, 147] on button "Add Exemption" at bounding box center [530, 150] width 57 height 16
select select "2"
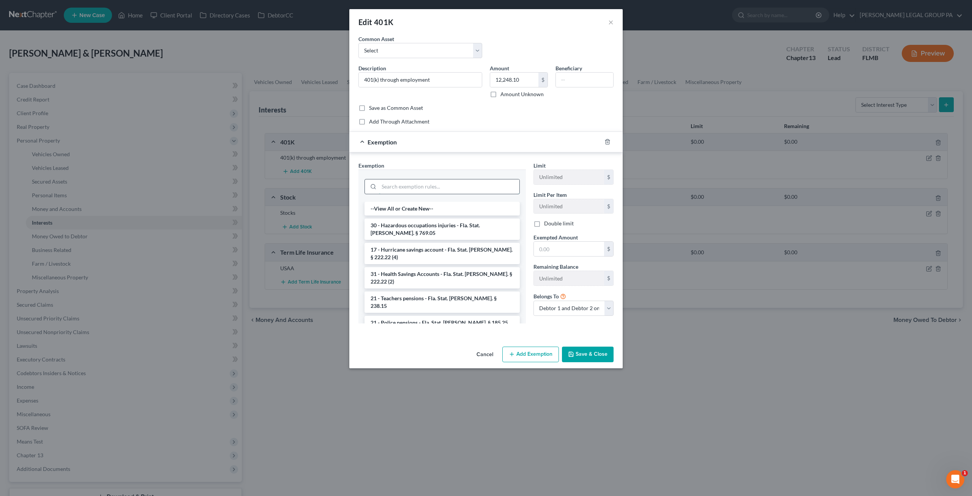
click at [443, 185] on input "search" at bounding box center [449, 186] width 141 height 14
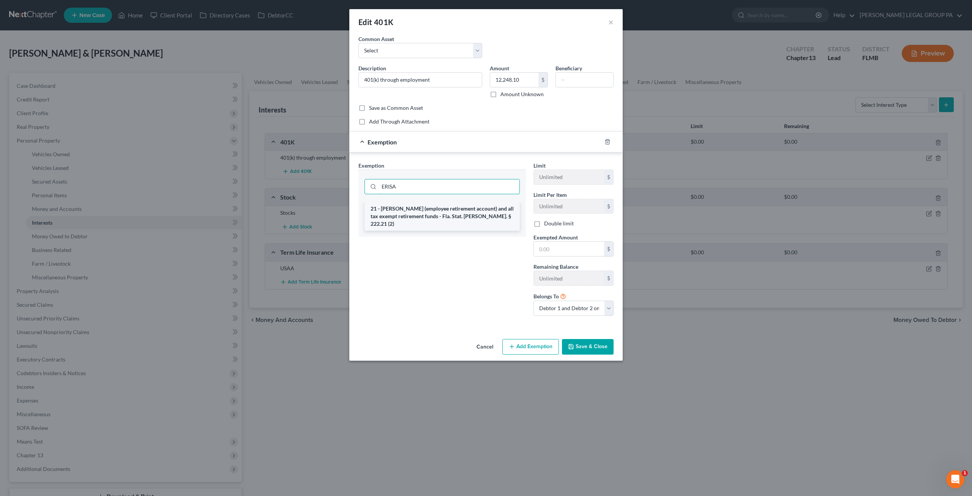
type input "ERISA"
click at [431, 212] on li "21 - ERISA (employee retirement account) and all tax exempt retirement funds - …" at bounding box center [442, 216] width 155 height 29
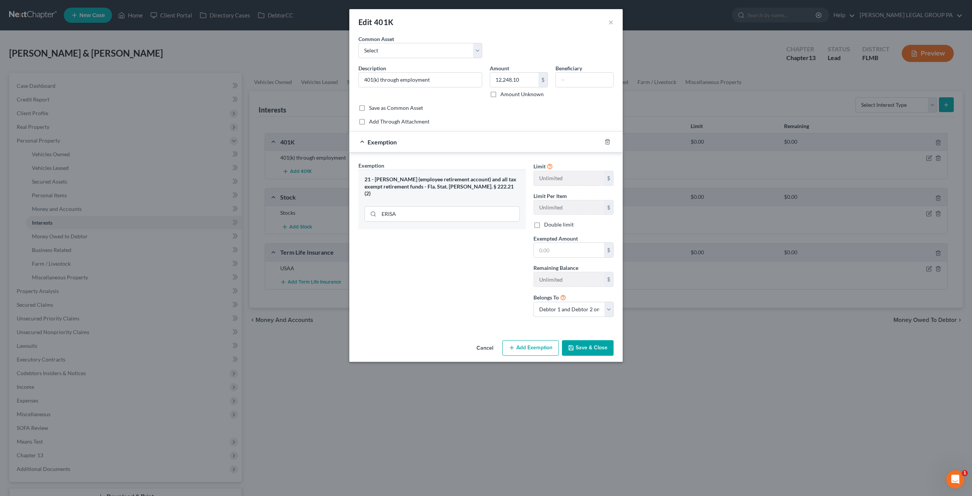
click at [579, 346] on button "Save & Close" at bounding box center [588, 348] width 52 height 16
click at [567, 256] on div "$" at bounding box center [574, 249] width 80 height 15
click at [567, 253] on input "text" at bounding box center [569, 250] width 70 height 14
type input "12,248"
click at [595, 346] on button "Save & Close" at bounding box center [588, 348] width 52 height 16
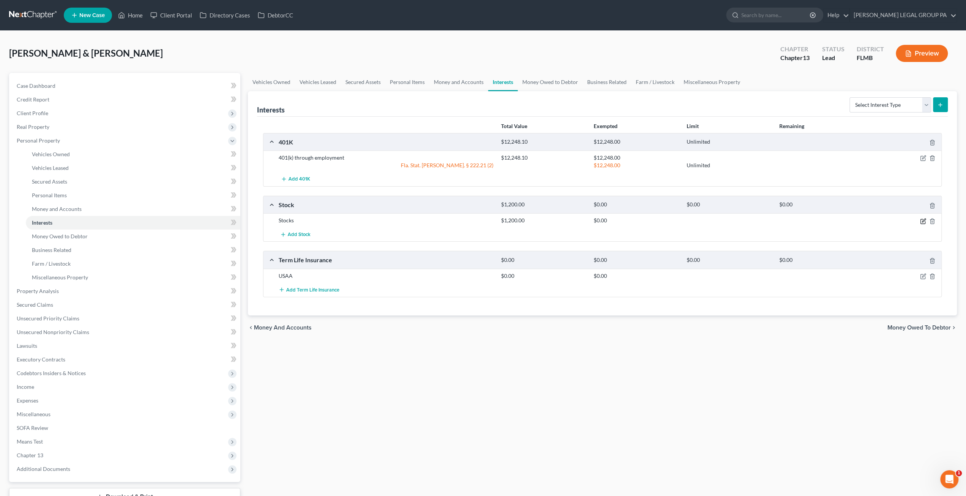
click at [923, 219] on icon "button" at bounding box center [923, 221] width 5 height 5
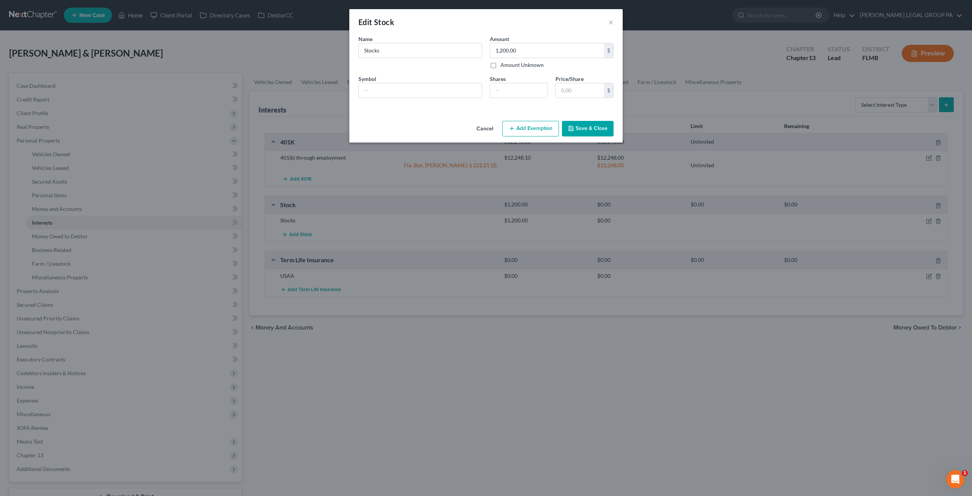
click at [530, 128] on button "Add Exemption" at bounding box center [530, 129] width 57 height 16
select select "2"
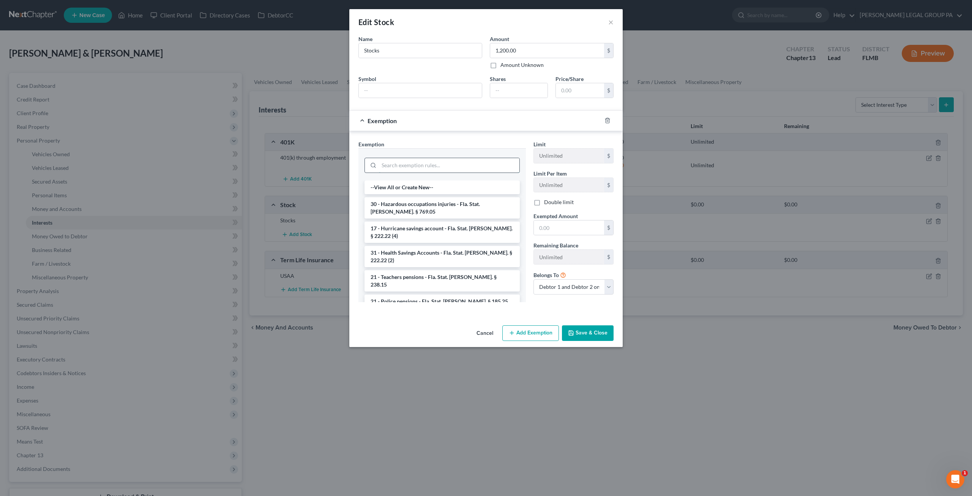
click at [439, 161] on input "search" at bounding box center [449, 165] width 141 height 14
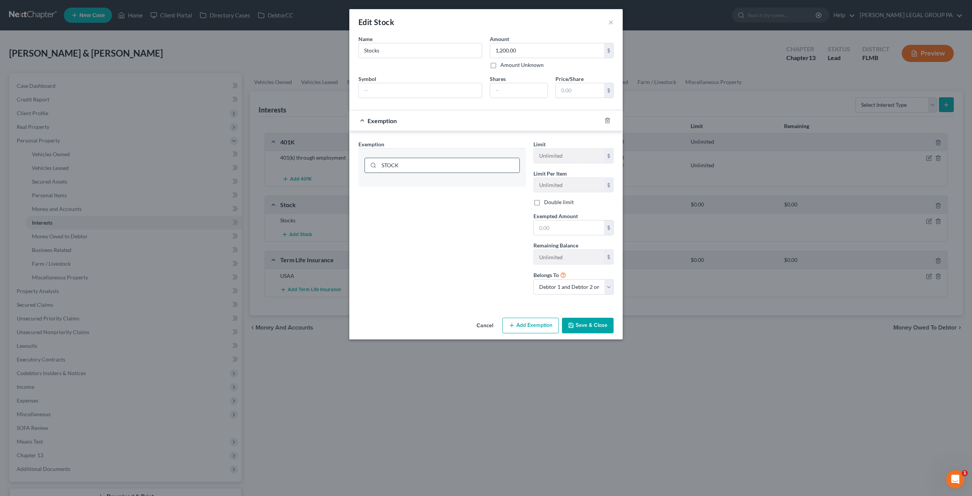
type input "STOCKS"
drag, startPoint x: 418, startPoint y: 160, endPoint x: 240, endPoint y: 181, distance: 179.0
click at [240, 181] on div "Edit Stock × An exemption set must first be selected from the Filing Informatio…" at bounding box center [486, 248] width 972 height 496
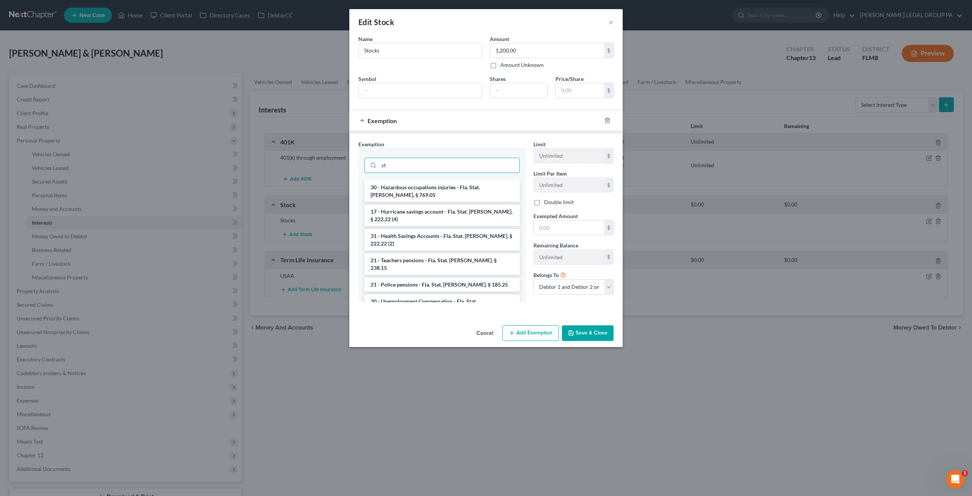
type input "s"
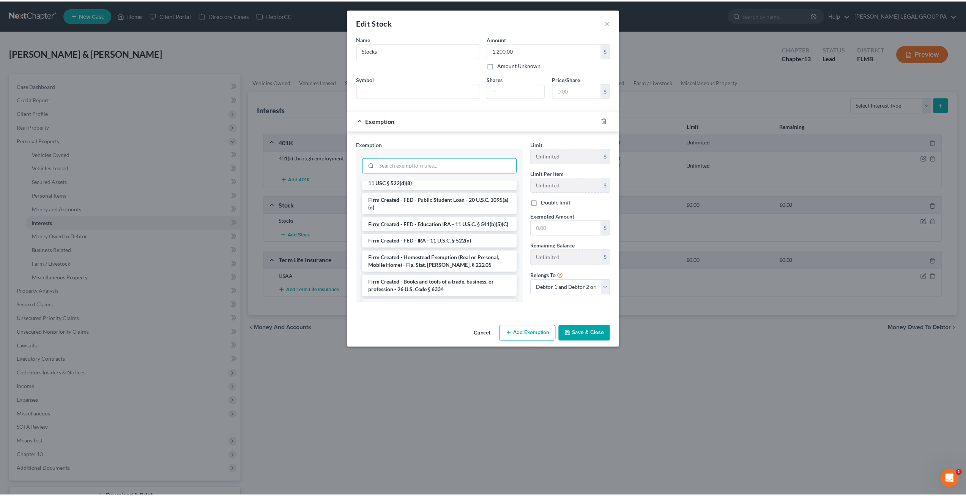
scroll to position [1337, 0]
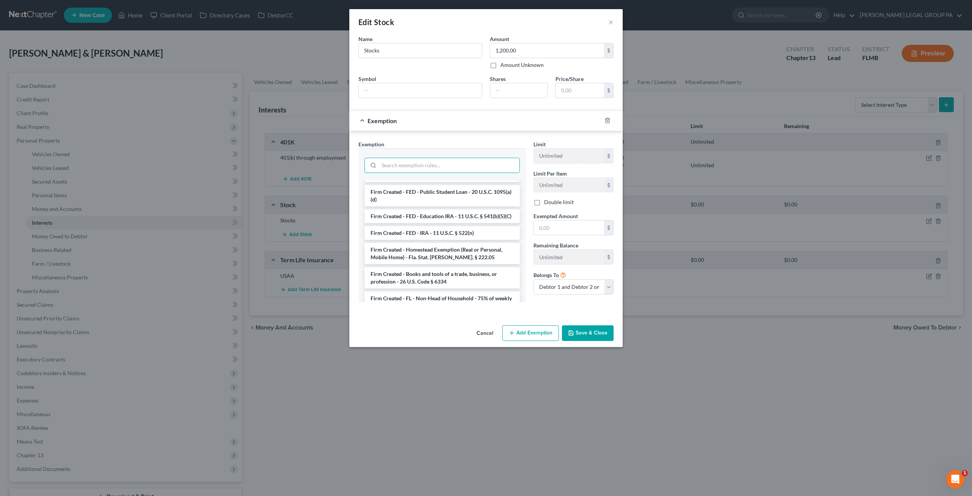
click at [490, 332] on button "Cancel" at bounding box center [484, 333] width 29 height 15
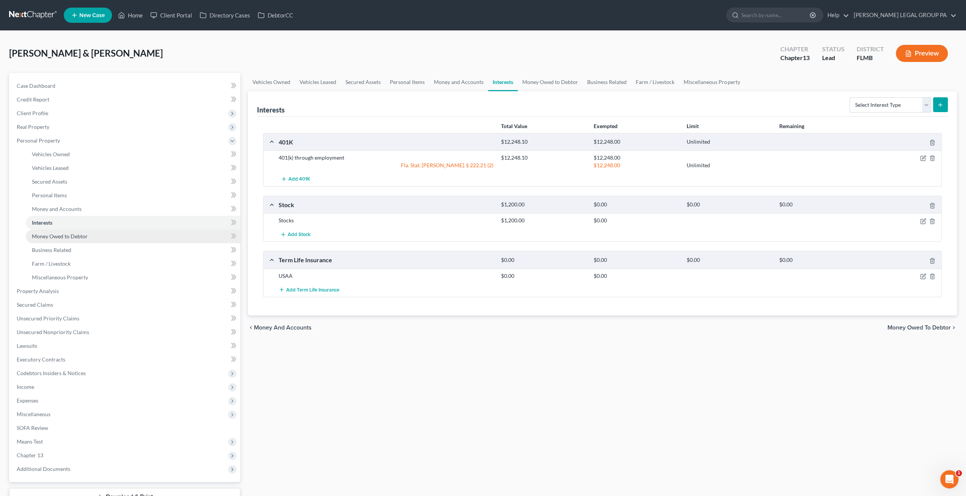
click at [88, 234] on link "Money Owed to Debtor" at bounding box center [133, 236] width 215 height 14
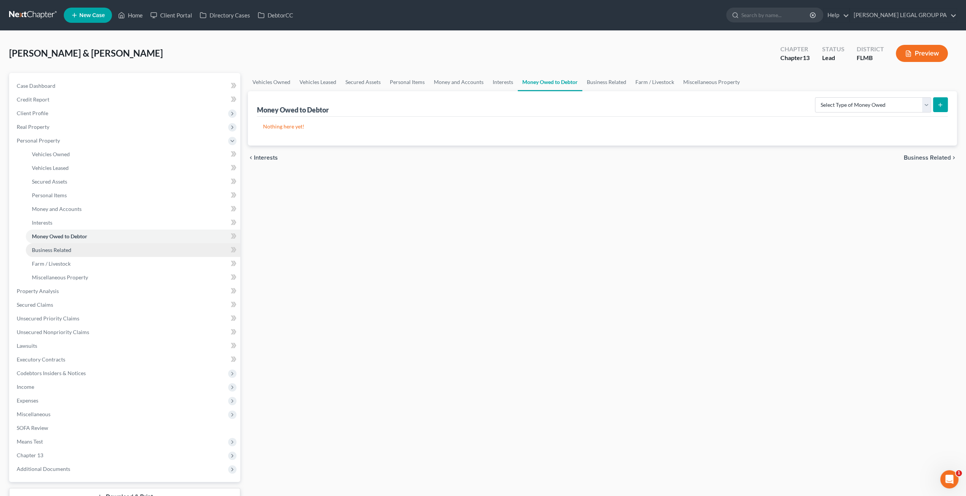
click at [82, 244] on link "Business Related" at bounding box center [133, 250] width 215 height 14
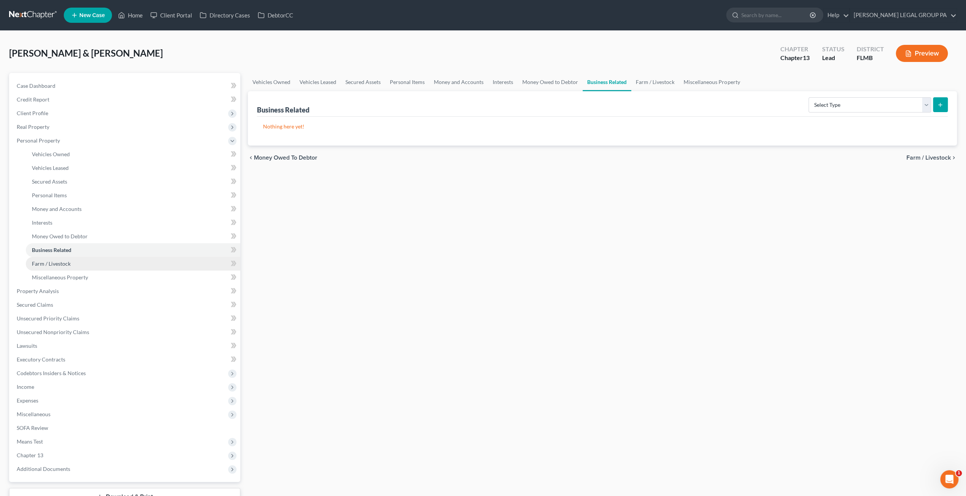
click at [81, 259] on link "Farm / Livestock" at bounding box center [133, 264] width 215 height 14
click at [77, 270] on link "Miscellaneous Property" at bounding box center [133, 277] width 215 height 14
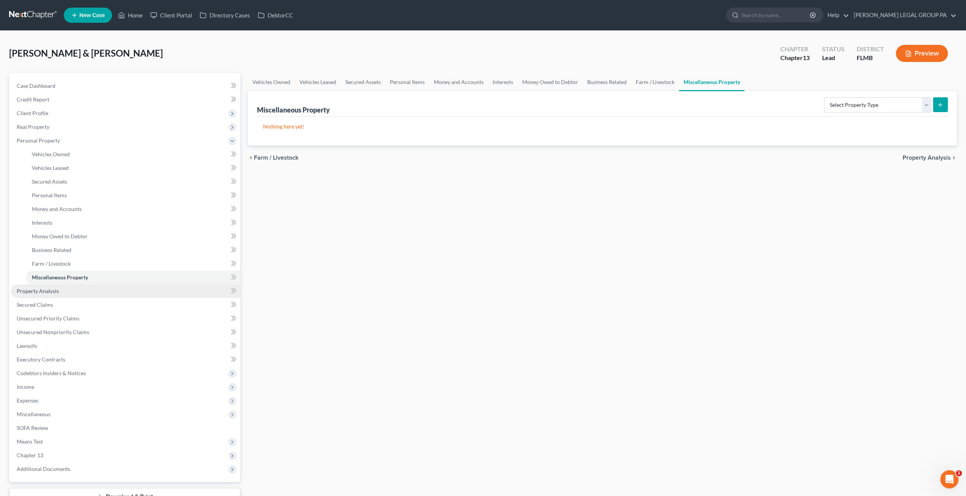
click at [64, 295] on link "Property Analysis" at bounding box center [126, 291] width 230 height 14
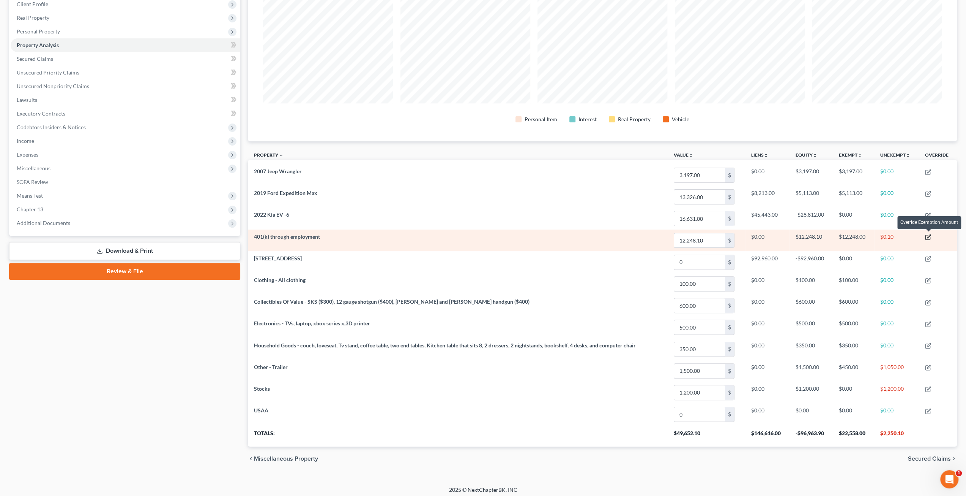
click at [930, 235] on icon "button" at bounding box center [928, 235] width 3 height 3
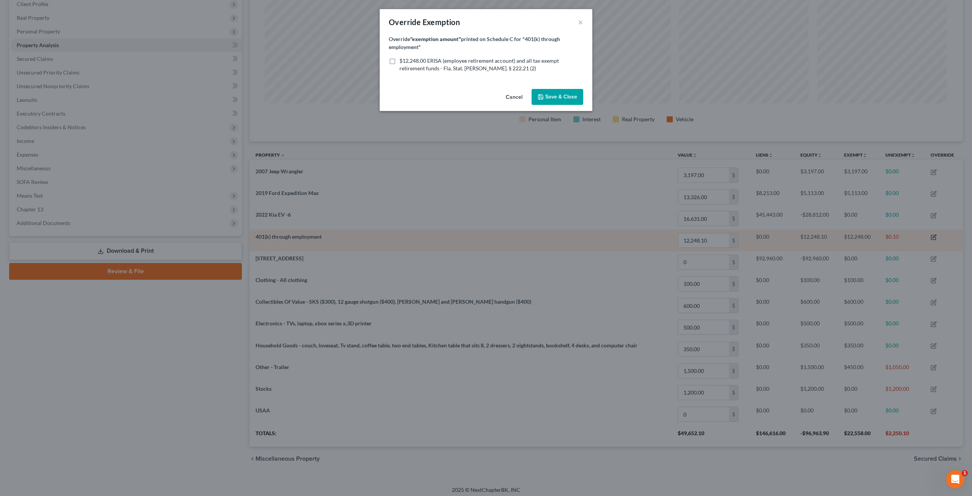
scroll to position [379553, 379017]
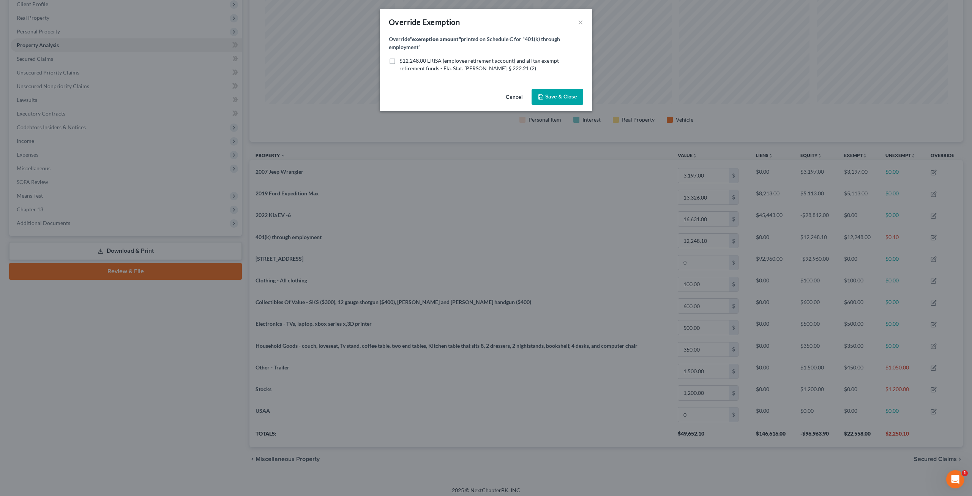
click at [517, 100] on button "Cancel" at bounding box center [514, 97] width 29 height 15
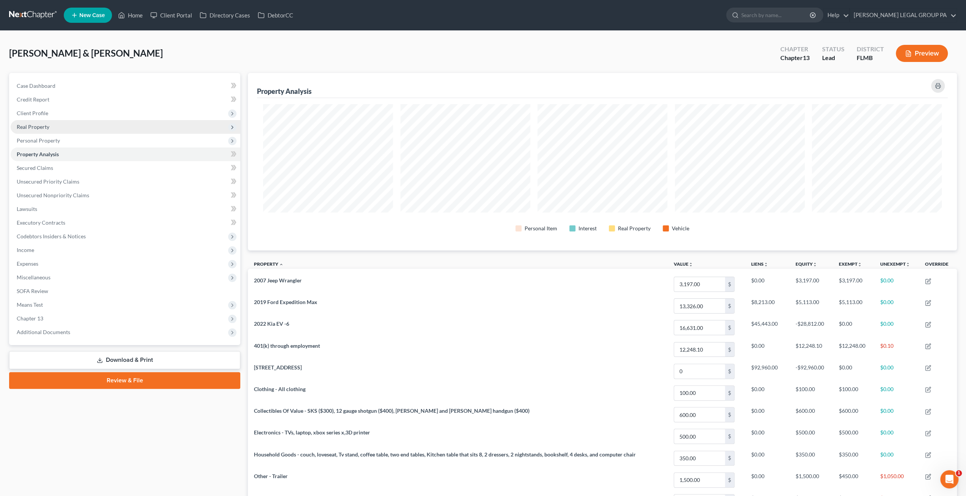
click at [47, 127] on span "Real Property" at bounding box center [33, 126] width 33 height 6
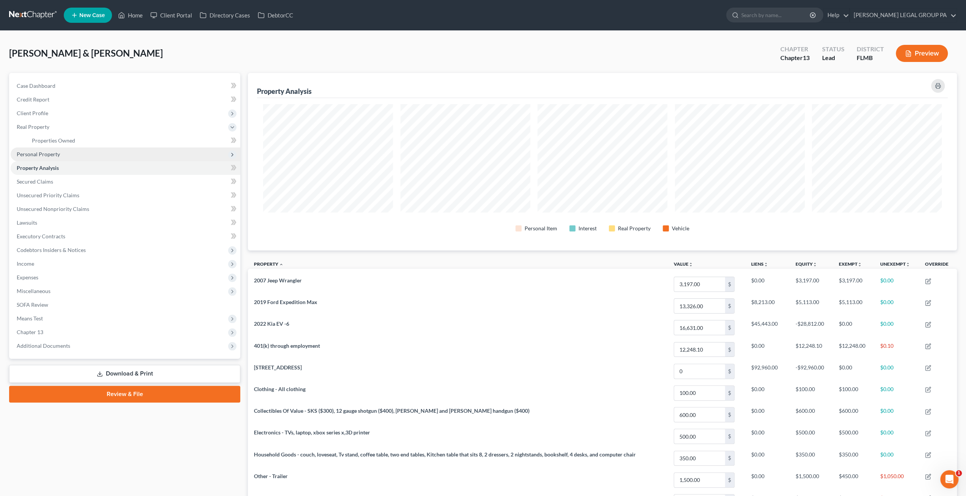
click at [48, 151] on span "Personal Property" at bounding box center [38, 154] width 43 height 6
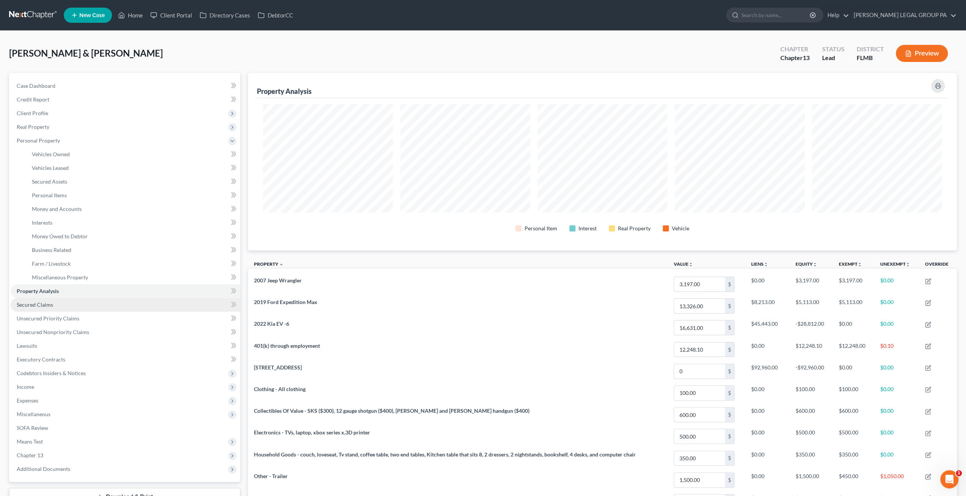
click at [51, 310] on link "Secured Claims" at bounding box center [126, 305] width 230 height 14
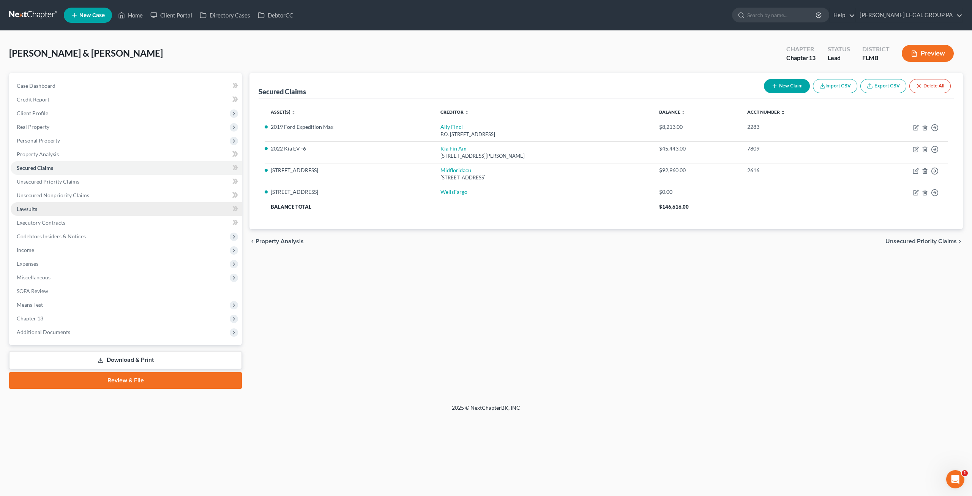
click at [43, 210] on link "Lawsuits" at bounding box center [126, 209] width 231 height 14
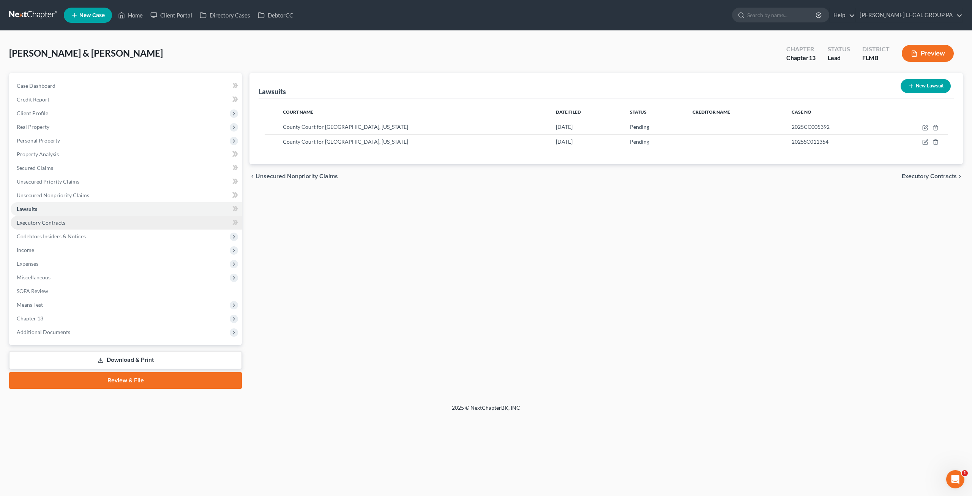
click at [56, 220] on span "Executory Contracts" at bounding box center [41, 222] width 49 height 6
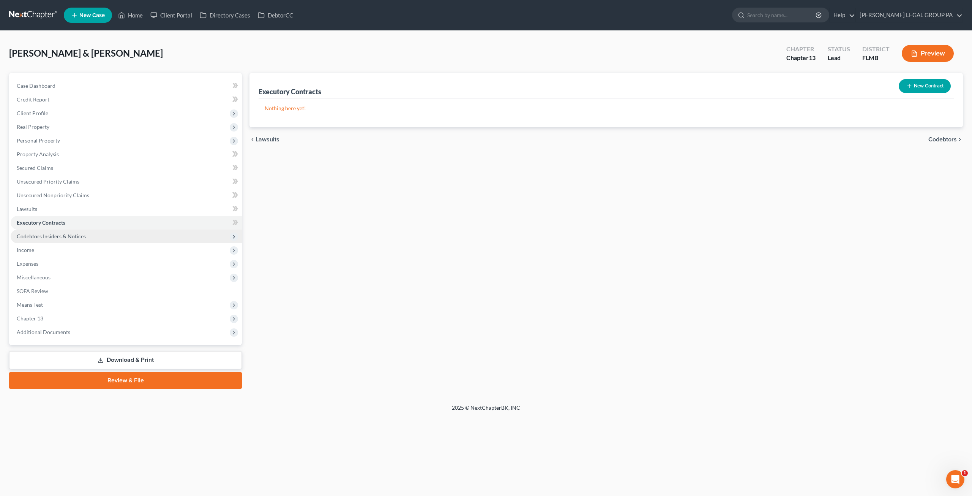
click at [68, 237] on span "Codebtors Insiders & Notices" at bounding box center [51, 236] width 69 height 6
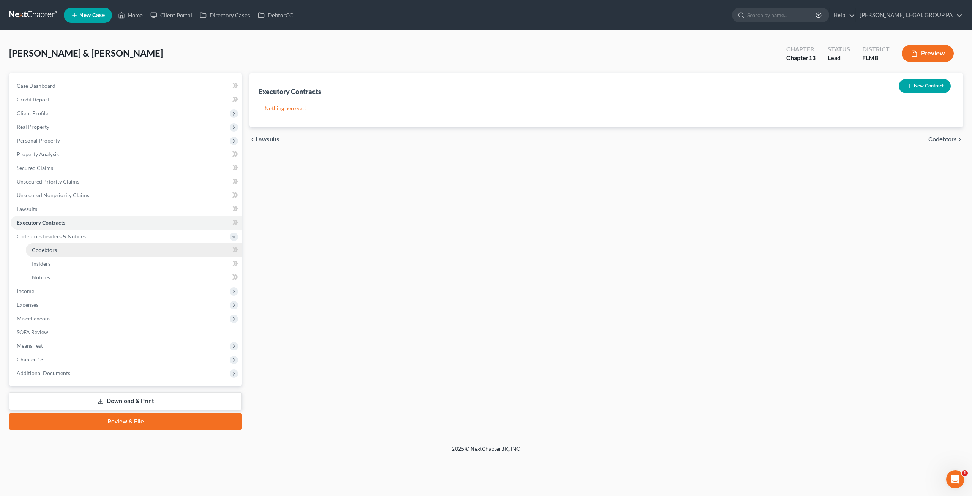
click at [73, 255] on link "Codebtors" at bounding box center [134, 250] width 216 height 14
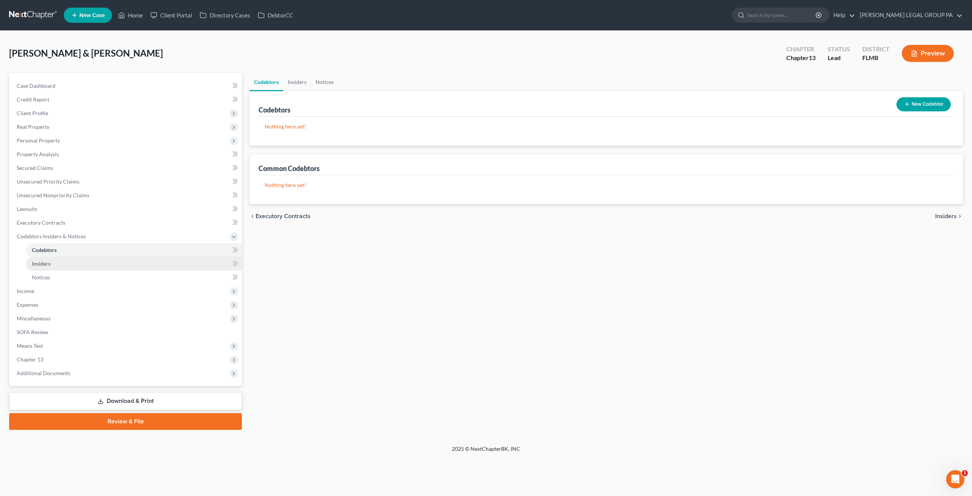
click at [67, 269] on link "Insiders" at bounding box center [134, 264] width 216 height 14
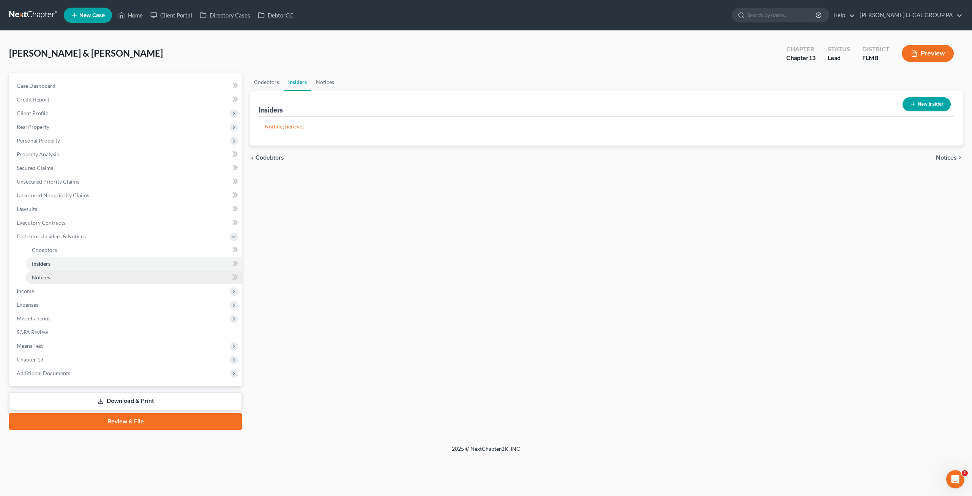
click at [66, 278] on link "Notices" at bounding box center [134, 277] width 216 height 14
click at [28, 289] on span "Income" at bounding box center [25, 290] width 17 height 6
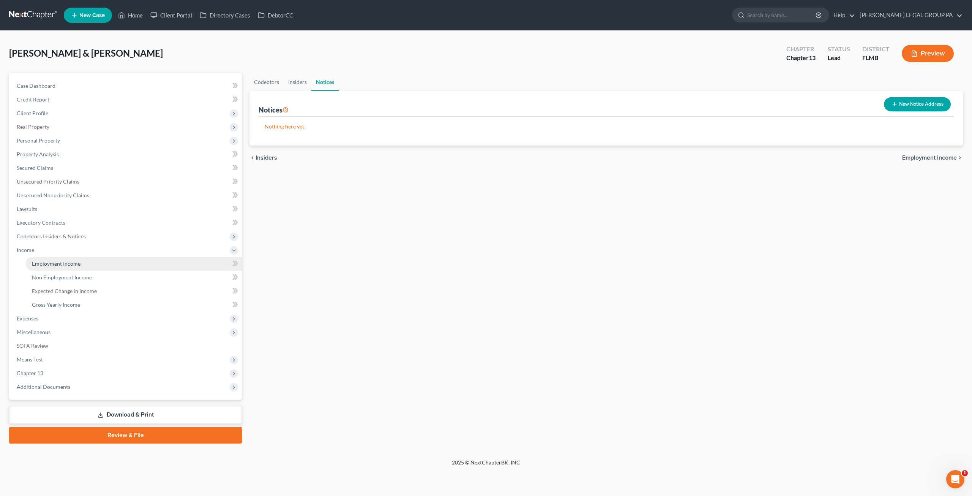
click at [44, 263] on span "Employment Income" at bounding box center [56, 263] width 49 height 6
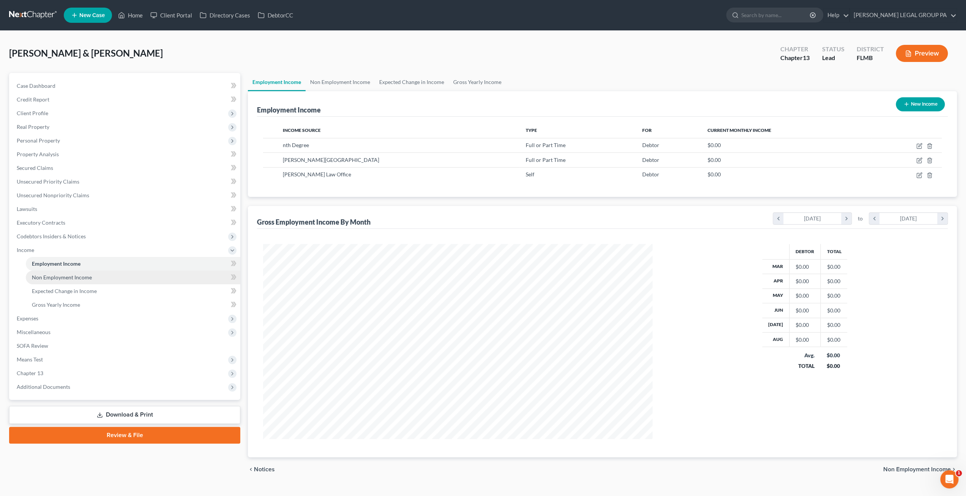
click at [77, 276] on span "Non Employment Income" at bounding box center [62, 277] width 60 height 6
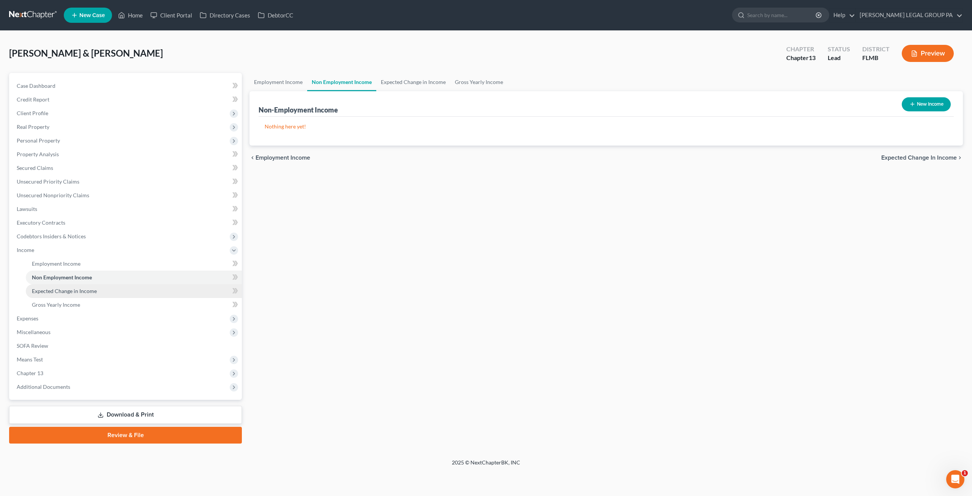
click at [62, 291] on span "Expected Change in Income" at bounding box center [64, 290] width 65 height 6
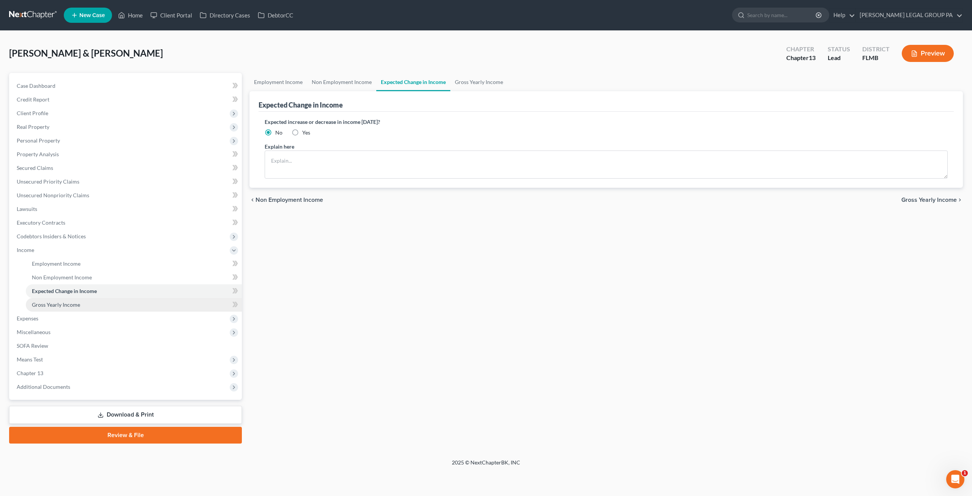
click at [67, 307] on span "Gross Yearly Income" at bounding box center [56, 304] width 48 height 6
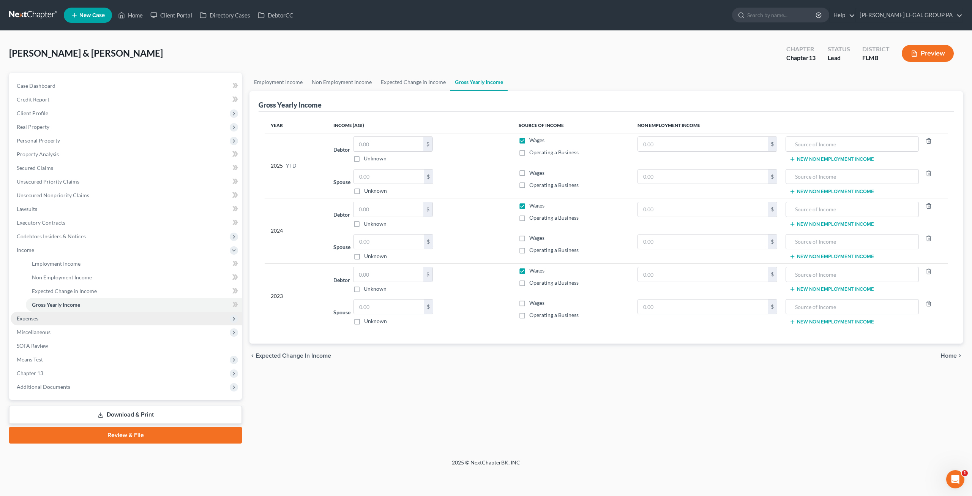
click at [24, 319] on span "Expenses" at bounding box center [28, 318] width 22 height 6
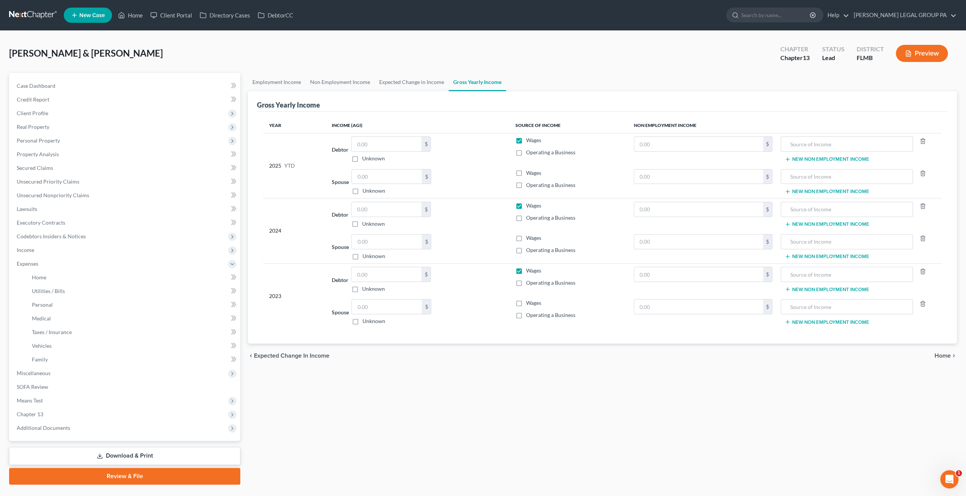
click at [45, 16] on link at bounding box center [33, 15] width 49 height 14
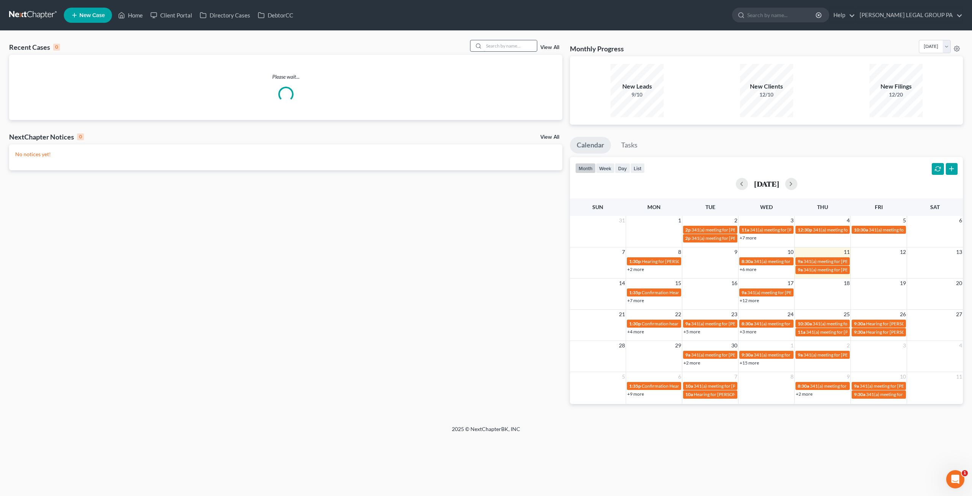
click at [517, 49] on input "search" at bounding box center [510, 45] width 53 height 11
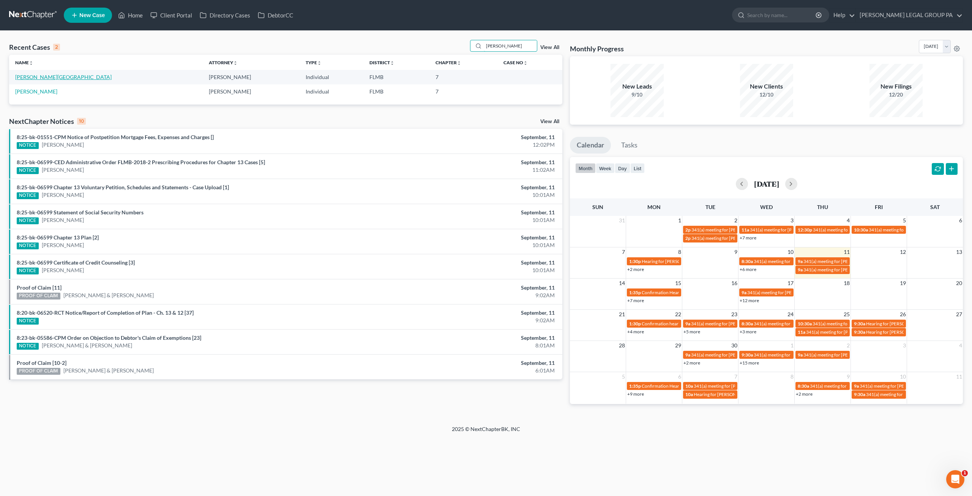
type input "kinney"
click at [39, 78] on link "[PERSON_NAME][GEOGRAPHIC_DATA]" at bounding box center [63, 77] width 96 height 6
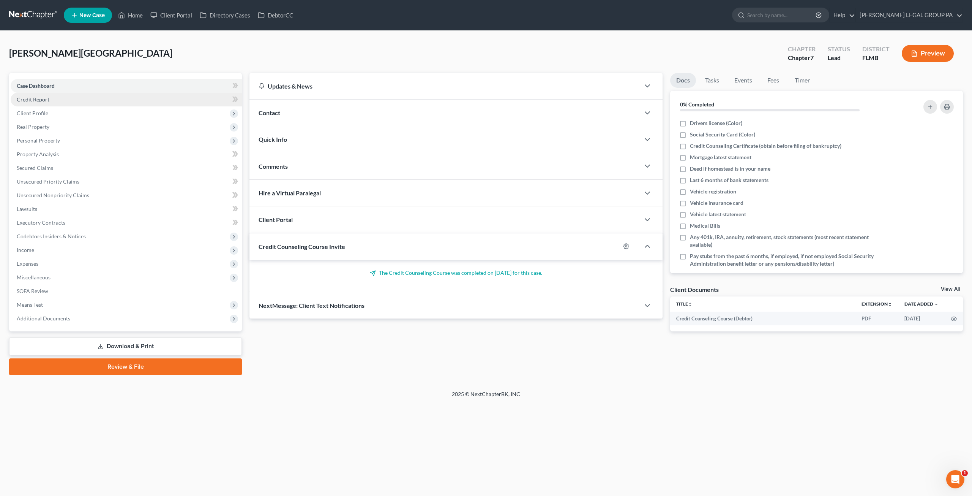
click at [49, 98] on link "Credit Report" at bounding box center [126, 100] width 231 height 14
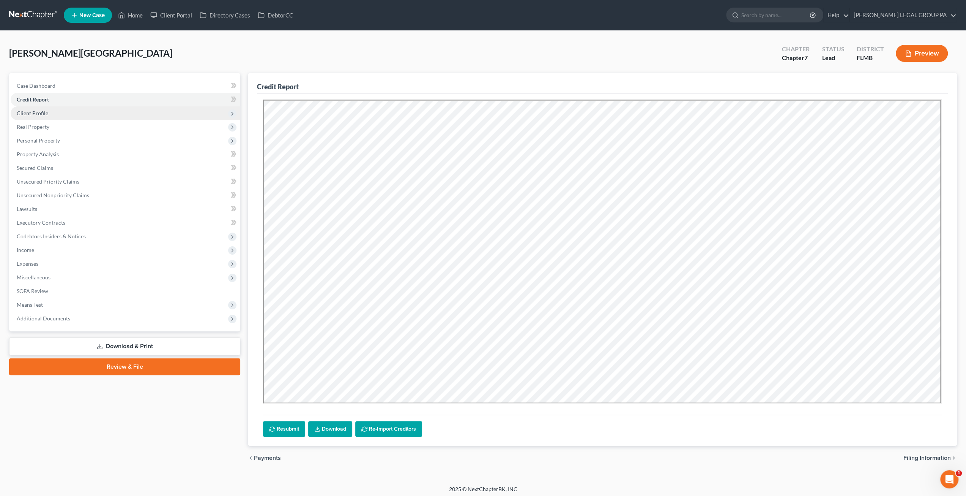
click at [45, 111] on span "Client Profile" at bounding box center [33, 113] width 32 height 6
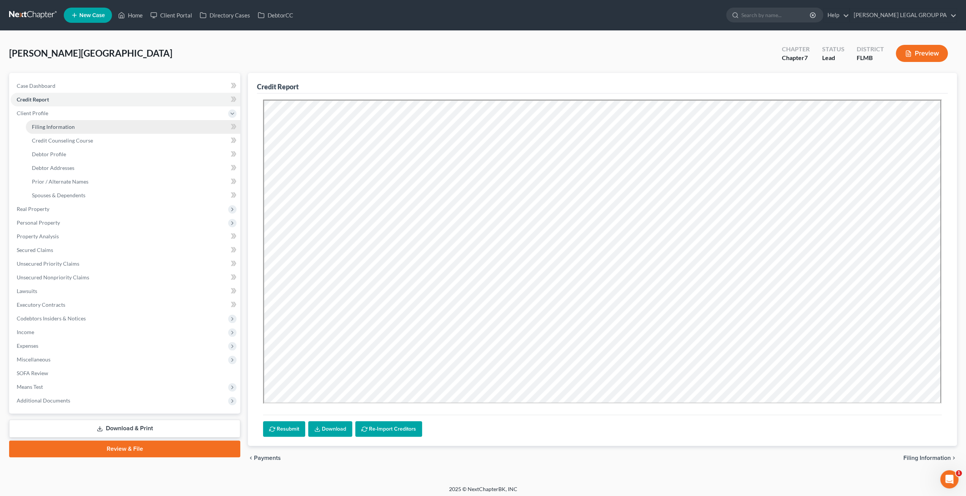
click at [54, 126] on span "Filing Information" at bounding box center [53, 126] width 43 height 6
select select "1"
select select "0"
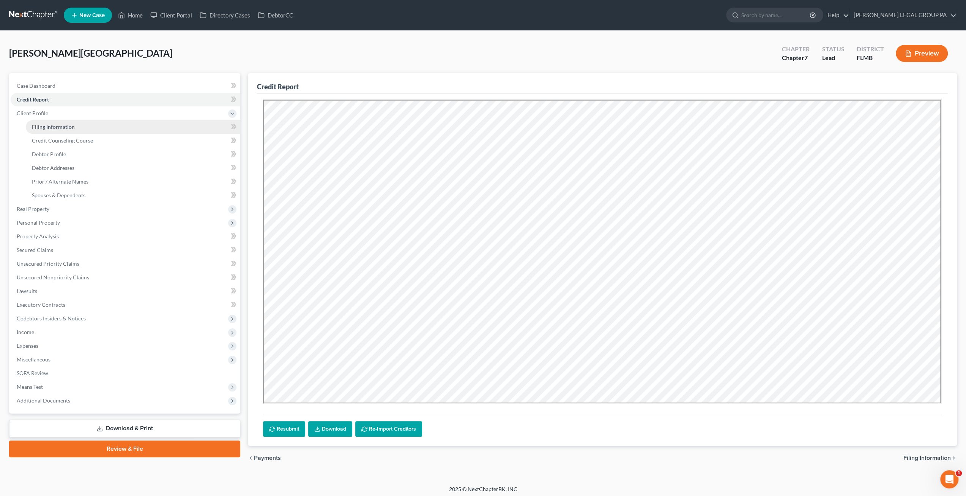
select select "9"
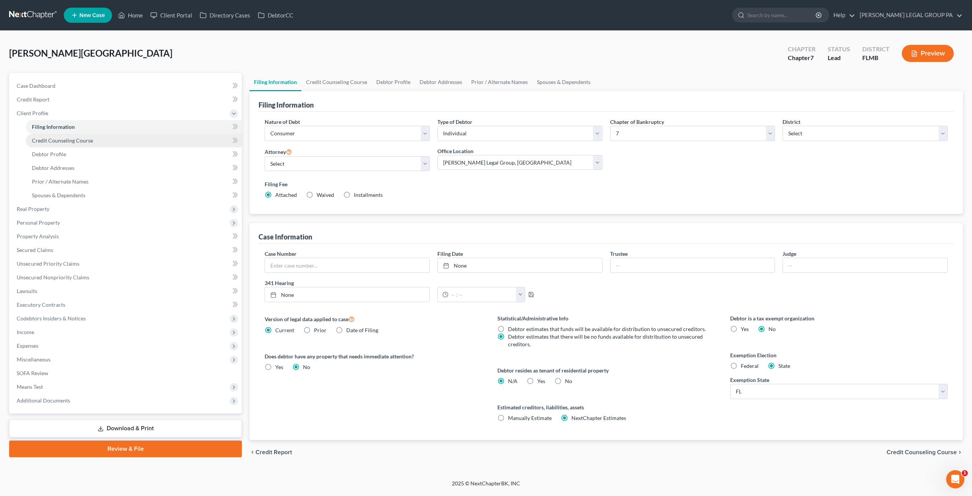
click at [72, 144] on link "Credit Counseling Course" at bounding box center [134, 141] width 216 height 14
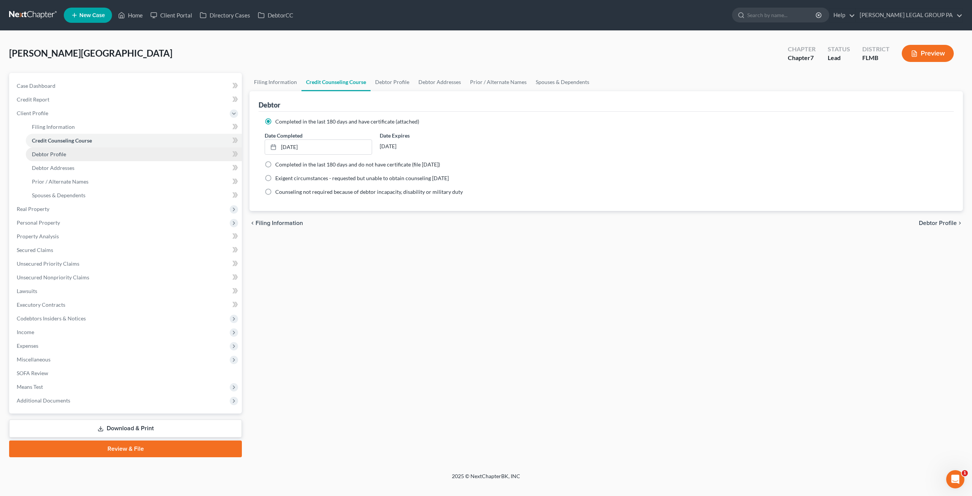
click at [67, 151] on link "Debtor Profile" at bounding box center [134, 154] width 216 height 14
select select "0"
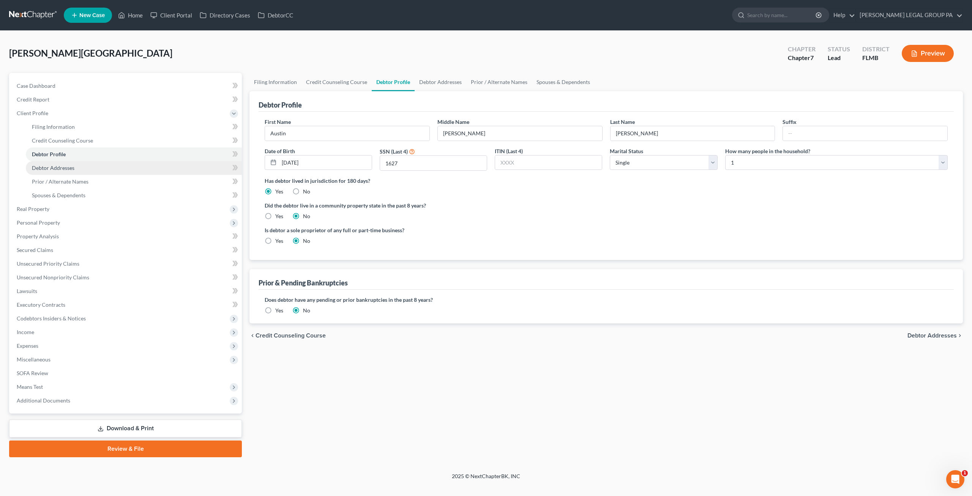
click at [70, 164] on link "Debtor Addresses" at bounding box center [134, 168] width 216 height 14
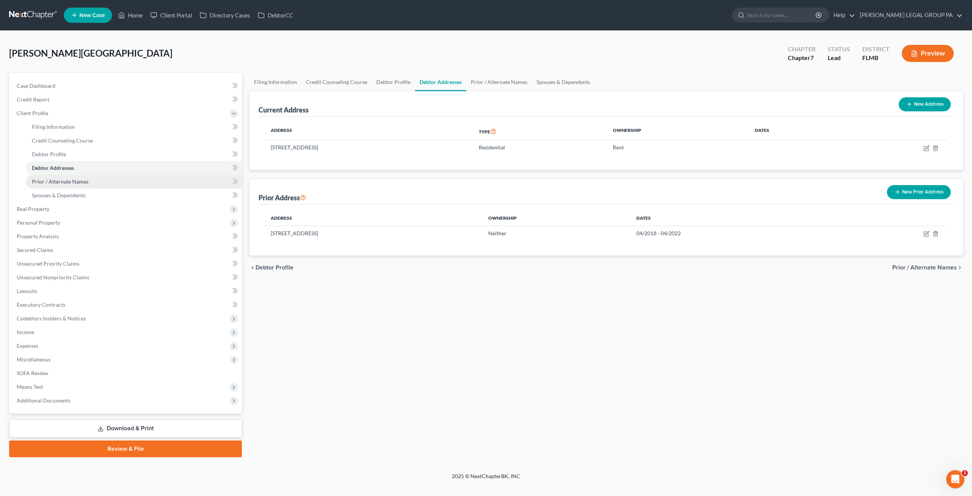
click at [96, 177] on link "Prior / Alternate Names" at bounding box center [134, 182] width 216 height 14
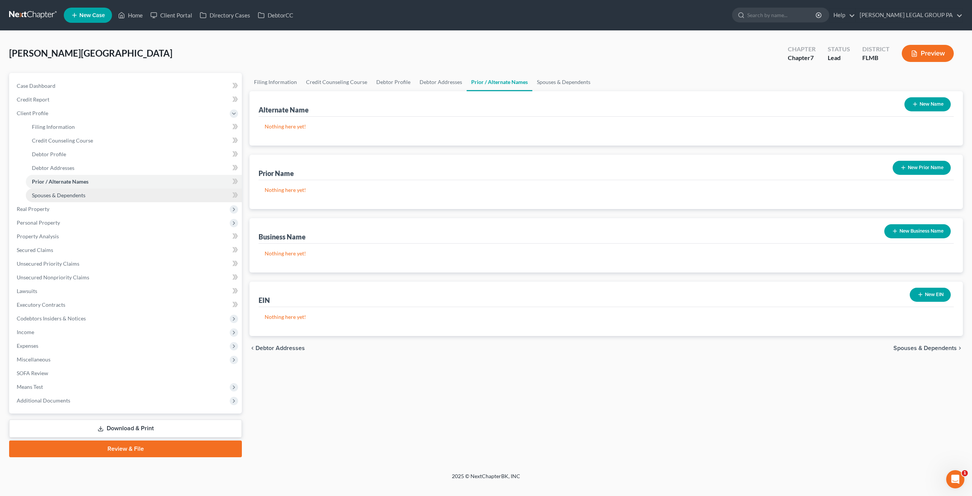
click at [77, 196] on span "Spouses & Dependents" at bounding box center [59, 195] width 54 height 6
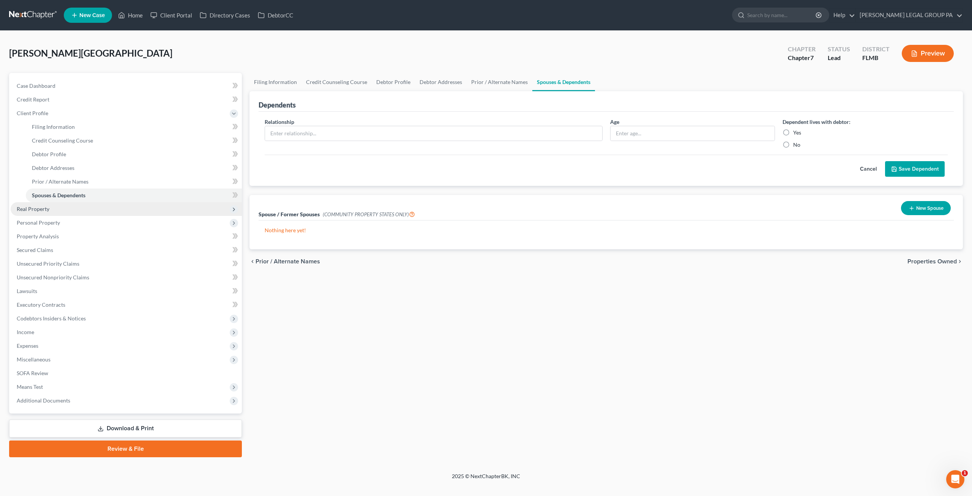
click at [76, 209] on span "Real Property" at bounding box center [126, 209] width 231 height 14
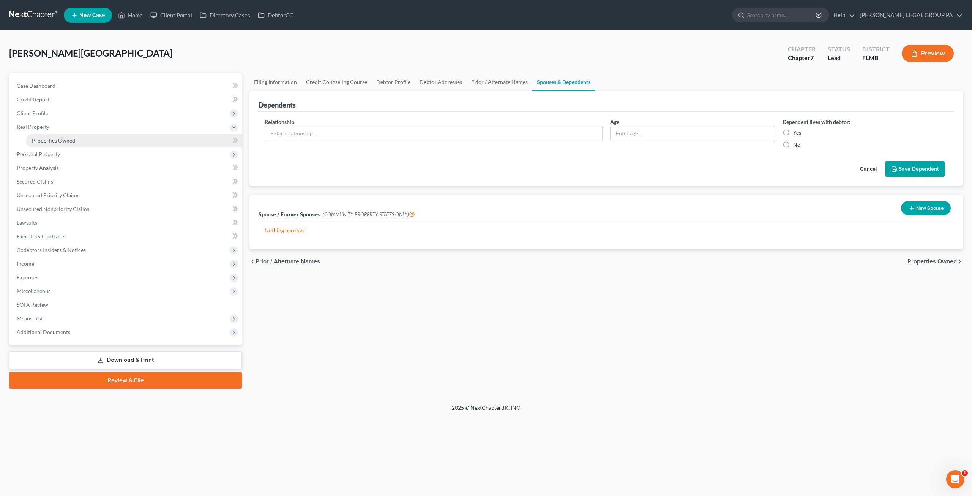
click at [66, 138] on span "Properties Owned" at bounding box center [53, 140] width 43 height 6
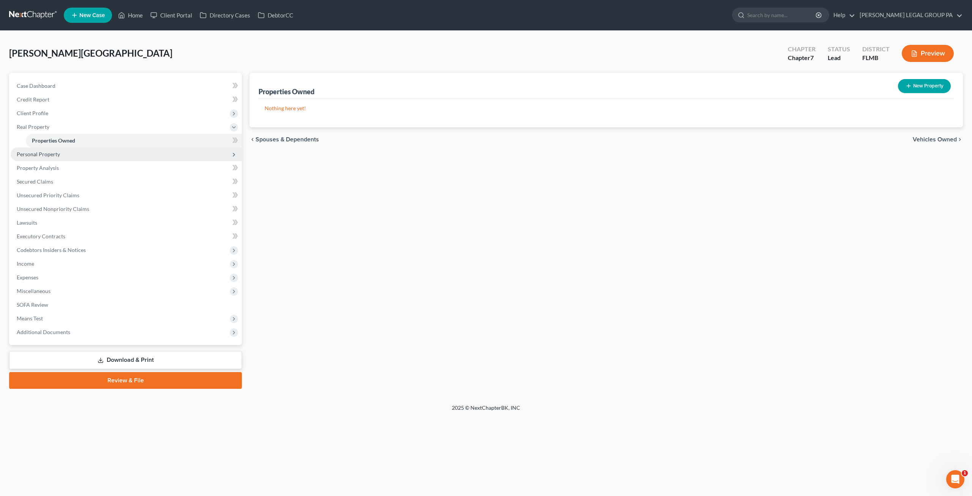
click at [48, 156] on span "Personal Property" at bounding box center [38, 154] width 43 height 6
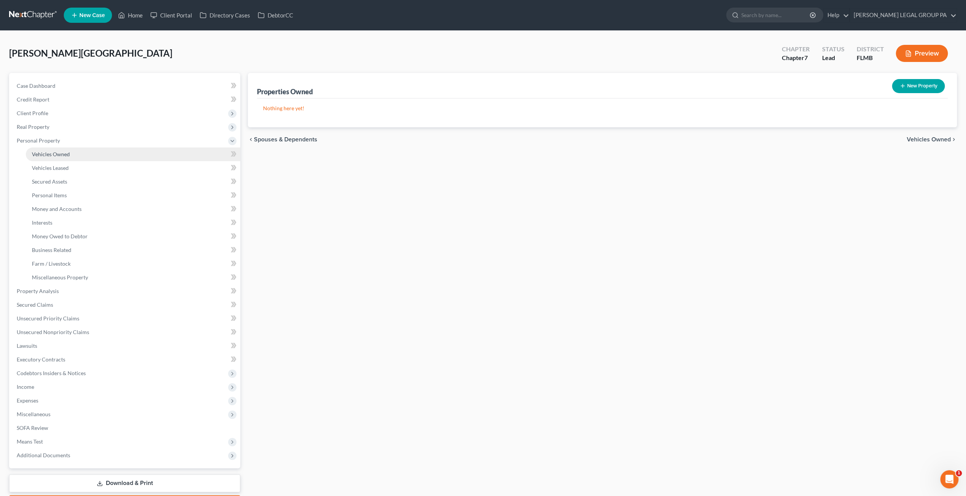
click at [57, 160] on link "Vehicles Owned" at bounding box center [133, 154] width 215 height 14
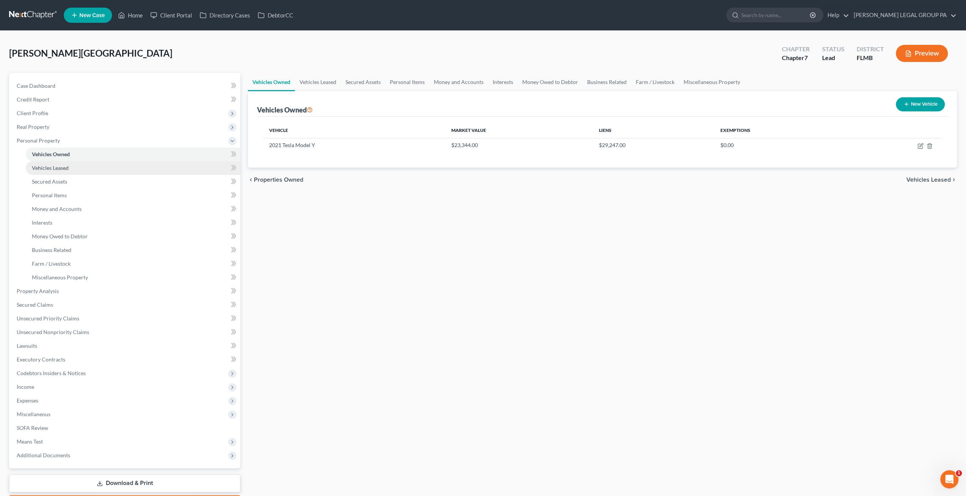
click at [43, 169] on span "Vehicles Leased" at bounding box center [50, 167] width 37 height 6
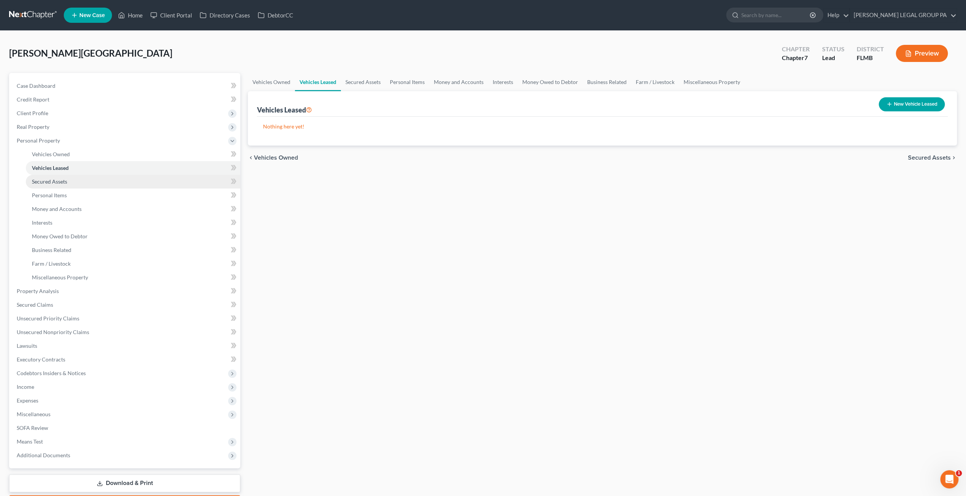
click at [58, 180] on span "Secured Assets" at bounding box center [49, 181] width 35 height 6
click at [59, 194] on span "Personal Items" at bounding box center [49, 195] width 35 height 6
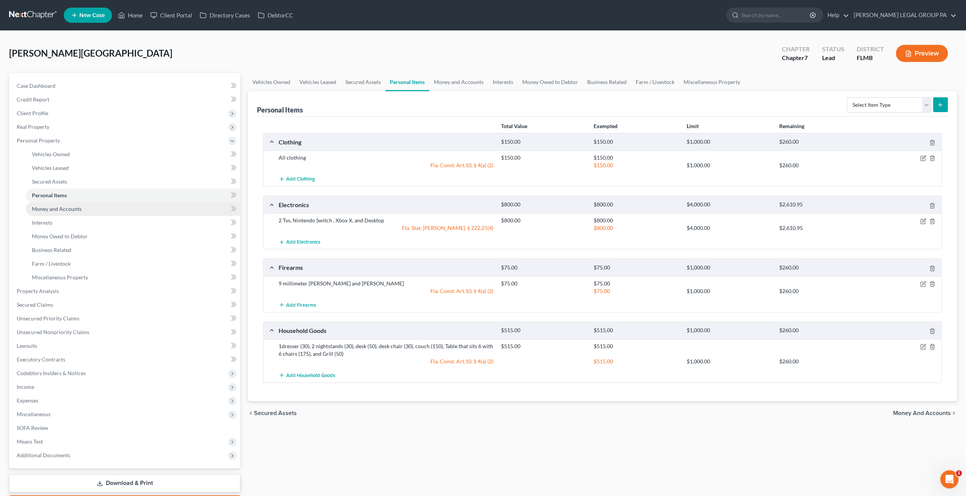
click at [67, 208] on span "Money and Accounts" at bounding box center [57, 208] width 50 height 6
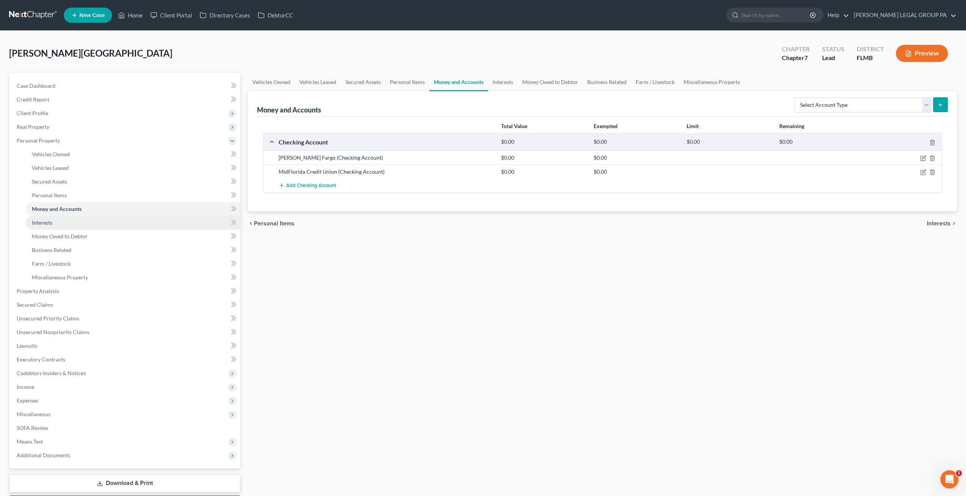
click at [69, 224] on link "Interests" at bounding box center [133, 223] width 215 height 14
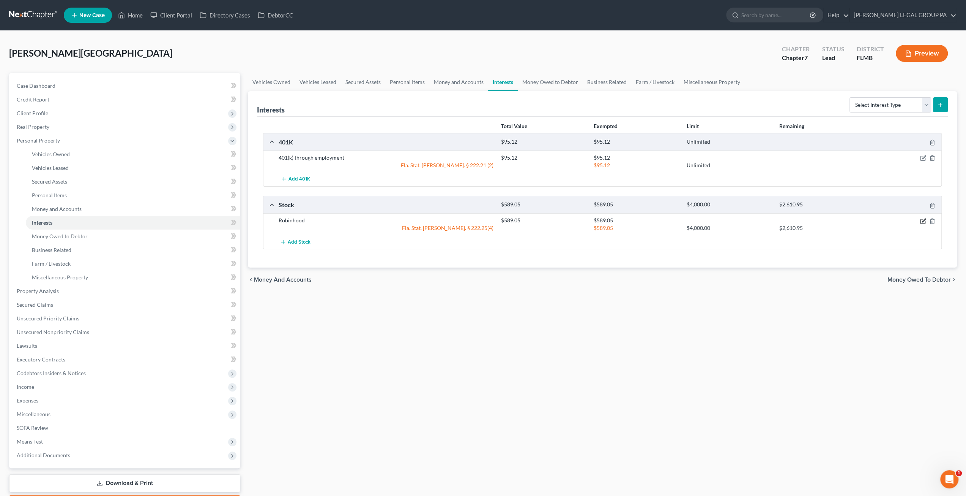
click at [922, 220] on icon "button" at bounding box center [923, 221] width 6 height 6
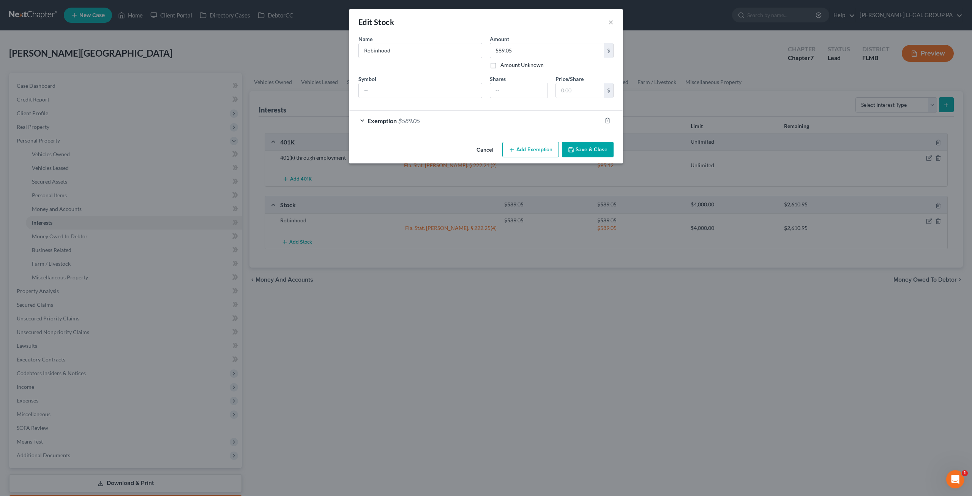
click at [405, 126] on div "Exemption $589.05" at bounding box center [475, 121] width 252 height 20
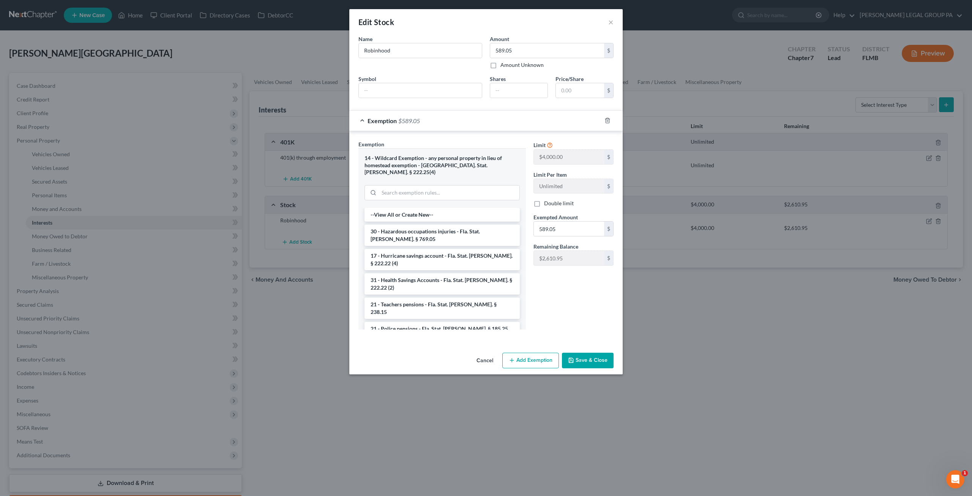
click at [592, 352] on button "Save & Close" at bounding box center [588, 360] width 52 height 16
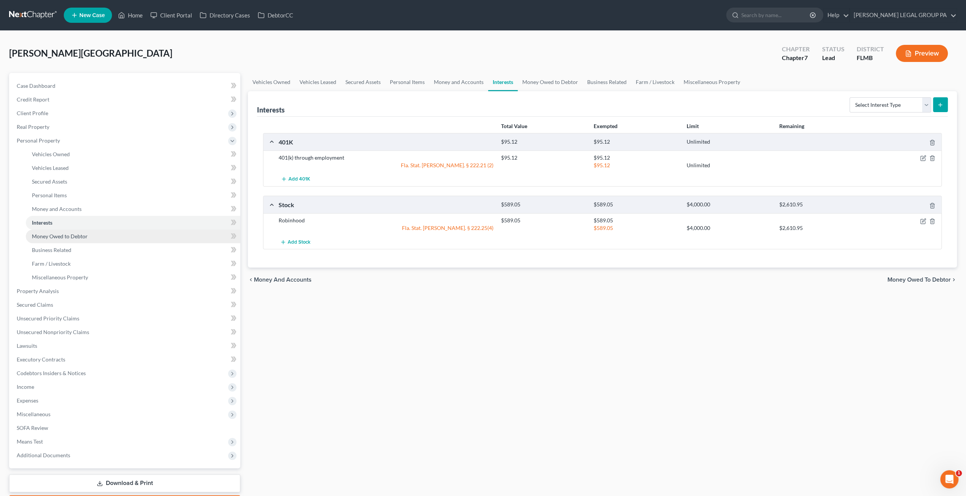
click at [56, 235] on span "Money Owed to Debtor" at bounding box center [60, 236] width 56 height 6
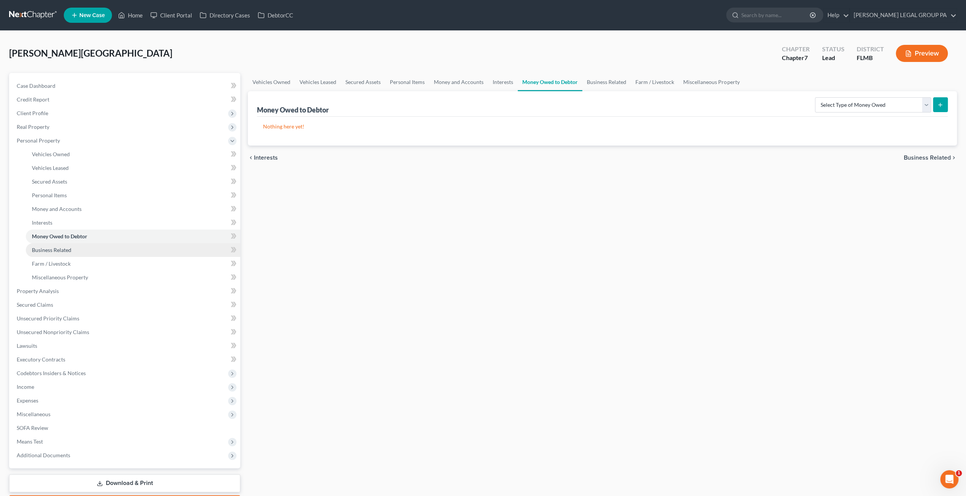
click at [64, 246] on span "Business Related" at bounding box center [51, 249] width 39 height 6
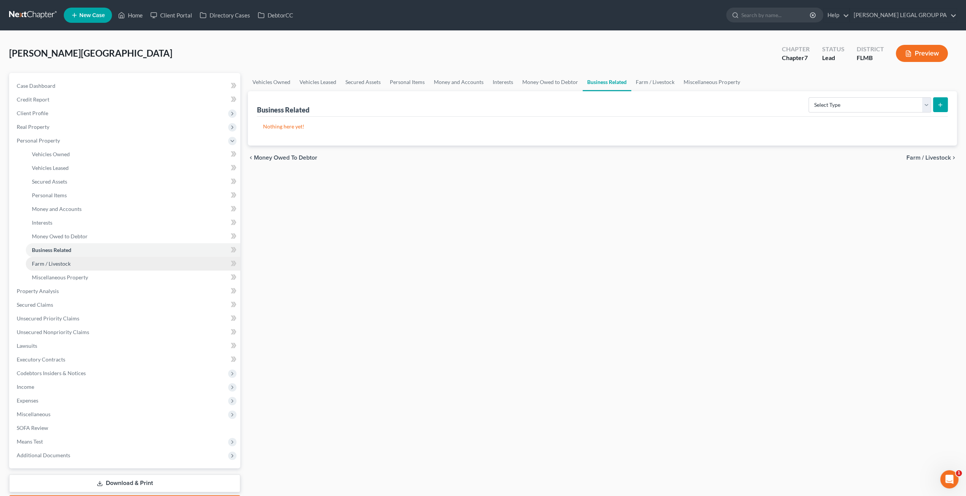
click at [75, 267] on link "Farm / Livestock" at bounding box center [133, 264] width 215 height 14
click at [76, 278] on span "Miscellaneous Property" at bounding box center [60, 277] width 56 height 6
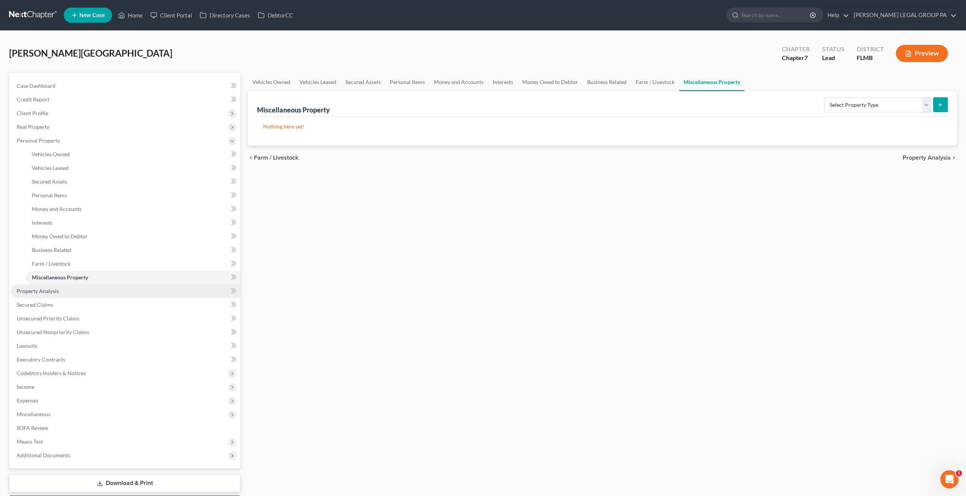
click at [60, 293] on link "Property Analysis" at bounding box center [126, 291] width 230 height 14
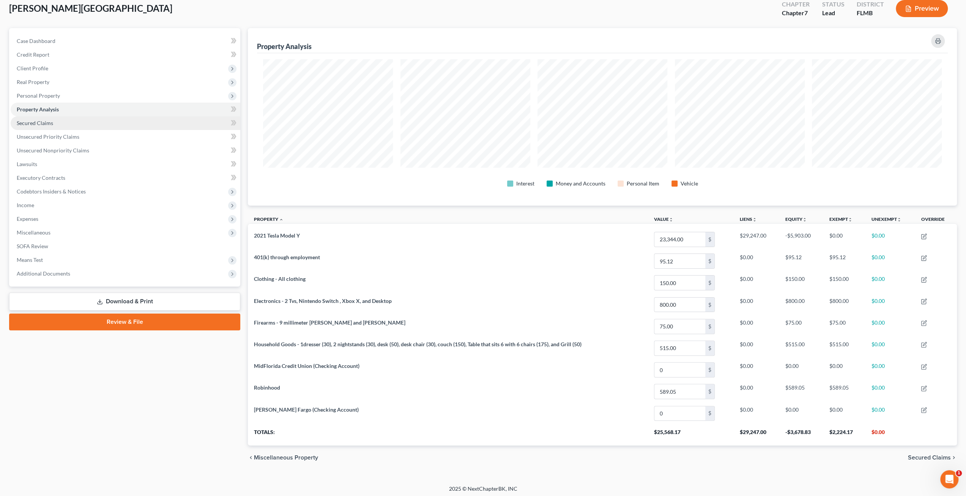
click at [39, 122] on span "Secured Claims" at bounding box center [35, 123] width 36 height 6
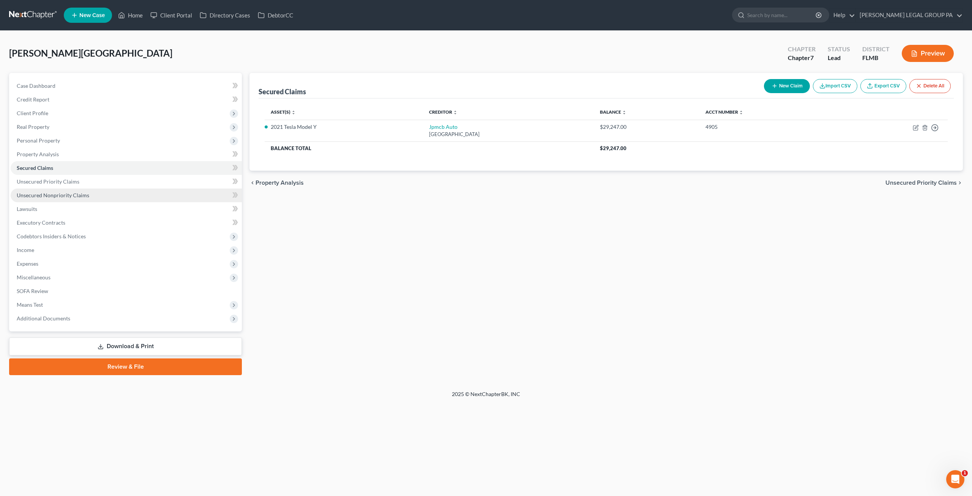
click at [80, 188] on link "Unsecured Nonpriority Claims" at bounding box center [126, 195] width 231 height 14
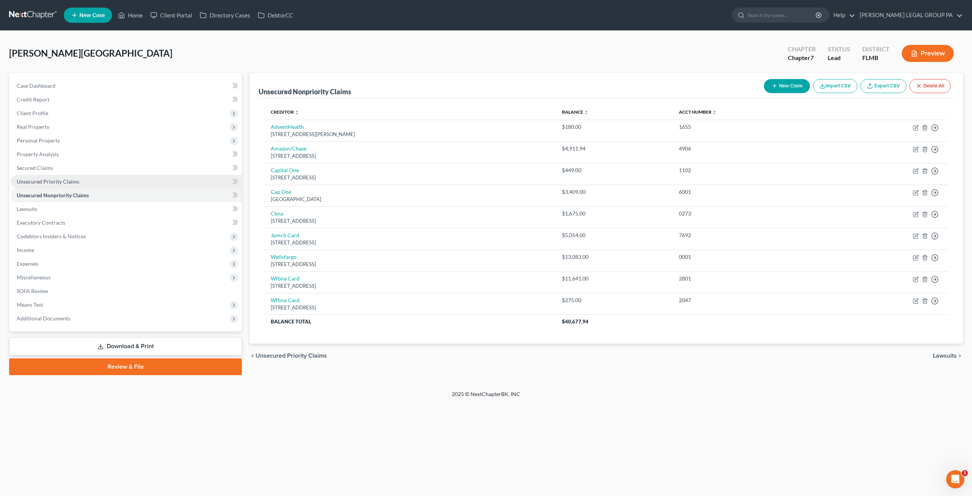
click at [77, 182] on span "Unsecured Priority Claims" at bounding box center [48, 181] width 63 height 6
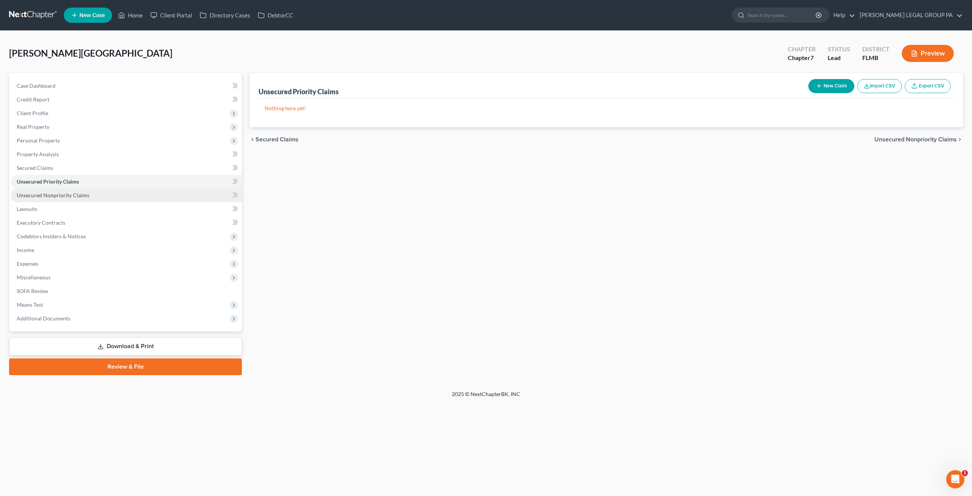
click at [76, 197] on span "Unsecured Nonpriority Claims" at bounding box center [53, 195] width 73 height 6
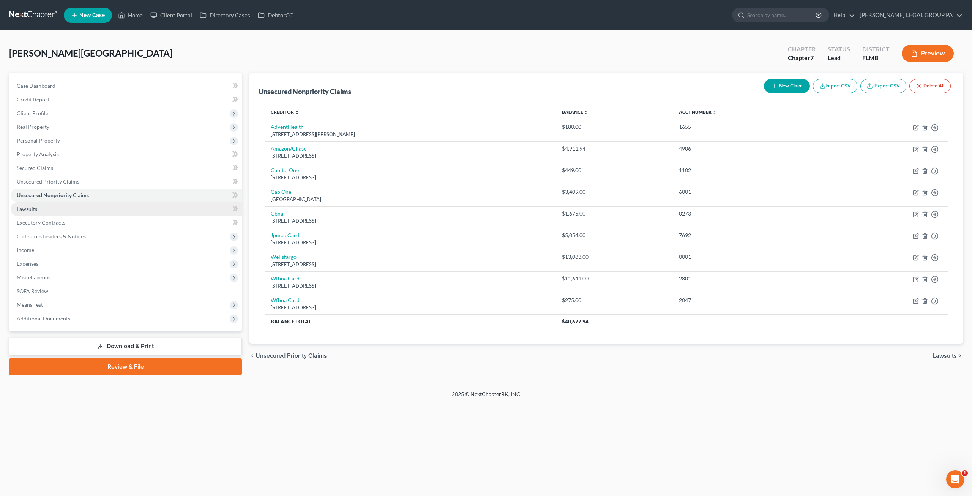
click at [55, 203] on link "Lawsuits" at bounding box center [126, 209] width 231 height 14
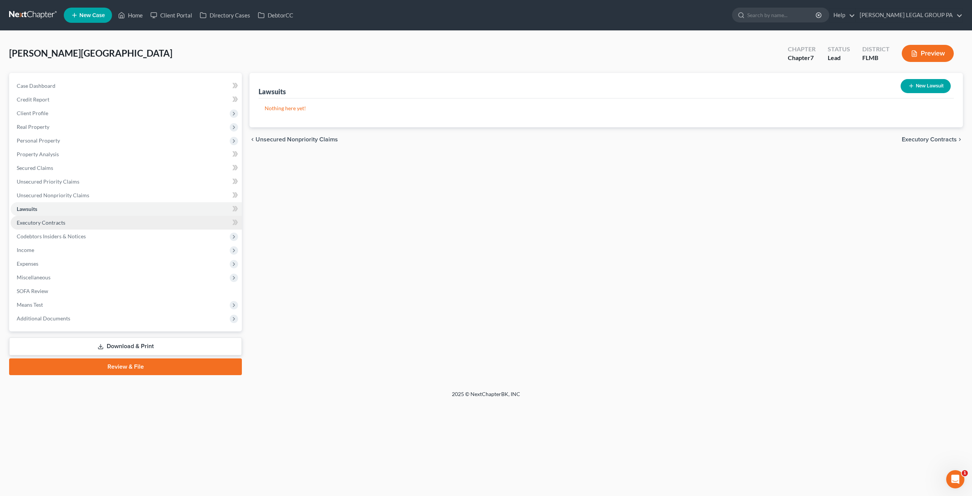
click at [77, 224] on link "Executory Contracts" at bounding box center [126, 223] width 231 height 14
click at [75, 234] on span "Codebtors Insiders & Notices" at bounding box center [51, 236] width 69 height 6
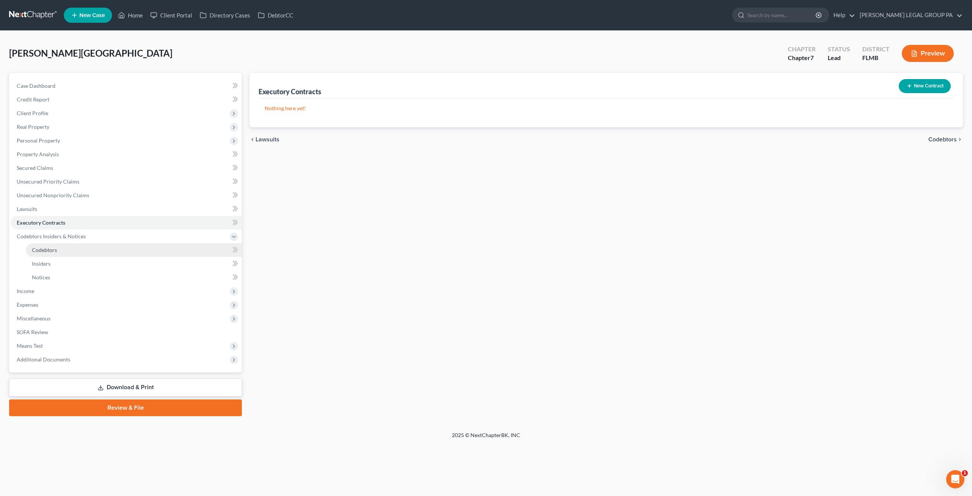
click at [49, 249] on span "Codebtors" at bounding box center [44, 249] width 25 height 6
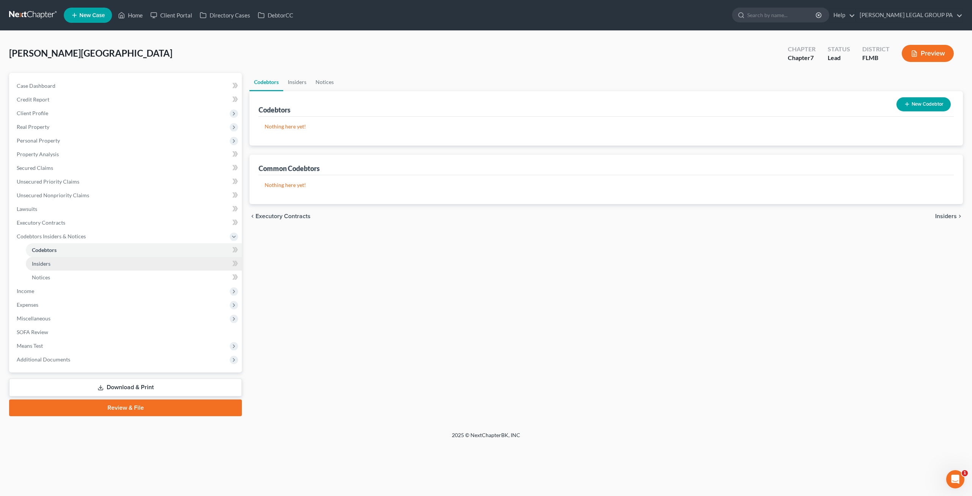
click at [50, 262] on link "Insiders" at bounding box center [134, 264] width 216 height 14
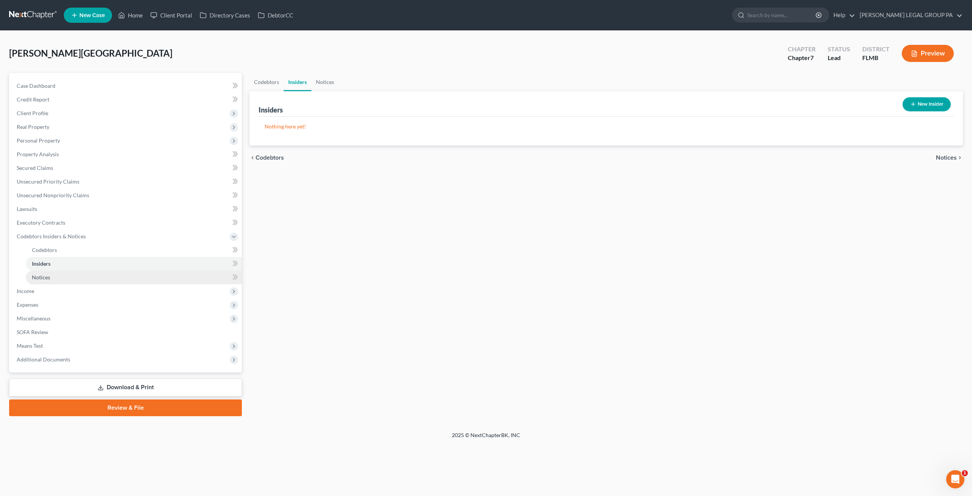
click at [50, 272] on link "Notices" at bounding box center [134, 277] width 216 height 14
click at [39, 290] on span "Income" at bounding box center [126, 291] width 231 height 14
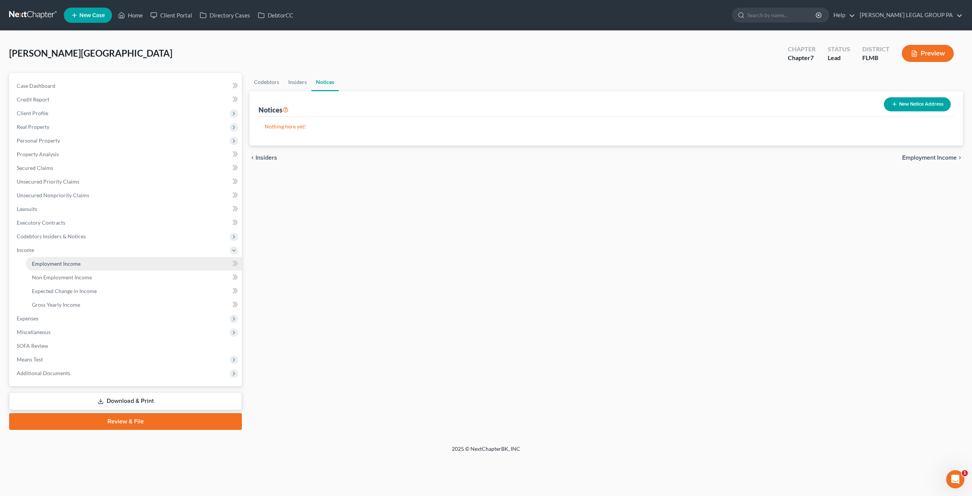
click at [45, 262] on span "Employment Income" at bounding box center [56, 263] width 49 height 6
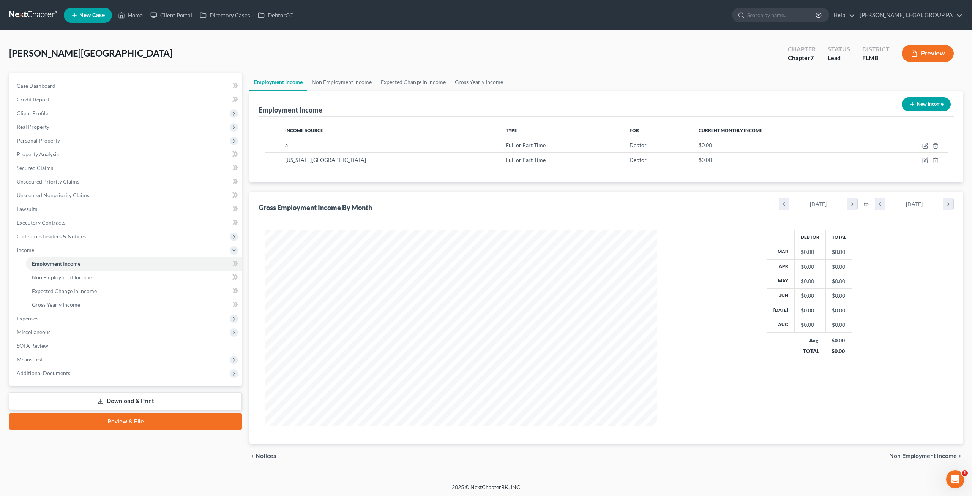
scroll to position [196, 407]
click at [65, 282] on link "Non Employment Income" at bounding box center [134, 277] width 216 height 14
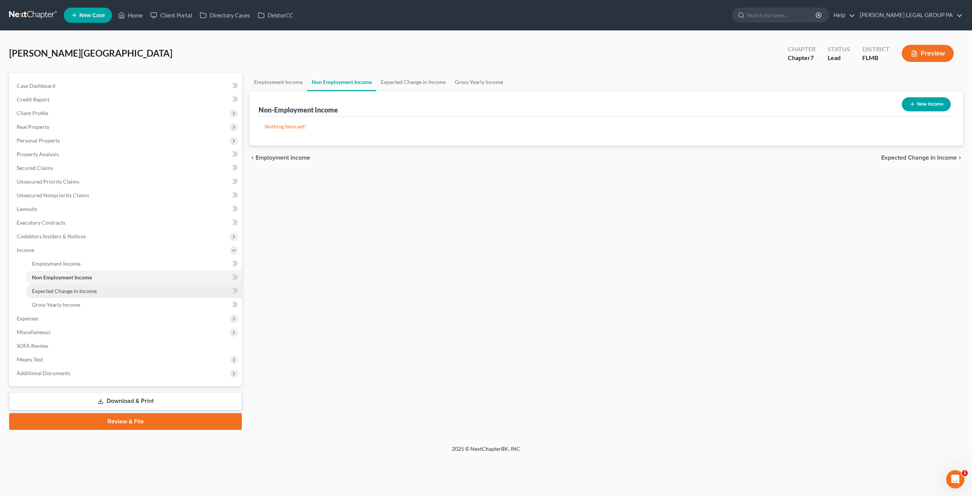
click at [73, 292] on span "Expected Change in Income" at bounding box center [64, 290] width 65 height 6
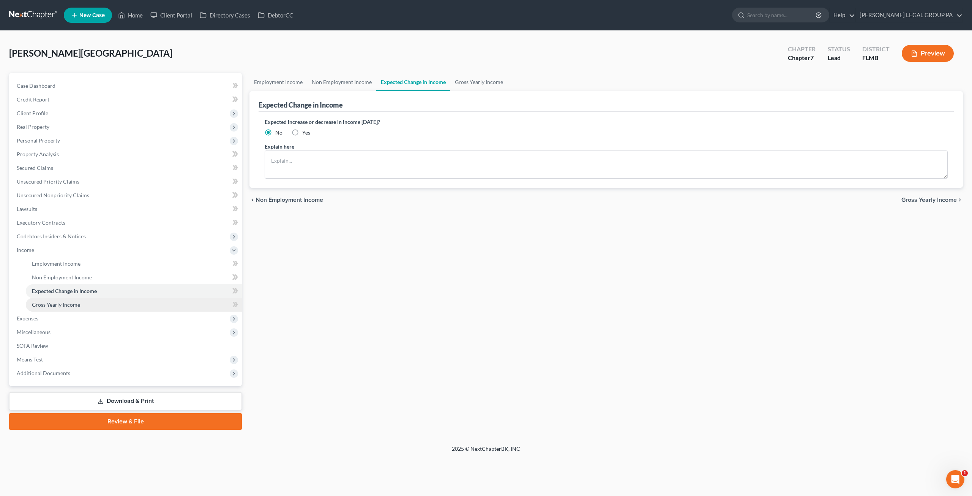
click at [71, 305] on span "Gross Yearly Income" at bounding box center [56, 304] width 48 height 6
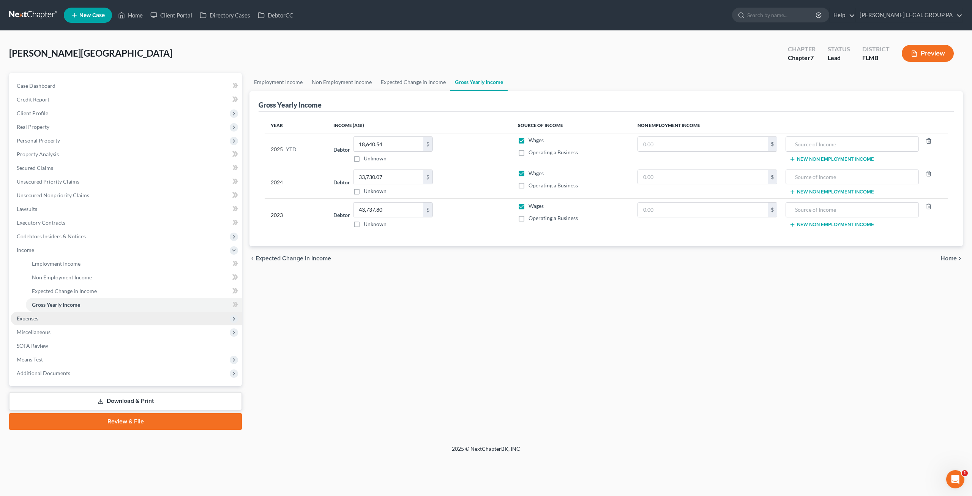
click at [46, 316] on span "Expenses" at bounding box center [126, 318] width 231 height 14
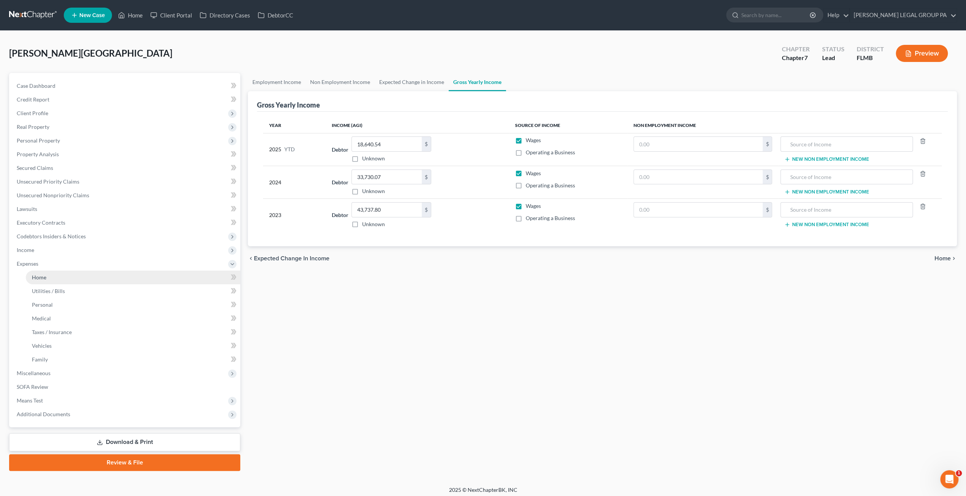
click at [45, 276] on span "Home" at bounding box center [39, 277] width 14 height 6
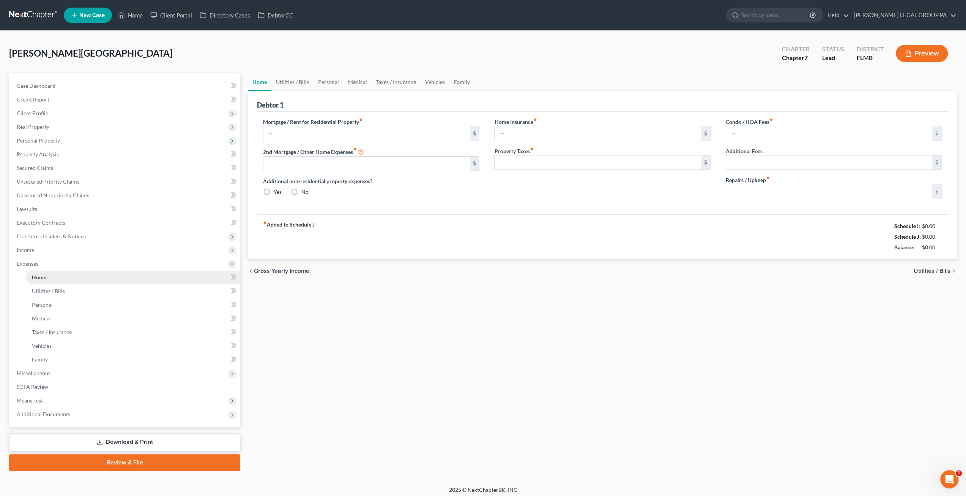
type input "850.00"
type input "0.00"
radio input "true"
type input "0.00"
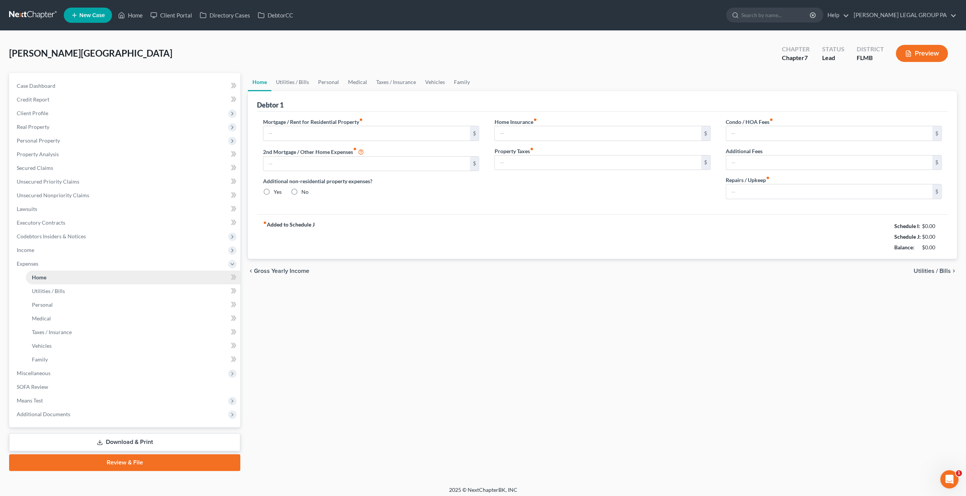
type input "0.00"
click at [38, 371] on span "Miscellaneous" at bounding box center [34, 372] width 34 height 6
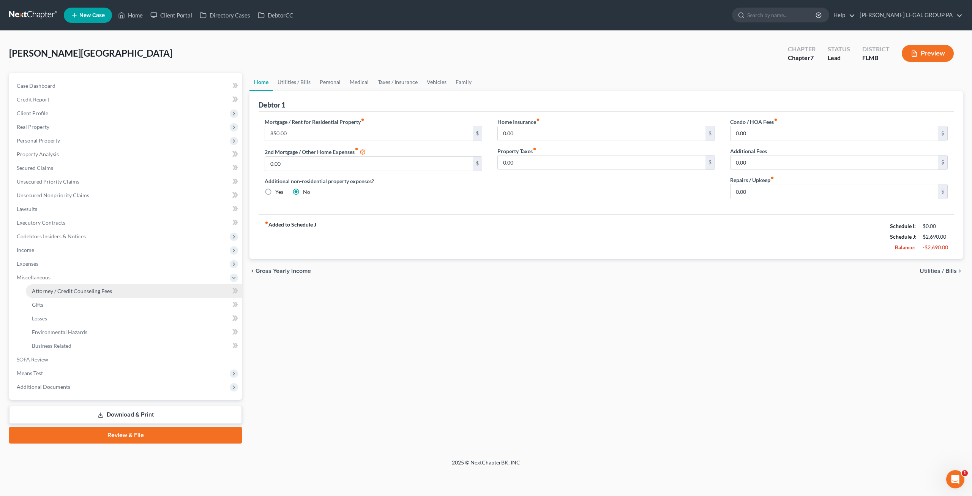
click at [67, 293] on span "Attorney / Credit Counseling Fees" at bounding box center [72, 290] width 80 height 6
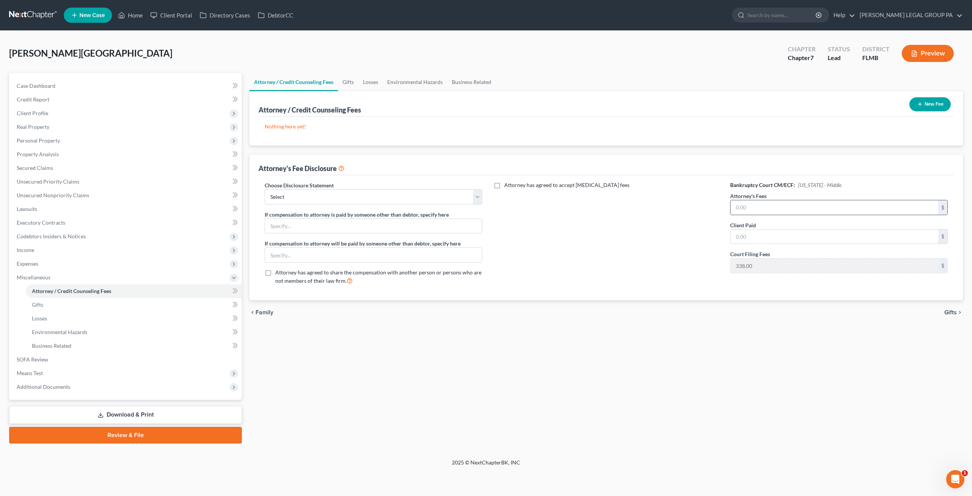
click at [778, 208] on input "text" at bounding box center [835, 207] width 208 height 14
type input "2,500"
click at [757, 236] on input "text" at bounding box center [835, 236] width 208 height 14
type input "2,500"
click at [422, 191] on select "Select Attorney Compensation Statement" at bounding box center [374, 196] width 218 height 15
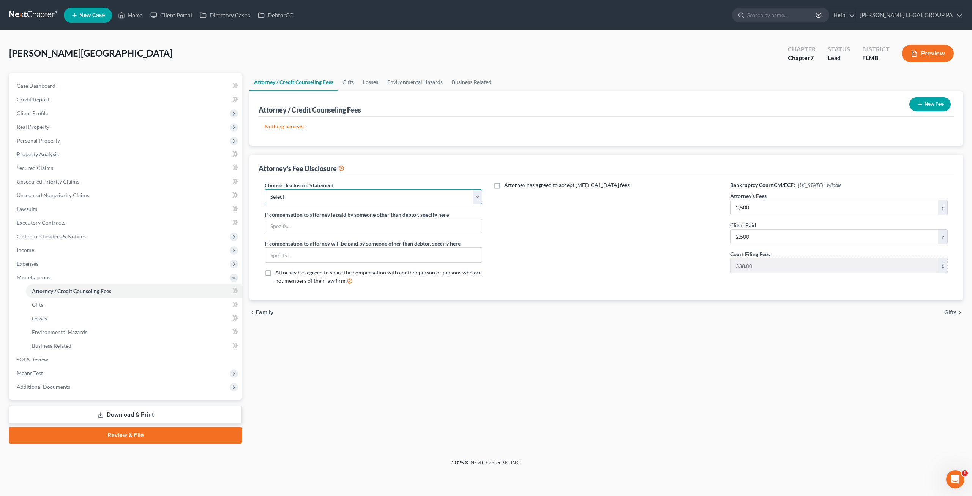
select select "0"
click at [265, 189] on select "Select Attorney Compensation Statement" at bounding box center [374, 196] width 218 height 15
click at [935, 100] on button "New Fee" at bounding box center [929, 104] width 41 height 14
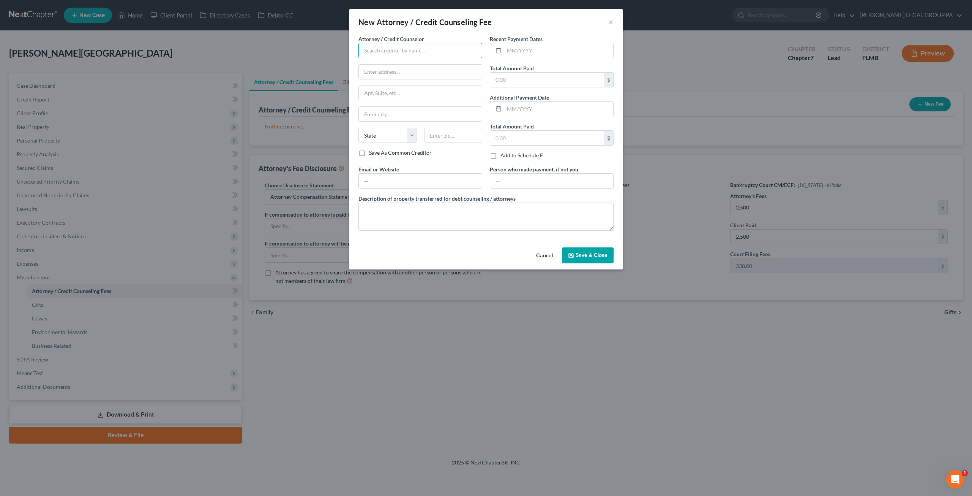
click at [440, 55] on input "text" at bounding box center [420, 50] width 124 height 15
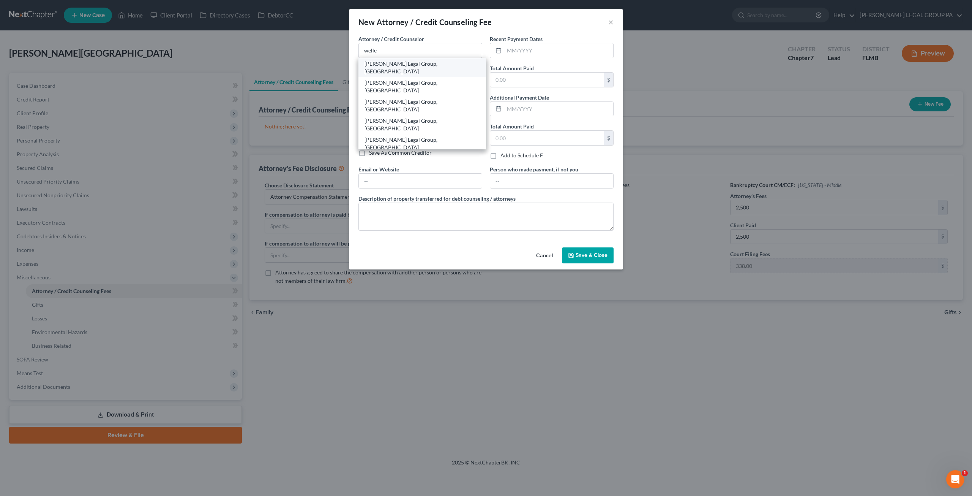
click at [400, 66] on div "[PERSON_NAME] Legal Group, [GEOGRAPHIC_DATA]" at bounding box center [422, 67] width 115 height 15
type input "[PERSON_NAME] Legal Group, [GEOGRAPHIC_DATA]"
type input "25400 US Highway 19 North, Ste. 150"
type input "Clearwater"
select select "9"
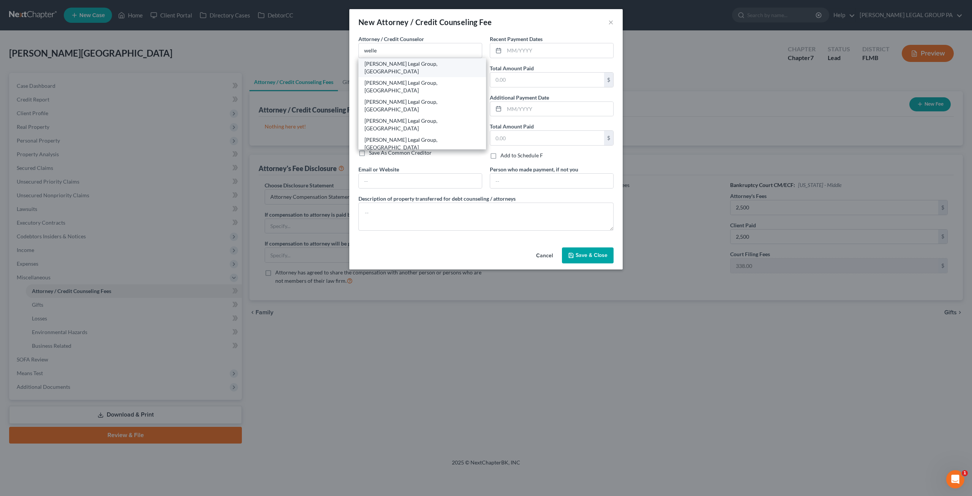
type input "33763"
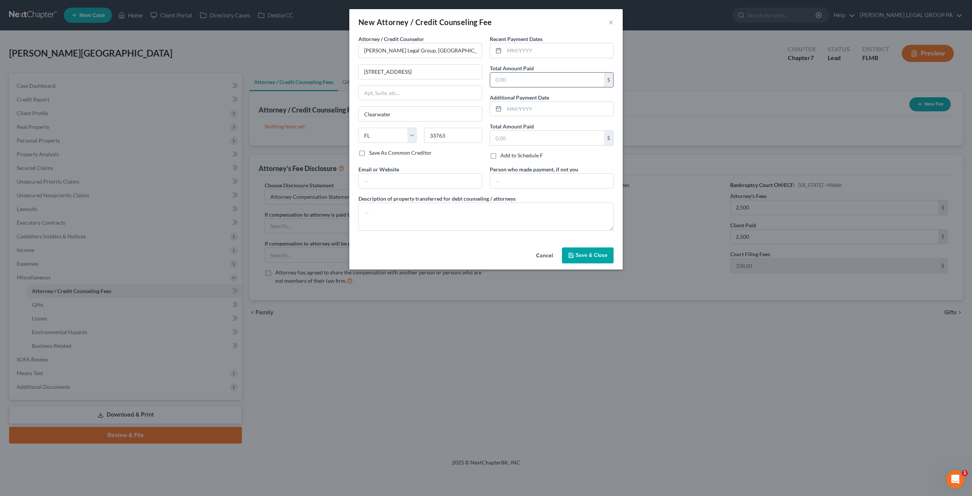
click at [532, 75] on input "text" at bounding box center [547, 80] width 114 height 14
type input "2,500"
click at [582, 252] on span "Save & Close" at bounding box center [592, 255] width 32 height 6
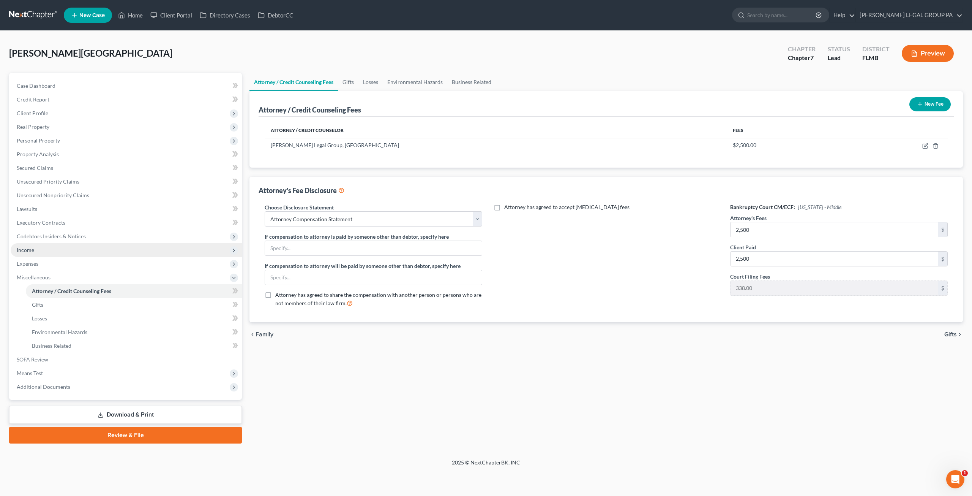
click at [35, 250] on span "Income" at bounding box center [126, 250] width 231 height 14
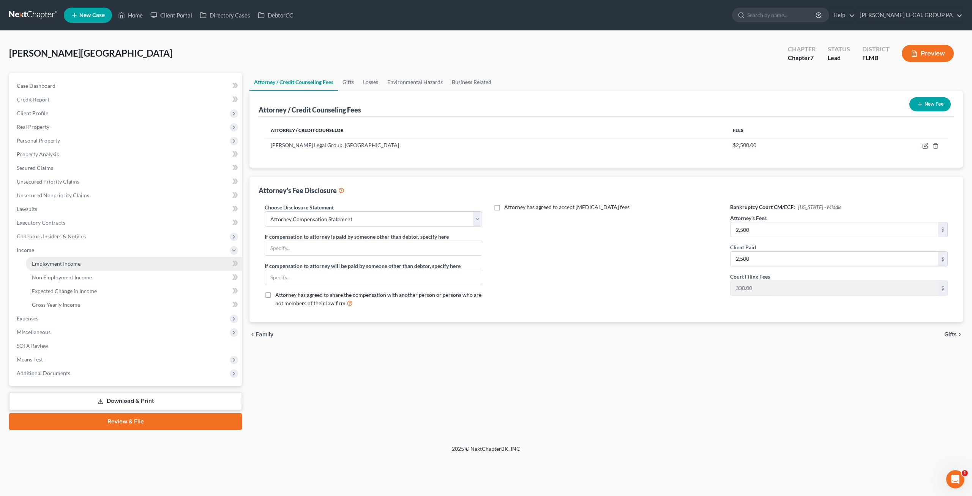
click at [62, 265] on span "Employment Income" at bounding box center [56, 263] width 49 height 6
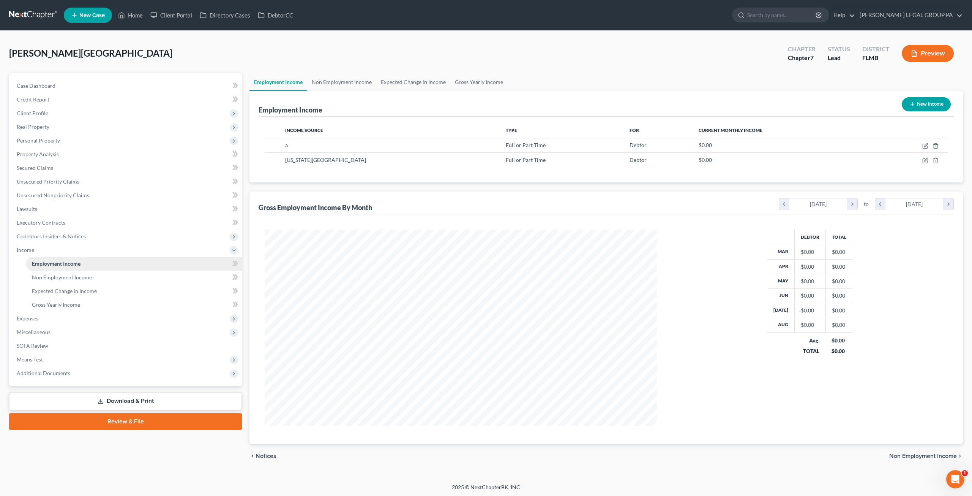
scroll to position [196, 407]
click at [923, 163] on icon "button" at bounding box center [925, 160] width 6 height 6
select select "0"
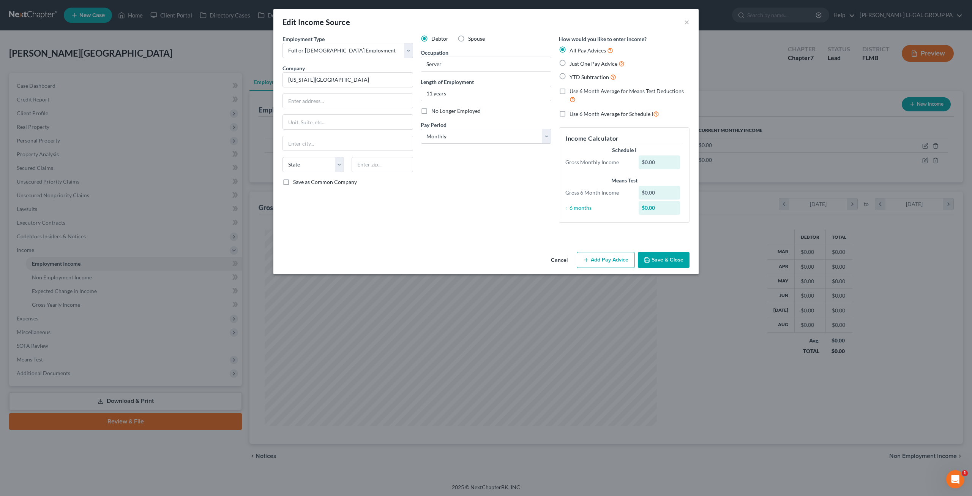
click at [572, 64] on span "Just One Pay Advice" at bounding box center [594, 63] width 48 height 6
click at [573, 64] on input "Just One Pay Advice" at bounding box center [575, 61] width 5 height 5
radio input "true"
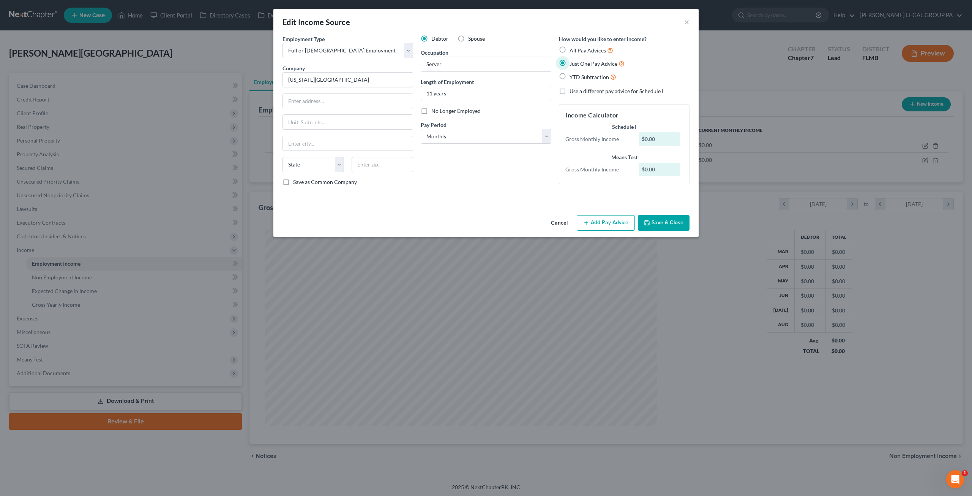
click at [672, 227] on button "Save & Close" at bounding box center [664, 223] width 52 height 16
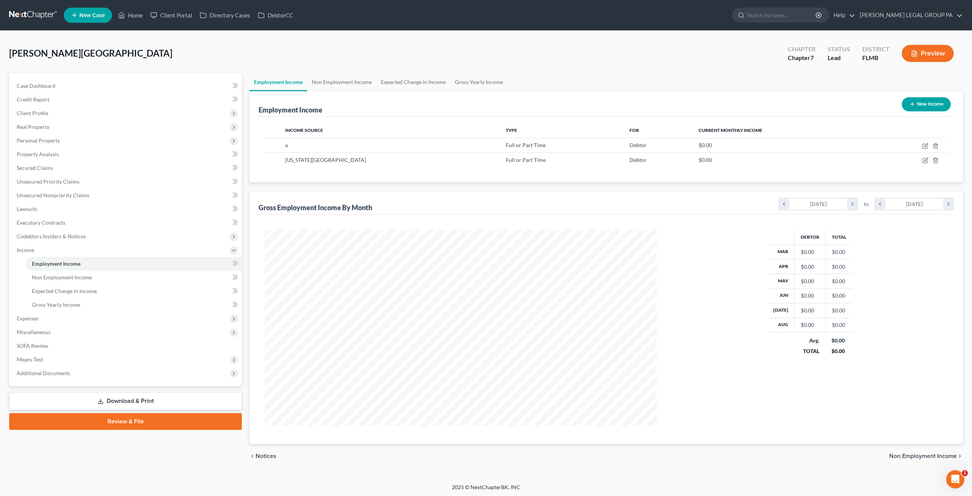
click at [27, 11] on link at bounding box center [33, 15] width 49 height 14
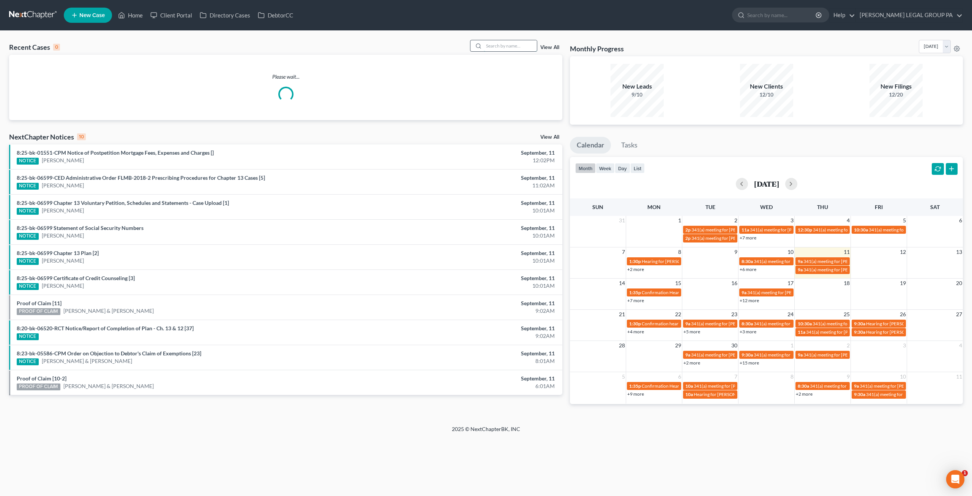
click at [493, 46] on input "search" at bounding box center [510, 45] width 53 height 11
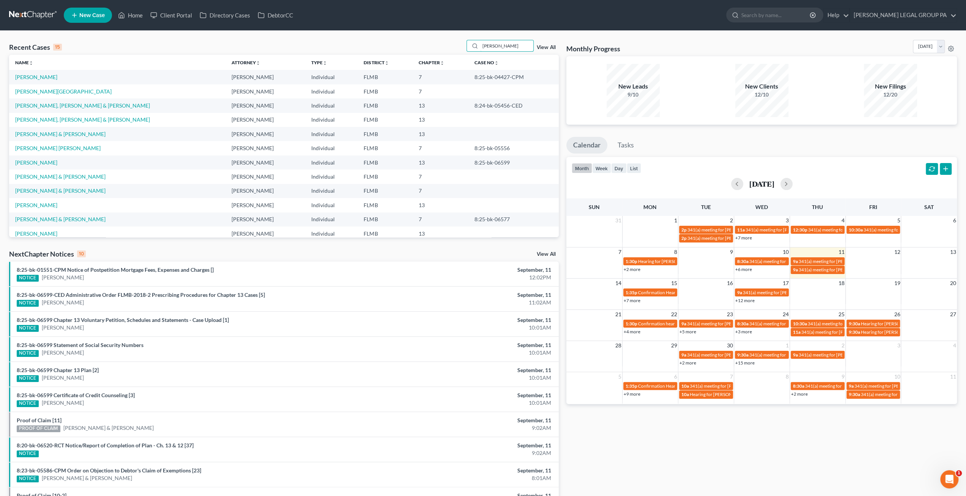
type input "[PERSON_NAME]"
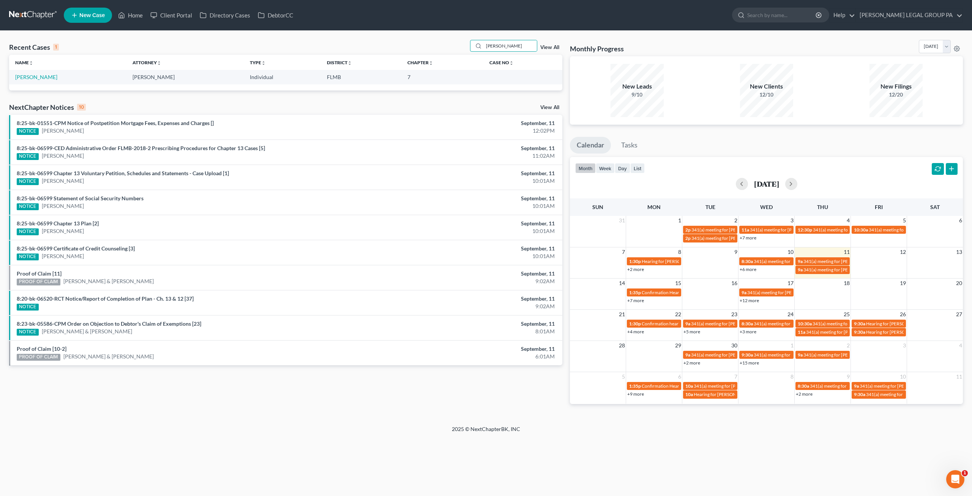
click at [29, 73] on td "[PERSON_NAME]" at bounding box center [67, 77] width 117 height 14
click at [32, 78] on link "[PERSON_NAME]" at bounding box center [36, 77] width 42 height 6
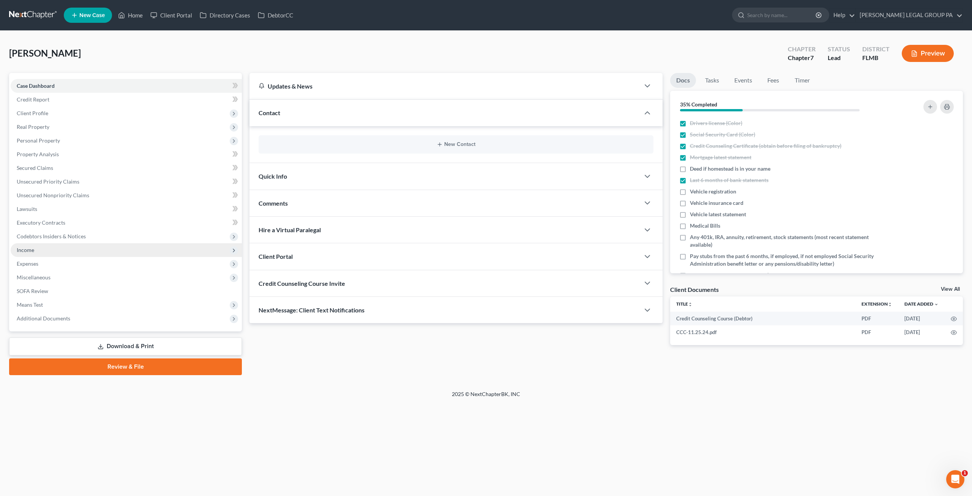
click at [56, 247] on span "Income" at bounding box center [126, 250] width 231 height 14
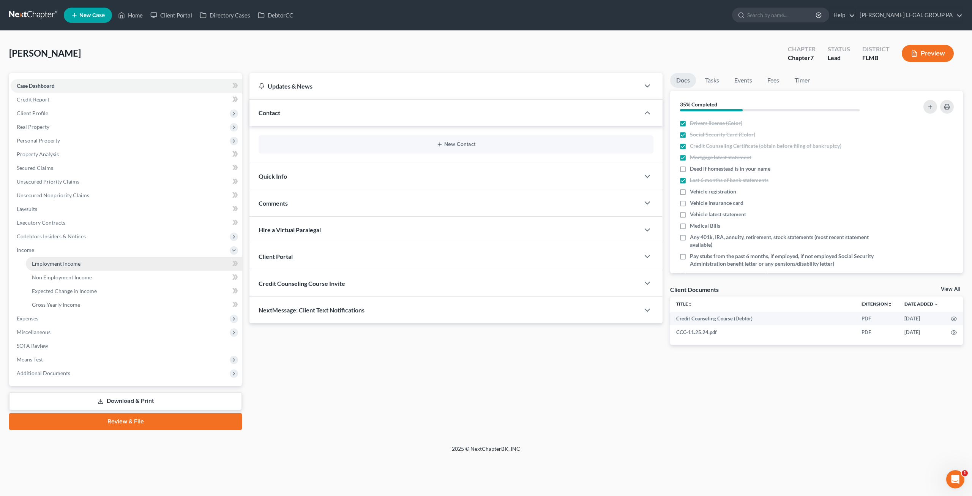
click at [65, 264] on span "Employment Income" at bounding box center [56, 263] width 49 height 6
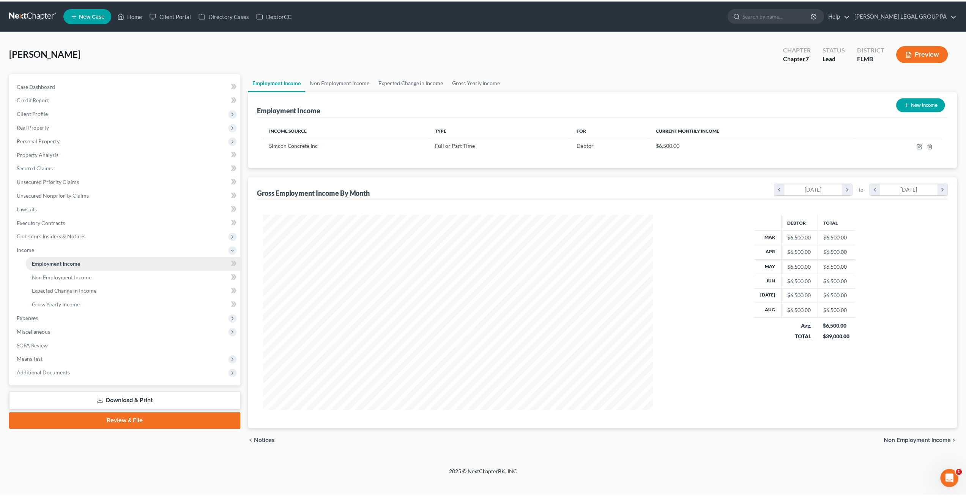
scroll to position [196, 407]
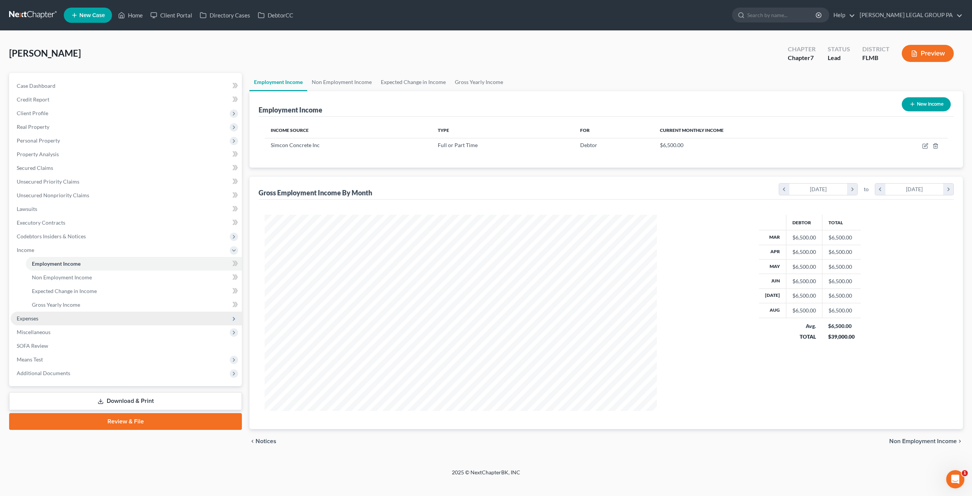
click at [65, 317] on span "Expenses" at bounding box center [126, 318] width 231 height 14
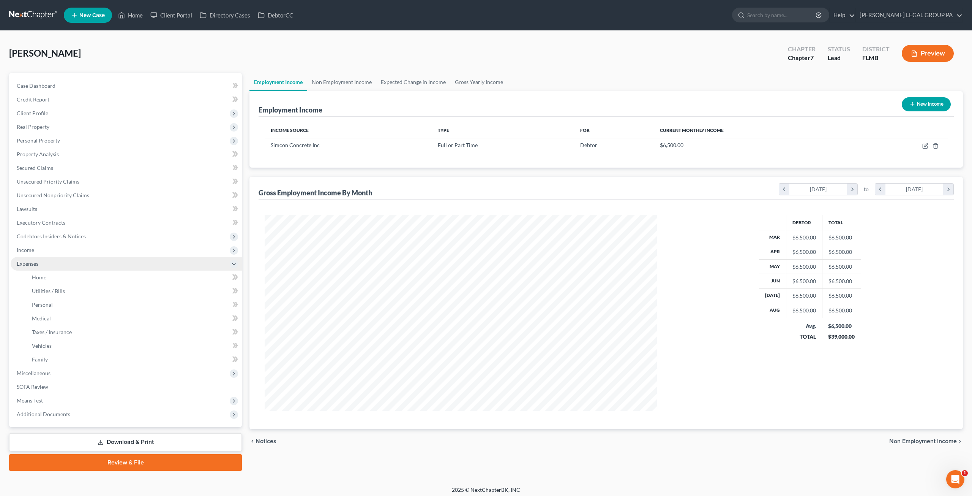
scroll to position [379536, 379326]
click at [42, 276] on span "Home" at bounding box center [39, 277] width 14 height 6
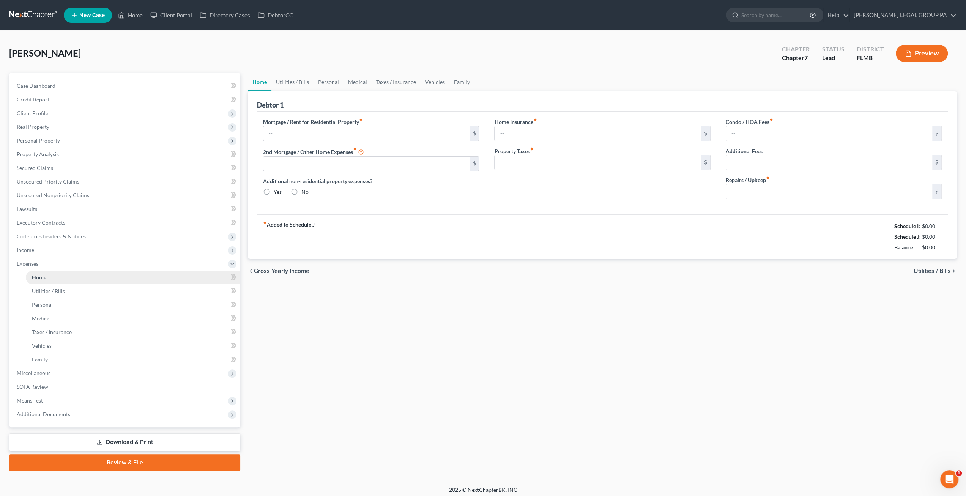
type input "1,084.00"
type input "0.00"
radio input "true"
type input "0.00"
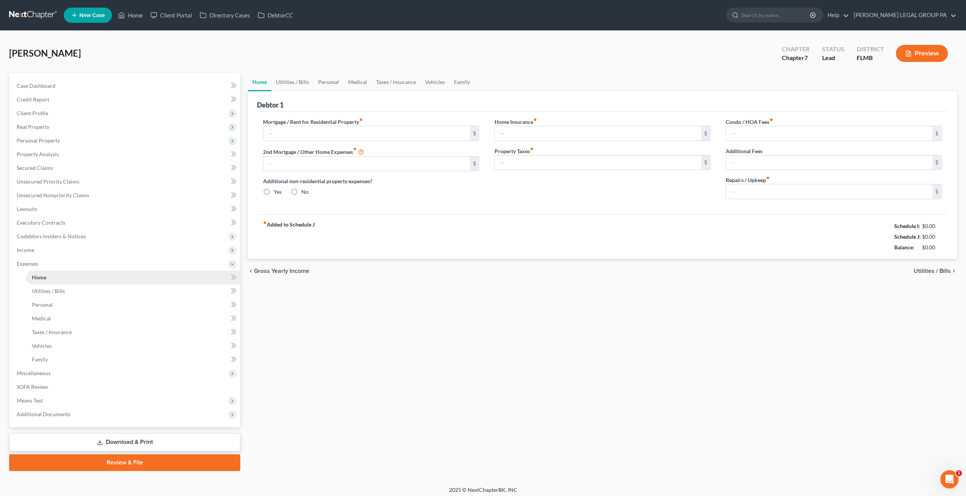
type input "0.00"
type input "50.00"
click at [43, 371] on span "Miscellaneous" at bounding box center [34, 372] width 34 height 6
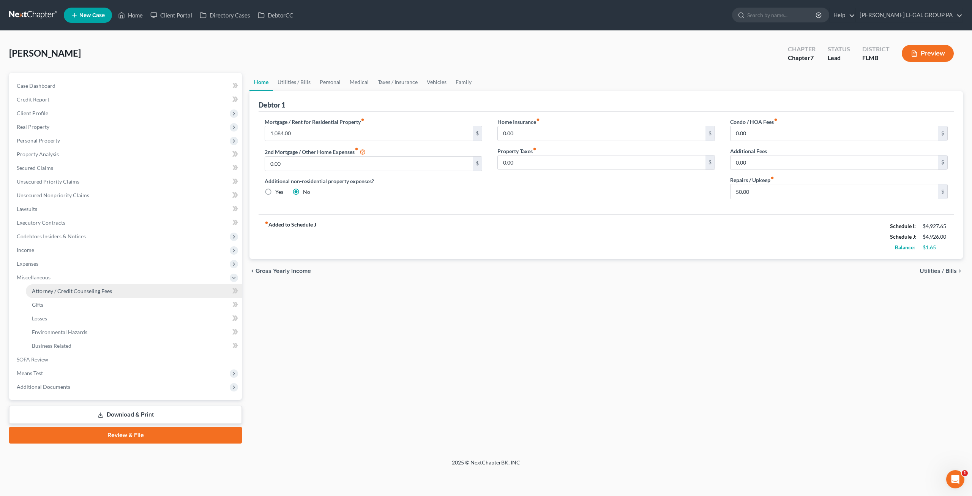
click at [57, 292] on span "Attorney / Credit Counseling Fees" at bounding box center [72, 290] width 80 height 6
select select "0"
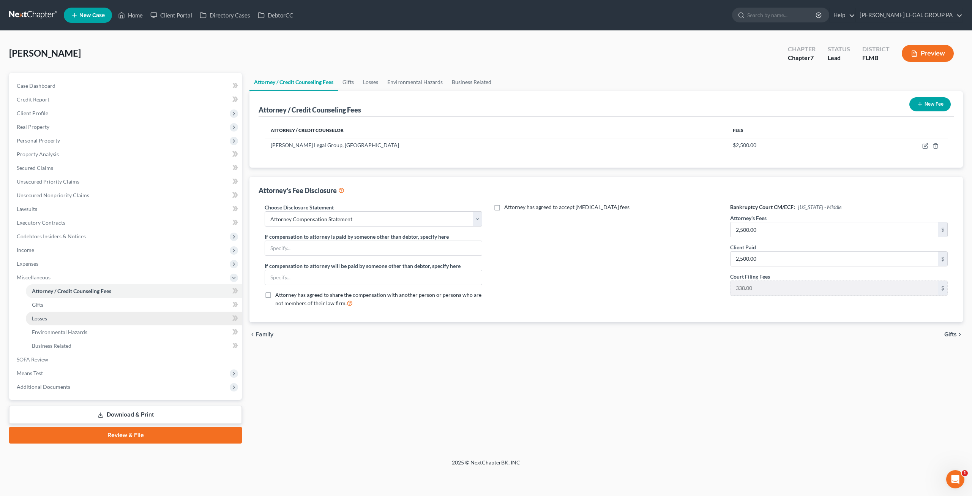
click at [50, 318] on link "Losses" at bounding box center [134, 318] width 216 height 14
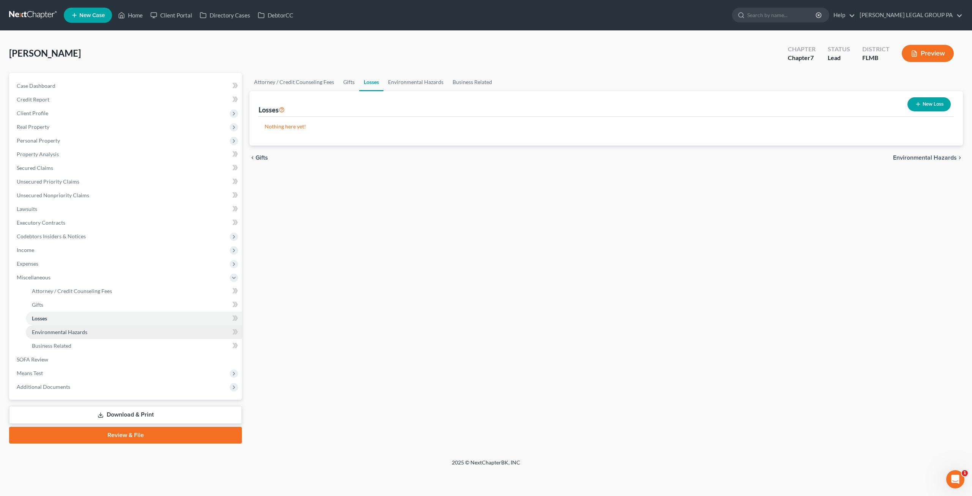
click at [55, 329] on span "Environmental Hazards" at bounding box center [59, 331] width 55 height 6
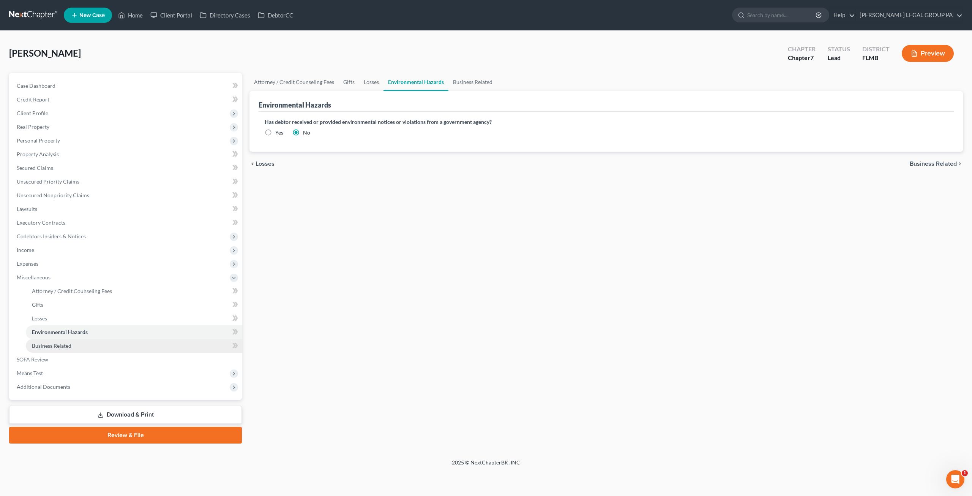
click at [55, 341] on link "Business Related" at bounding box center [134, 346] width 216 height 14
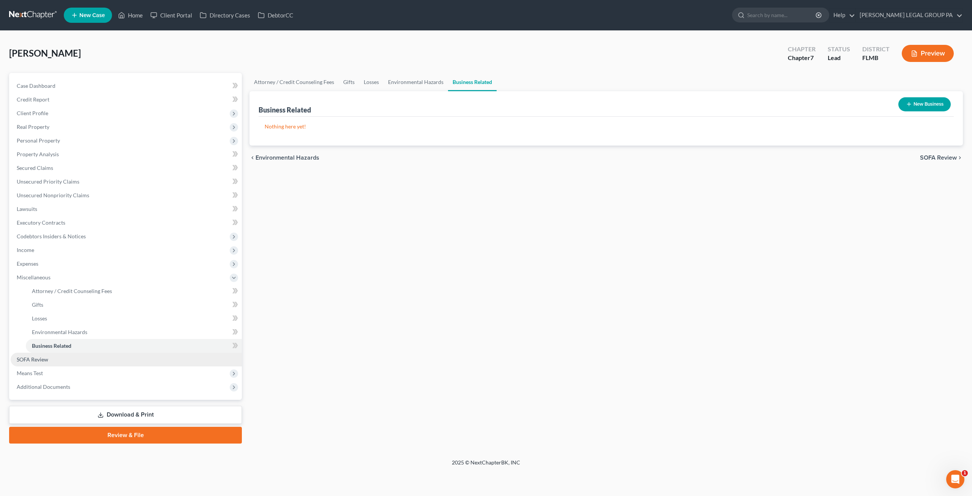
click at [55, 358] on link "SOFA Review" at bounding box center [126, 359] width 231 height 14
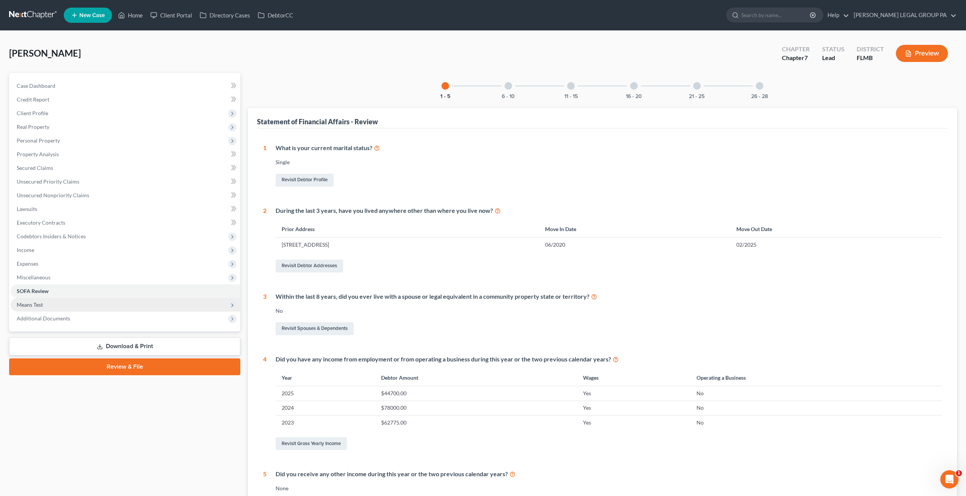
click at [38, 305] on span "Means Test" at bounding box center [30, 304] width 26 height 6
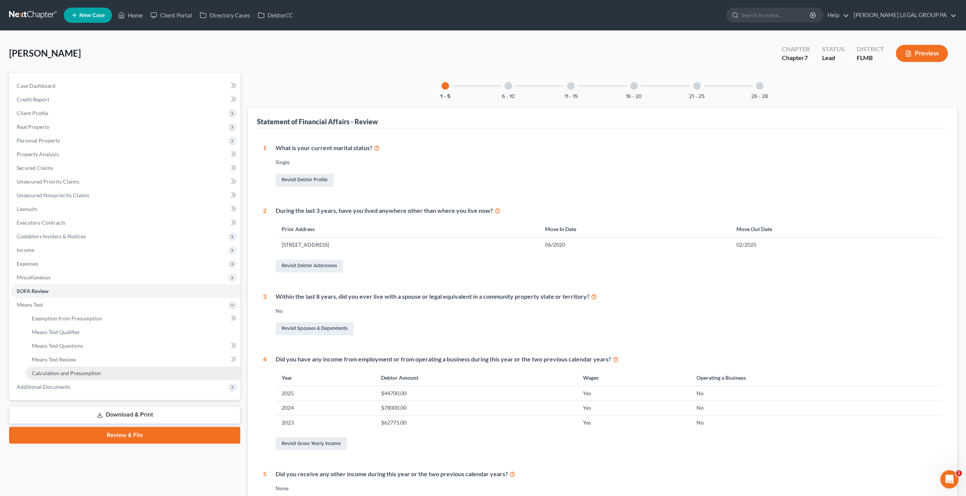
click at [52, 371] on span "Calculation and Presumption" at bounding box center [66, 372] width 69 height 6
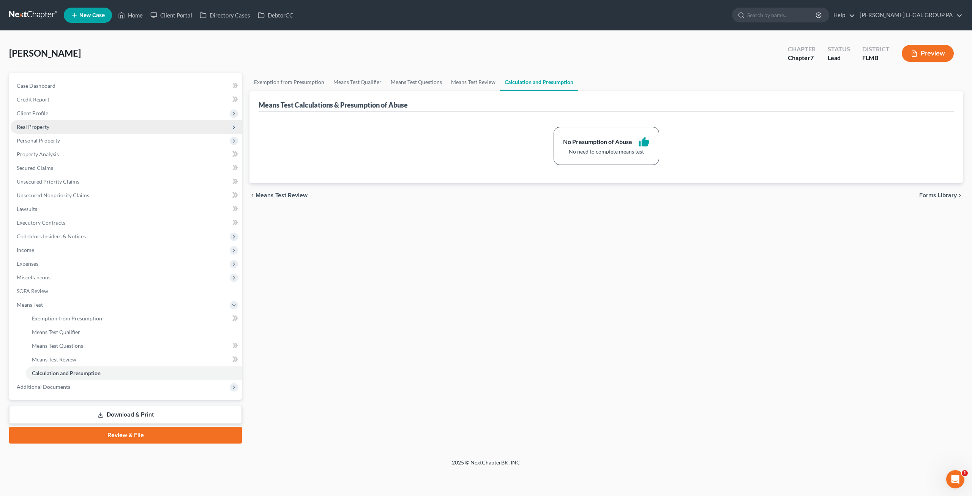
click at [41, 131] on span "Real Property" at bounding box center [126, 127] width 231 height 14
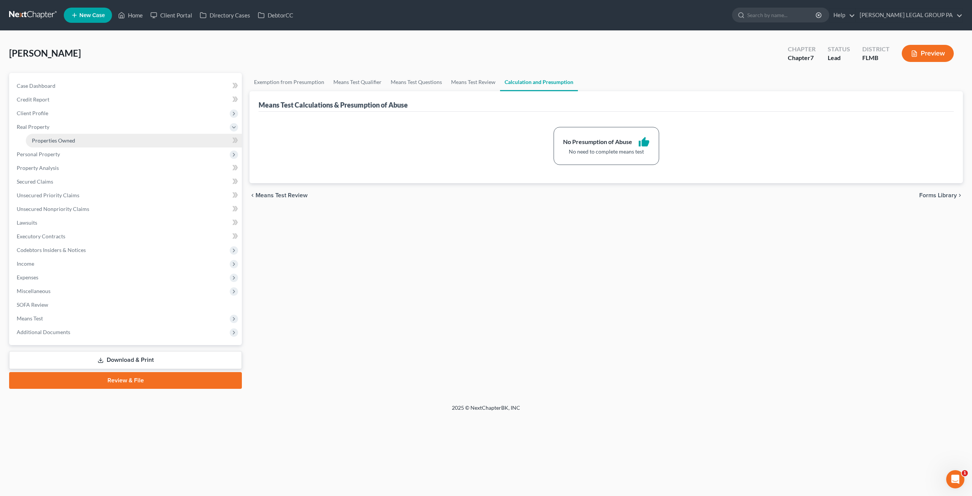
click at [58, 141] on span "Properties Owned" at bounding box center [53, 140] width 43 height 6
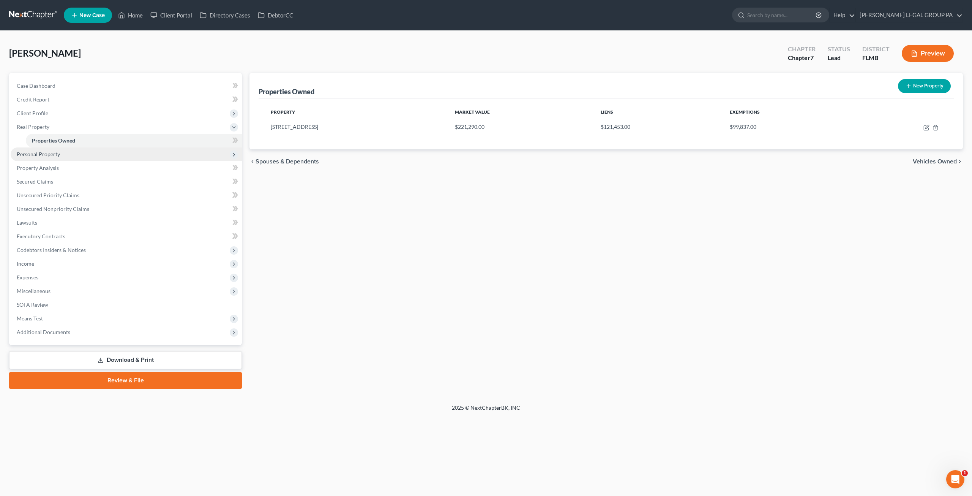
click at [59, 154] on span "Personal Property" at bounding box center [126, 154] width 231 height 14
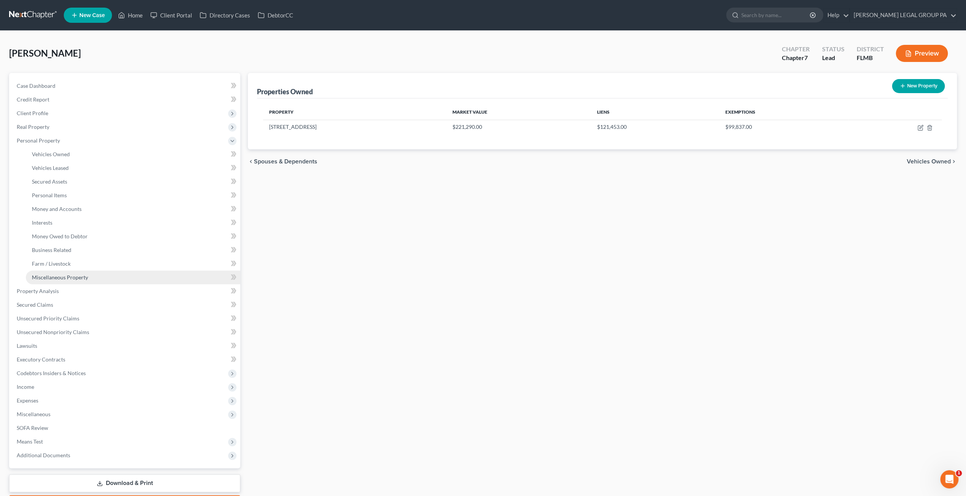
click at [55, 281] on link "Miscellaneous Property" at bounding box center [133, 277] width 215 height 14
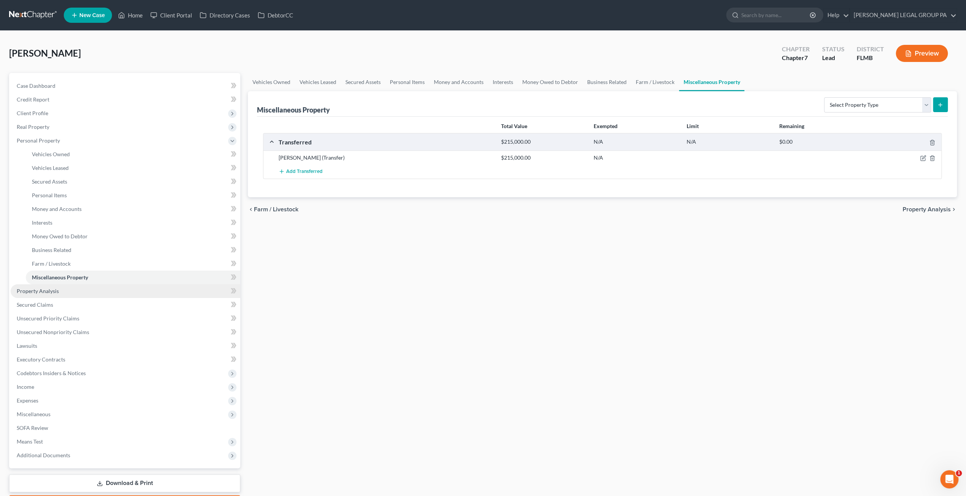
click at [53, 288] on span "Property Analysis" at bounding box center [38, 290] width 42 height 6
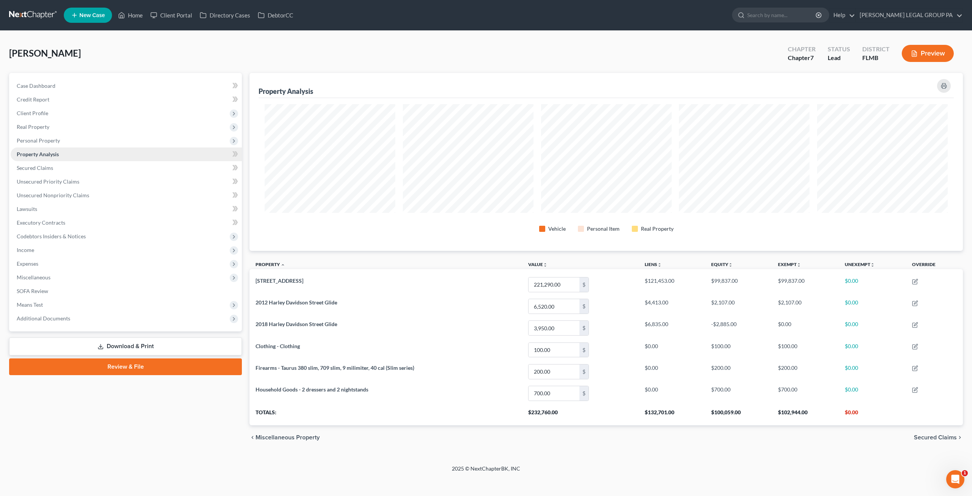
scroll to position [177, 713]
click at [45, 168] on span "Secured Claims" at bounding box center [35, 167] width 36 height 6
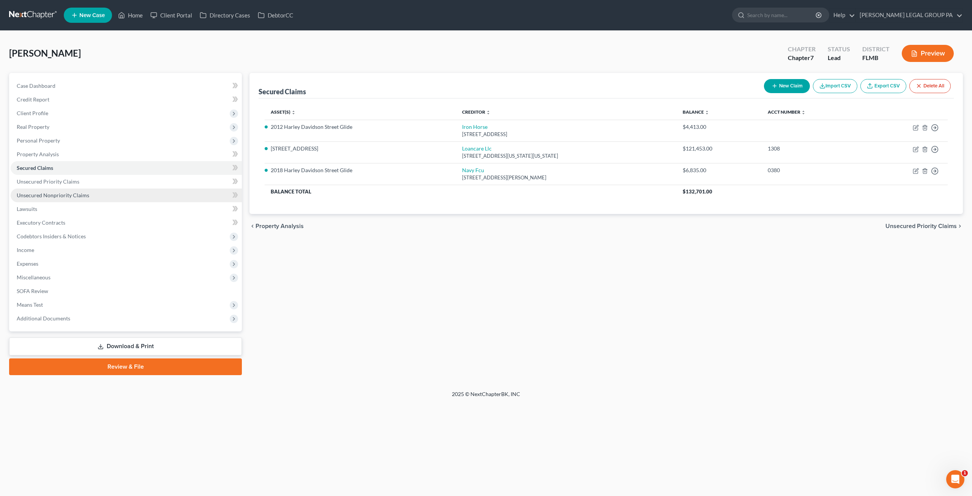
click at [66, 191] on link "Unsecured Nonpriority Claims" at bounding box center [126, 195] width 231 height 14
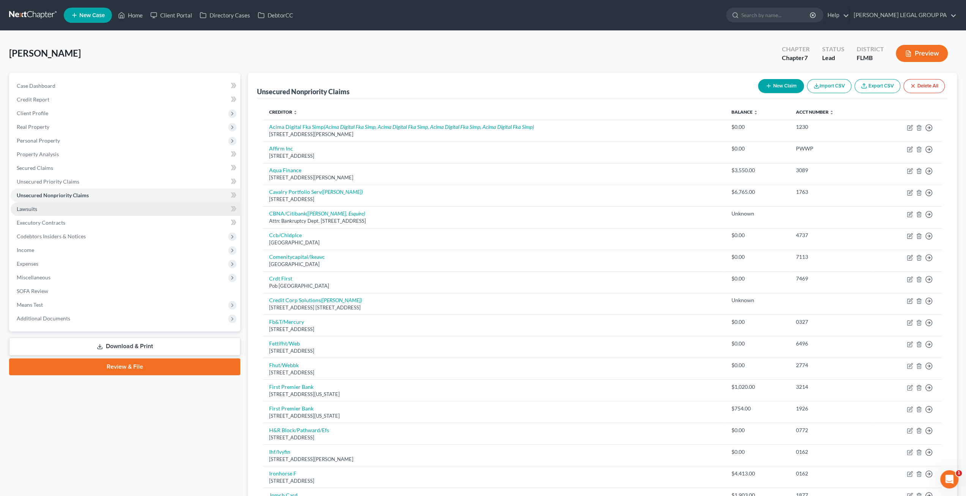
click at [74, 205] on link "Lawsuits" at bounding box center [126, 209] width 230 height 14
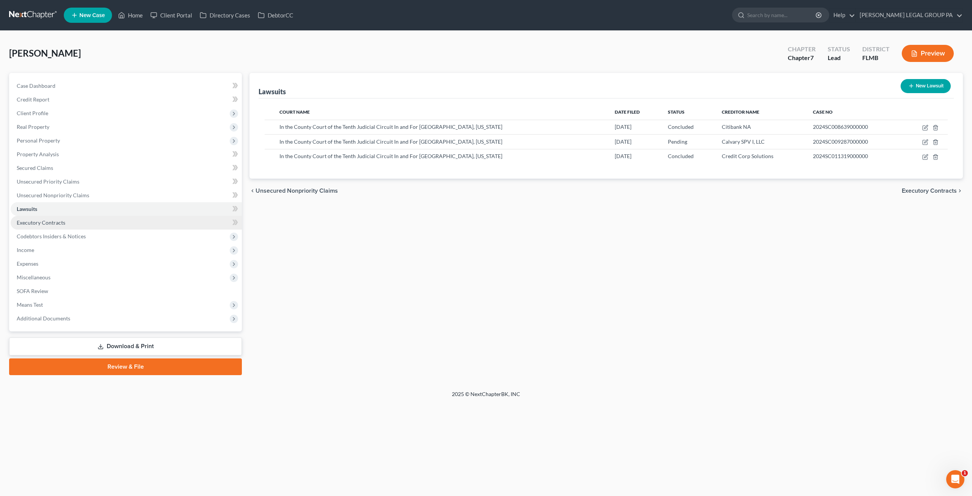
click at [58, 217] on link "Executory Contracts" at bounding box center [126, 223] width 231 height 14
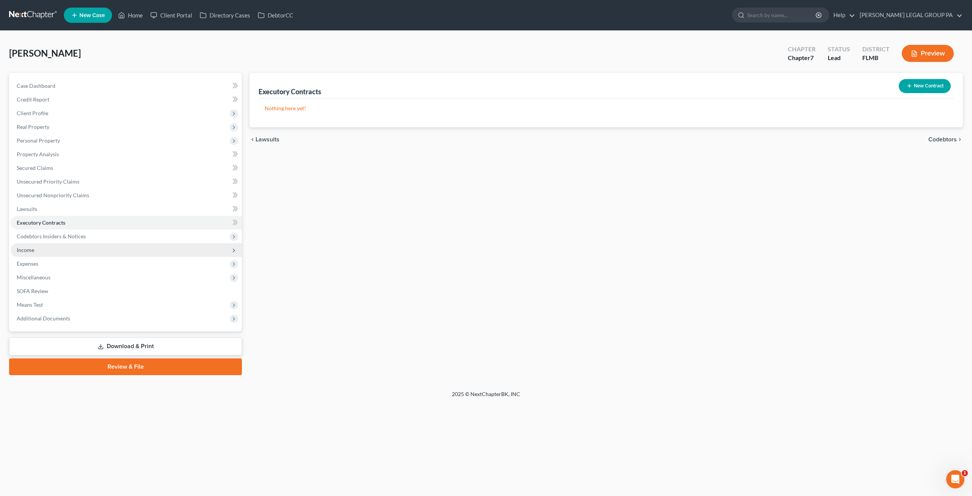
click at [41, 248] on span "Income" at bounding box center [126, 250] width 231 height 14
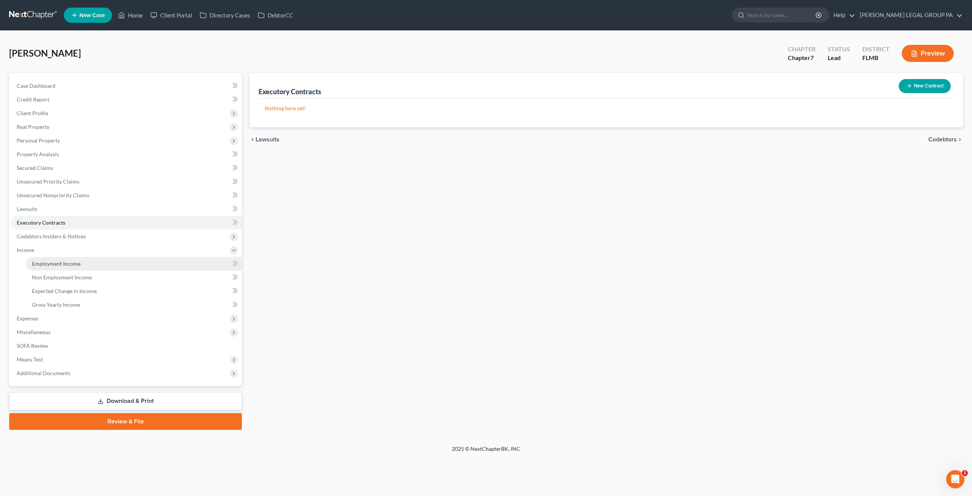
click at [54, 259] on link "Employment Income" at bounding box center [134, 264] width 216 height 14
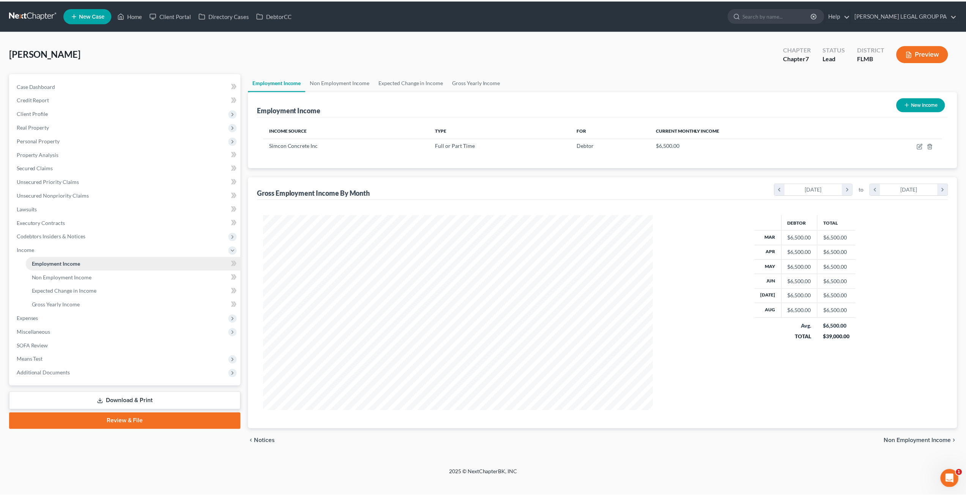
scroll to position [196, 407]
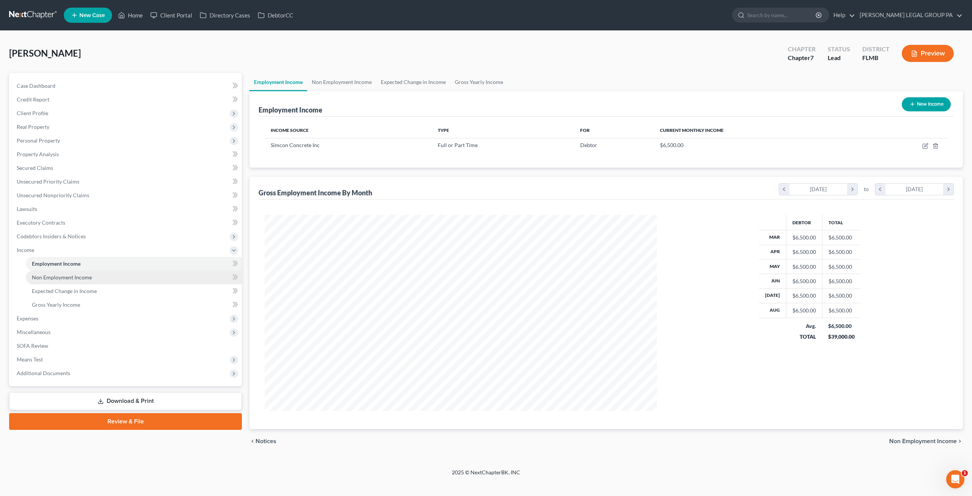
click at [62, 275] on span "Non Employment Income" at bounding box center [62, 277] width 60 height 6
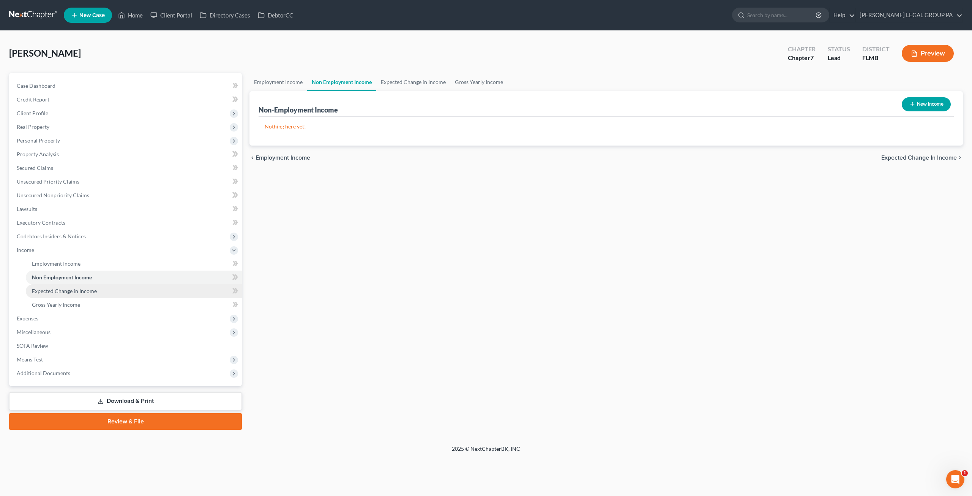
click at [62, 288] on span "Expected Change in Income" at bounding box center [64, 290] width 65 height 6
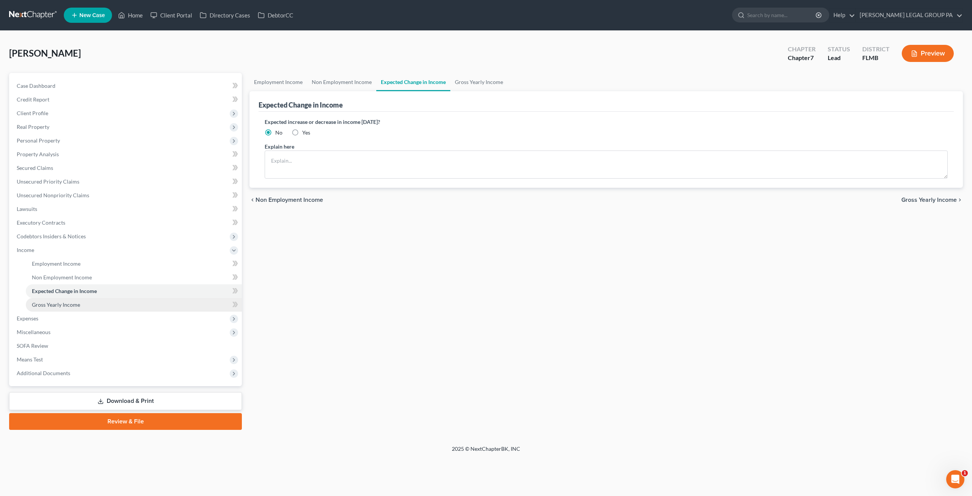
click at [62, 299] on link "Gross Yearly Income" at bounding box center [134, 305] width 216 height 14
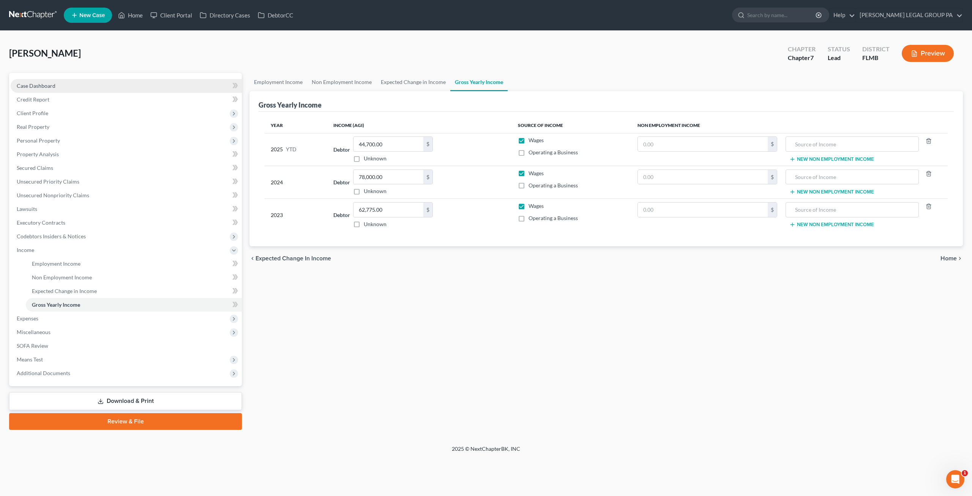
click at [45, 87] on span "Case Dashboard" at bounding box center [36, 85] width 39 height 6
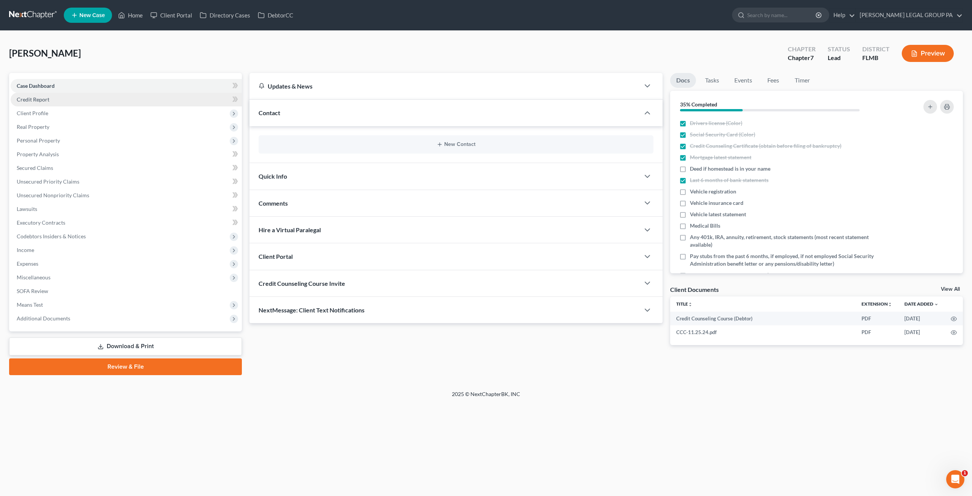
click at [58, 98] on link "Credit Report" at bounding box center [126, 100] width 231 height 14
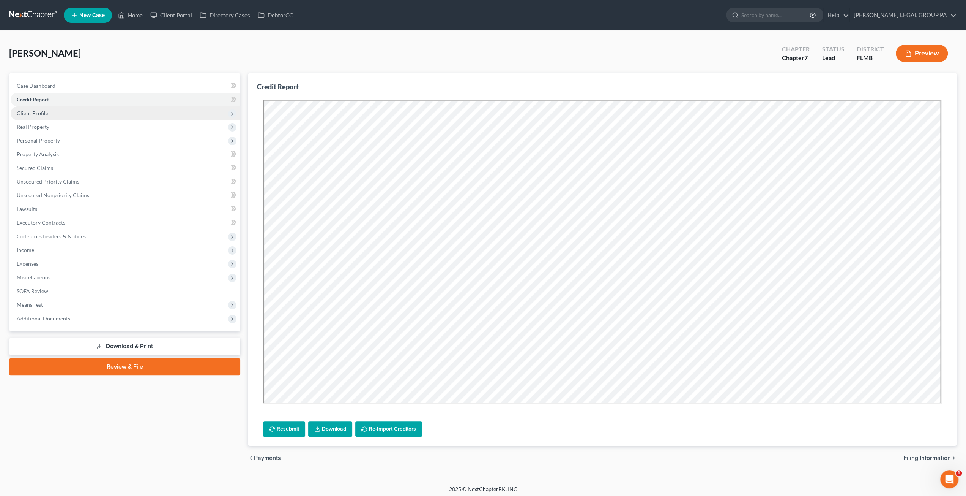
click at [56, 113] on span "Client Profile" at bounding box center [126, 113] width 230 height 14
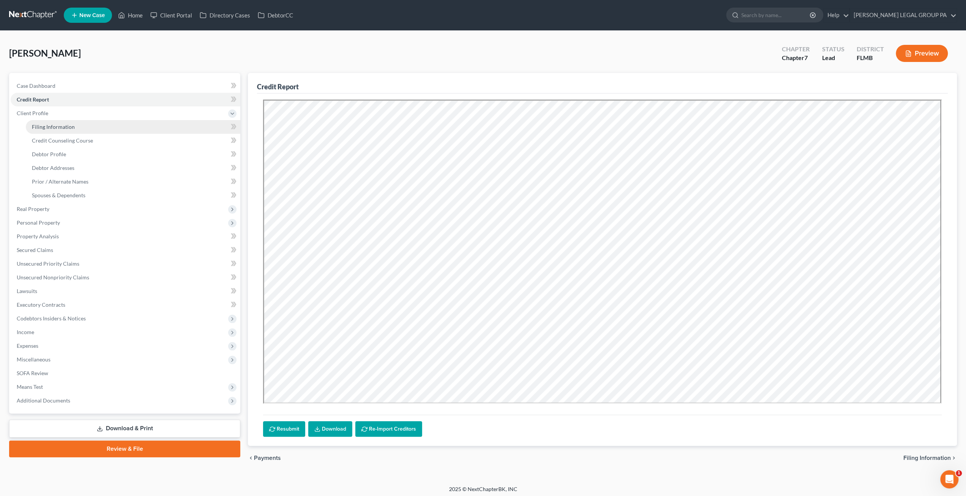
click at [57, 123] on link "Filing Information" at bounding box center [133, 127] width 215 height 14
select select "1"
select select "0"
select select "15"
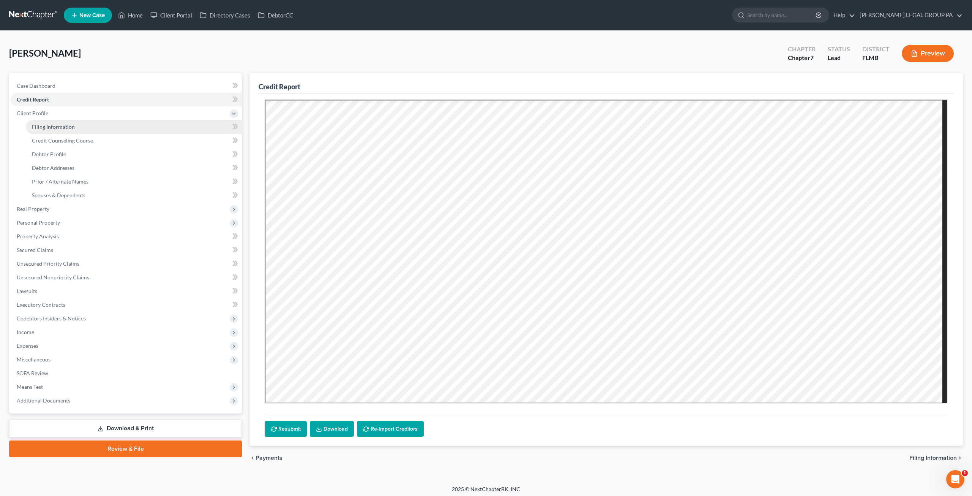
select select "9"
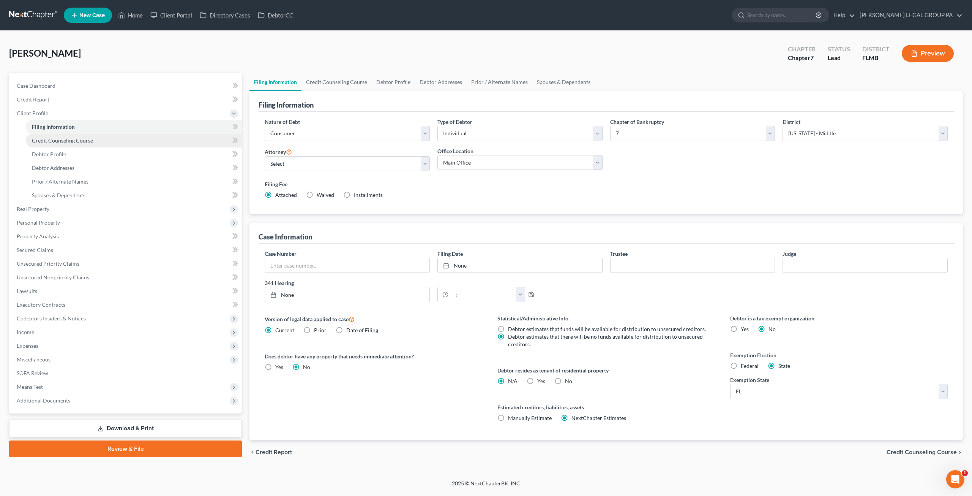
click at [55, 139] on span "Credit Counseling Course" at bounding box center [62, 140] width 61 height 6
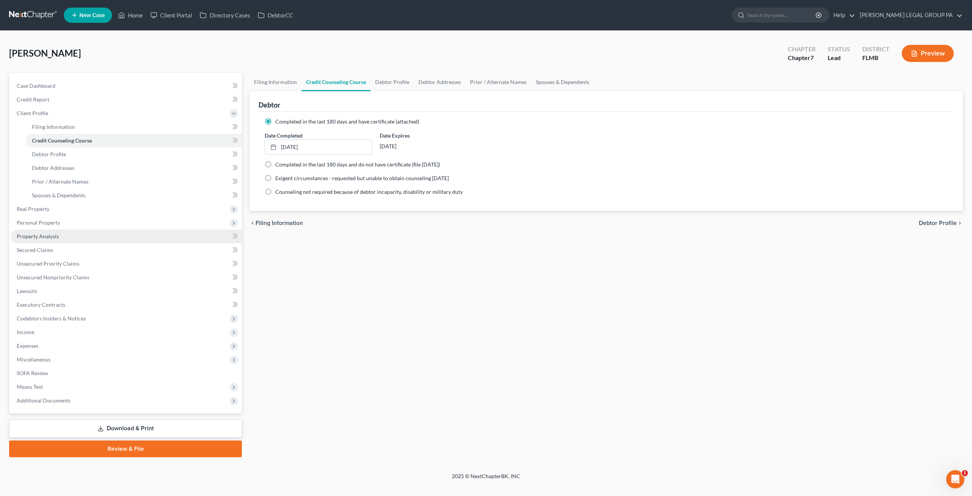
click at [67, 237] on link "Property Analysis" at bounding box center [126, 236] width 231 height 14
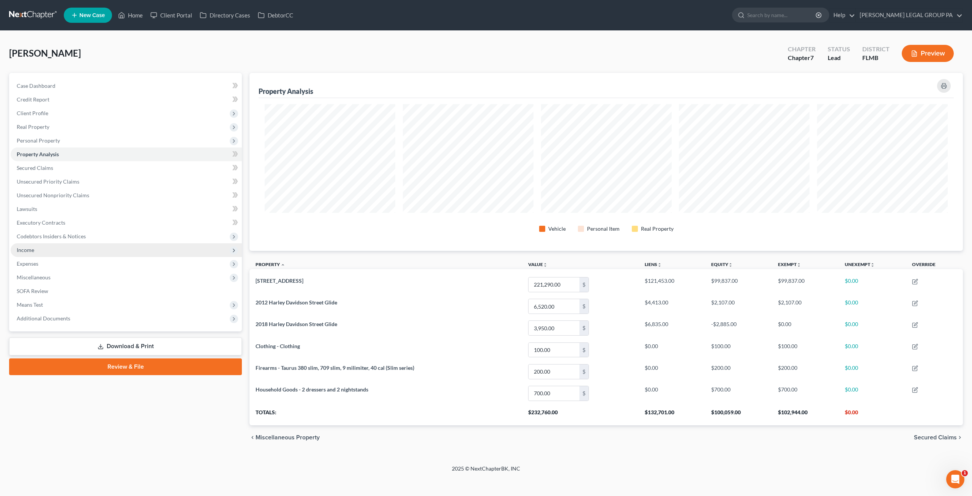
scroll to position [177, 713]
click at [72, 256] on span "Income" at bounding box center [126, 250] width 231 height 14
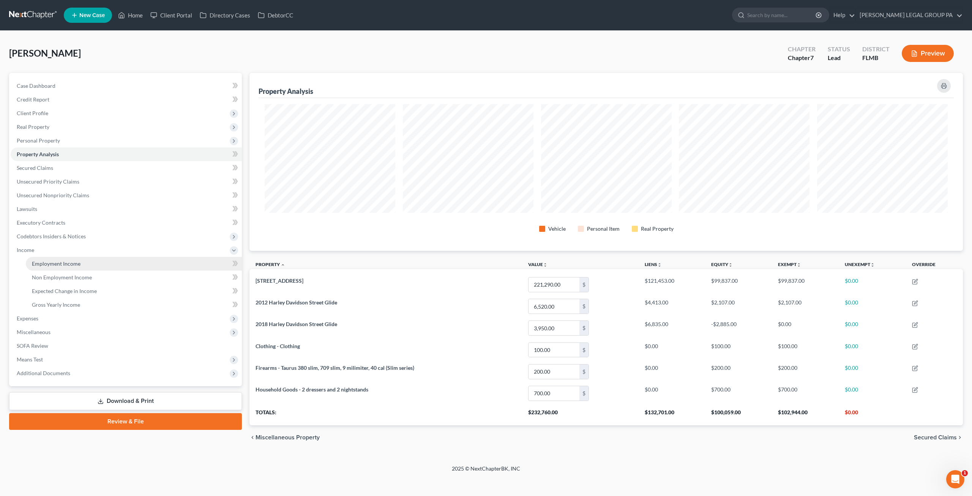
click at [70, 267] on link "Employment Income" at bounding box center [134, 264] width 216 height 14
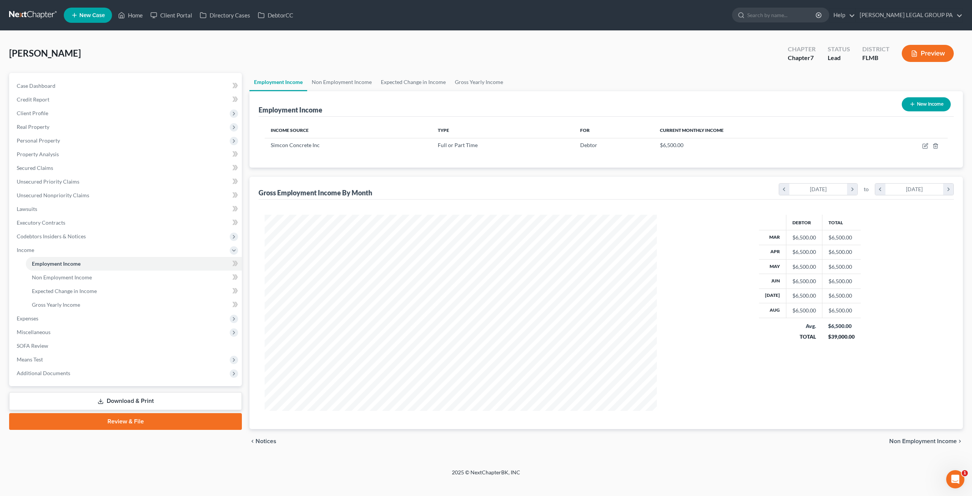
scroll to position [196, 407]
click at [35, 16] on link at bounding box center [33, 15] width 49 height 14
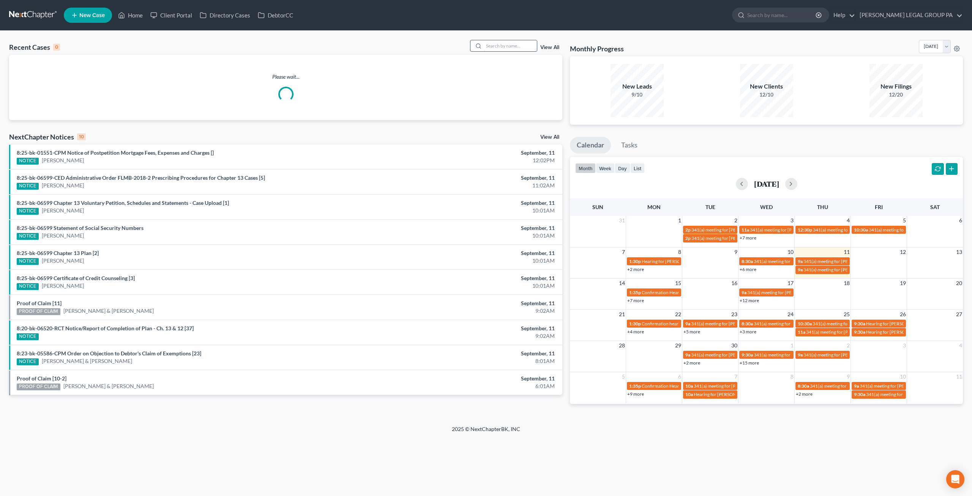
click at [515, 48] on input "search" at bounding box center [510, 45] width 53 height 11
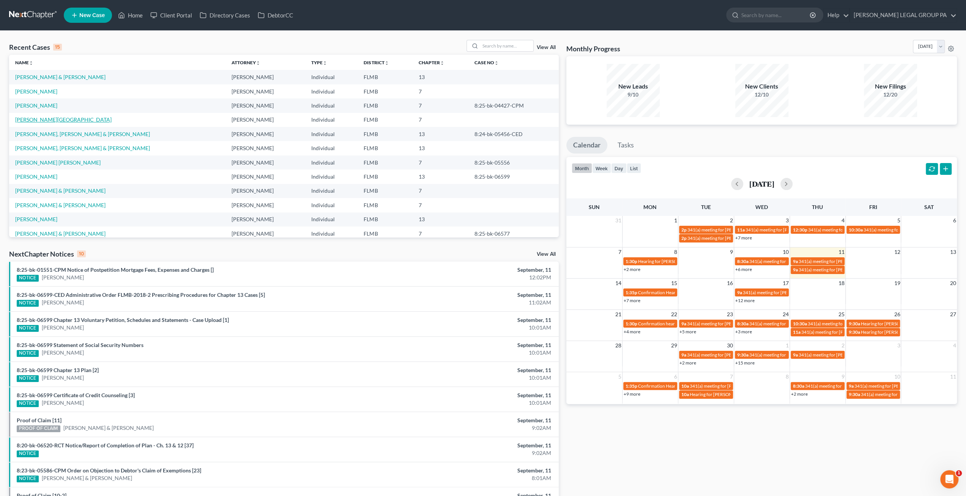
click at [38, 120] on link "[PERSON_NAME][GEOGRAPHIC_DATA]" at bounding box center [63, 119] width 96 height 6
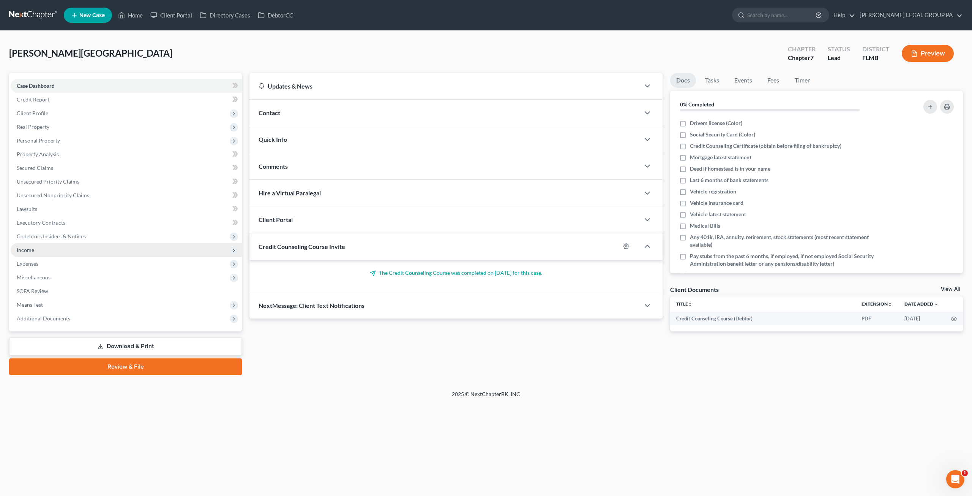
click at [31, 248] on span "Income" at bounding box center [25, 249] width 17 height 6
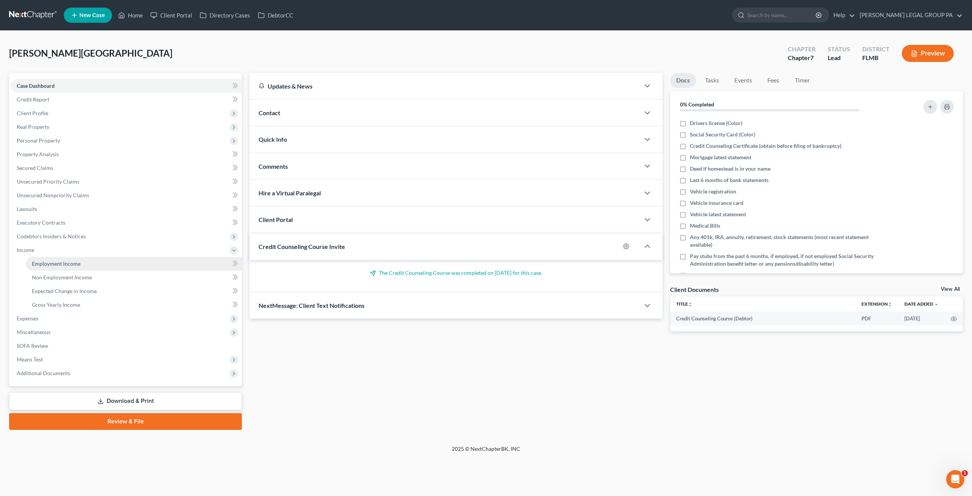
click at [81, 268] on link "Employment Income" at bounding box center [134, 264] width 216 height 14
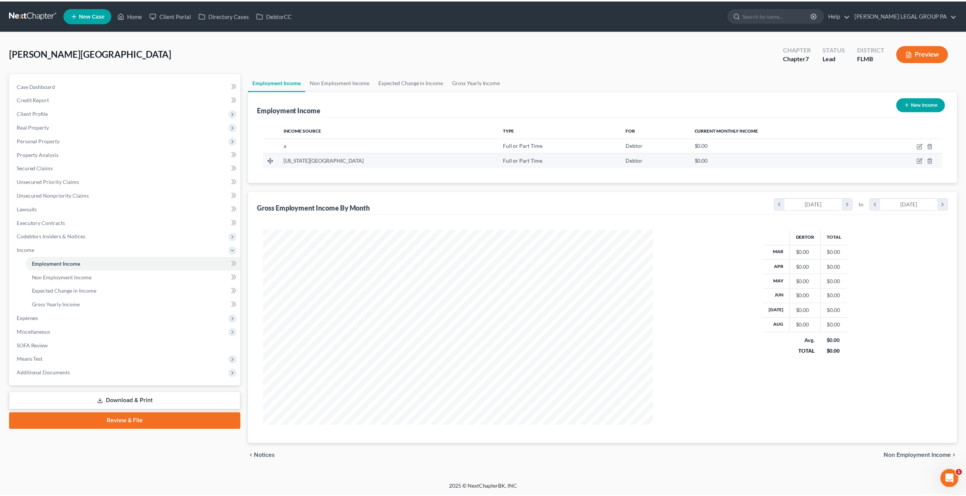
scroll to position [196, 407]
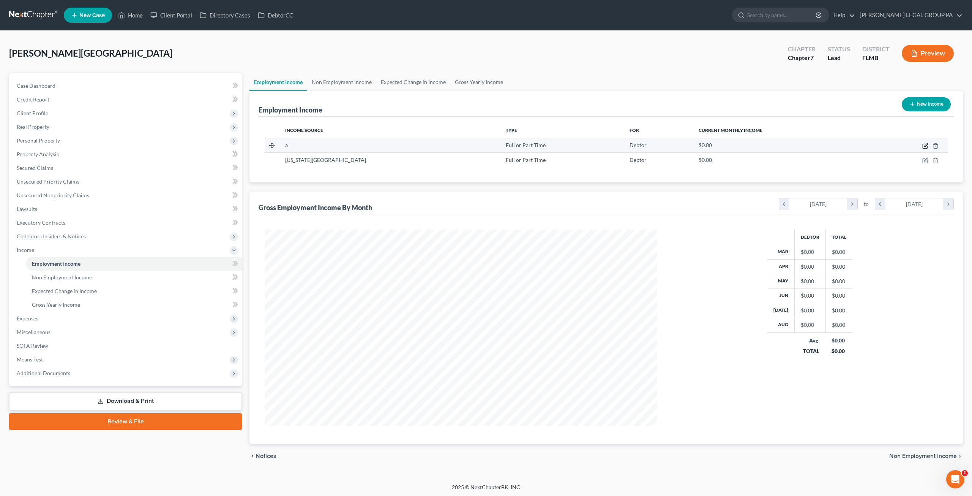
click at [927, 144] on icon "button" at bounding box center [925, 146] width 6 height 6
select select "0"
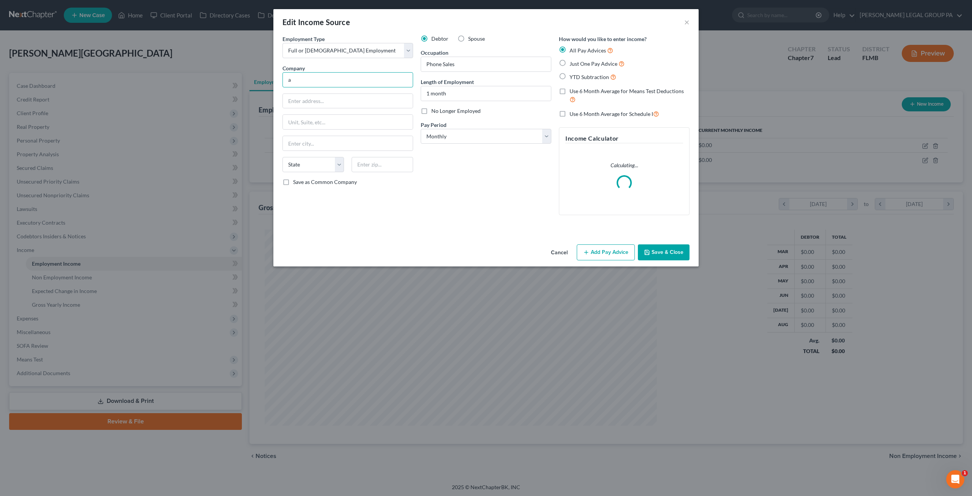
click at [312, 80] on input "a" at bounding box center [348, 79] width 131 height 15
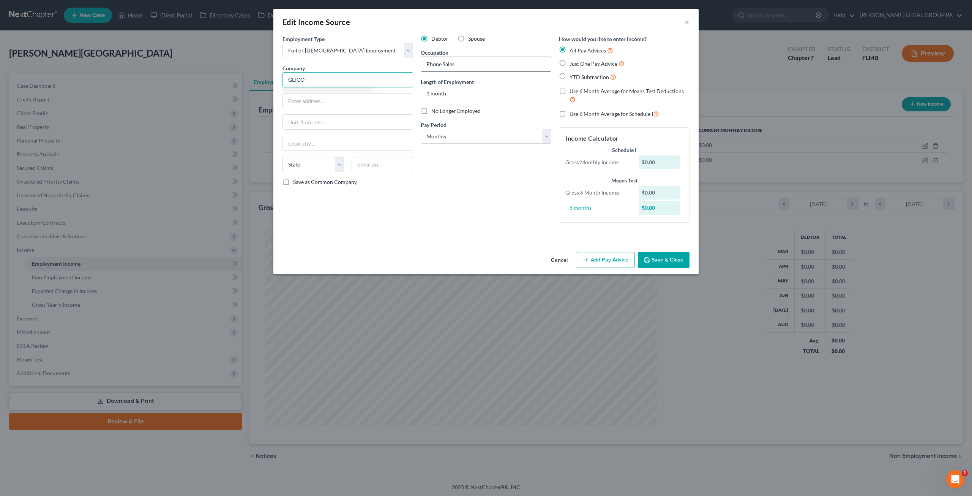
type input "GEICO"
click at [466, 63] on input "Phone Sales" at bounding box center [486, 64] width 130 height 14
type input "Sales"
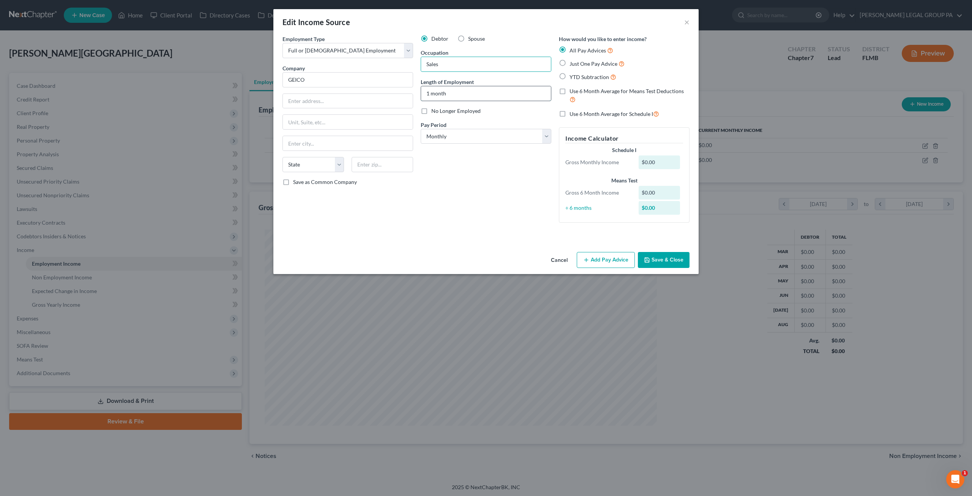
click at [456, 90] on input "1 month" at bounding box center [486, 93] width 130 height 14
type input "3 Months"
click at [465, 135] on select "Select Monthly Twice Monthly Every Other Week Weekly" at bounding box center [486, 136] width 131 height 15
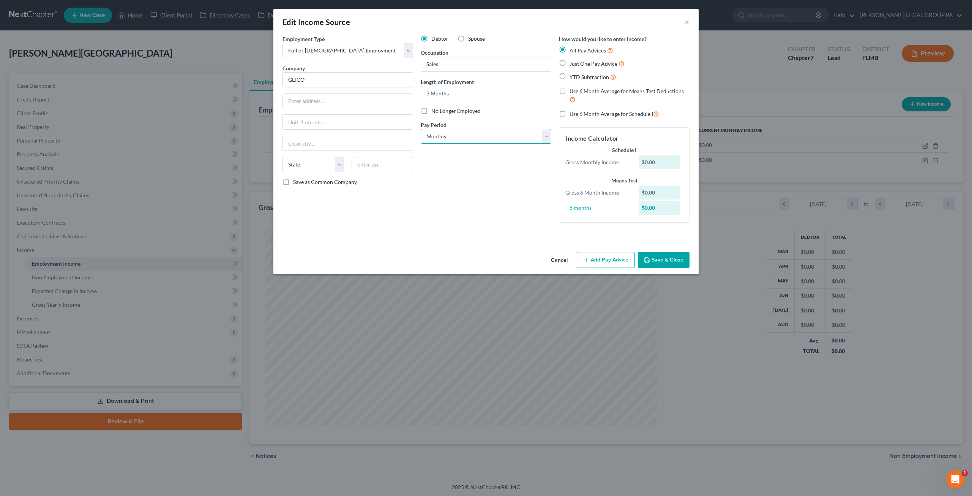
select select "1"
click at [421, 129] on select "Select Monthly Twice Monthly Every Other Week Weekly" at bounding box center [486, 136] width 131 height 15
click at [571, 63] on span "Just One Pay Advice" at bounding box center [594, 63] width 48 height 6
click at [573, 63] on input "Just One Pay Advice" at bounding box center [575, 61] width 5 height 5
radio input "true"
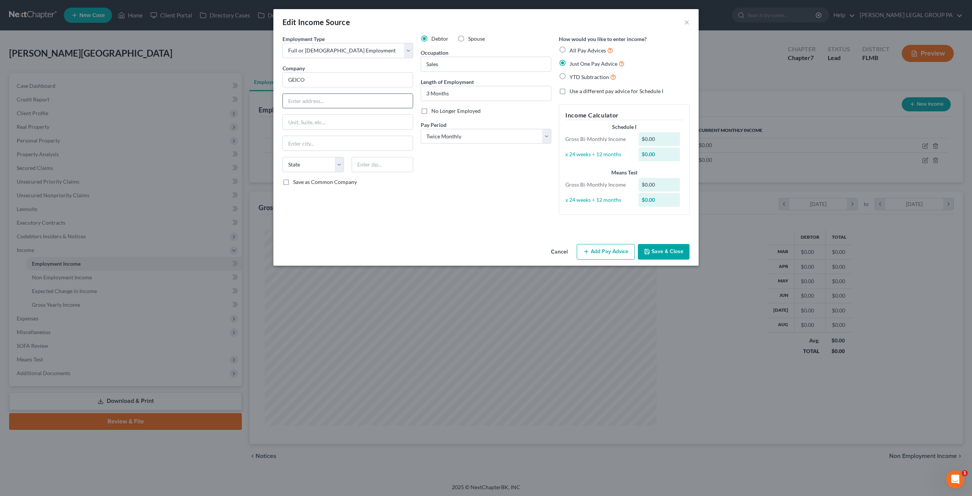
click at [343, 95] on input "text" at bounding box center [348, 101] width 130 height 14
click at [677, 257] on button "Save & Close" at bounding box center [664, 252] width 52 height 16
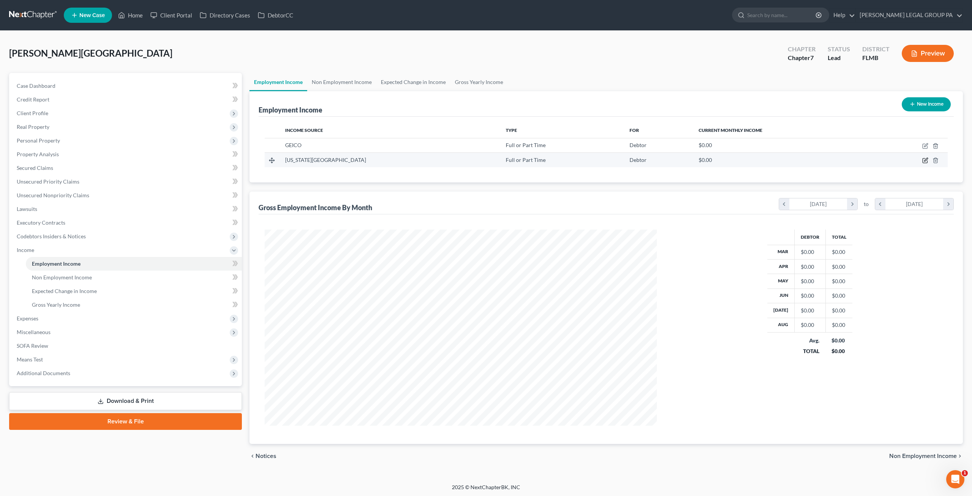
click at [925, 161] on icon "button" at bounding box center [925, 160] width 6 height 6
select select "0"
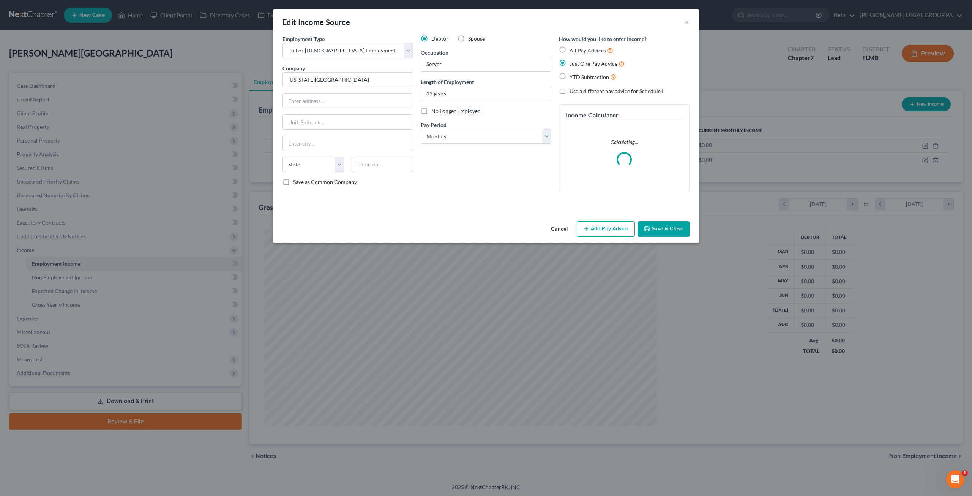
click at [593, 225] on button "Add Pay Advice" at bounding box center [606, 229] width 58 height 16
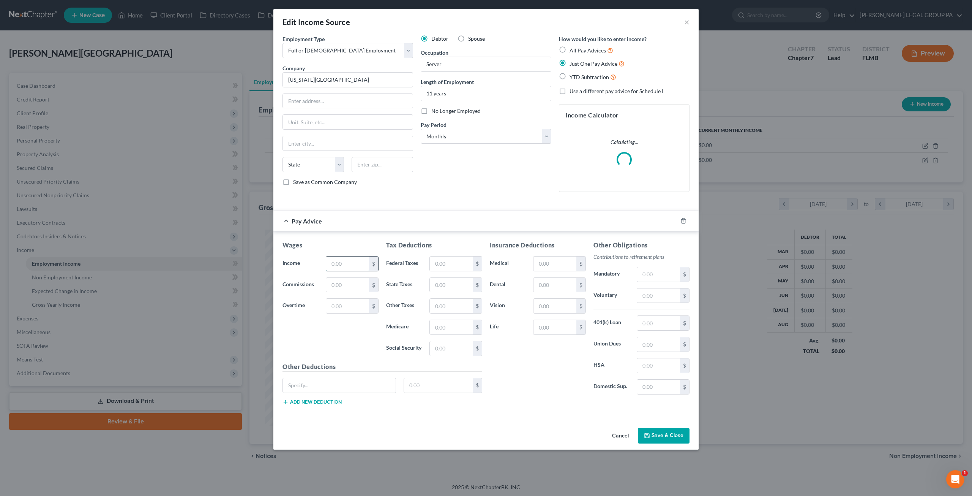
click at [346, 263] on input "text" at bounding box center [347, 263] width 43 height 14
type input "978"
click at [347, 249] on h5 "Wages" at bounding box center [331, 244] width 96 height 9
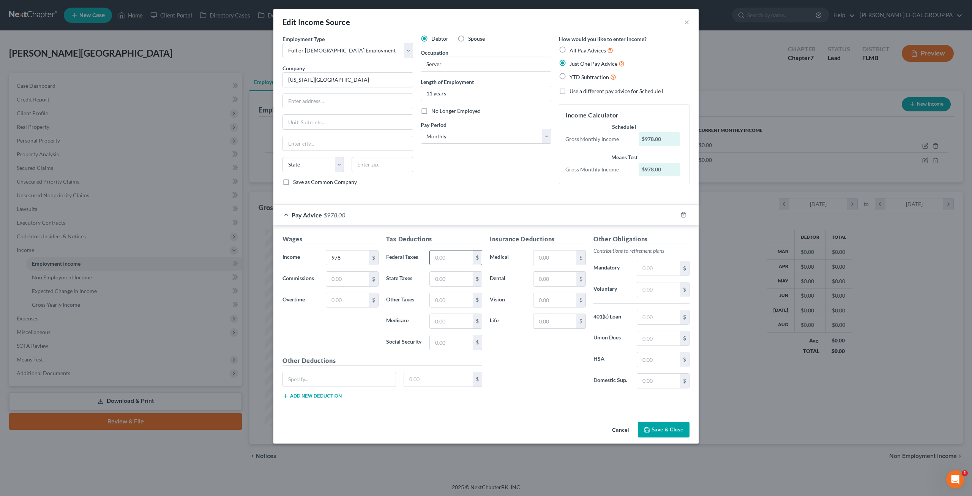
click at [444, 254] on input "text" at bounding box center [451, 257] width 43 height 14
type input "78.26"
click at [448, 316] on input "text" at bounding box center [451, 321] width 43 height 14
type input "14.19"
click at [453, 337] on input "text" at bounding box center [451, 342] width 43 height 14
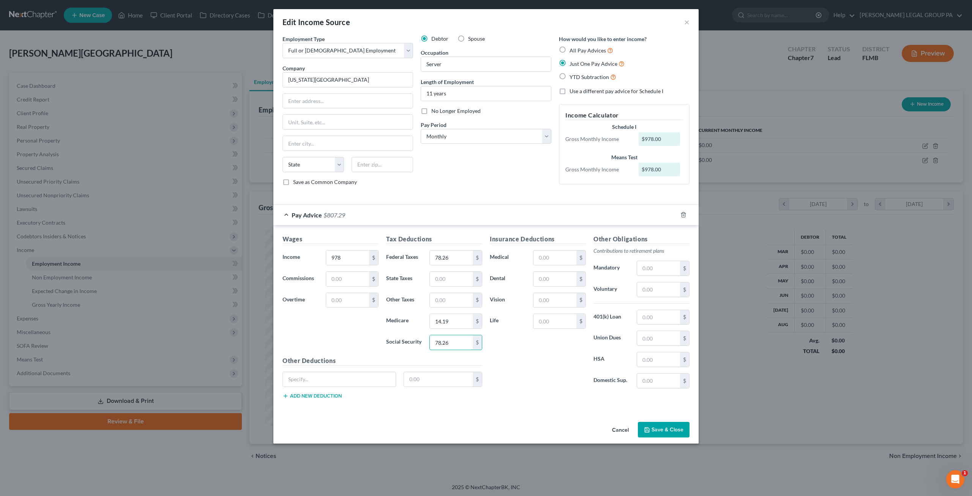
type input "78.26"
click at [674, 429] on button "Save & Close" at bounding box center [664, 430] width 52 height 16
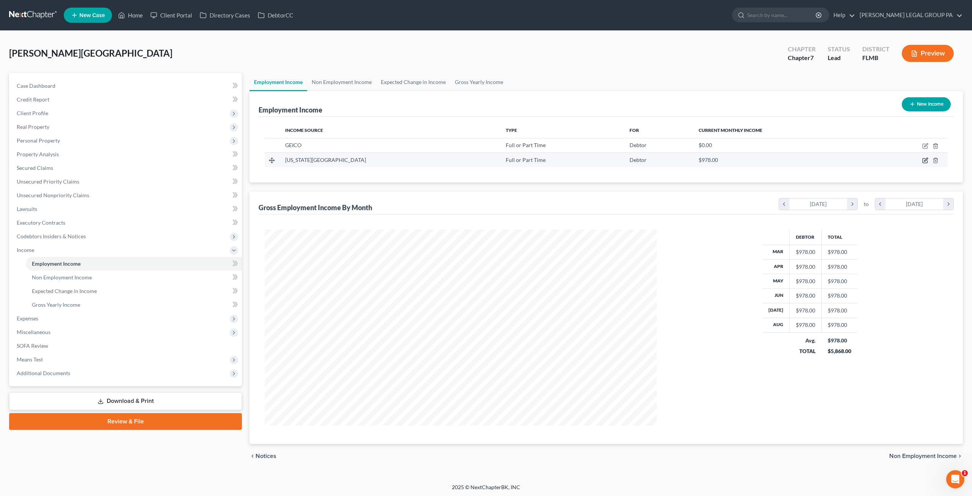
click at [927, 161] on icon "button" at bounding box center [925, 160] width 6 height 6
select select "0"
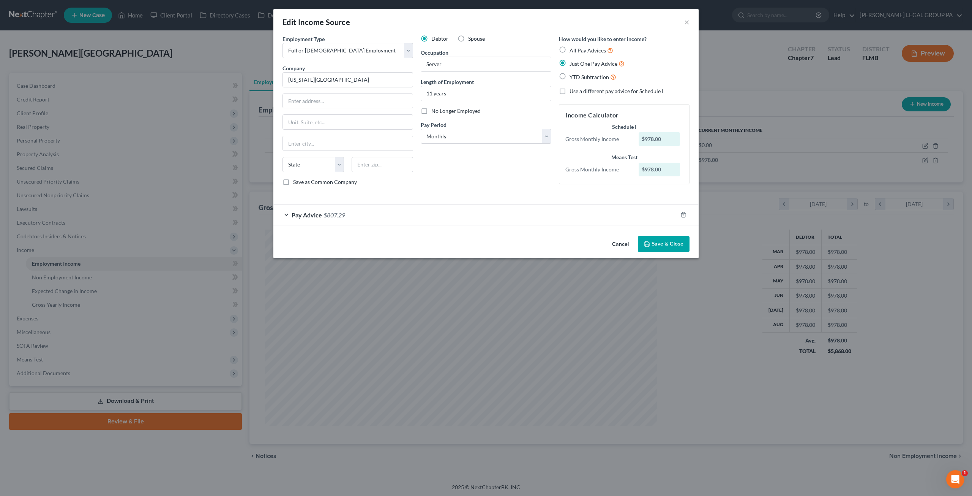
click at [658, 240] on button "Save & Close" at bounding box center [664, 244] width 52 height 16
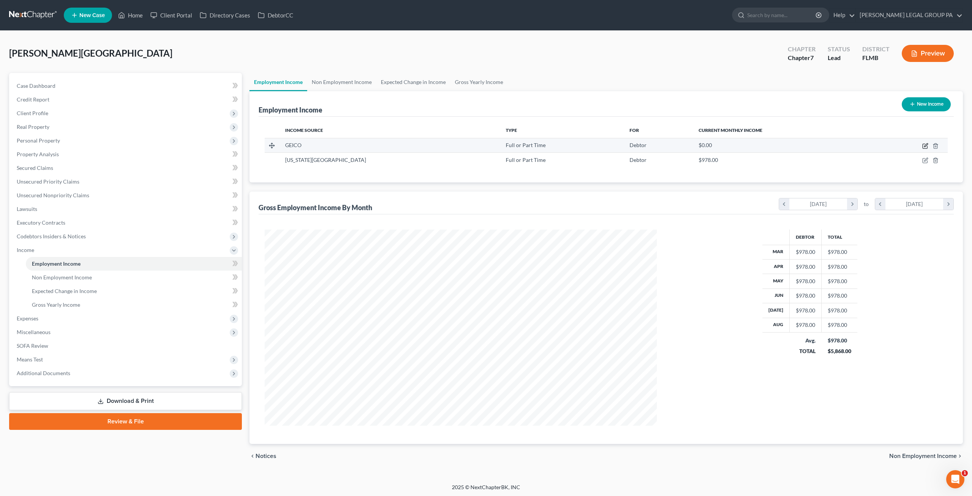
click at [928, 148] on icon "button" at bounding box center [925, 146] width 6 height 6
select select "0"
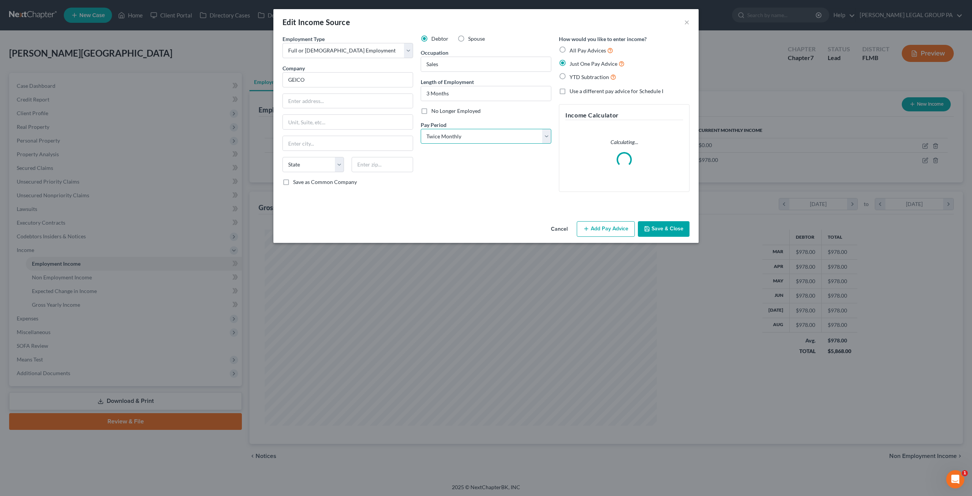
click at [533, 136] on select "Select Monthly Twice Monthly Every Other Week Weekly" at bounding box center [486, 136] width 131 height 15
select select "0"
click at [421, 129] on select "Select Monthly Twice Monthly Every Other Week Weekly" at bounding box center [486, 136] width 131 height 15
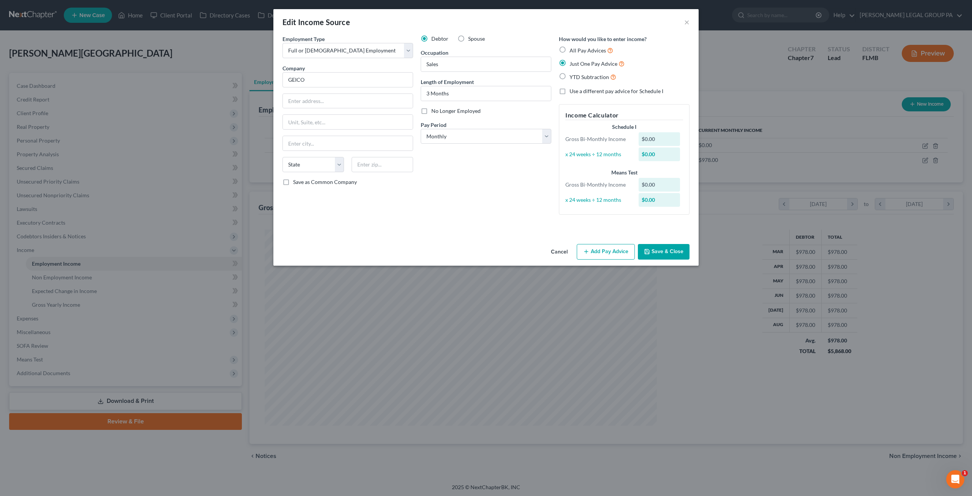
click at [614, 250] on button "Add Pay Advice" at bounding box center [606, 252] width 58 height 16
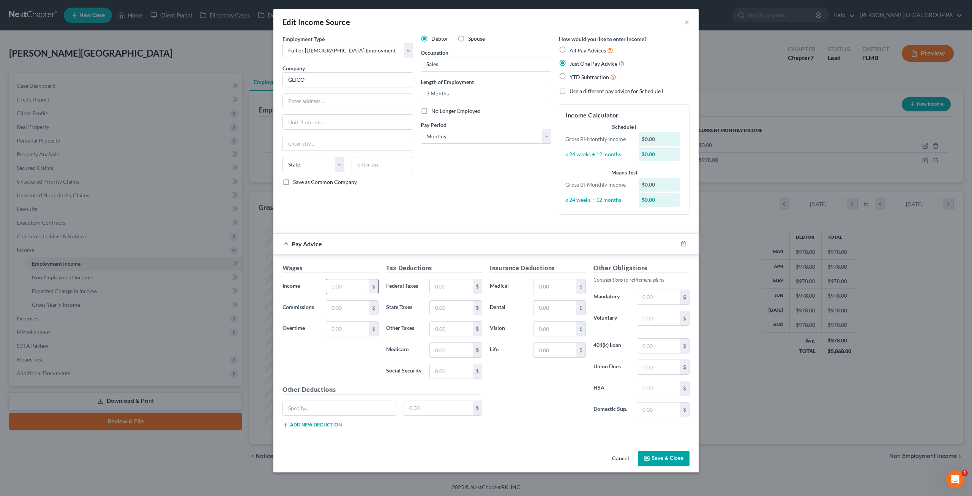
click at [368, 289] on input "text" at bounding box center [347, 286] width 43 height 14
type input "1,550"
click at [355, 266] on h5 "Wages" at bounding box center [331, 267] width 96 height 9
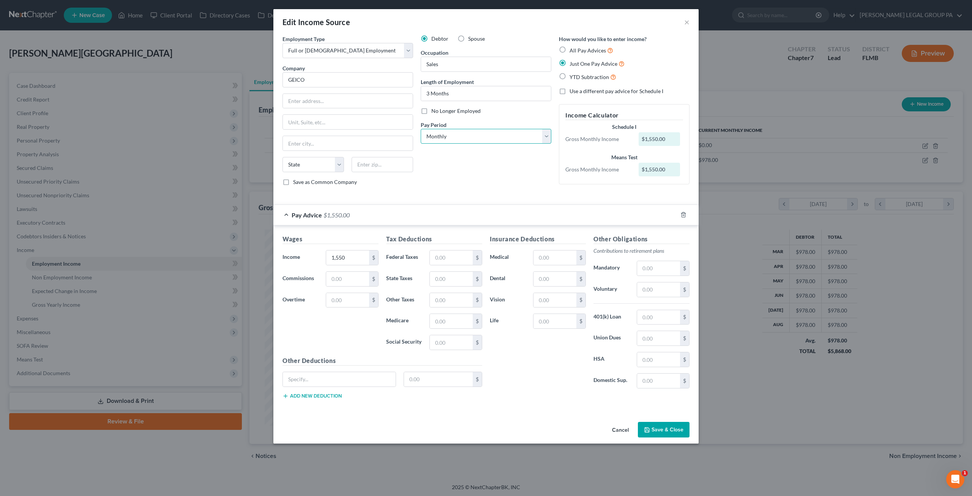
click at [466, 138] on select "Select Monthly Twice Monthly Every Other Week Weekly" at bounding box center [486, 136] width 131 height 15
select select "1"
click at [421, 129] on select "Select Monthly Twice Monthly Every Other Week Weekly" at bounding box center [486, 136] width 131 height 15
click at [665, 423] on button "Save & Close" at bounding box center [664, 430] width 52 height 16
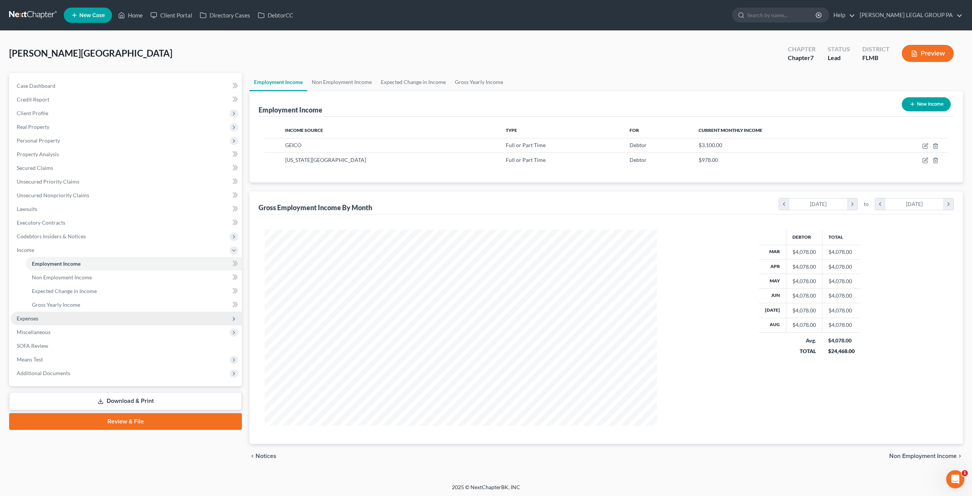
click at [52, 321] on span "Expenses" at bounding box center [126, 318] width 231 height 14
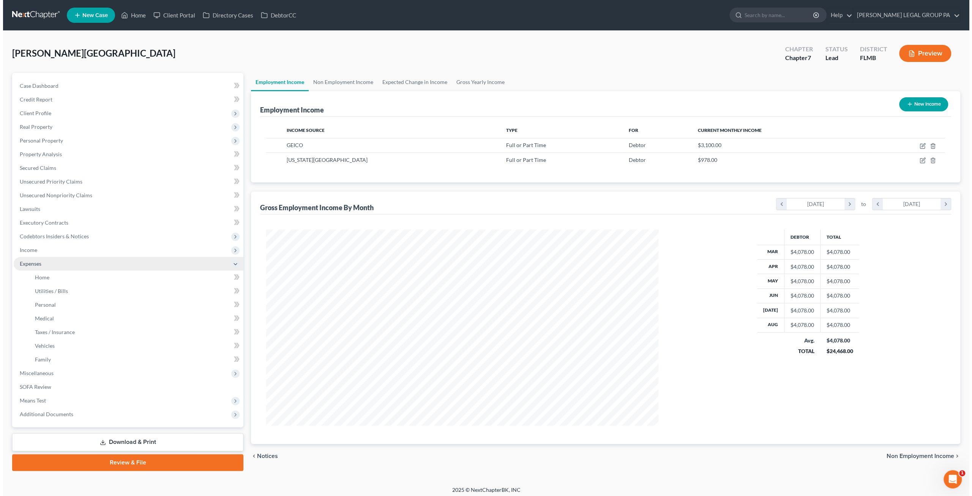
scroll to position [379536, 379326]
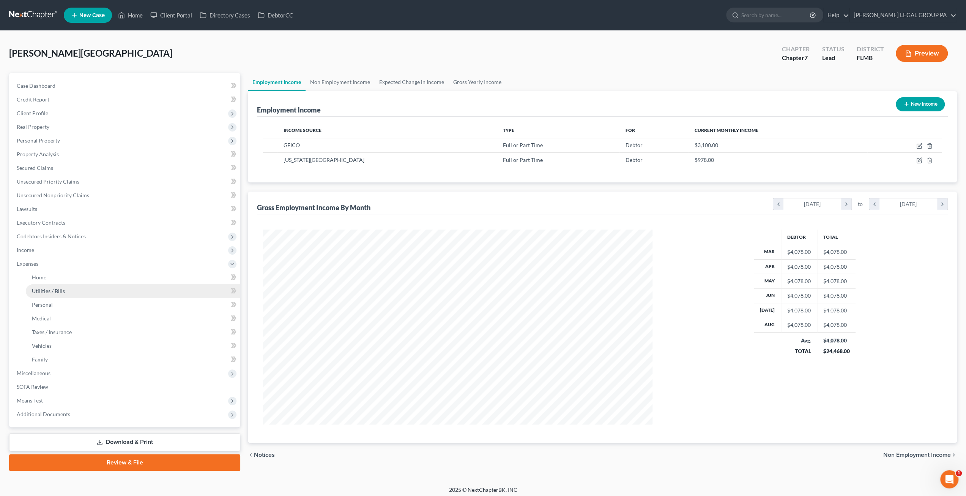
click at [48, 289] on span "Utilities / Bills" at bounding box center [48, 290] width 33 height 6
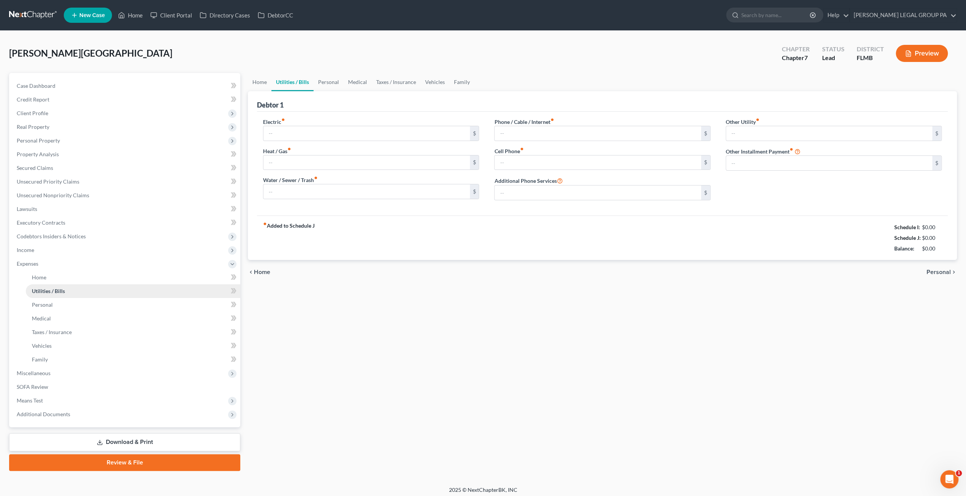
type input "130.00"
type input "0.00"
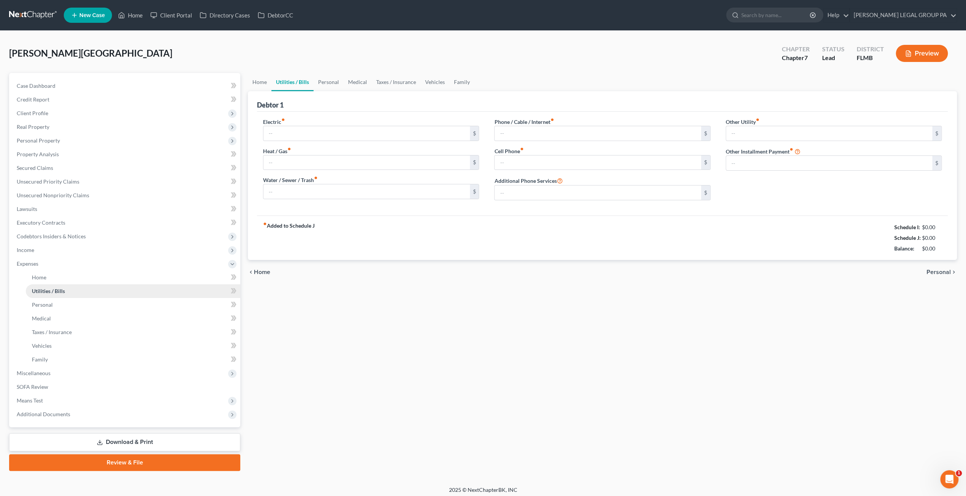
type input "0.00"
click at [263, 82] on link "Home" at bounding box center [260, 82] width 24 height 18
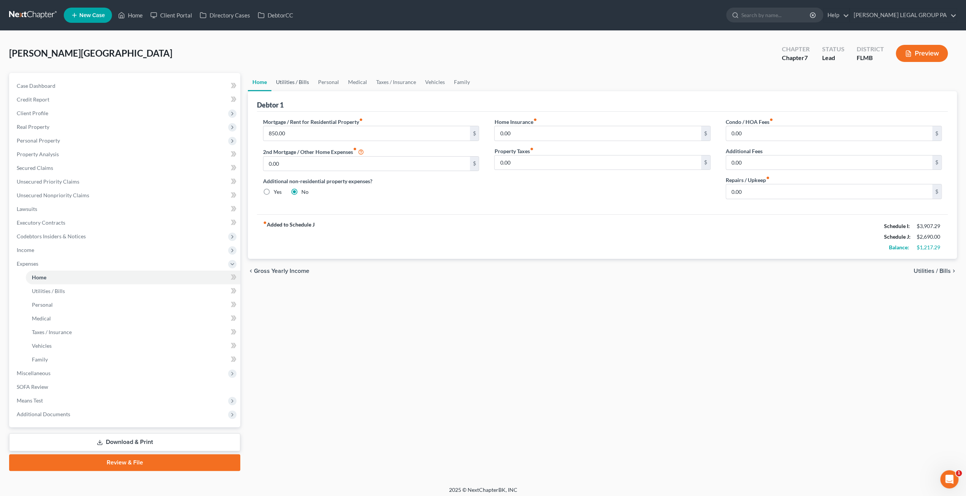
click at [292, 82] on link "Utilities / Bills" at bounding box center [293, 82] width 42 height 18
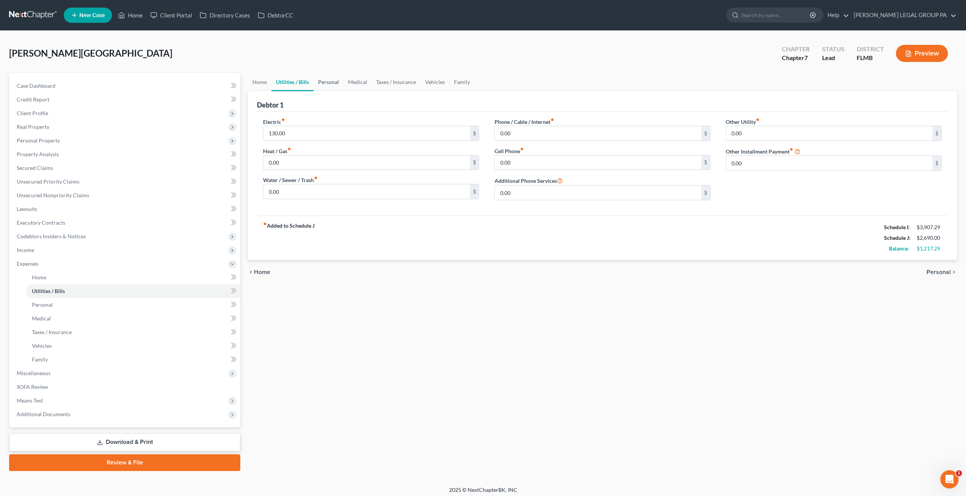
click at [321, 85] on link "Personal" at bounding box center [329, 82] width 30 height 18
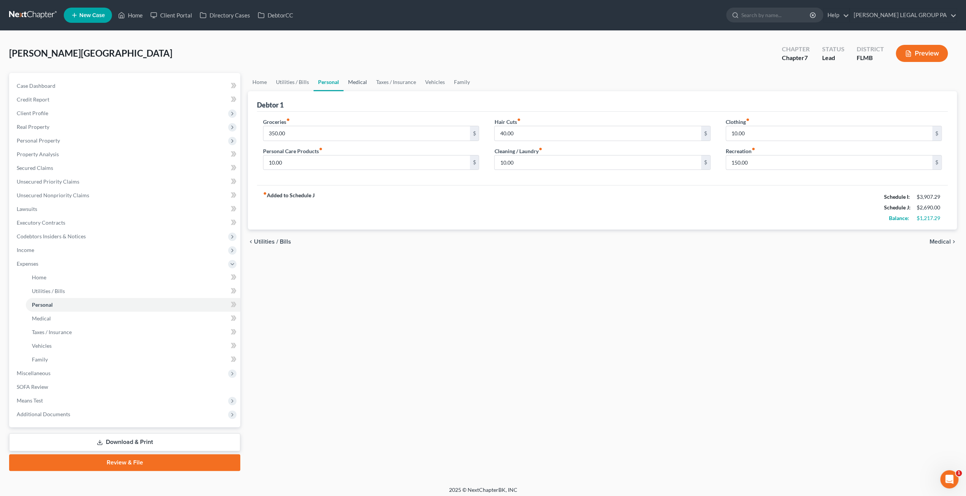
click at [359, 84] on link "Medical" at bounding box center [358, 82] width 28 height 18
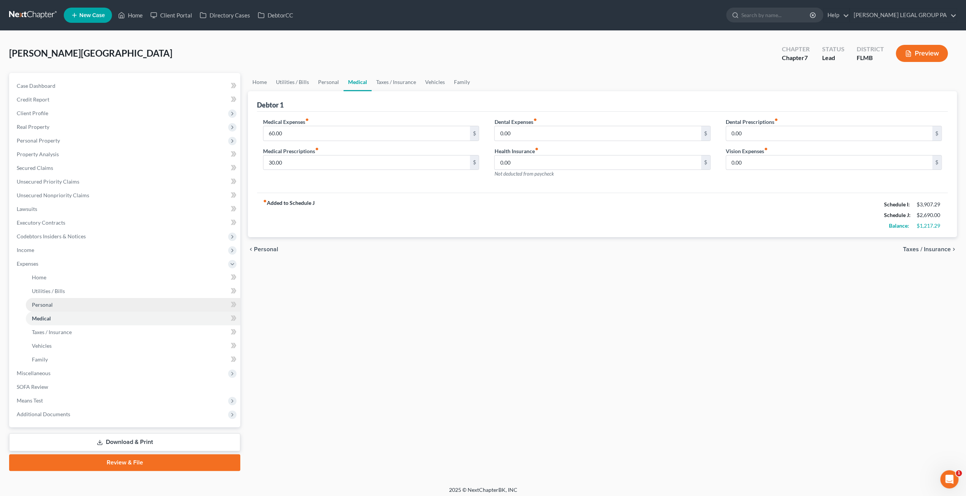
click at [62, 301] on link "Personal" at bounding box center [133, 305] width 215 height 14
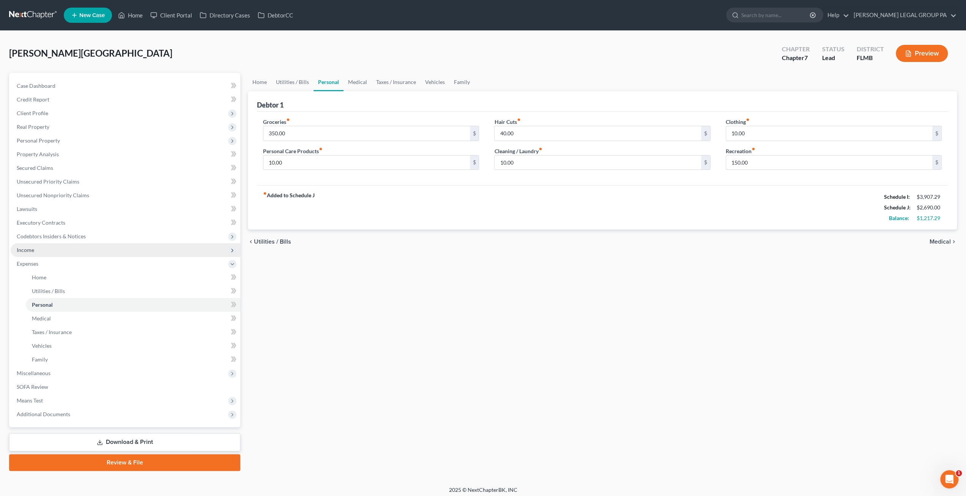
click at [52, 250] on span "Income" at bounding box center [126, 250] width 230 height 14
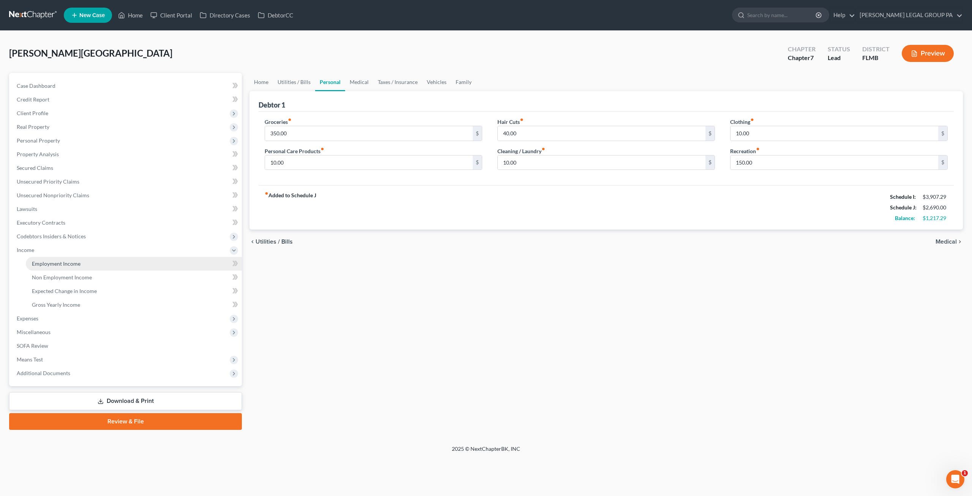
click at [65, 262] on span "Employment Income" at bounding box center [56, 263] width 49 height 6
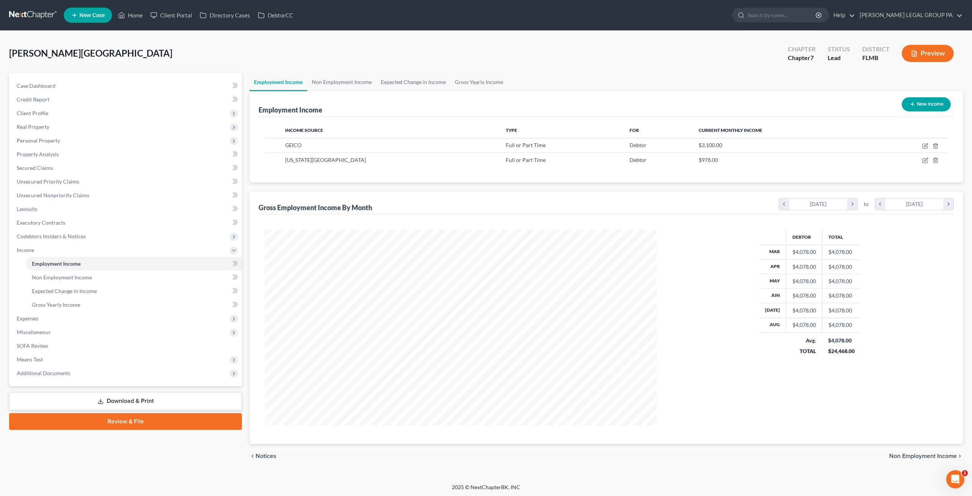
scroll to position [196, 407]
click at [926, 145] on icon "button" at bounding box center [925, 144] width 3 height 3
select select "0"
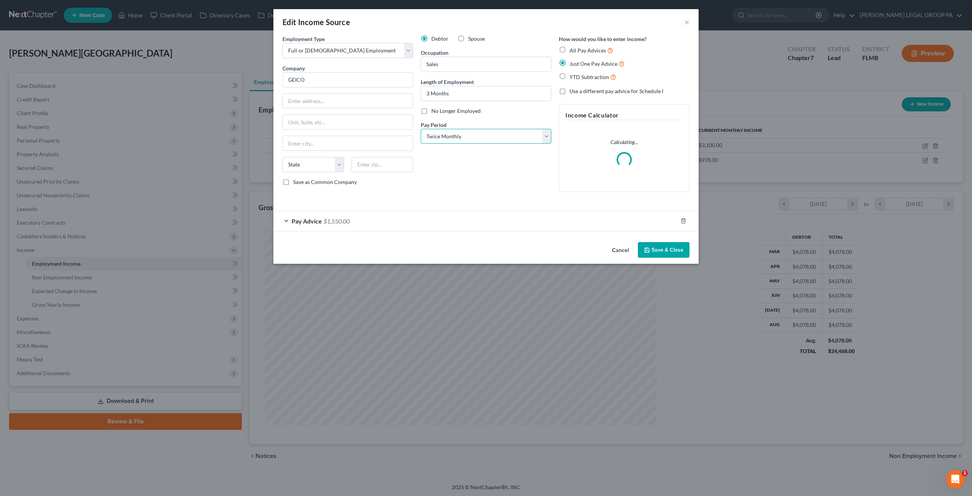
click at [492, 135] on select "Select Monthly Twice Monthly Every Other Week Weekly" at bounding box center [486, 136] width 131 height 15
select select "0"
click at [421, 129] on select "Select Monthly Twice Monthly Every Other Week Weekly" at bounding box center [486, 136] width 131 height 15
click at [667, 252] on button "Save & Close" at bounding box center [664, 250] width 52 height 16
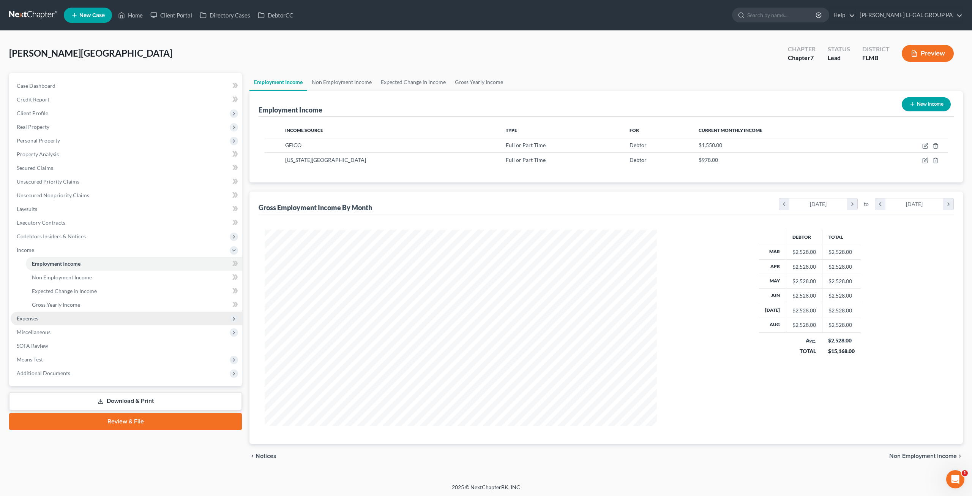
click at [37, 318] on span "Expenses" at bounding box center [28, 318] width 22 height 6
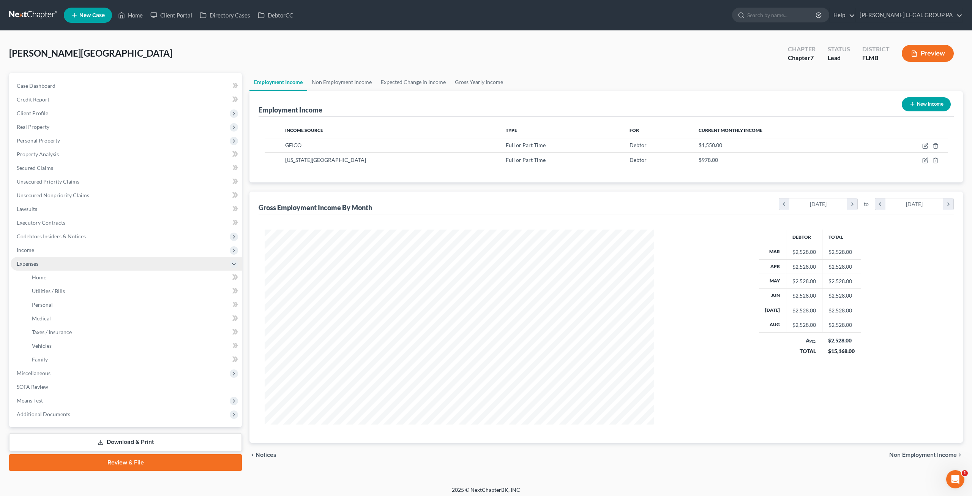
scroll to position [379536, 379326]
click at [47, 278] on link "Home" at bounding box center [133, 277] width 215 height 14
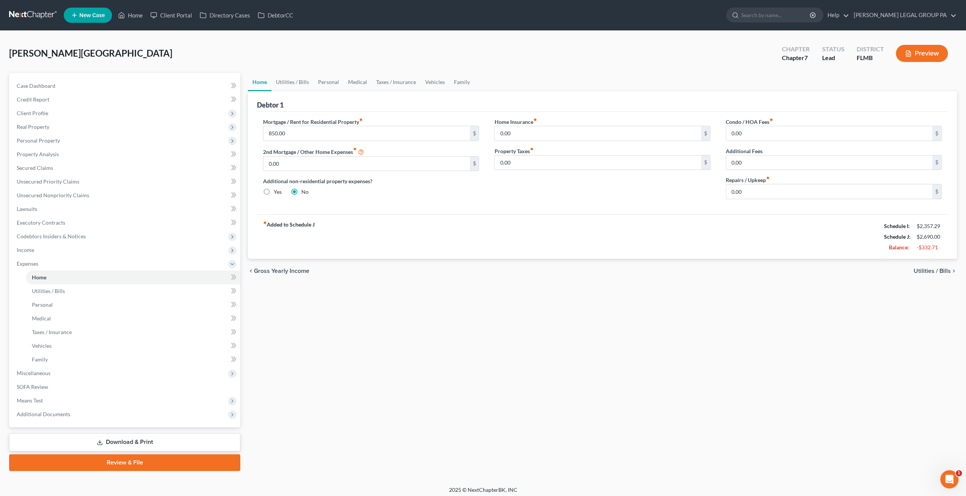
click at [0, 17] on nav "Home New Case Client Portal Directory Cases DebtorCC WELLER LEGAL GROUP PA dgar…" at bounding box center [483, 15] width 966 height 30
click at [39, 248] on span "Income" at bounding box center [126, 250] width 230 height 14
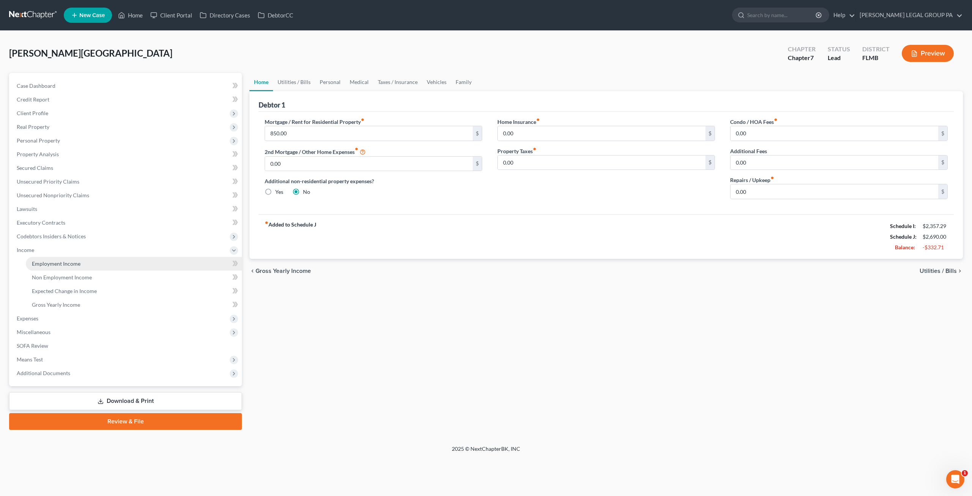
click at [46, 260] on span "Employment Income" at bounding box center [56, 263] width 49 height 6
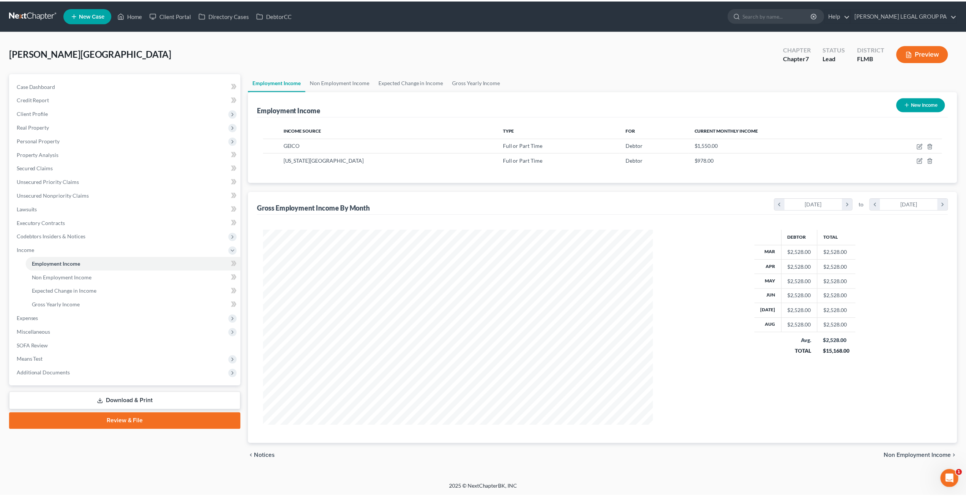
scroll to position [196, 407]
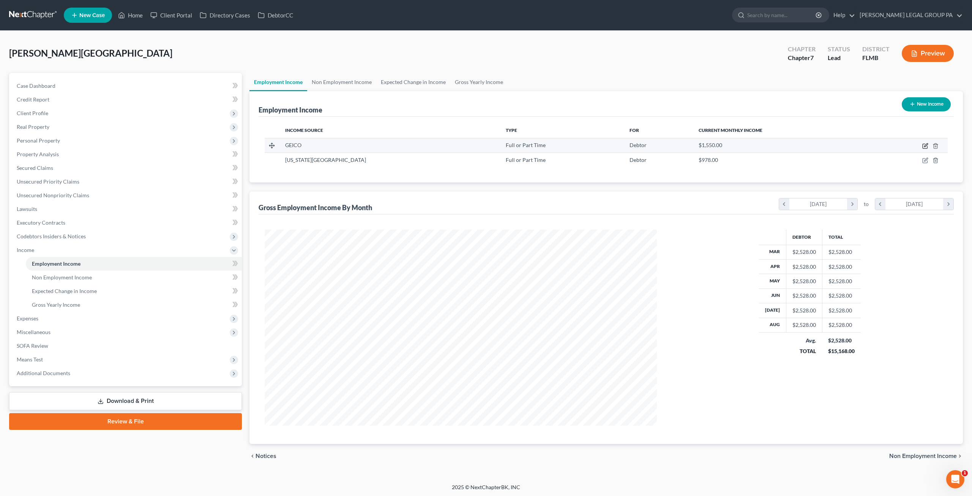
click at [925, 144] on icon "button" at bounding box center [925, 146] width 6 height 6
select select "0"
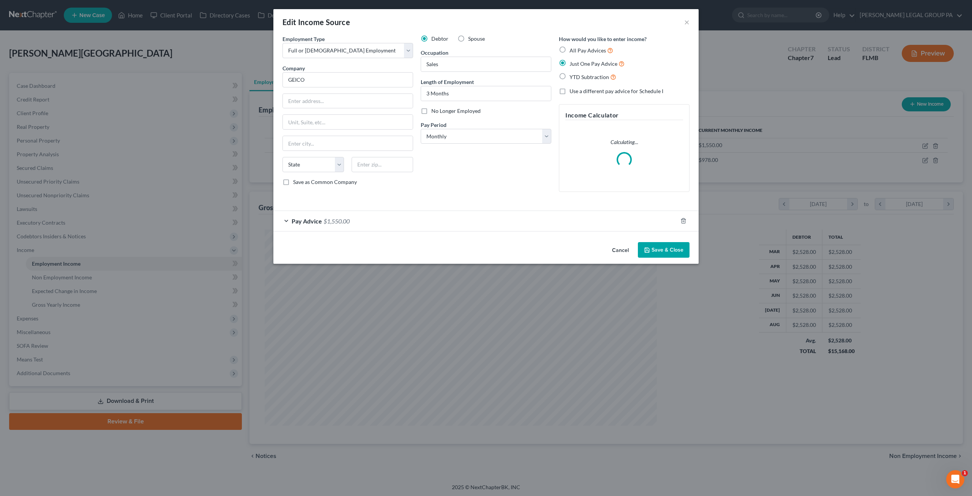
click at [335, 222] on span "$1,550.00" at bounding box center [337, 220] width 26 height 7
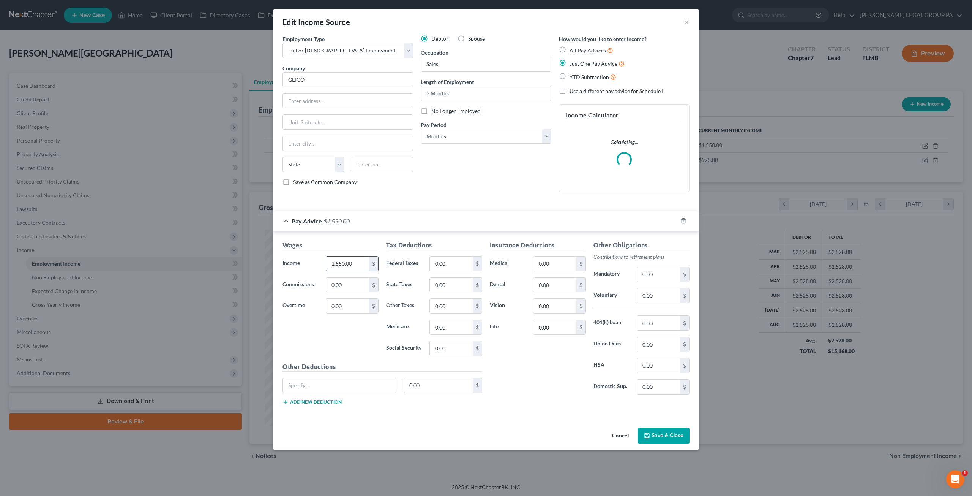
click at [352, 260] on input "1,550.00" at bounding box center [347, 263] width 43 height 14
type input "1,553.40"
click at [467, 132] on select "Select Monthly Twice Monthly Every Other Week Weekly" at bounding box center [486, 136] width 131 height 15
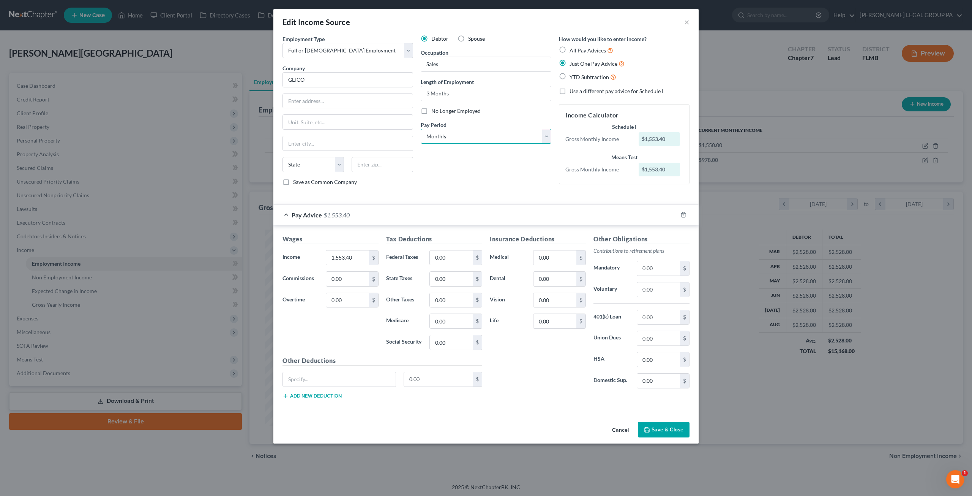
select select "1"
click at [421, 129] on select "Select Monthly Twice Monthly Every Other Week Weekly" at bounding box center [486, 136] width 131 height 15
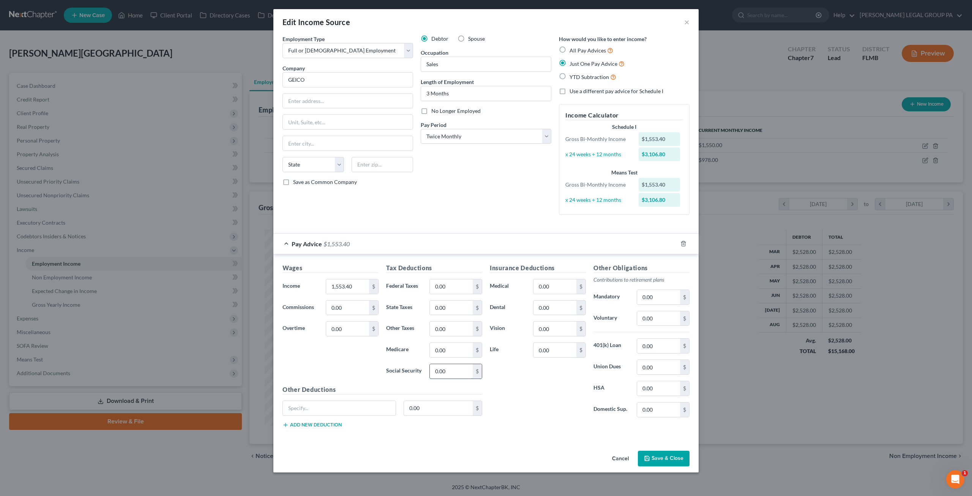
type input "8"
type input "92.17"
click at [460, 344] on input "0.00" at bounding box center [451, 350] width 43 height 14
type input "21.55"
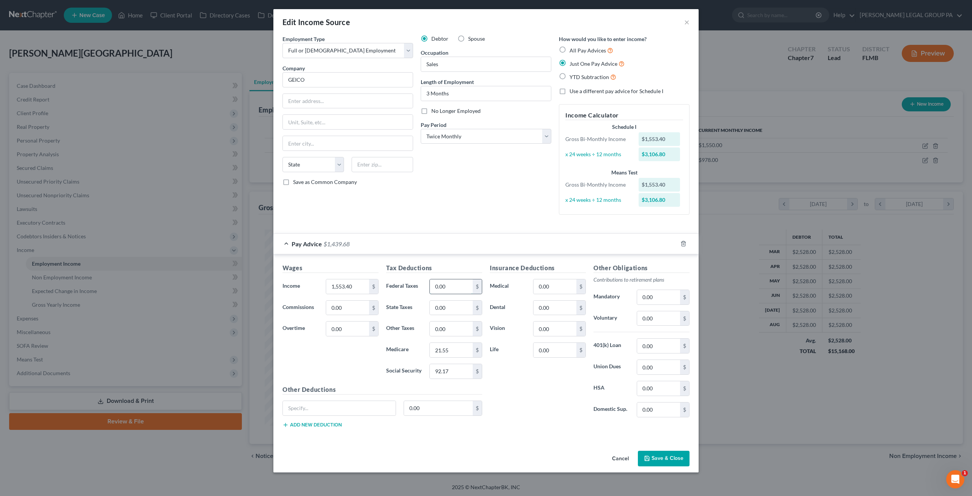
click at [452, 287] on input "0.00" at bounding box center [451, 286] width 43 height 14
type input "97.72"
click at [440, 254] on div "Wages Income * 1,553.40 $ Commissions 0.00 $ Overtime 0.00 $ Tax Deductions Fed…" at bounding box center [485, 347] width 425 height 186
click at [429, 407] on input "0.00" at bounding box center [438, 408] width 69 height 14
type input "82.31"
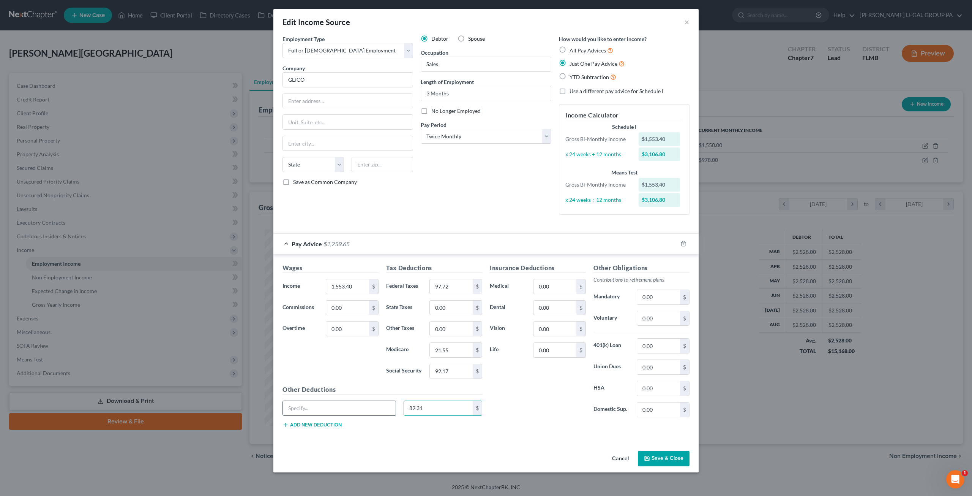
click at [312, 404] on input "text" at bounding box center [339, 408] width 113 height 14
type input "401k,Dental,Eyemed,Cigna"
click at [656, 452] on button "Save & Close" at bounding box center [664, 458] width 52 height 16
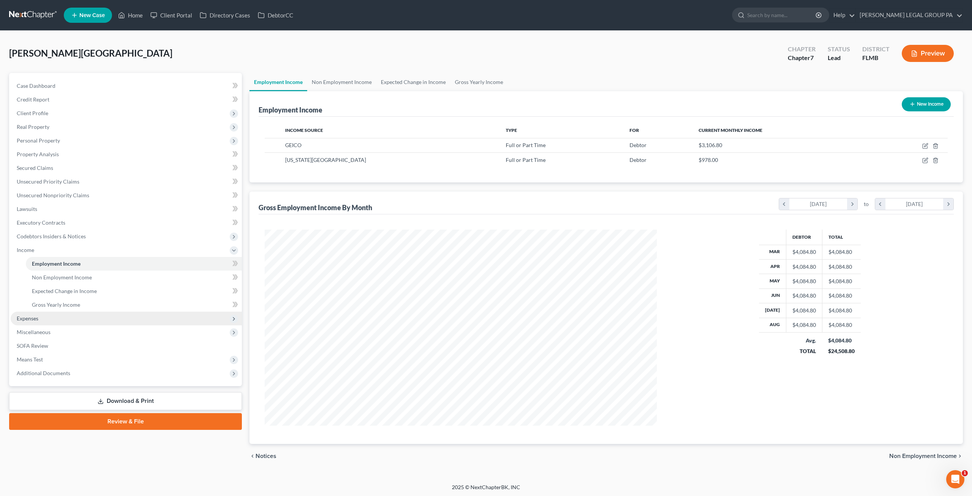
click at [52, 315] on span "Expenses" at bounding box center [126, 318] width 231 height 14
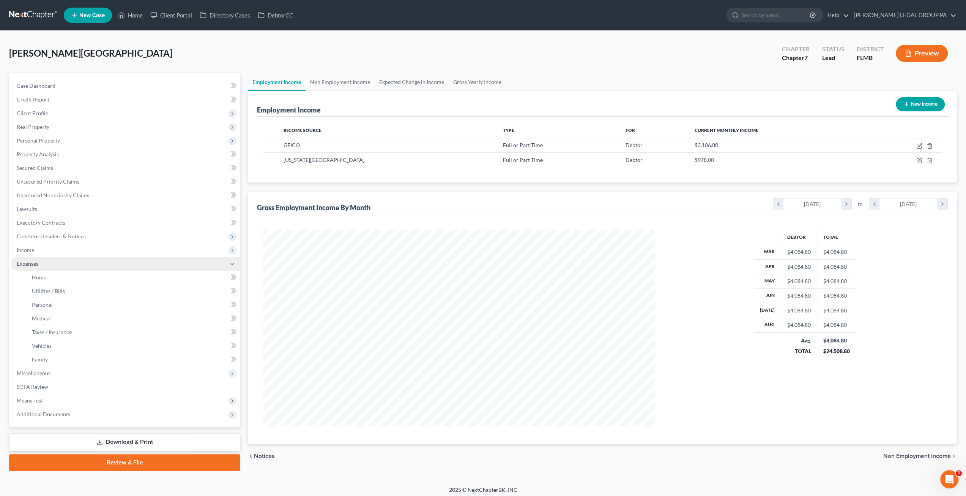
scroll to position [379536, 379326]
click at [48, 277] on link "Home" at bounding box center [133, 277] width 215 height 14
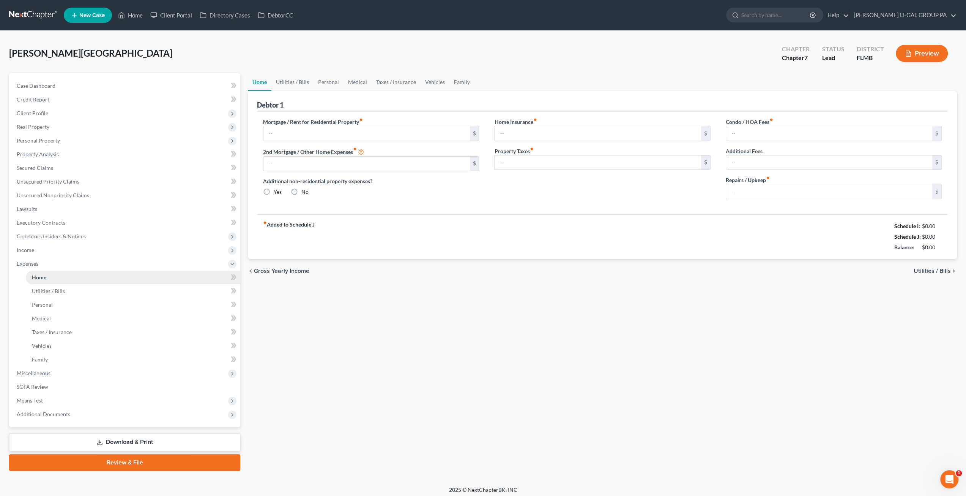
type input "850.00"
type input "0.00"
radio input "true"
type input "0.00"
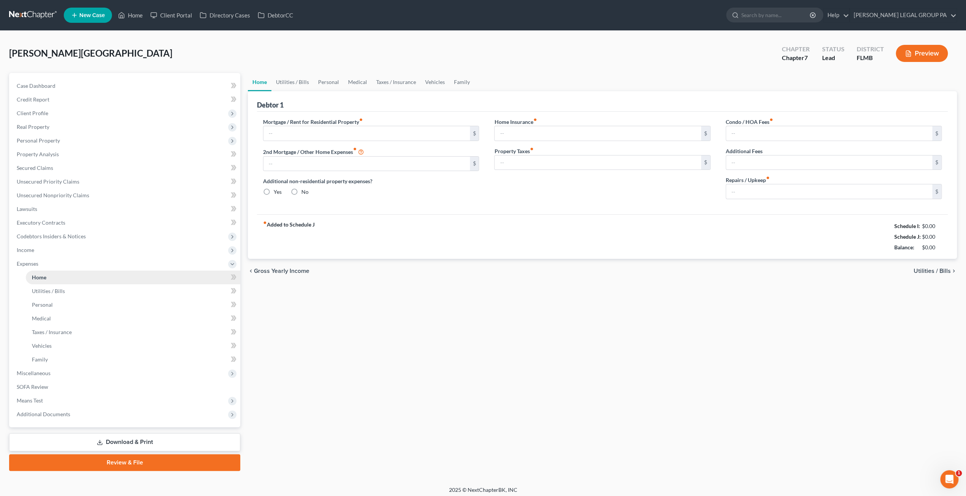
type input "0.00"
click at [310, 133] on input "850.00" at bounding box center [367, 133] width 206 height 14
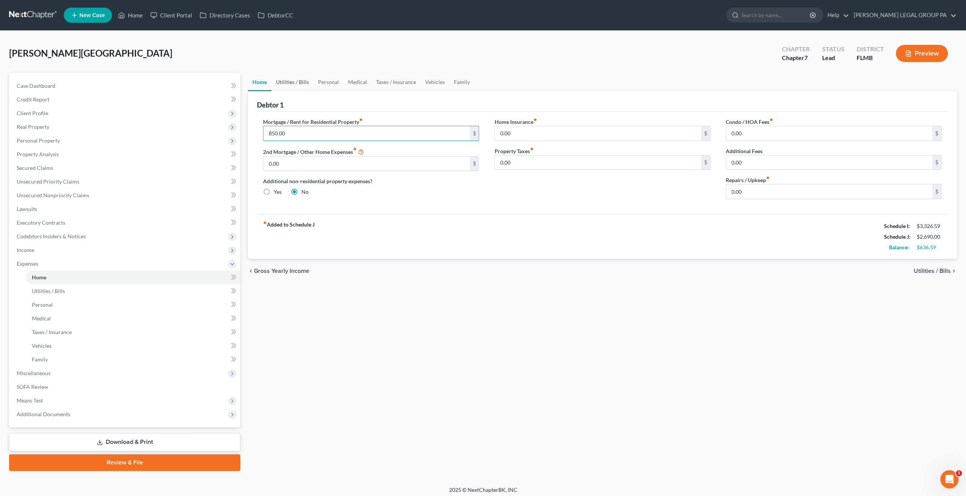
click at [294, 82] on link "Utilities / Bills" at bounding box center [293, 82] width 42 height 18
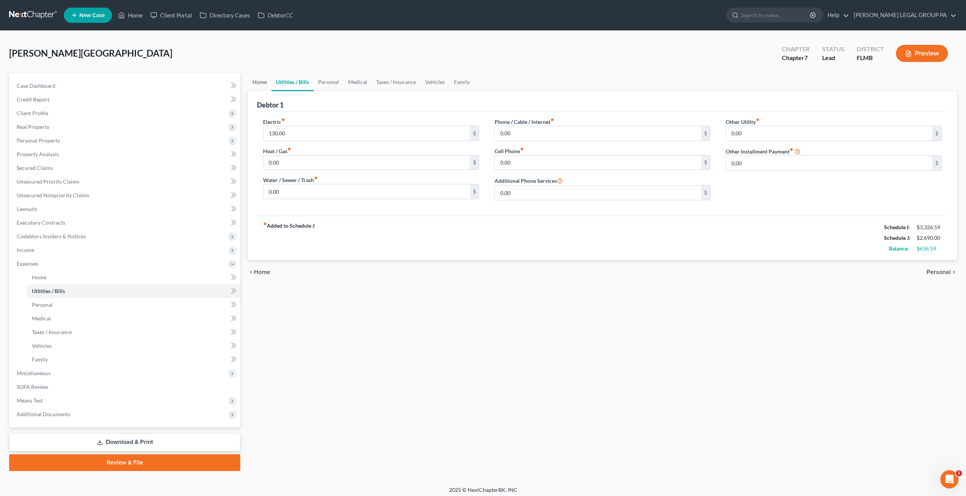
click at [263, 82] on link "Home" at bounding box center [260, 82] width 24 height 18
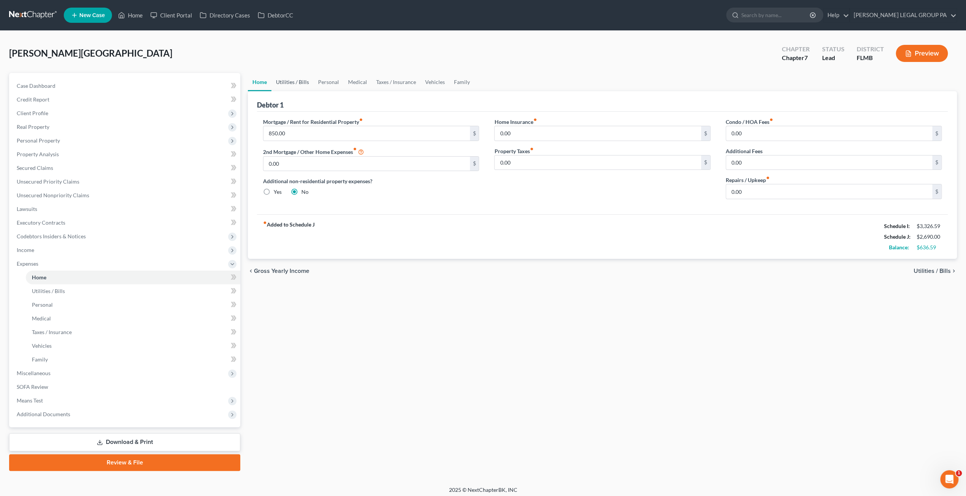
click at [294, 79] on link "Utilities / Bills" at bounding box center [293, 82] width 42 height 18
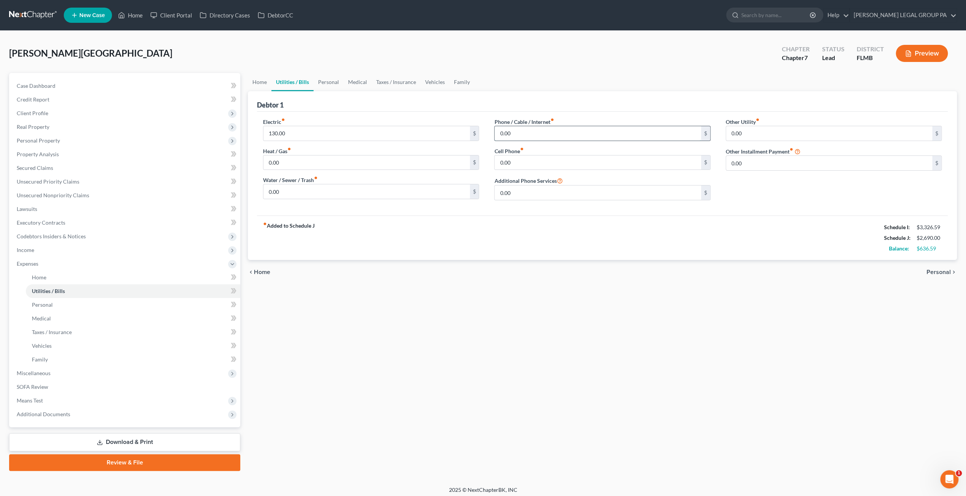
click at [522, 131] on input "0.00" at bounding box center [598, 133] width 206 height 14
type input "85"
click at [524, 161] on input "0.00" at bounding box center [598, 162] width 206 height 14
type input "120"
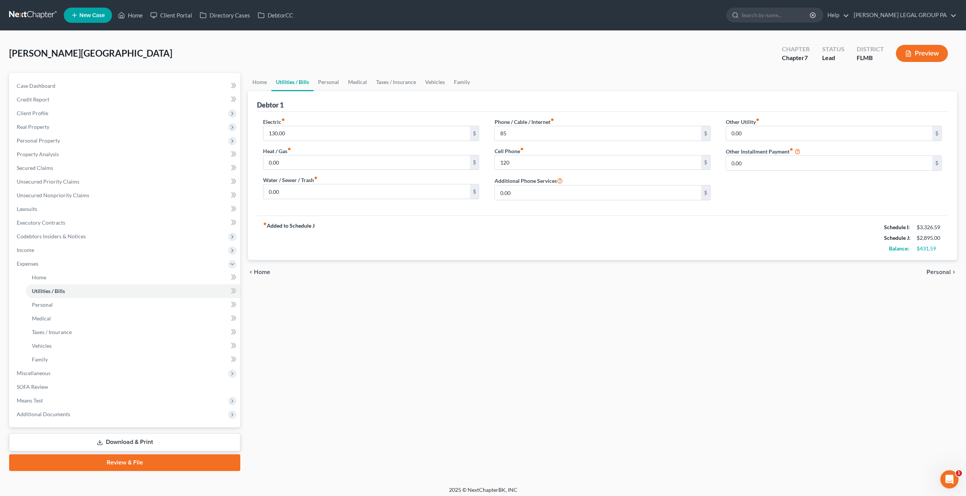
click at [531, 100] on div "Debtor 1" at bounding box center [602, 101] width 691 height 21
click at [331, 78] on link "Personal" at bounding box center [329, 82] width 30 height 18
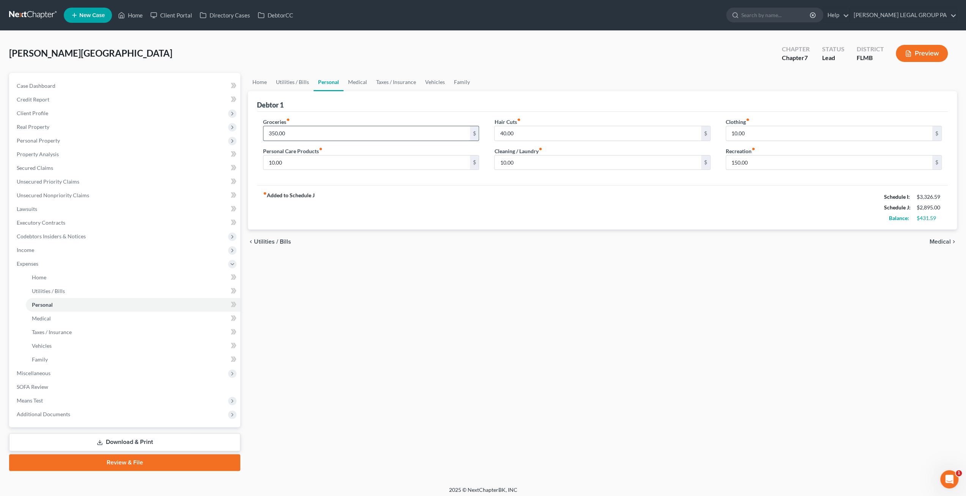
click at [332, 130] on input "350.00" at bounding box center [367, 133] width 206 height 14
type input "650"
click at [351, 114] on div "Groceries fiber_manual_record 650 $ Personal Care Products fiber_manual_record …" at bounding box center [602, 149] width 691 height 74
click at [320, 164] on input "10.00" at bounding box center [367, 162] width 206 height 14
type input "25"
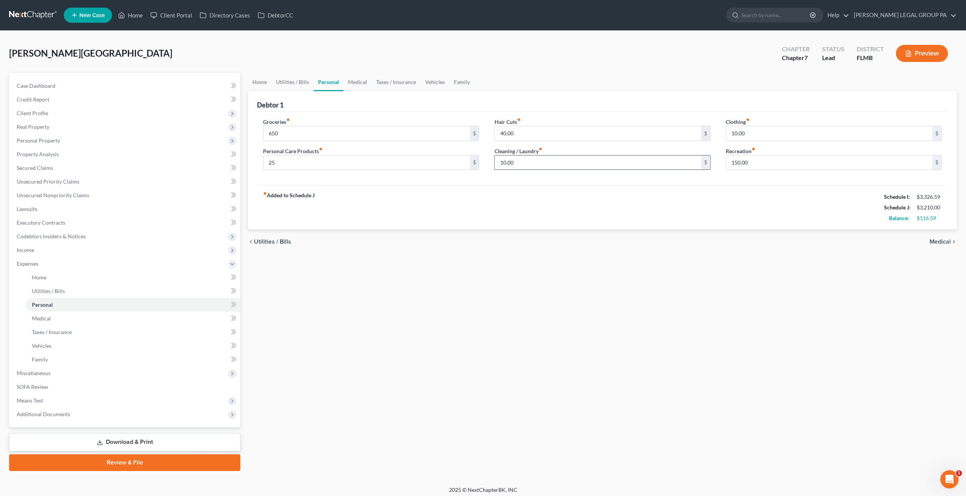
click at [520, 158] on input "10.00" at bounding box center [598, 162] width 206 height 14
type input "35"
click at [531, 131] on input "40.00" at bounding box center [598, 133] width 206 height 14
type input "60"
click at [747, 135] on input "10.00" at bounding box center [829, 133] width 206 height 14
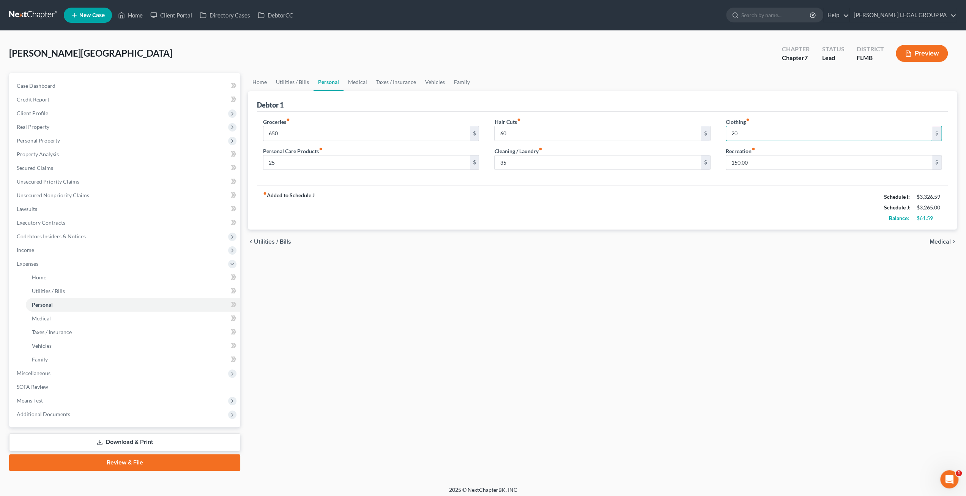
type input "20"
click at [771, 190] on div "fiber_manual_record Added to Schedule J Schedule I: $3,326.59 Schedule J: $3,26…" at bounding box center [602, 207] width 691 height 44
click at [358, 79] on link "Medical" at bounding box center [358, 82] width 28 height 18
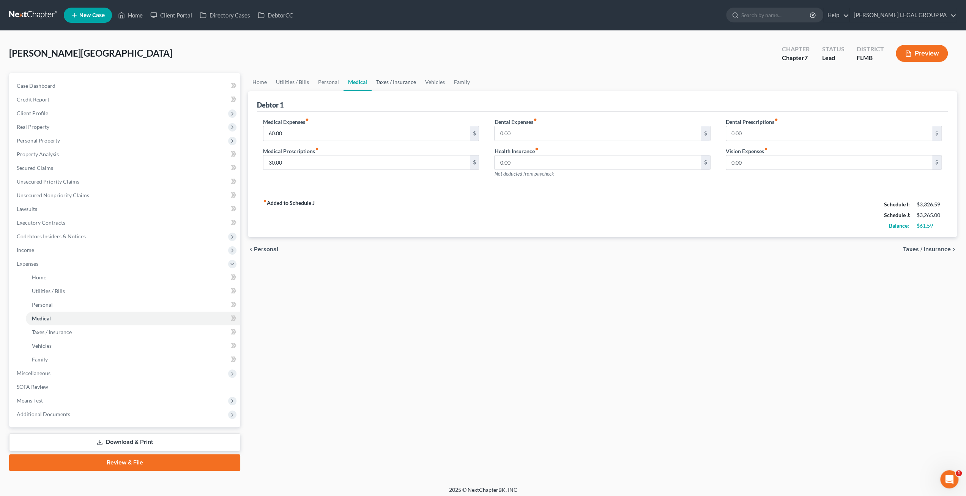
click at [399, 83] on link "Taxes / Insurance" at bounding box center [396, 82] width 49 height 18
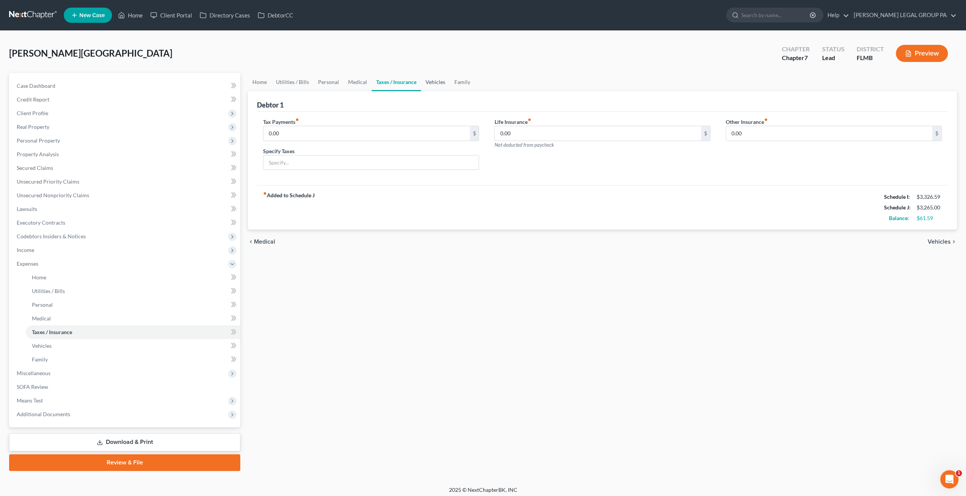
click at [440, 76] on link "Vehicles" at bounding box center [435, 82] width 29 height 18
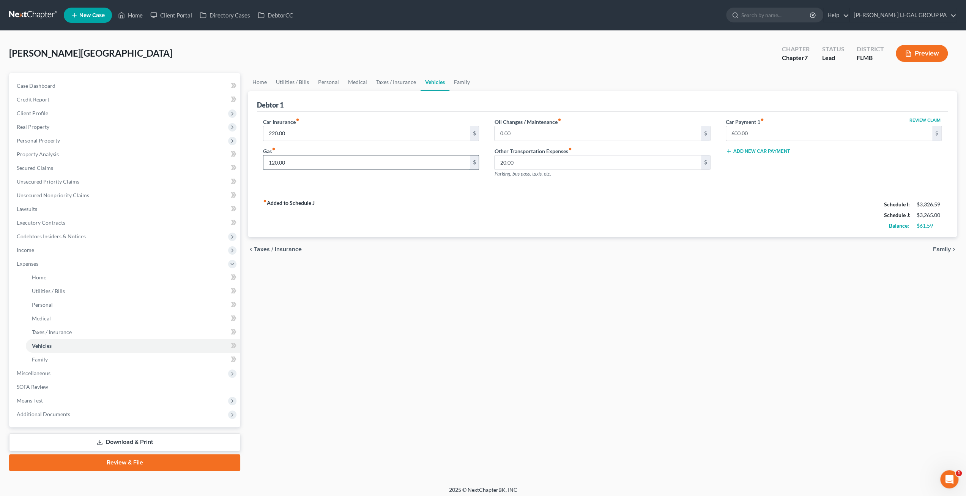
click at [321, 159] on input "120.00" at bounding box center [367, 162] width 206 height 14
type input "300"
click at [537, 161] on input "20.00" at bounding box center [598, 162] width 206 height 14
click at [448, 191] on div "Car Insurance fiber_manual_record 220.00 $ Gas fiber_manual_record 300 $ Oil Ch…" at bounding box center [602, 152] width 691 height 81
click at [401, 82] on link "Taxes / Insurance" at bounding box center [396, 82] width 49 height 18
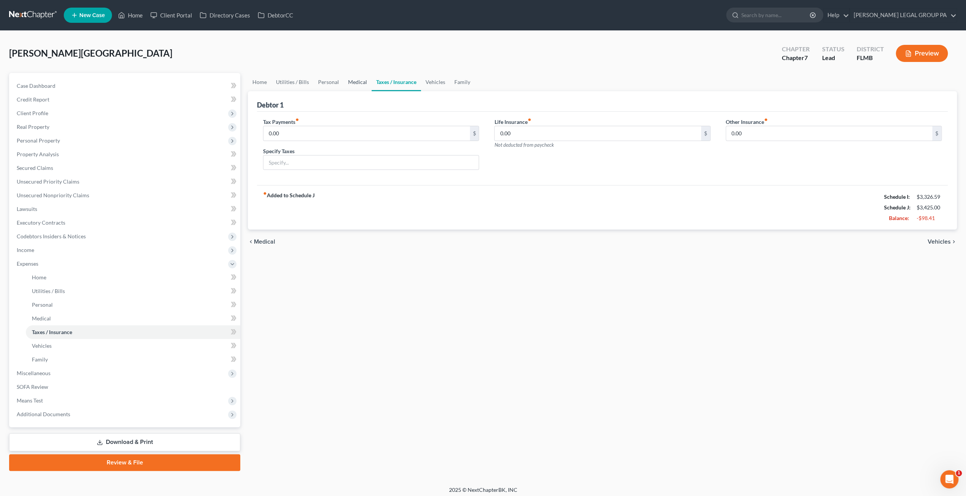
click at [358, 82] on link "Medical" at bounding box center [358, 82] width 28 height 18
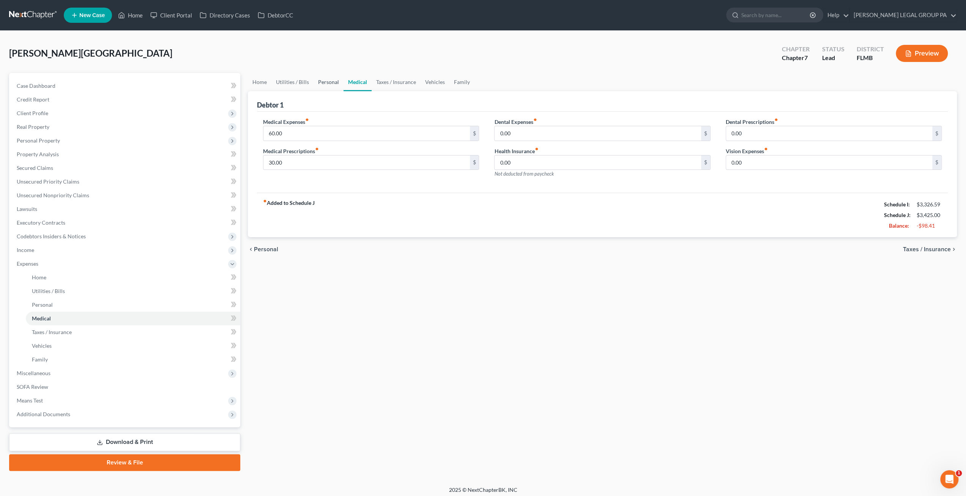
click at [325, 86] on link "Personal" at bounding box center [329, 82] width 30 height 18
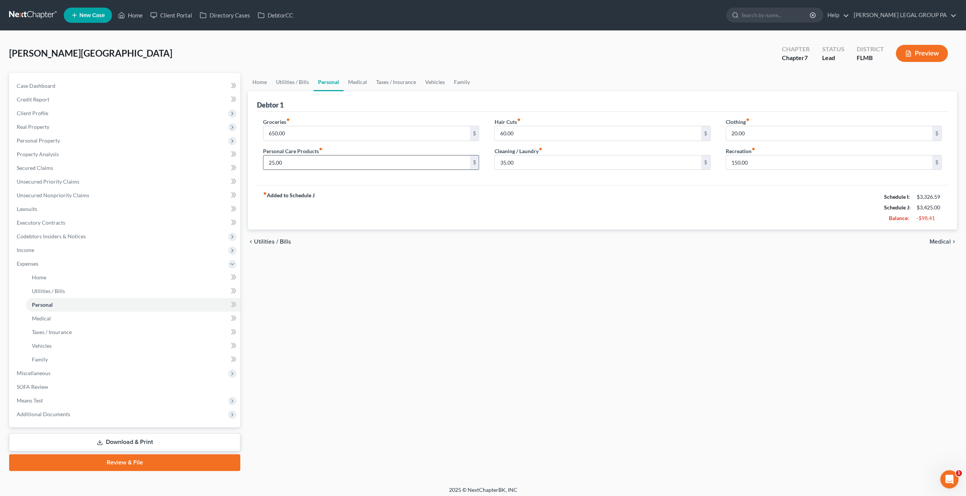
click at [327, 165] on input "25.00" at bounding box center [367, 162] width 206 height 14
type input "10"
click at [530, 152] on label "Cleaning / Laundry fiber_manual_record" at bounding box center [518, 151] width 48 height 8
click at [530, 159] on input "35.00" at bounding box center [598, 162] width 206 height 14
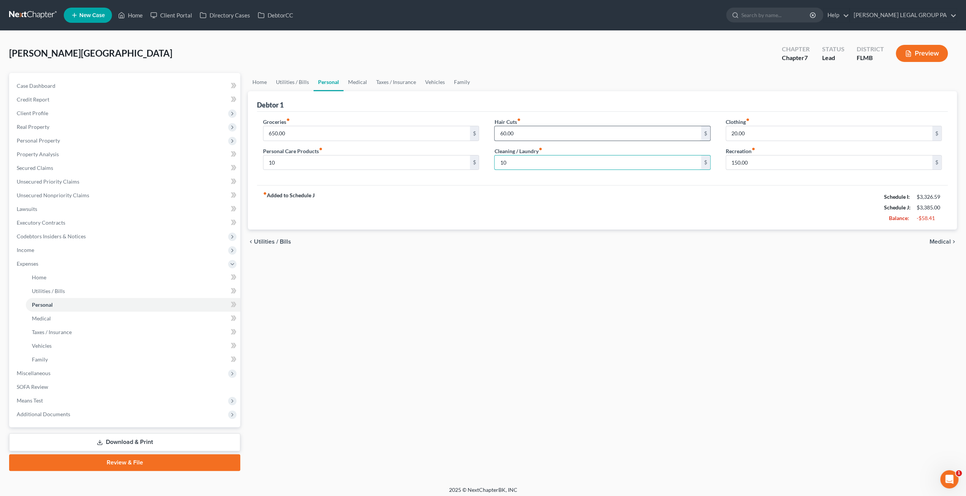
type input "10"
click at [523, 132] on input "60.00" at bounding box center [598, 133] width 206 height 14
type input "35"
click at [749, 131] on input "20.00" at bounding box center [829, 133] width 206 height 14
type input "10"
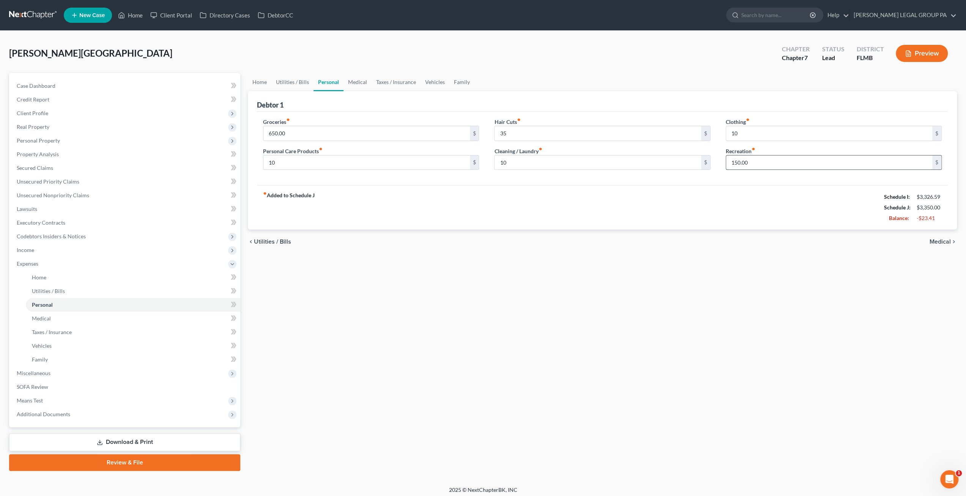
click at [754, 160] on input "150.00" at bounding box center [829, 162] width 206 height 14
click at [753, 180] on div "Groceries fiber_manual_record 650.00 $ Personal Care Products fiber_manual_reco…" at bounding box center [602, 149] width 691 height 74
click at [753, 159] on input "120" at bounding box center [829, 162] width 206 height 14
type input "100"
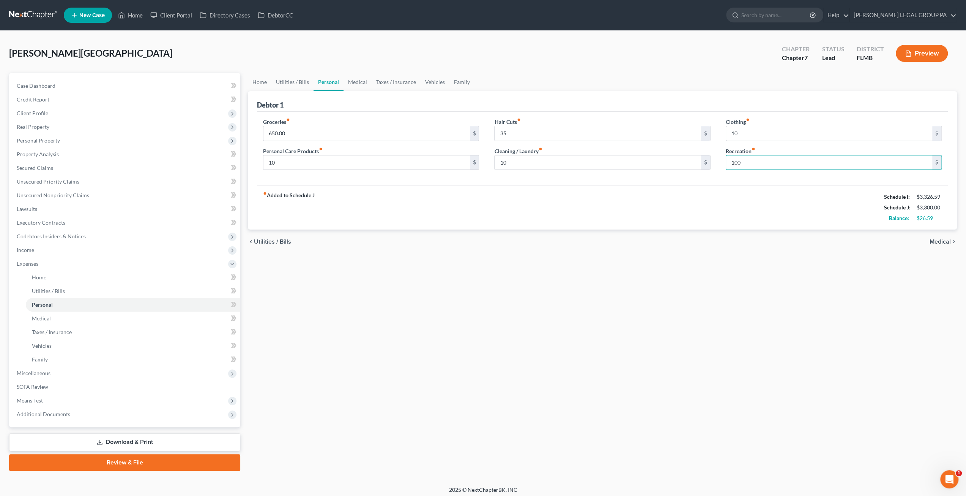
click at [745, 189] on div "fiber_manual_record Added to Schedule J Schedule I: $3,326.59 Schedule J: $3,30…" at bounding box center [602, 207] width 691 height 44
click at [295, 81] on link "Utilities / Bills" at bounding box center [293, 82] width 42 height 18
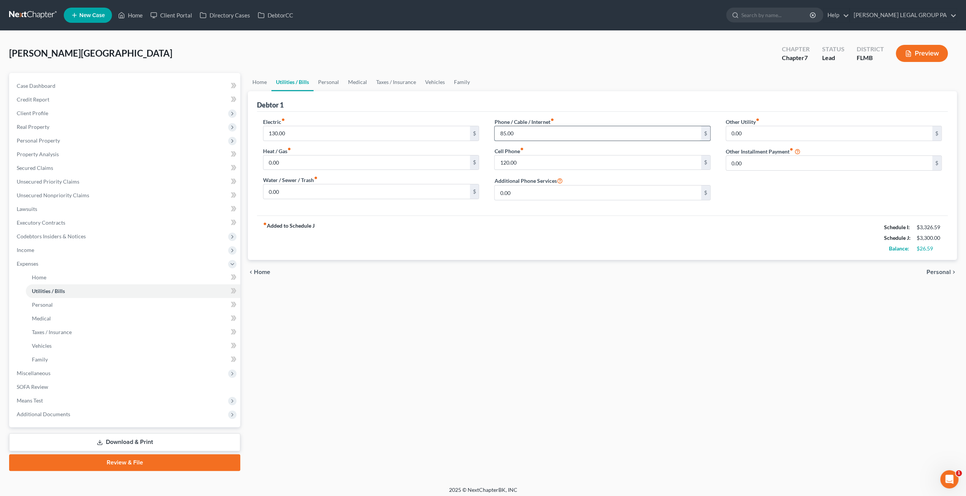
click at [522, 133] on input "85.00" at bounding box center [598, 133] width 206 height 14
type input "6"
type input "85"
click at [530, 159] on input "120.00" at bounding box center [598, 162] width 206 height 14
click at [524, 101] on div "Debtor 1" at bounding box center [602, 101] width 691 height 21
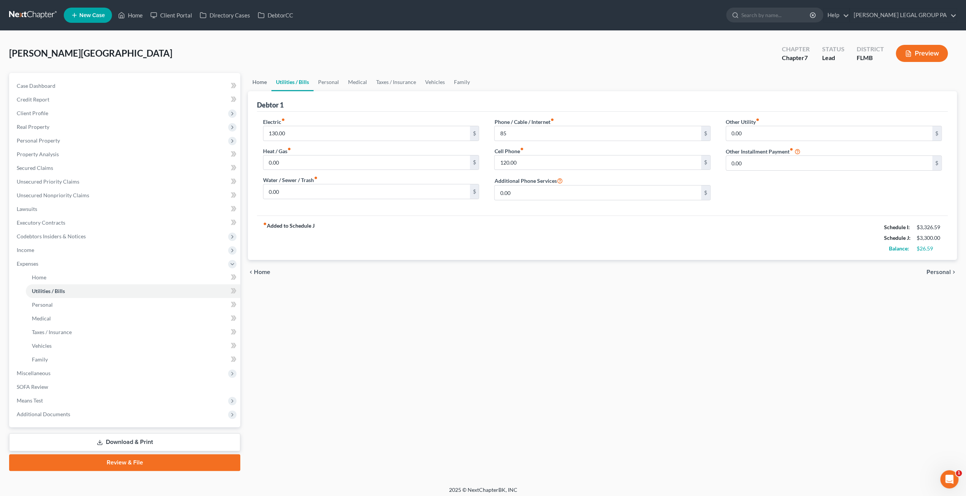
click at [267, 83] on link "Home" at bounding box center [260, 82] width 24 height 18
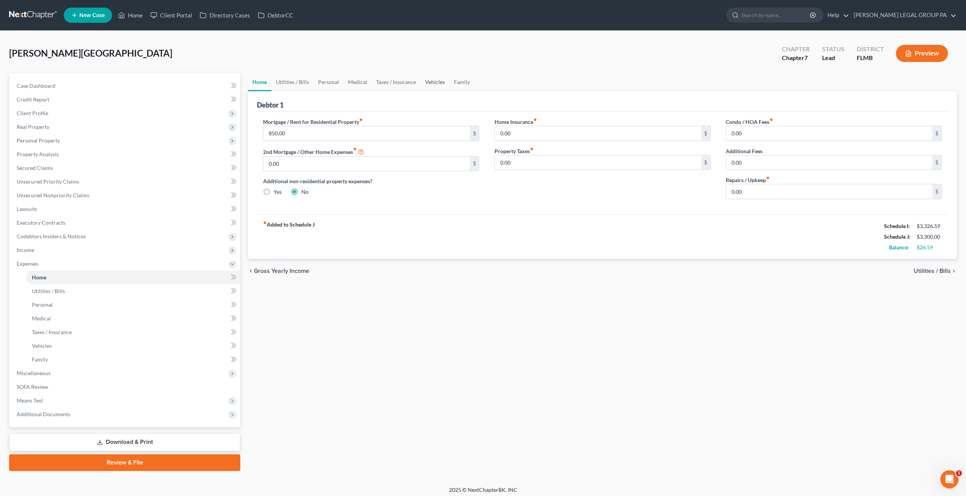
click at [431, 83] on link "Vehicles" at bounding box center [435, 82] width 29 height 18
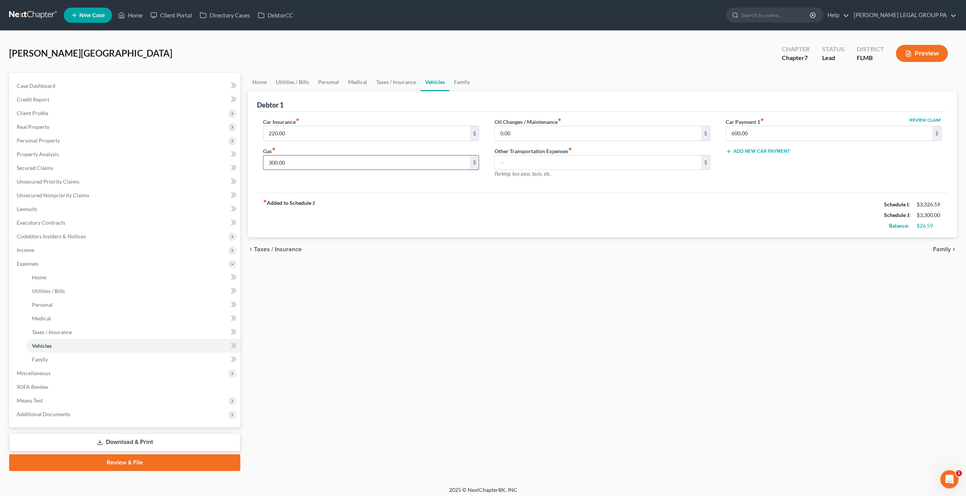
click at [321, 162] on input "300.00" at bounding box center [367, 162] width 206 height 14
type input "2"
type input "300"
click at [463, 78] on link "Family" at bounding box center [462, 82] width 25 height 18
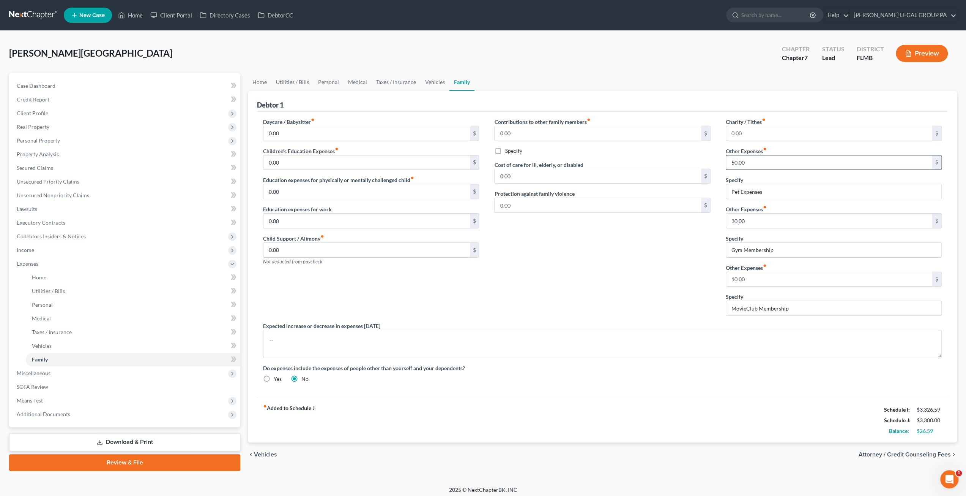
click at [778, 163] on input "50.00" at bounding box center [829, 162] width 206 height 14
click at [707, 169] on div "$" at bounding box center [705, 176] width 9 height 14
click at [53, 373] on span "Miscellaneous" at bounding box center [126, 373] width 230 height 14
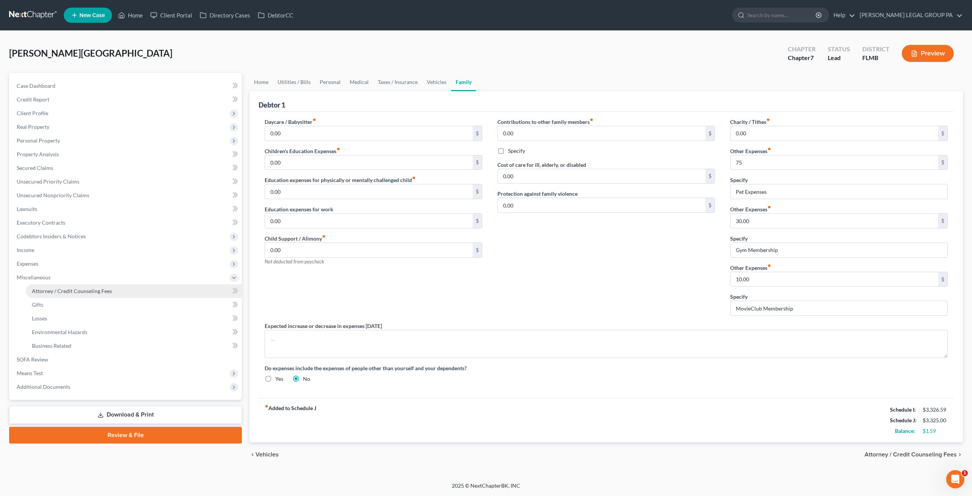
click at [58, 290] on span "Attorney / Credit Counseling Fees" at bounding box center [72, 290] width 80 height 6
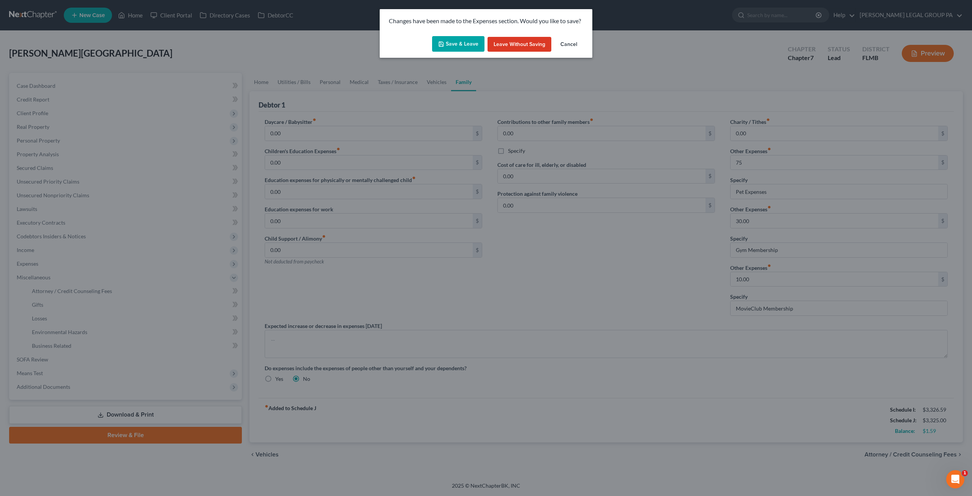
click at [456, 38] on button "Save & Leave" at bounding box center [458, 44] width 52 height 16
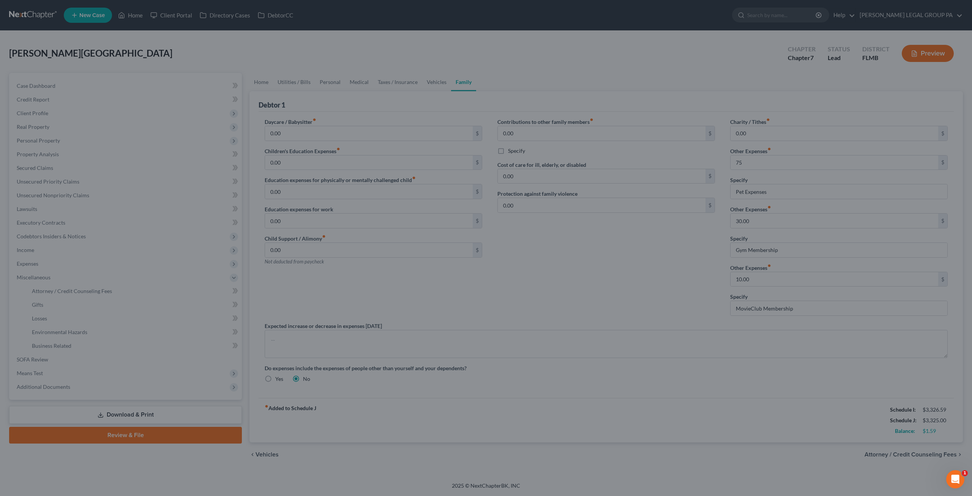
type input "75.00"
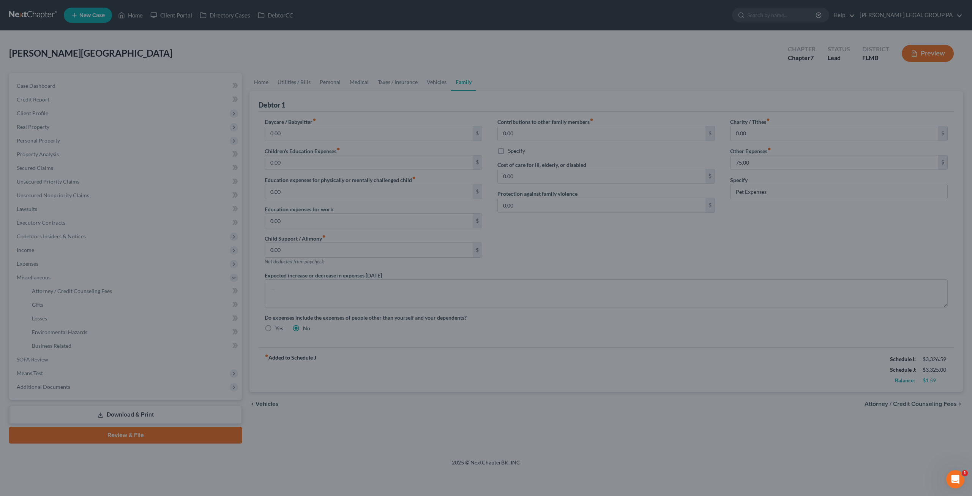
select select "0"
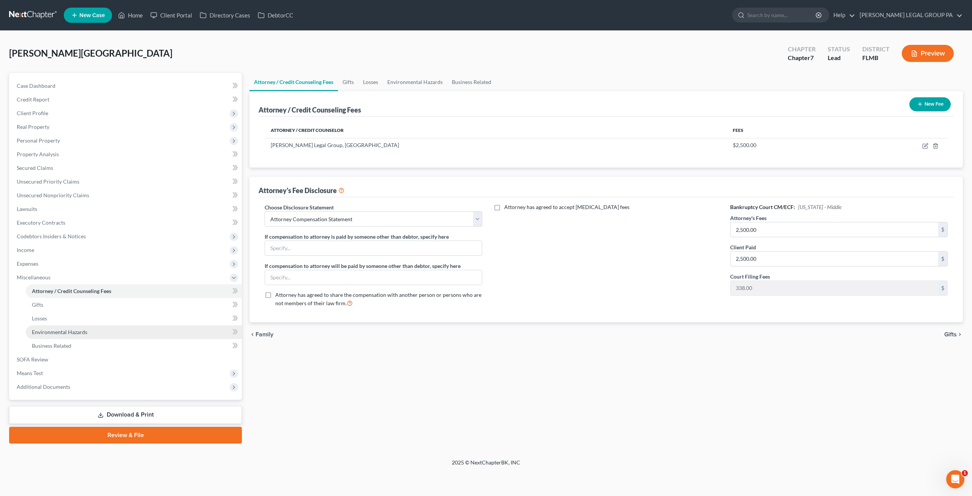
click at [50, 327] on link "Environmental Hazards" at bounding box center [134, 332] width 216 height 14
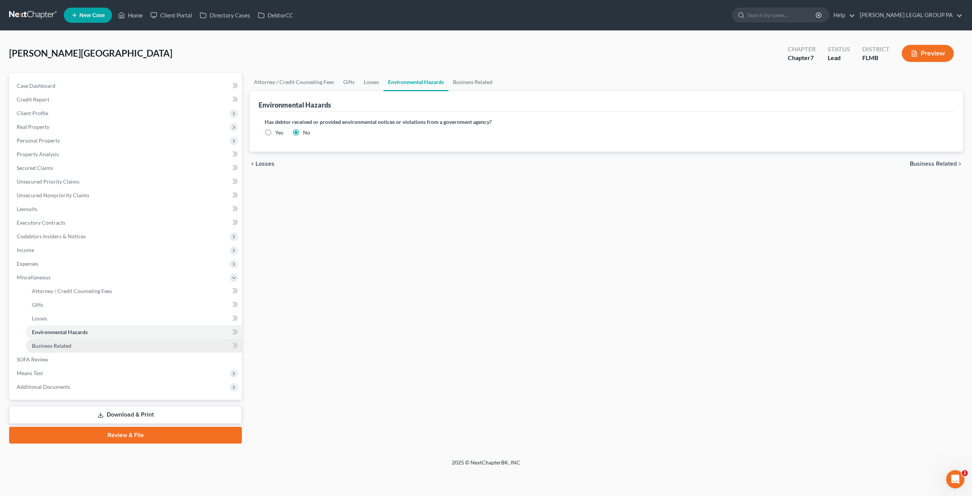
click at [53, 341] on link "Business Related" at bounding box center [134, 346] width 216 height 14
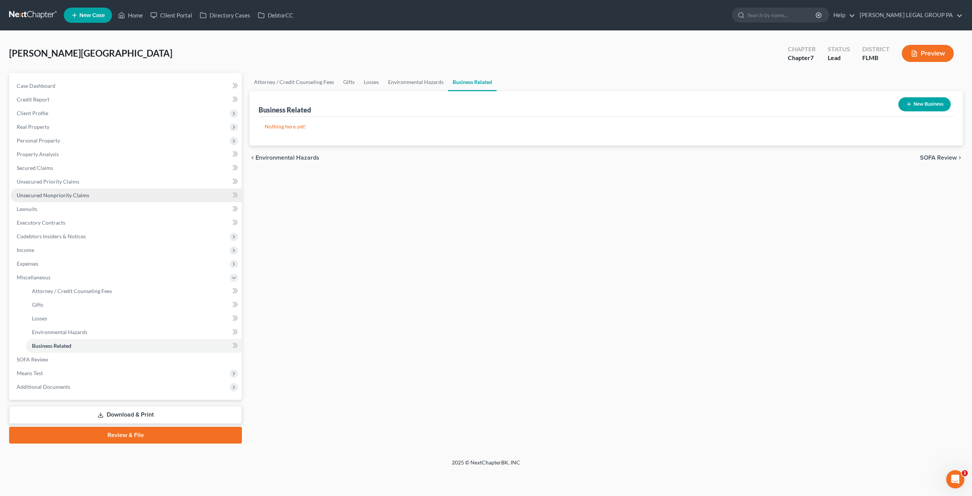
click at [51, 196] on span "Unsecured Nonpriority Claims" at bounding box center [53, 195] width 73 height 6
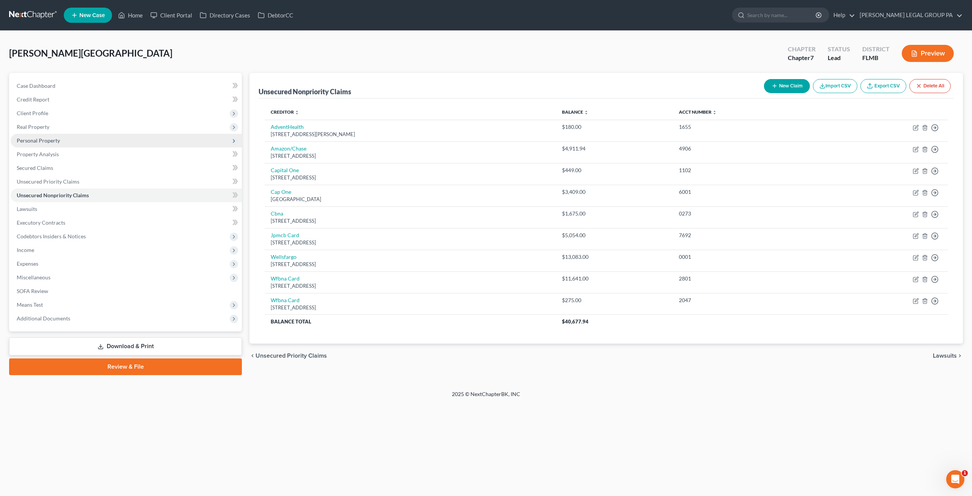
click at [52, 142] on span "Personal Property" at bounding box center [38, 140] width 43 height 6
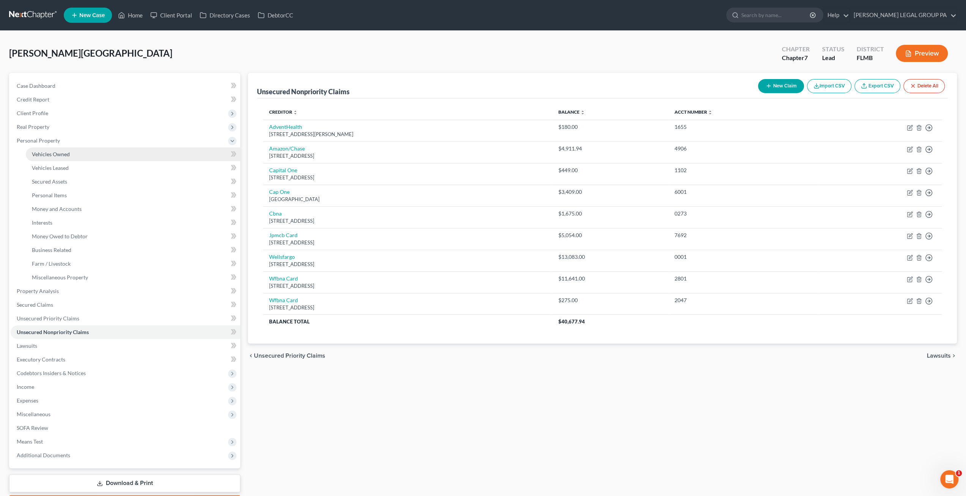
click at [65, 152] on span "Vehicles Owned" at bounding box center [51, 154] width 38 height 6
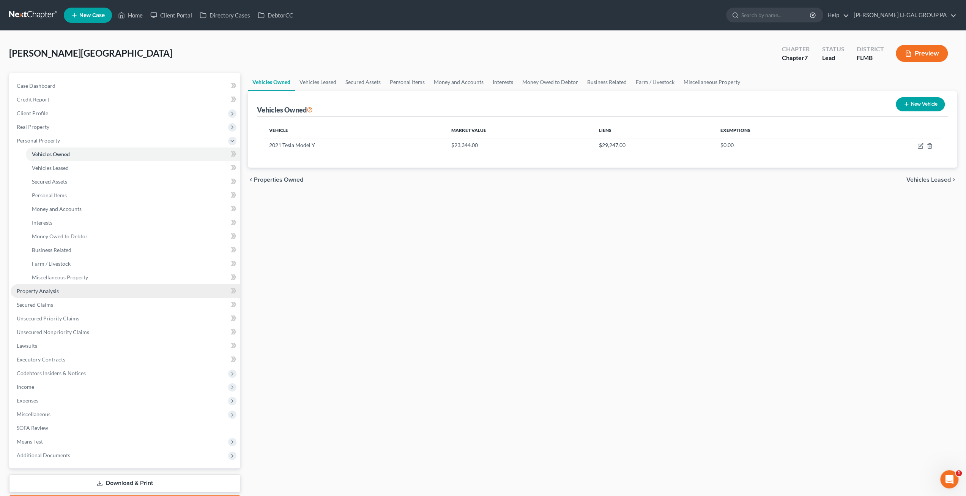
click at [51, 295] on link "Property Analysis" at bounding box center [126, 291] width 230 height 14
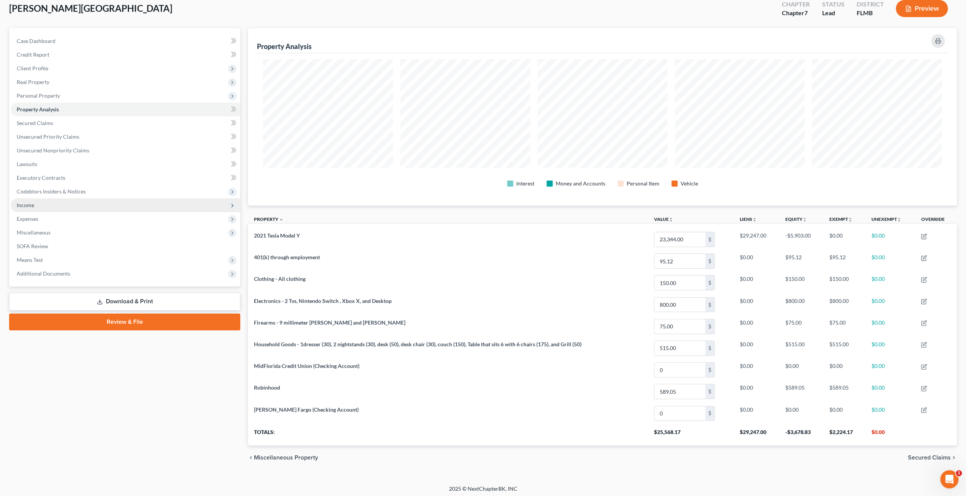
click at [30, 207] on span "Income" at bounding box center [25, 205] width 17 height 6
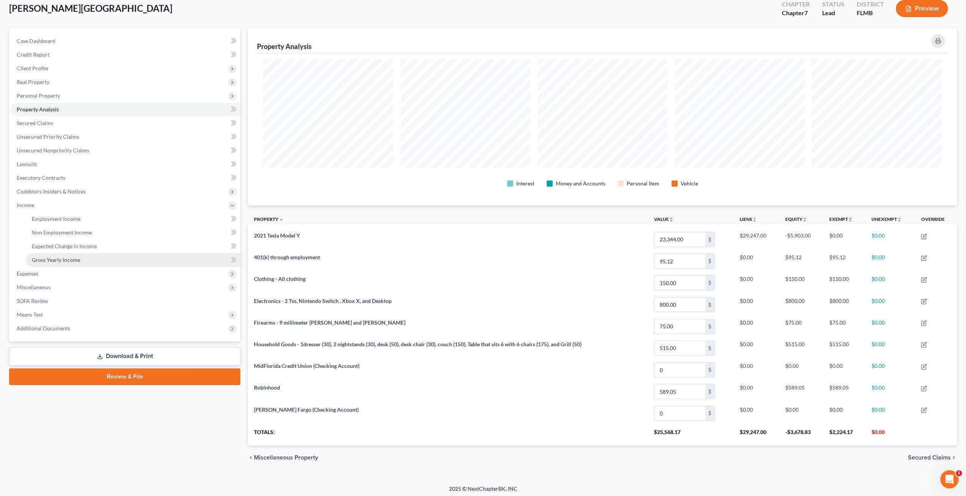
click at [60, 258] on span "Gross Yearly Income" at bounding box center [56, 259] width 48 height 6
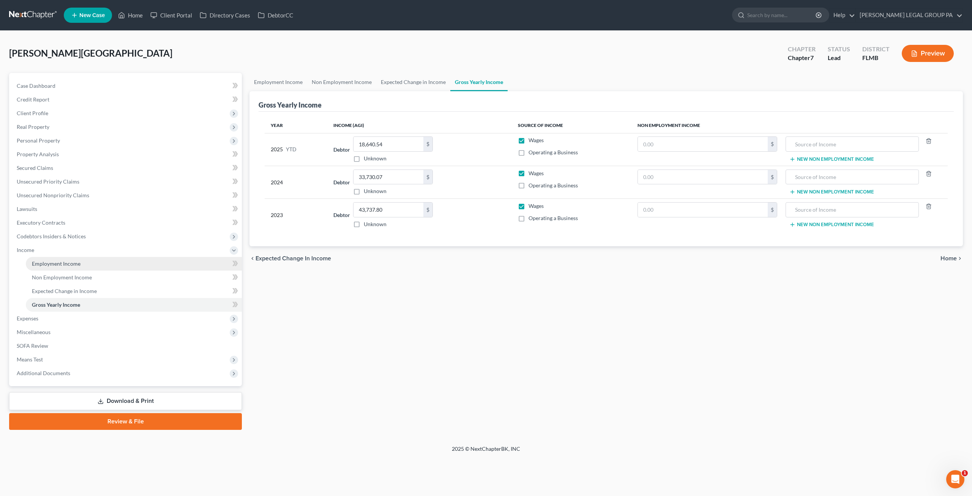
click at [62, 263] on span "Employment Income" at bounding box center [56, 263] width 49 height 6
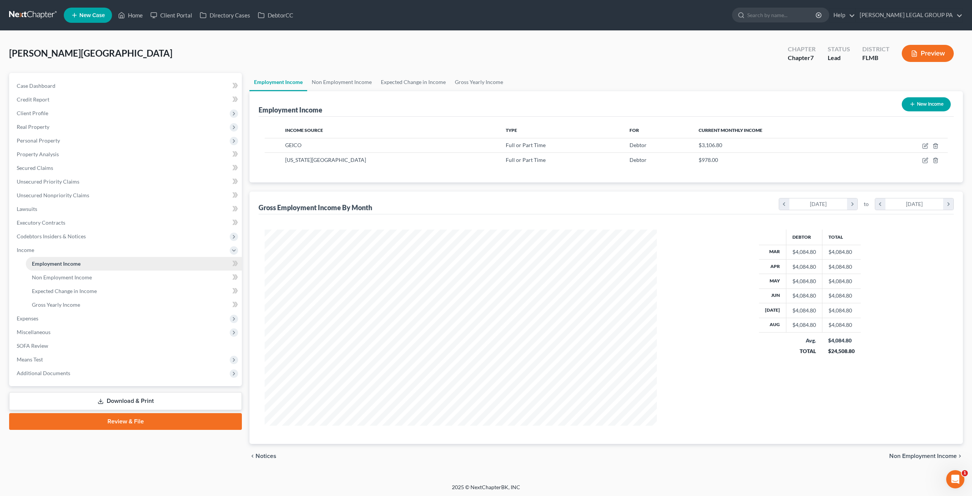
scroll to position [196, 407]
click at [68, 277] on span "Non Employment Income" at bounding box center [62, 277] width 60 height 6
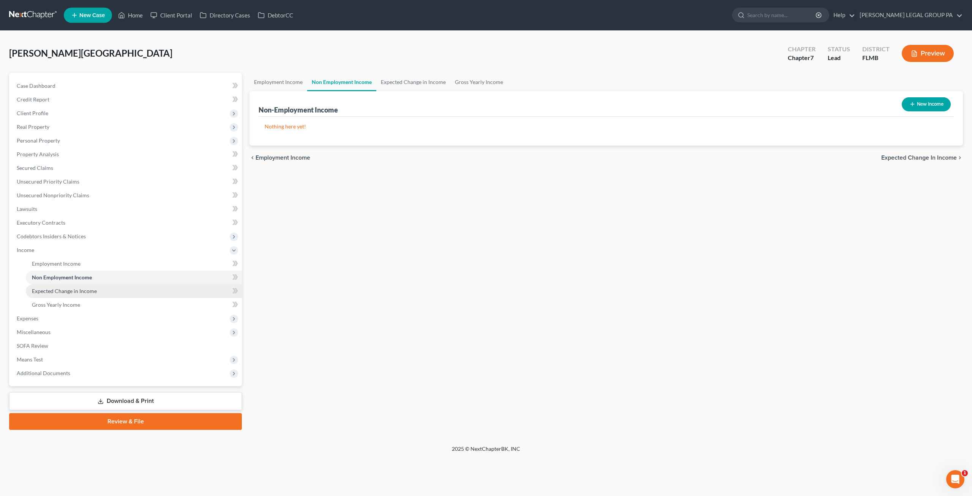
click at [69, 290] on span "Expected Change in Income" at bounding box center [64, 290] width 65 height 6
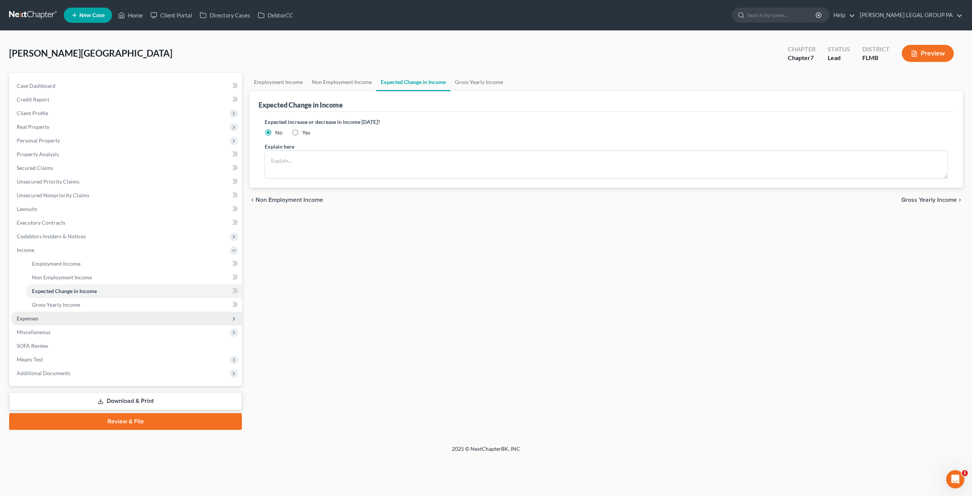
click at [62, 317] on span "Expenses" at bounding box center [126, 318] width 231 height 14
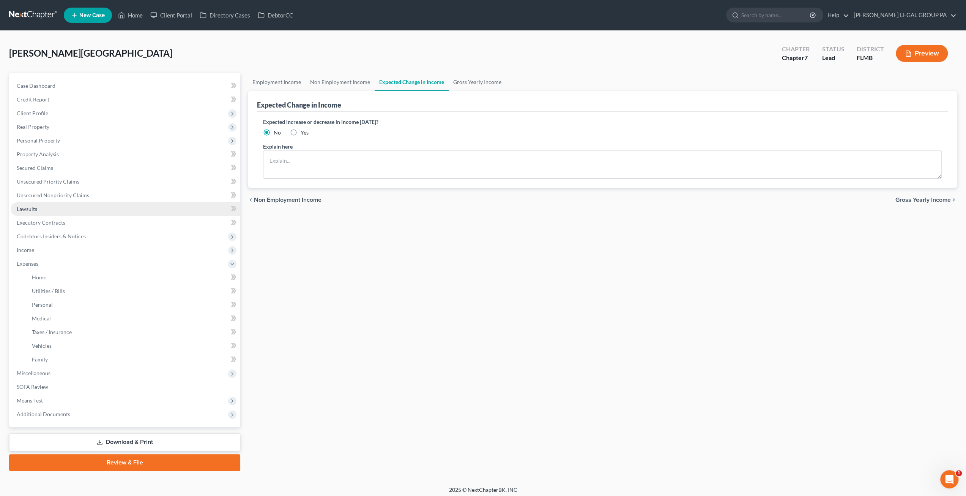
click at [47, 211] on link "Lawsuits" at bounding box center [126, 209] width 230 height 14
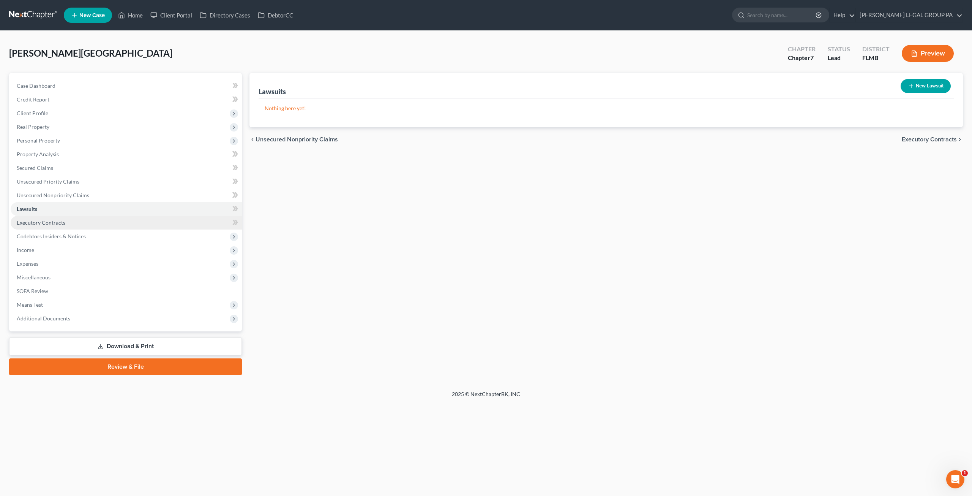
click at [55, 220] on span "Executory Contracts" at bounding box center [41, 222] width 49 height 6
click at [46, 84] on span "Case Dashboard" at bounding box center [36, 85] width 39 height 6
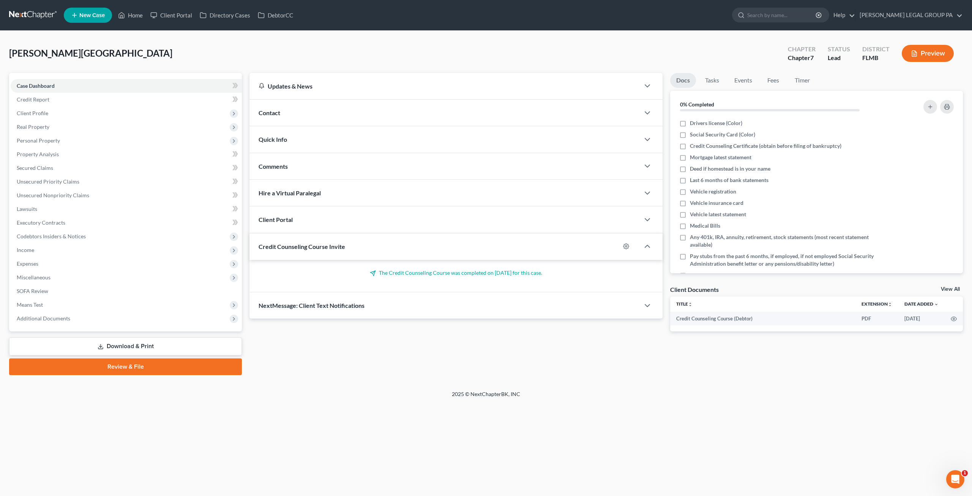
click at [25, 12] on link at bounding box center [33, 15] width 49 height 14
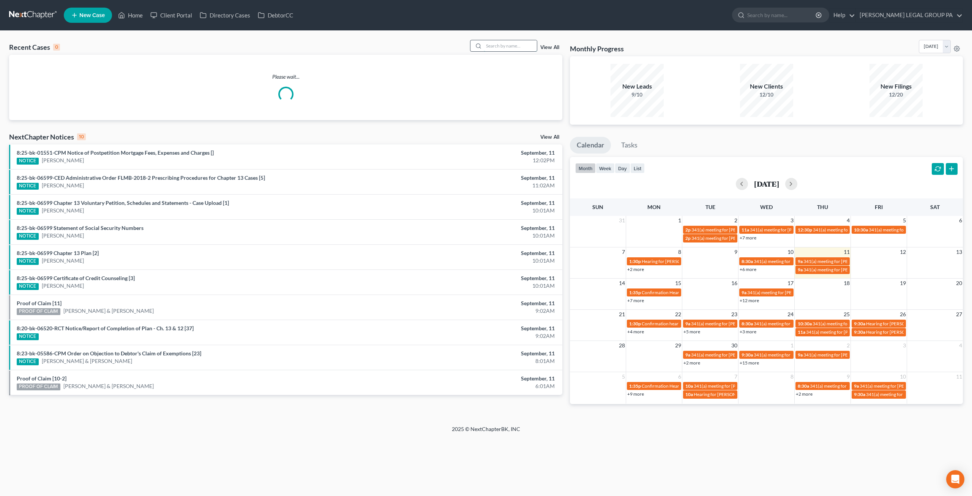
click at [528, 47] on input "search" at bounding box center [510, 45] width 53 height 11
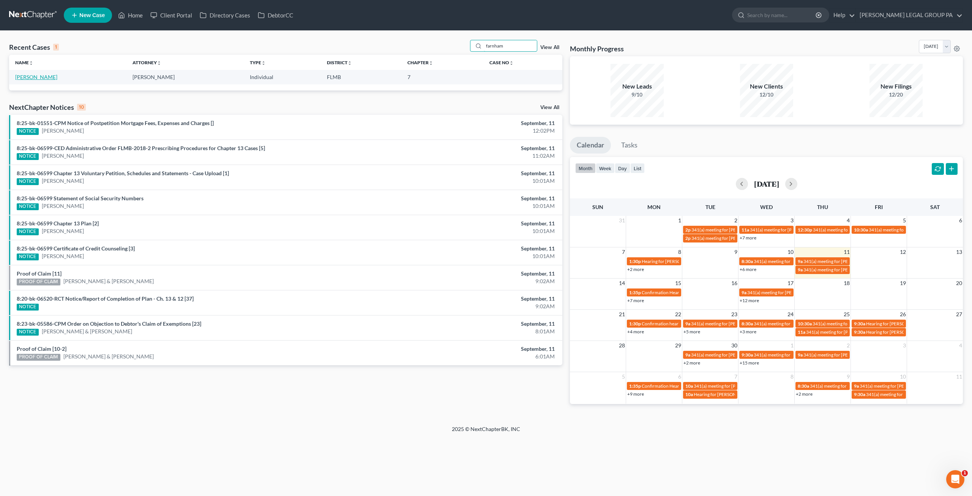
type input "farnham"
click at [40, 75] on link "[PERSON_NAME]" at bounding box center [36, 77] width 42 height 6
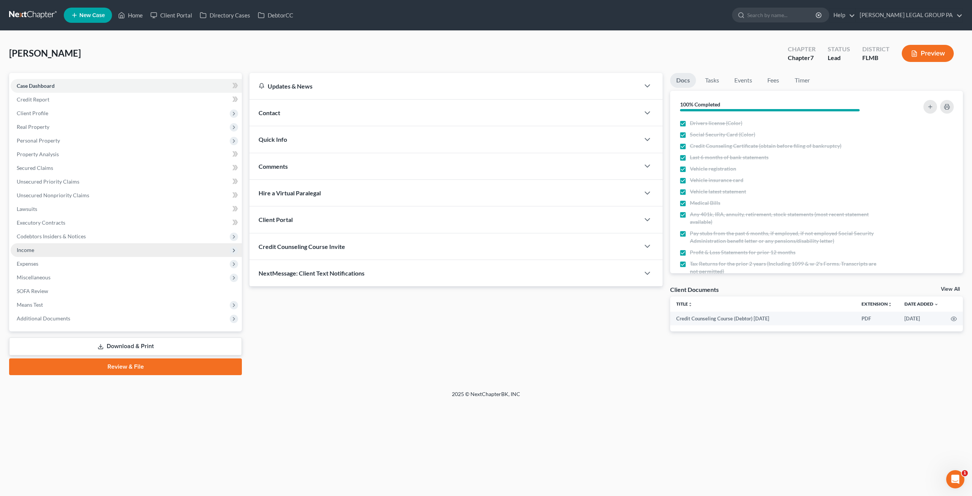
click at [36, 251] on span "Income" at bounding box center [126, 250] width 231 height 14
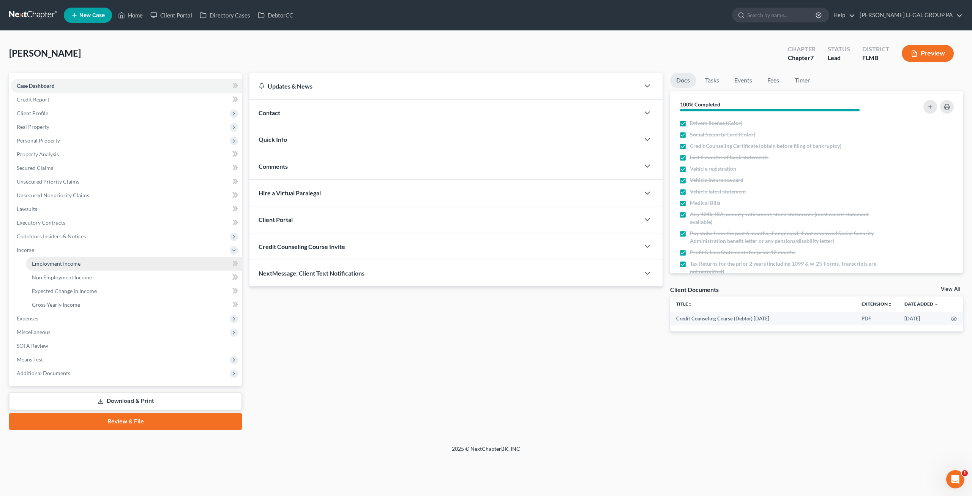
click at [65, 264] on span "Employment Income" at bounding box center [56, 263] width 49 height 6
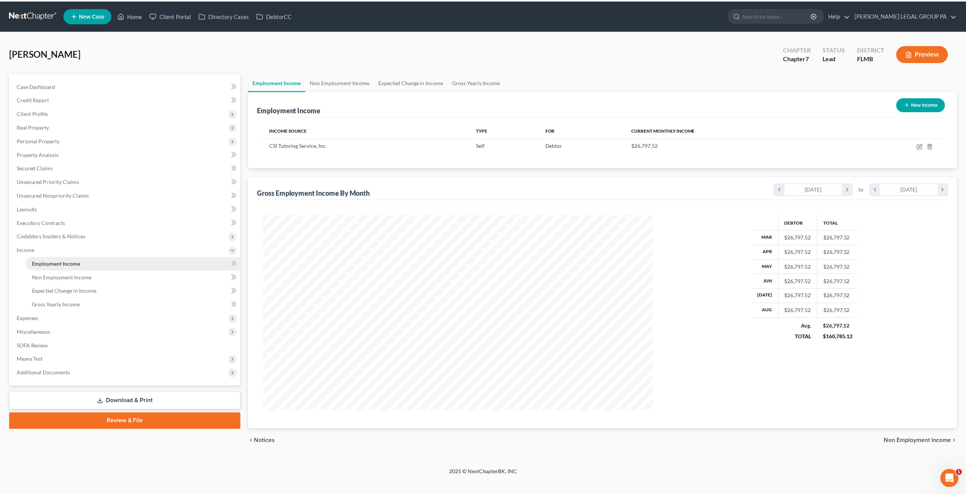
scroll to position [196, 407]
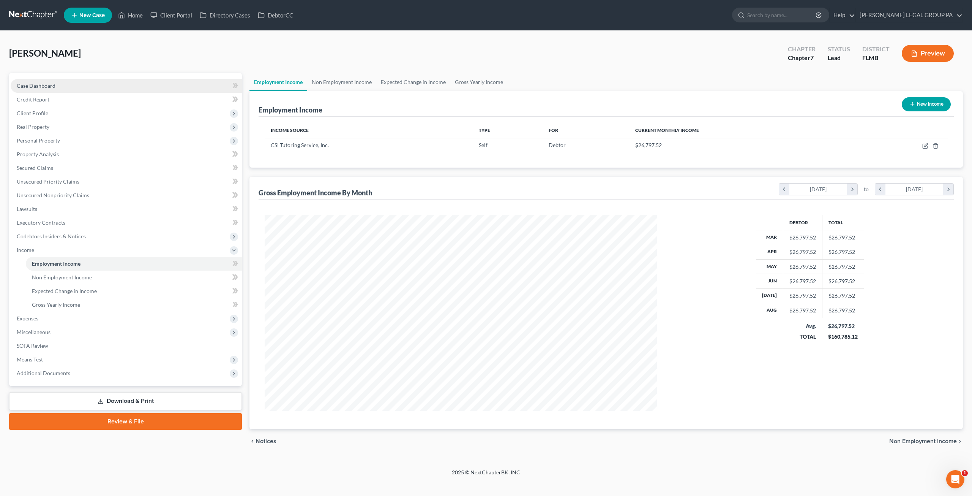
click at [41, 89] on link "Case Dashboard" at bounding box center [126, 86] width 231 height 14
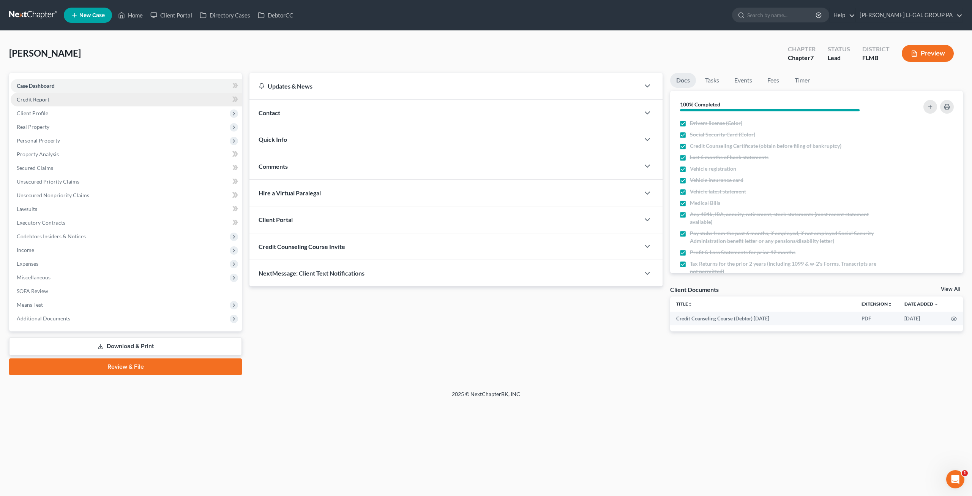
click at [49, 101] on link "Credit Report" at bounding box center [126, 100] width 231 height 14
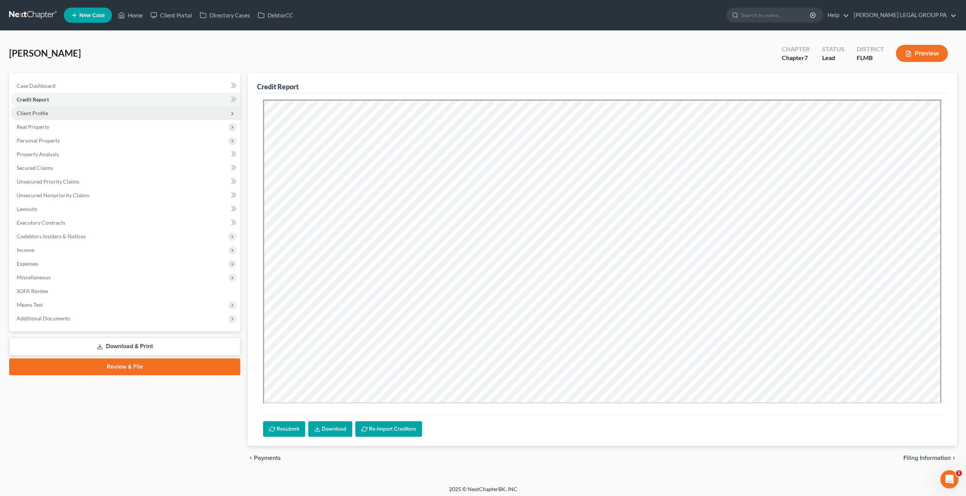
click at [50, 111] on span "Client Profile" at bounding box center [126, 113] width 230 height 14
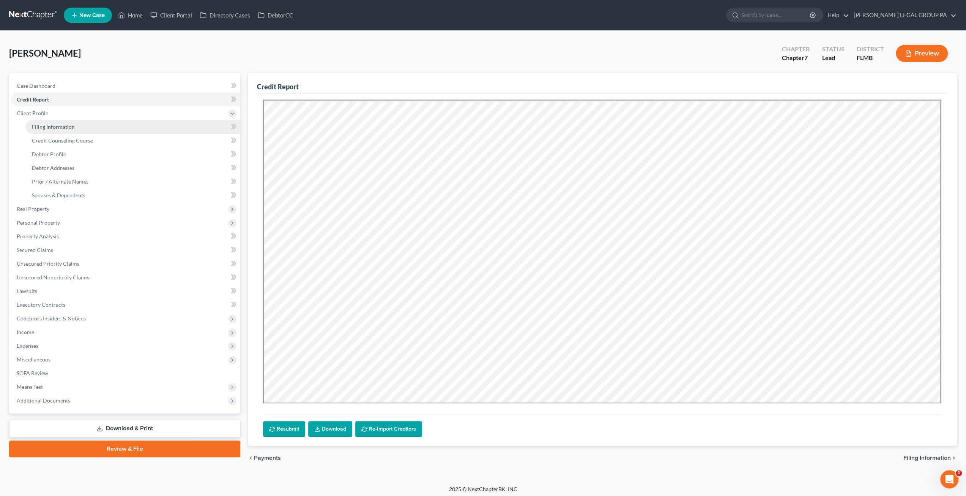
click at [69, 130] on link "Filing Information" at bounding box center [133, 127] width 215 height 14
select select "0"
select select "3"
select select "0"
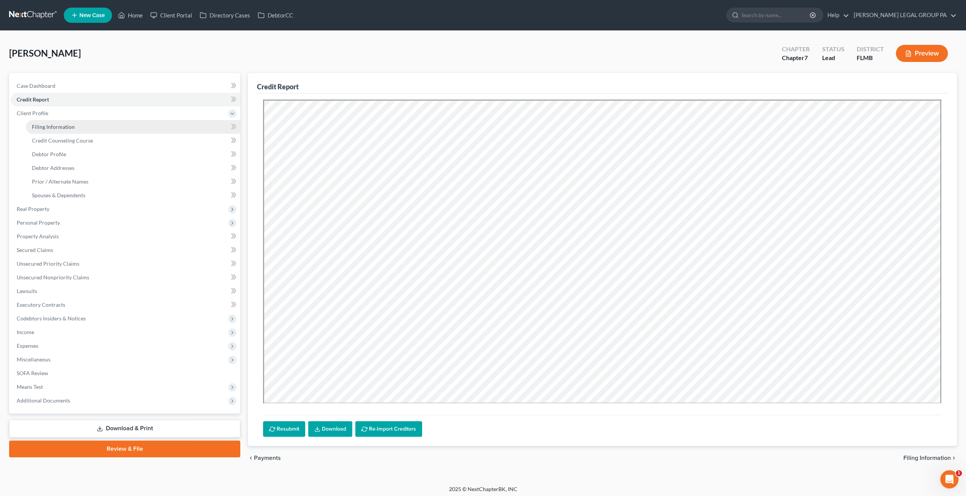
select select "0"
select select "9"
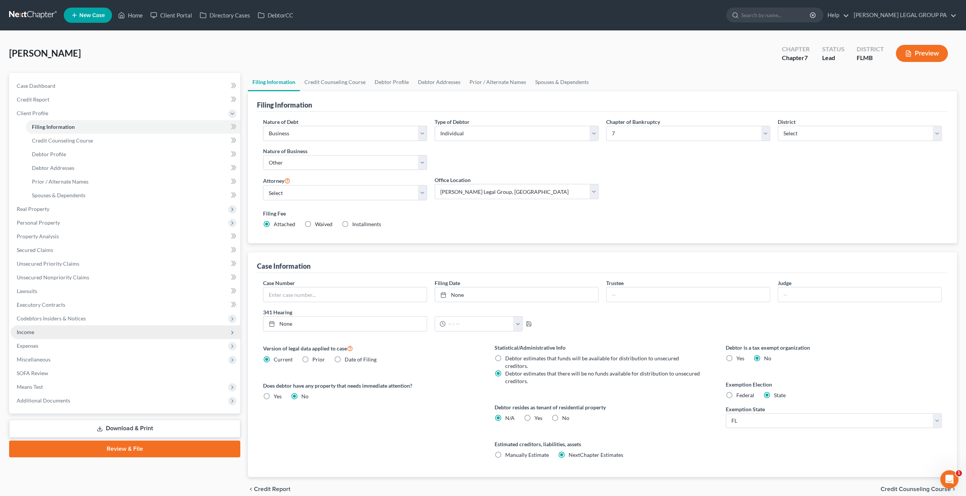
click at [31, 330] on span "Income" at bounding box center [25, 331] width 17 height 6
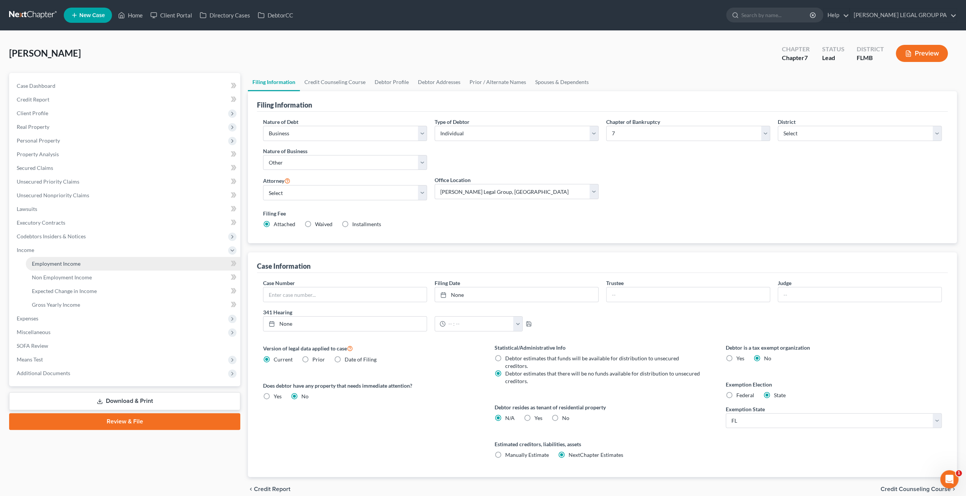
click at [55, 267] on link "Employment Income" at bounding box center [133, 264] width 215 height 14
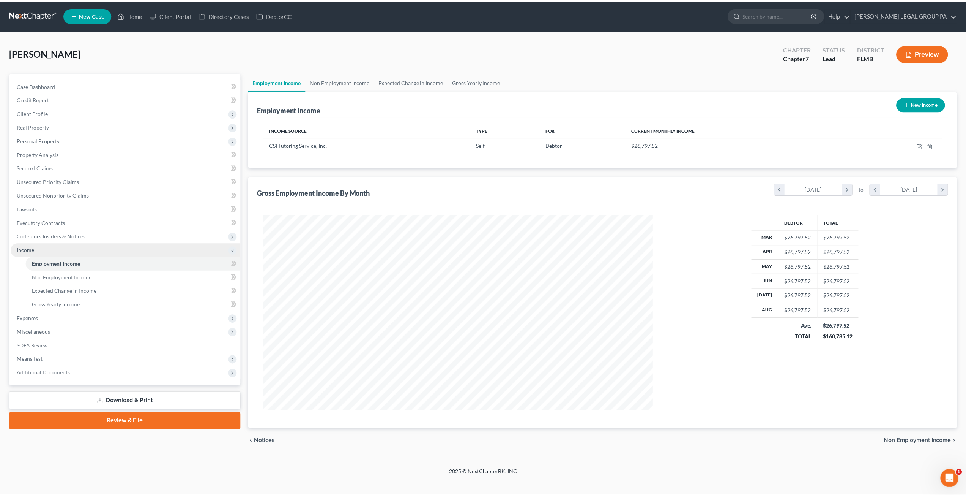
scroll to position [196, 407]
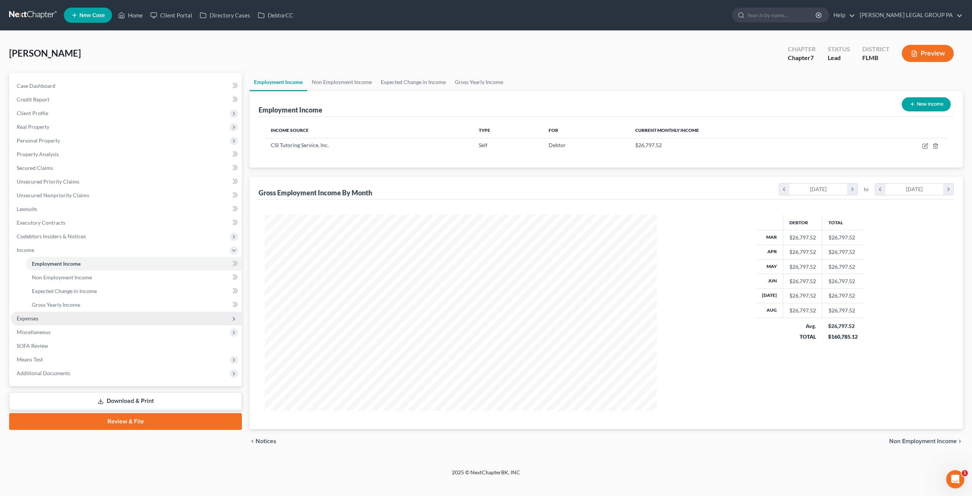
click at [38, 320] on span "Expenses" at bounding box center [28, 318] width 22 height 6
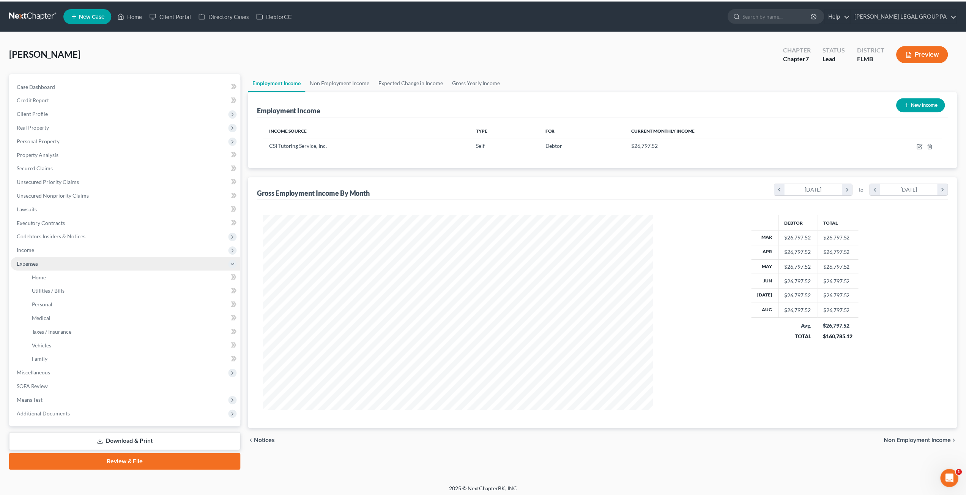
scroll to position [379536, 379326]
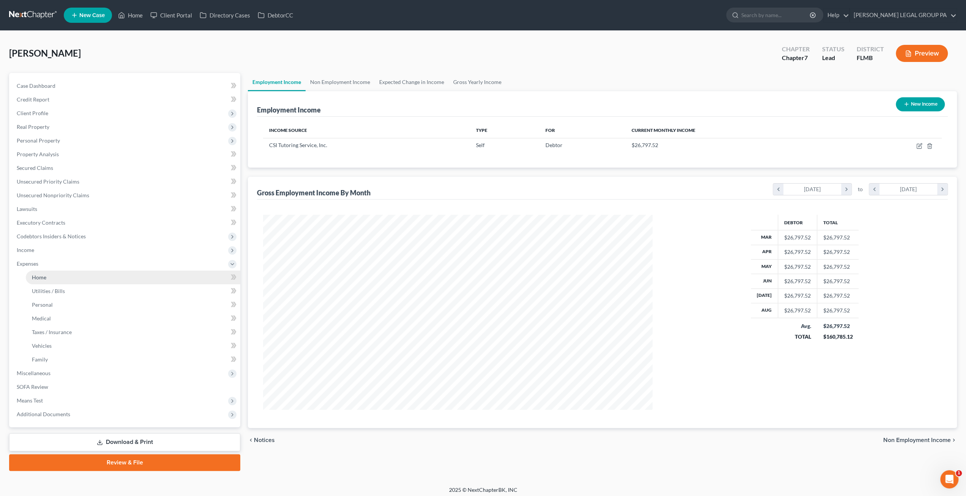
click at [33, 275] on span "Home" at bounding box center [39, 277] width 14 height 6
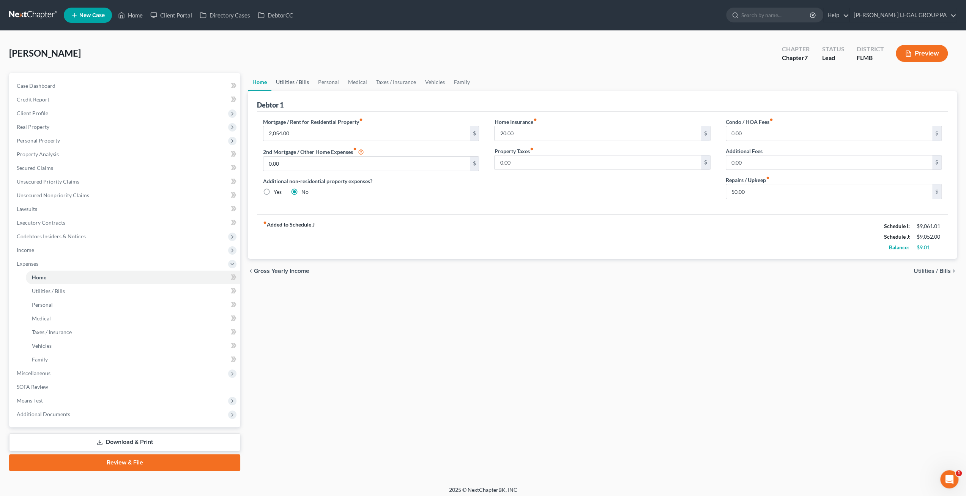
click at [293, 82] on link "Utilities / Bills" at bounding box center [293, 82] width 42 height 18
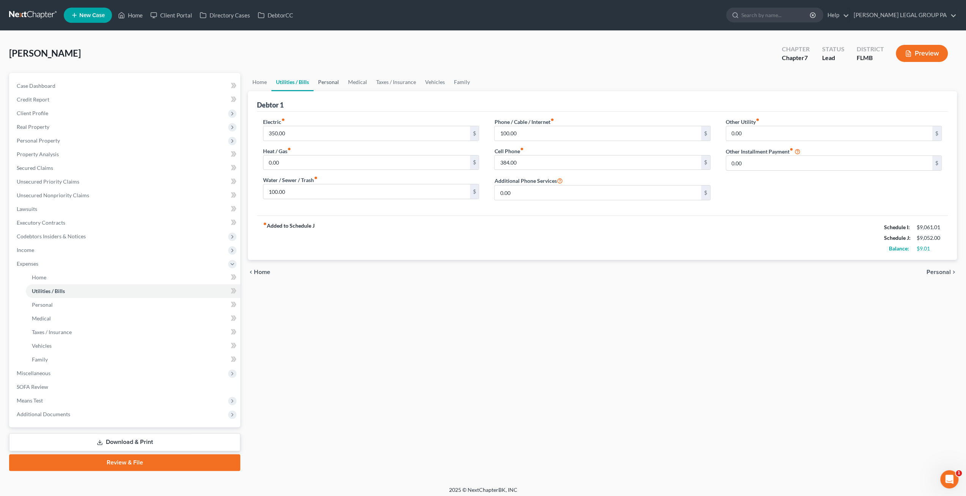
click at [333, 83] on link "Personal" at bounding box center [329, 82] width 30 height 18
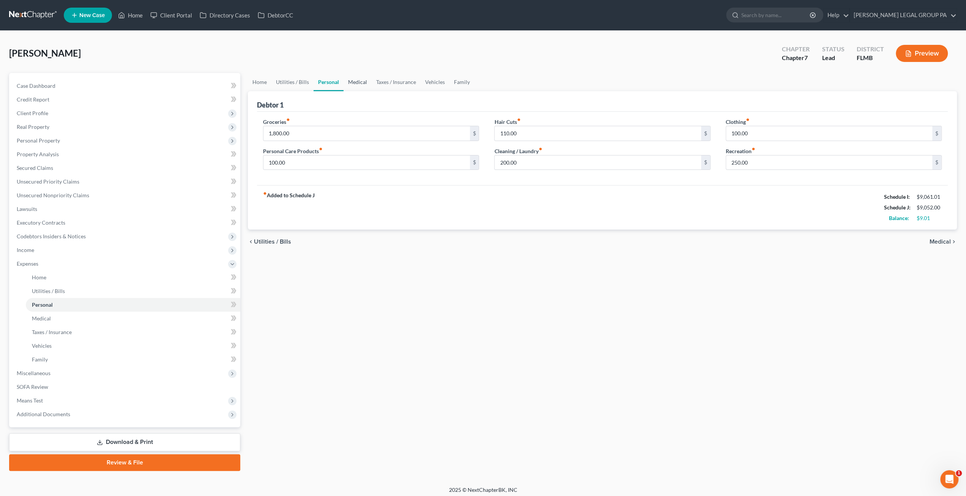
click at [359, 81] on link "Medical" at bounding box center [358, 82] width 28 height 18
